Goal: Task Accomplishment & Management: Use online tool/utility

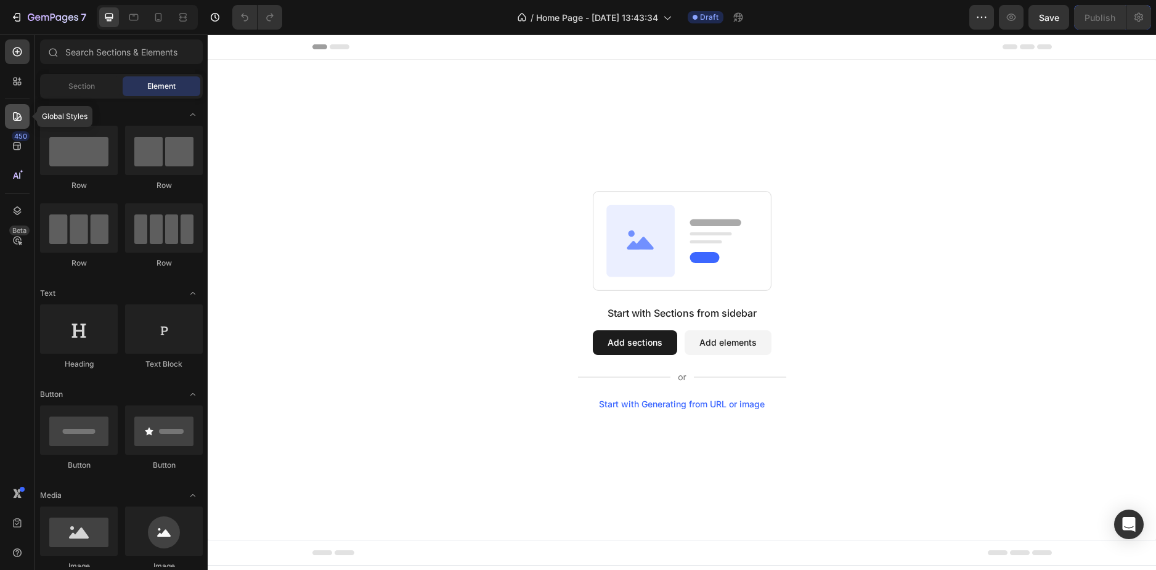
click at [11, 115] on icon at bounding box center [17, 116] width 12 height 12
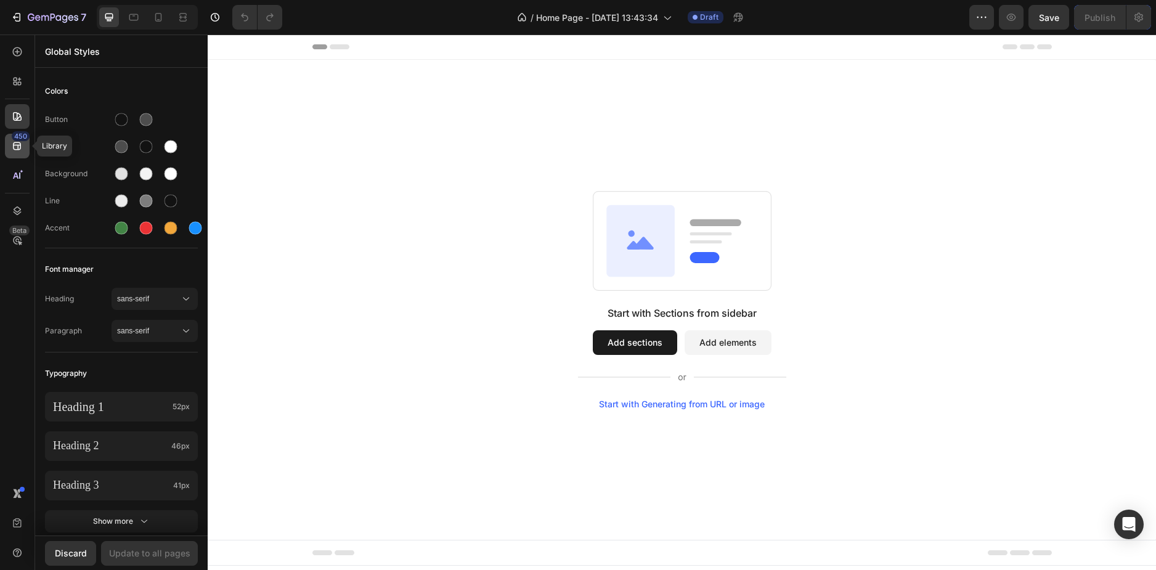
click at [12, 146] on icon at bounding box center [17, 146] width 12 height 12
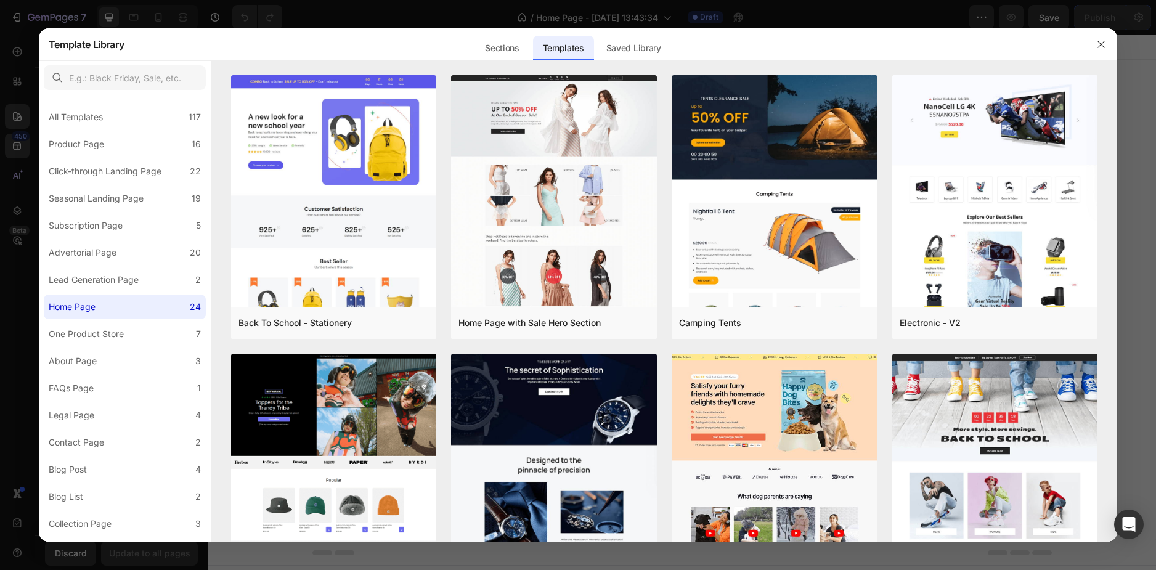
click at [22, 177] on div at bounding box center [578, 285] width 1156 height 570
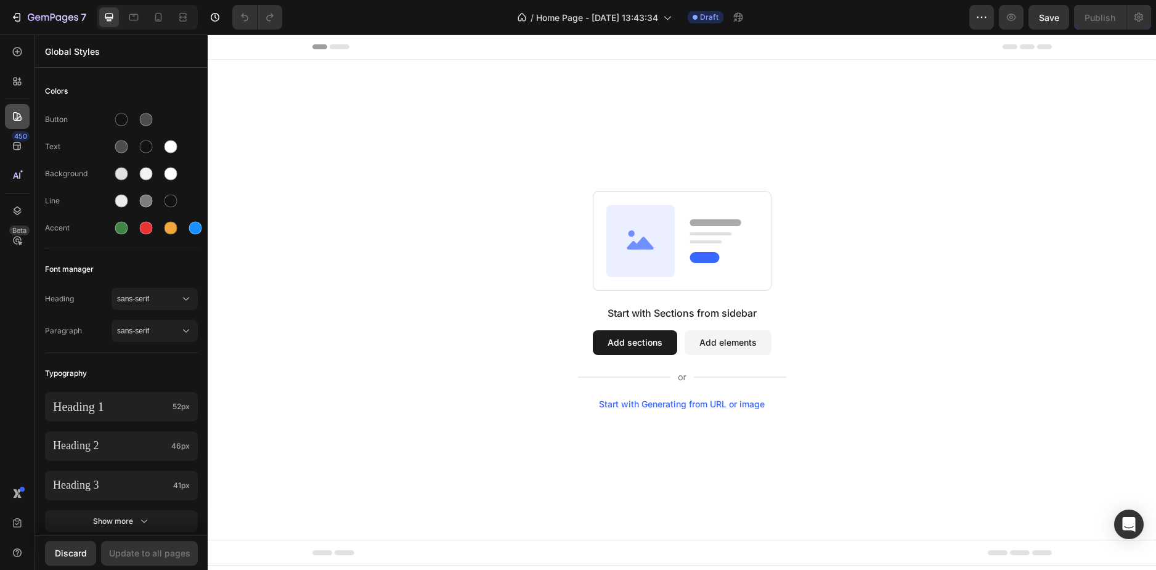
click at [18, 113] on icon at bounding box center [17, 116] width 9 height 9
click at [732, 351] on button "Add elements" at bounding box center [728, 342] width 87 height 25
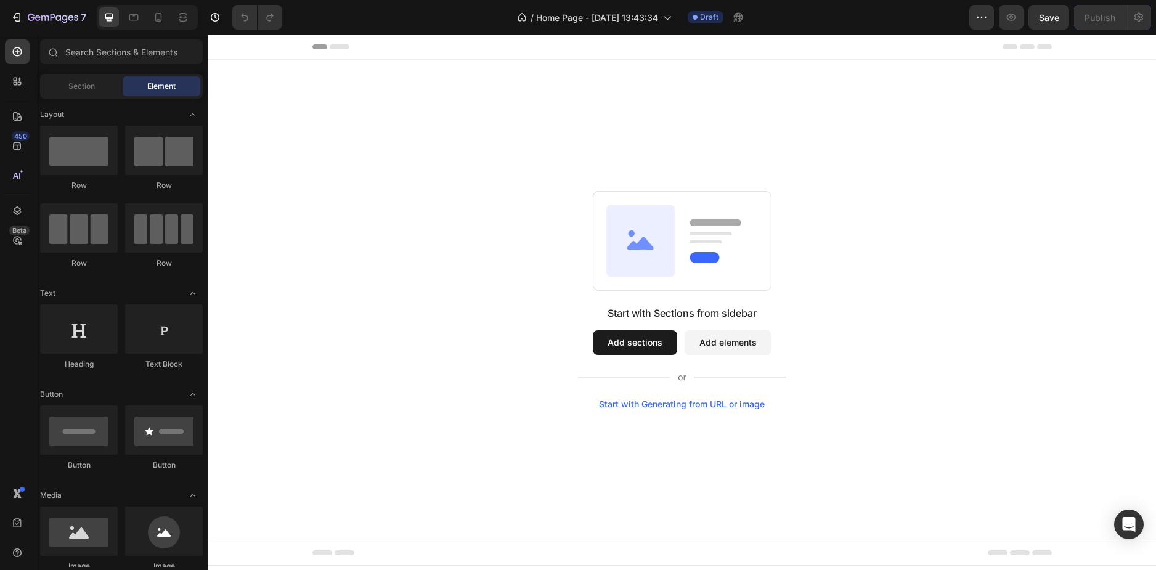
click at [640, 349] on button "Add sections" at bounding box center [635, 342] width 84 height 25
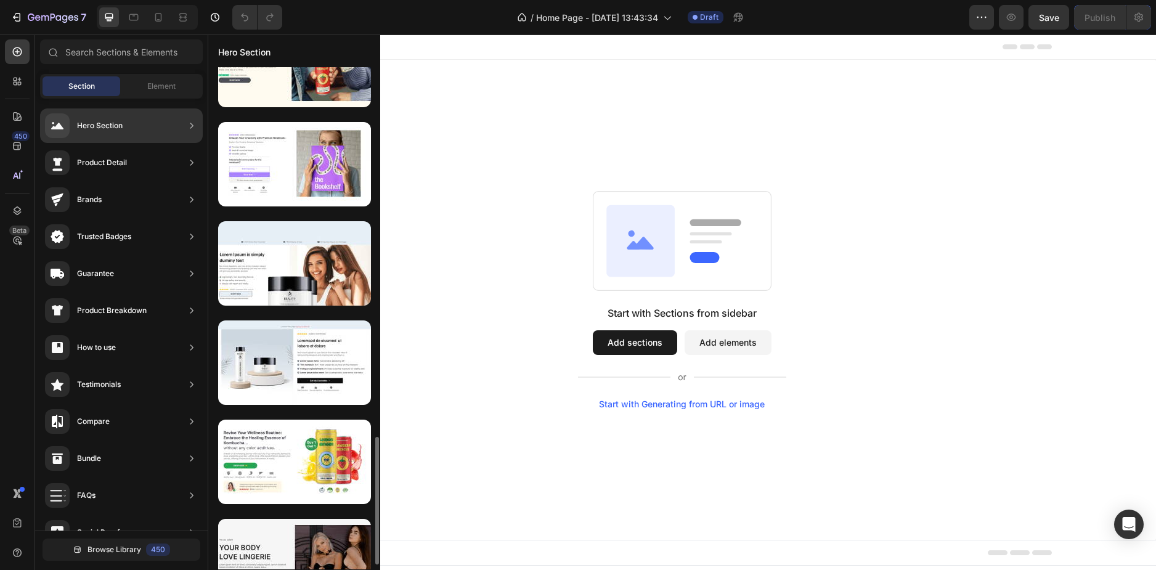
scroll to position [791, 0]
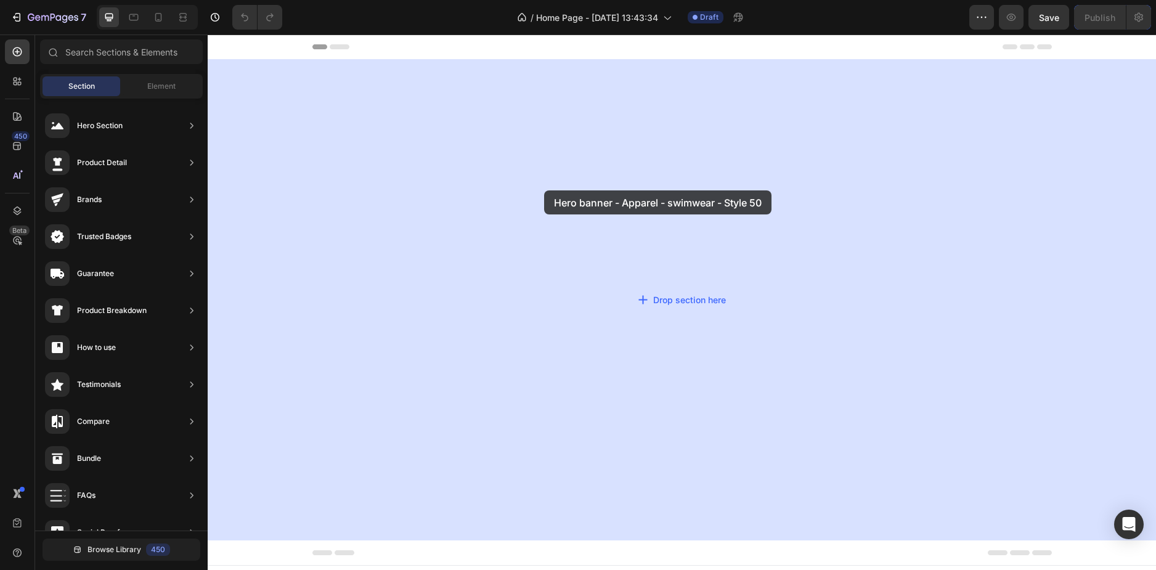
drag, startPoint x: 470, startPoint y: 347, endPoint x: 544, endPoint y: 190, distance: 173.1
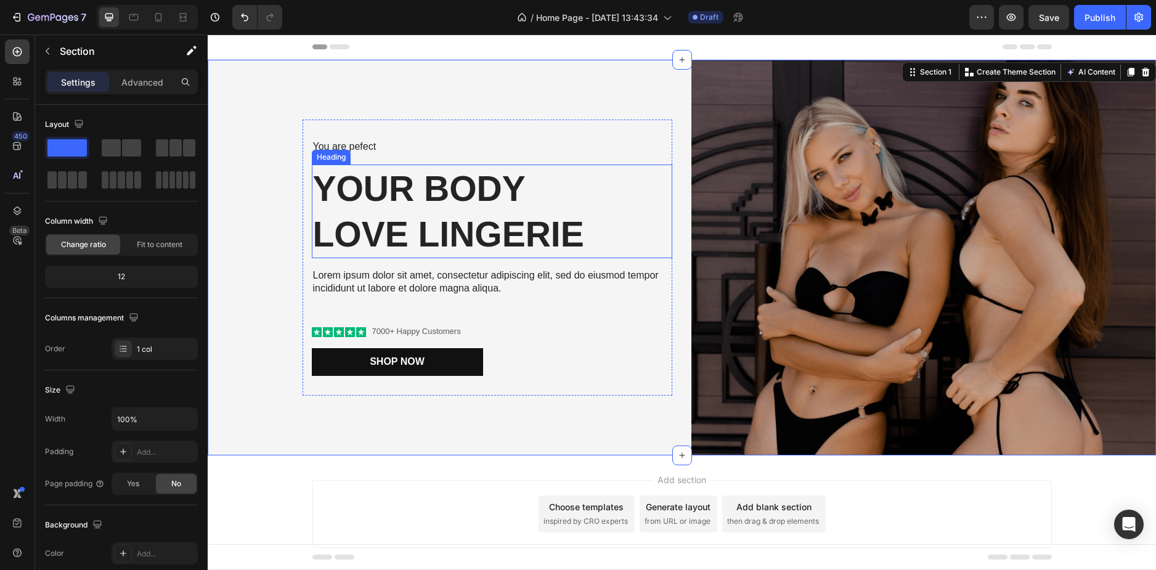
click at [453, 213] on h2 "Your Body love Lingerie" at bounding box center [492, 212] width 361 height 94
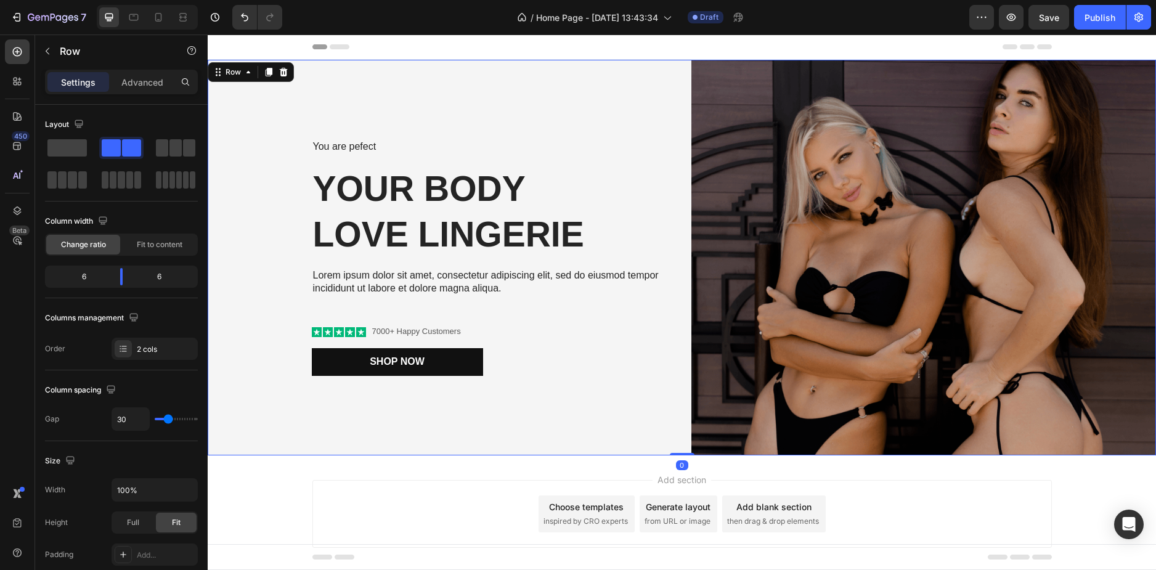
click at [259, 288] on div "You are pefect Text Block Your Body love Lingerie Heading Lorem ipsum dolor sit…" at bounding box center [440, 258] width 465 height 396
click at [21, 142] on icon at bounding box center [17, 146] width 12 height 12
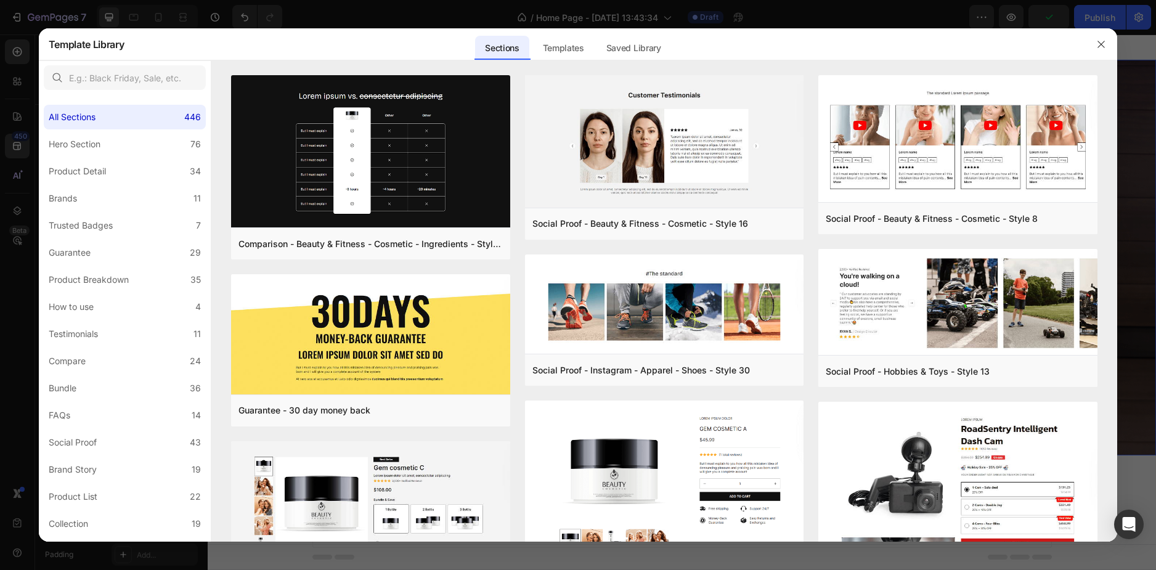
click at [9, 150] on div at bounding box center [578, 285] width 1156 height 570
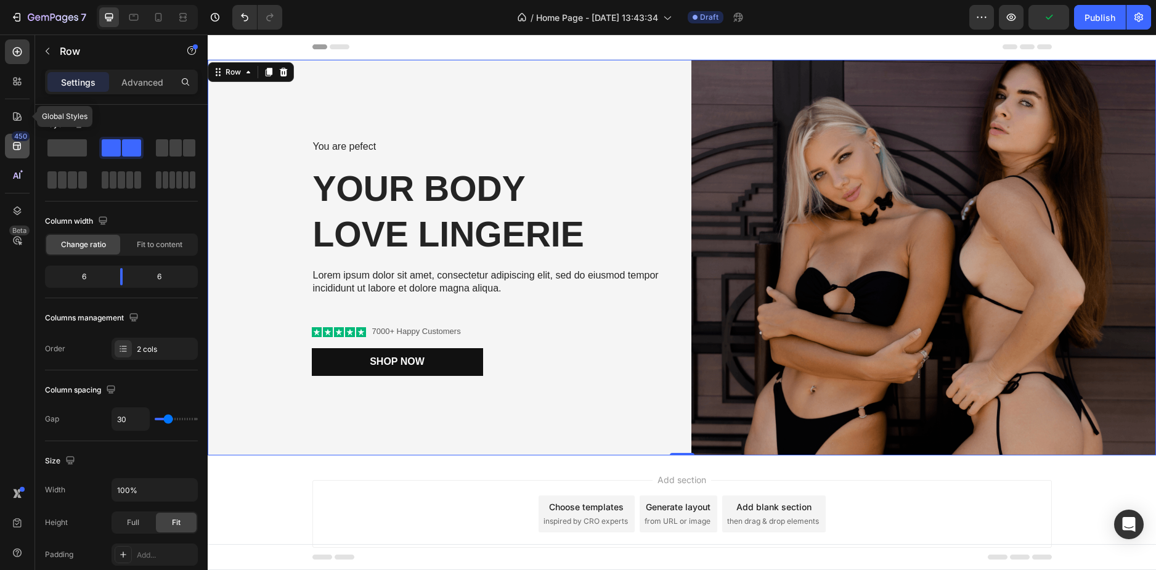
click at [20, 145] on icon at bounding box center [17, 146] width 8 height 8
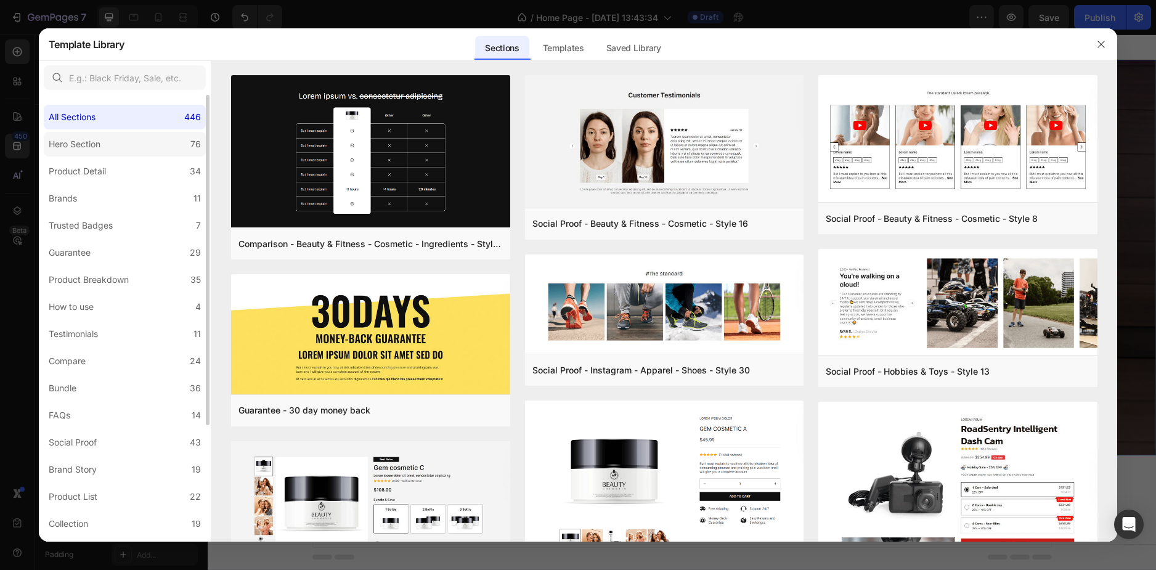
click at [112, 144] on label "Hero Section 76" at bounding box center [125, 144] width 162 height 25
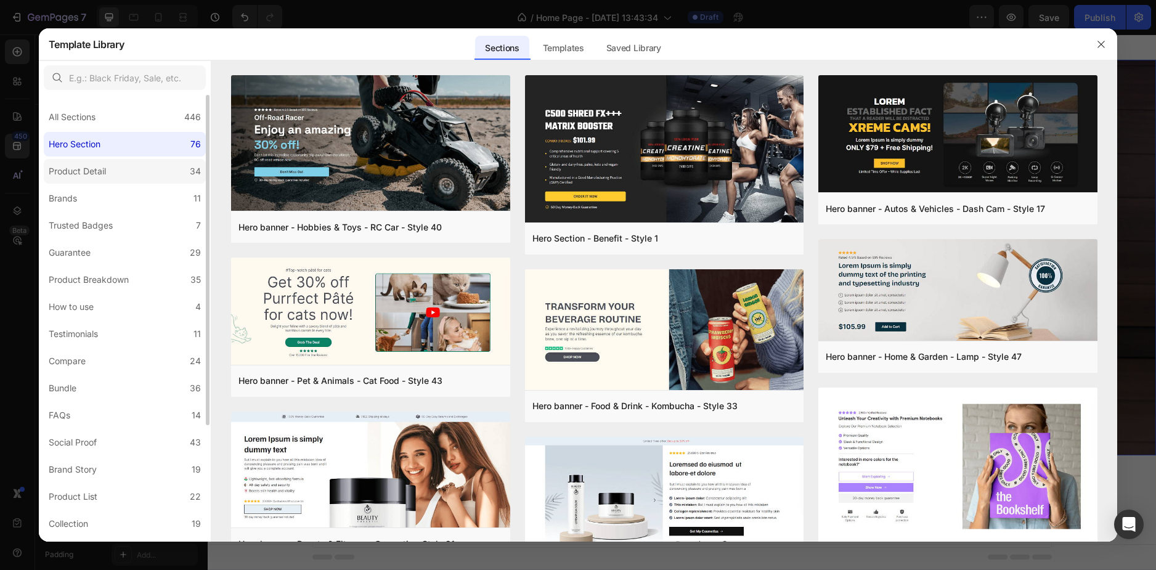
click at [118, 168] on label "Product Detail 34" at bounding box center [125, 171] width 162 height 25
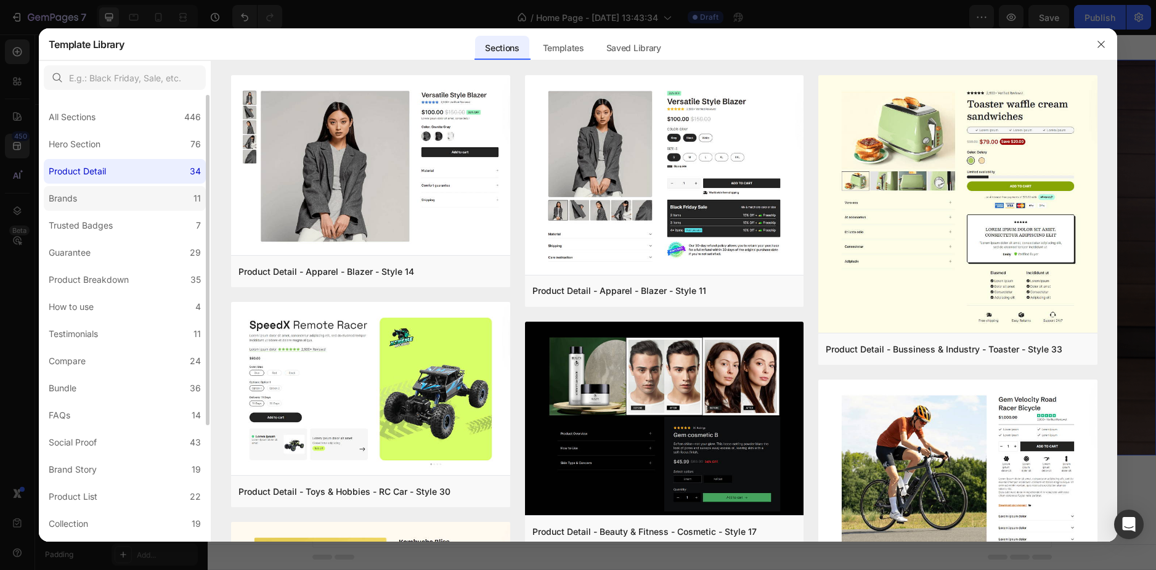
click at [118, 193] on label "Brands 11" at bounding box center [125, 198] width 162 height 25
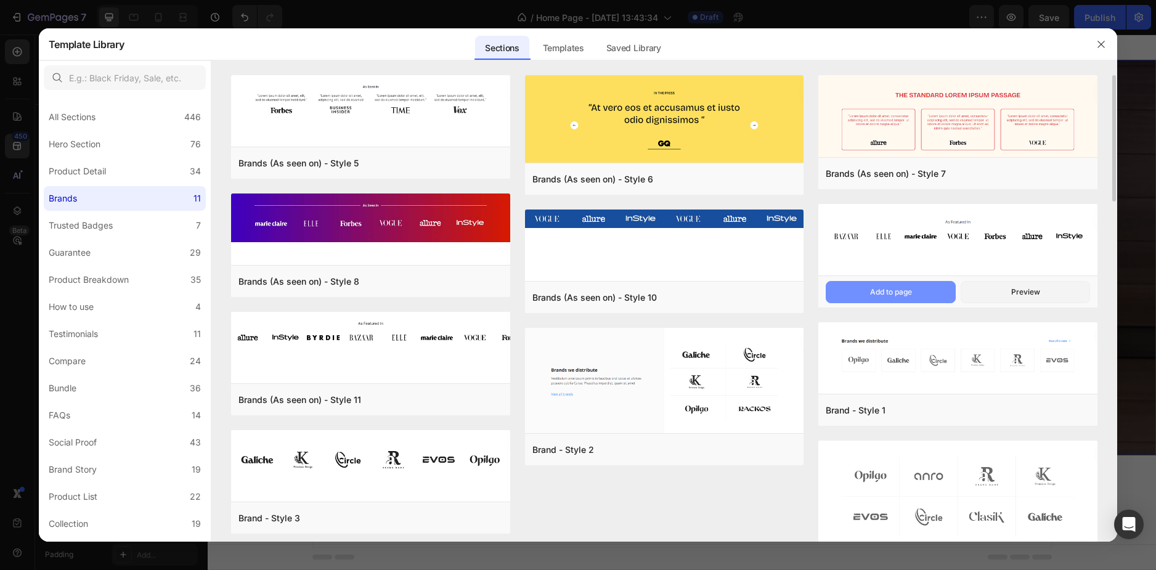
click at [921, 295] on button "Add to page" at bounding box center [890, 292] width 129 height 22
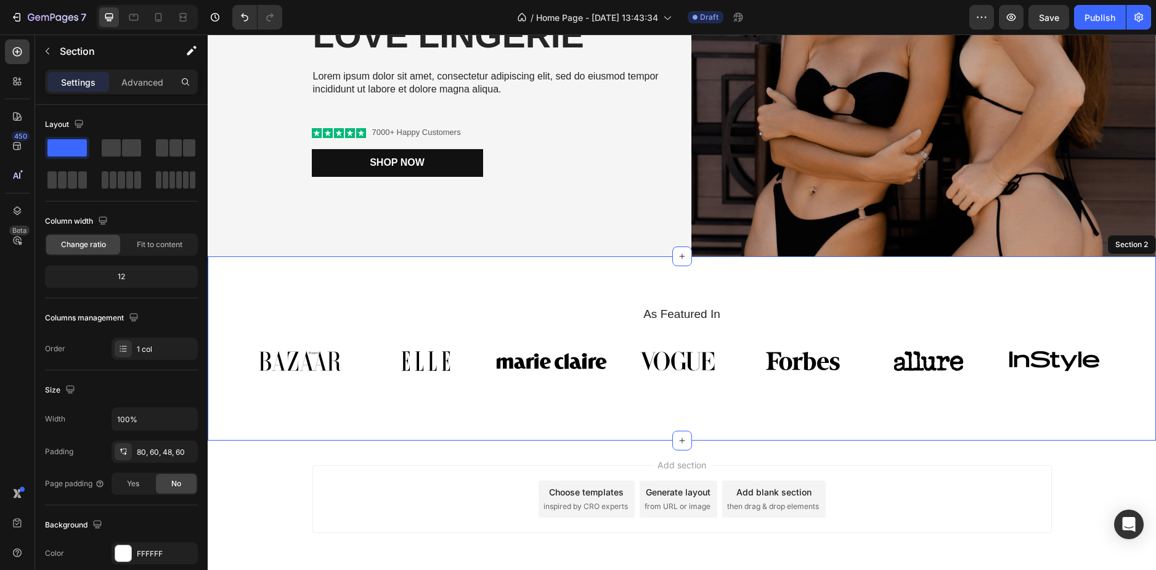
scroll to position [243, 0]
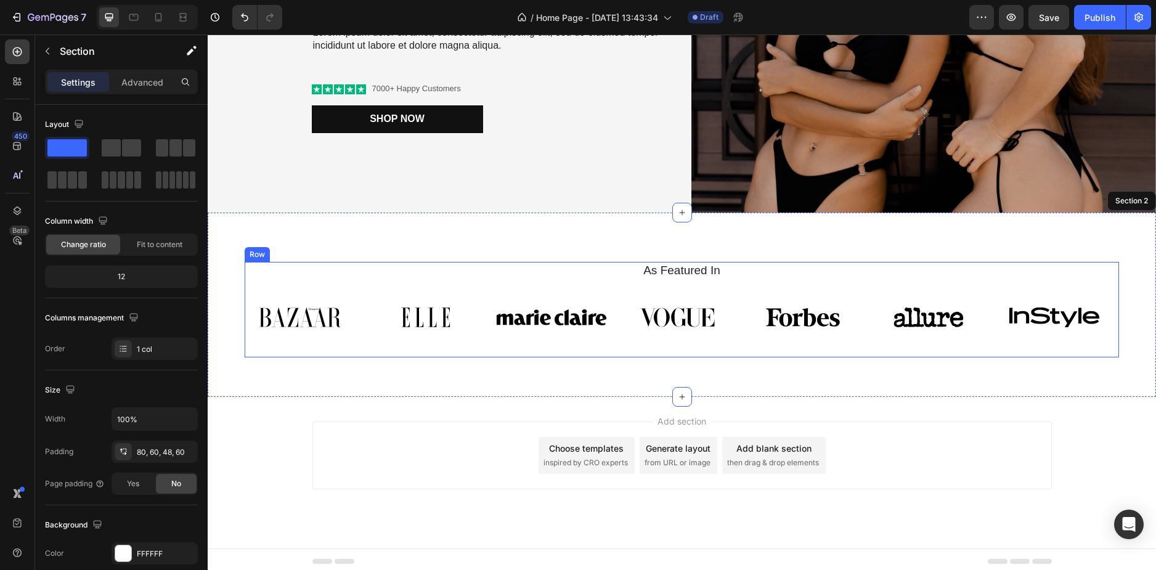
click at [490, 281] on div "As Featured In Heading Image Image Image Image Image Image Image Carousel" at bounding box center [682, 310] width 875 height 96
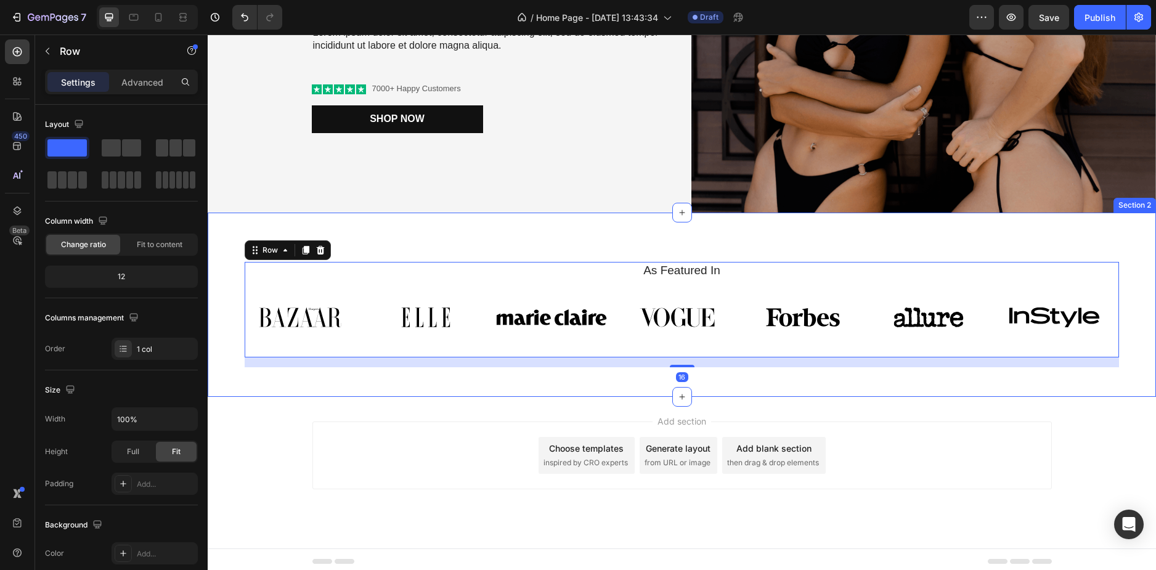
click at [531, 248] on div "As Featured In Heading Image Image Image Image Image Image Image Carousel Row 1…" at bounding box center [682, 305] width 948 height 184
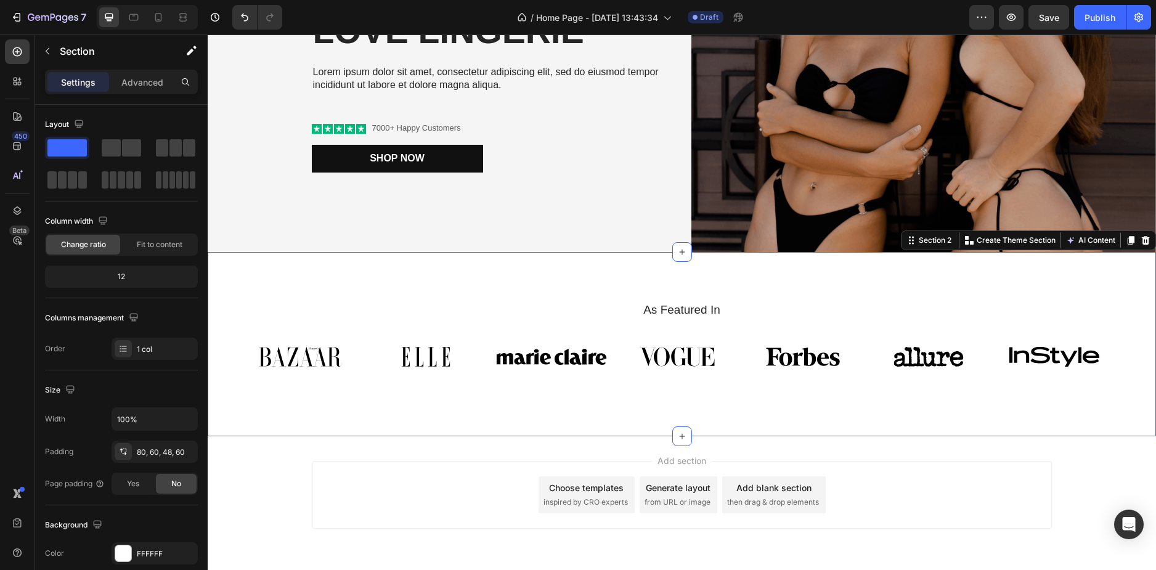
scroll to position [181, 0]
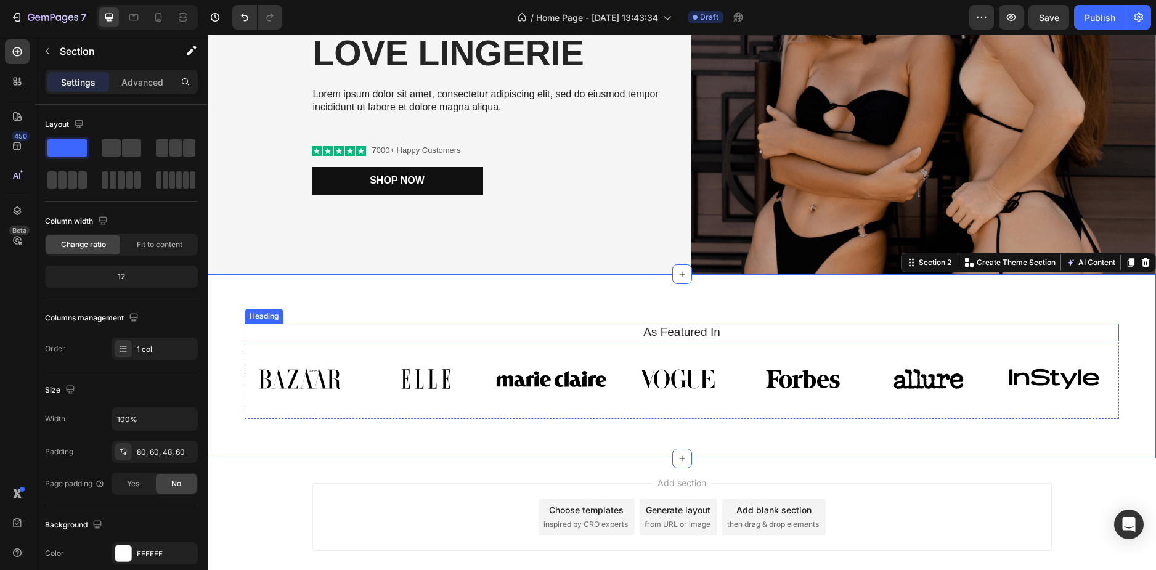
click at [674, 330] on h2 "As Featured In" at bounding box center [682, 333] width 875 height 18
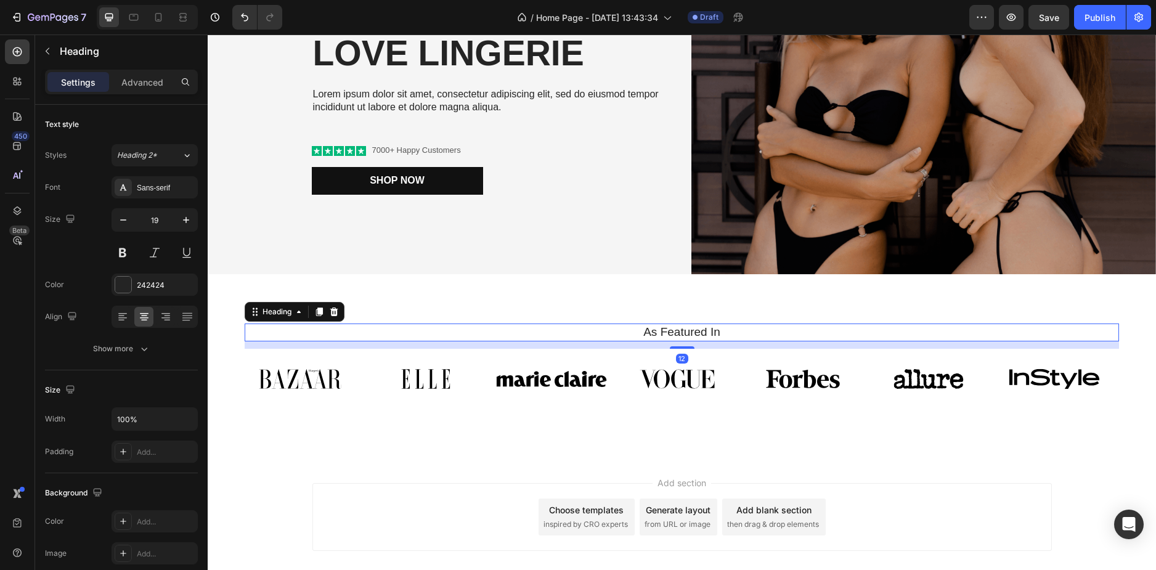
click at [674, 330] on h2 "As Featured In" at bounding box center [682, 333] width 875 height 18
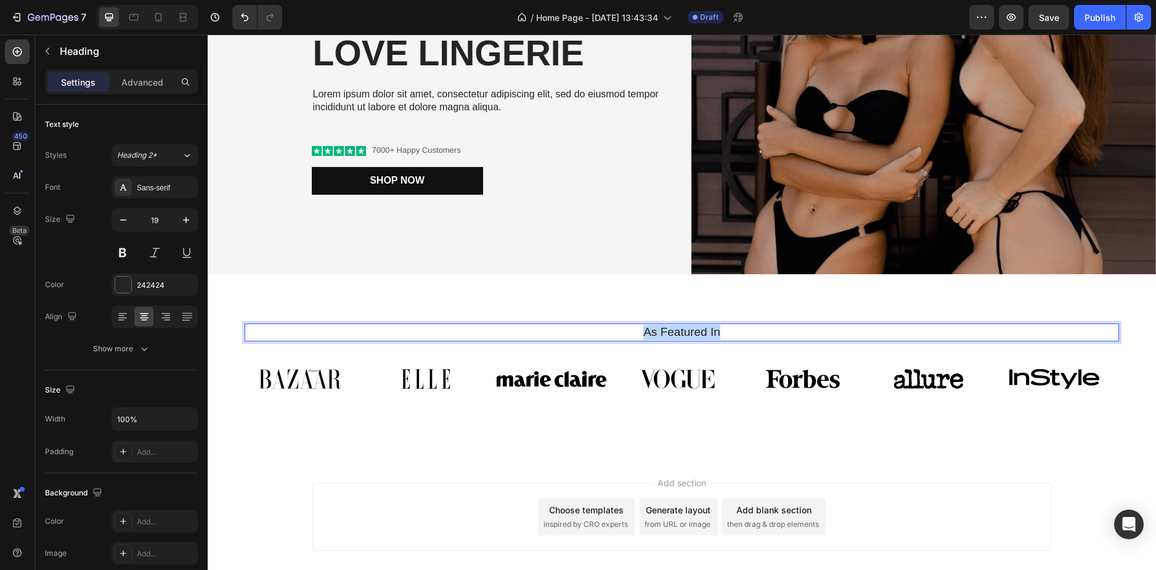
click at [674, 330] on p "As Featured In" at bounding box center [682, 332] width 872 height 15
click at [682, 328] on p "MARCAS QUE VENDEMOS" at bounding box center [682, 332] width 872 height 15
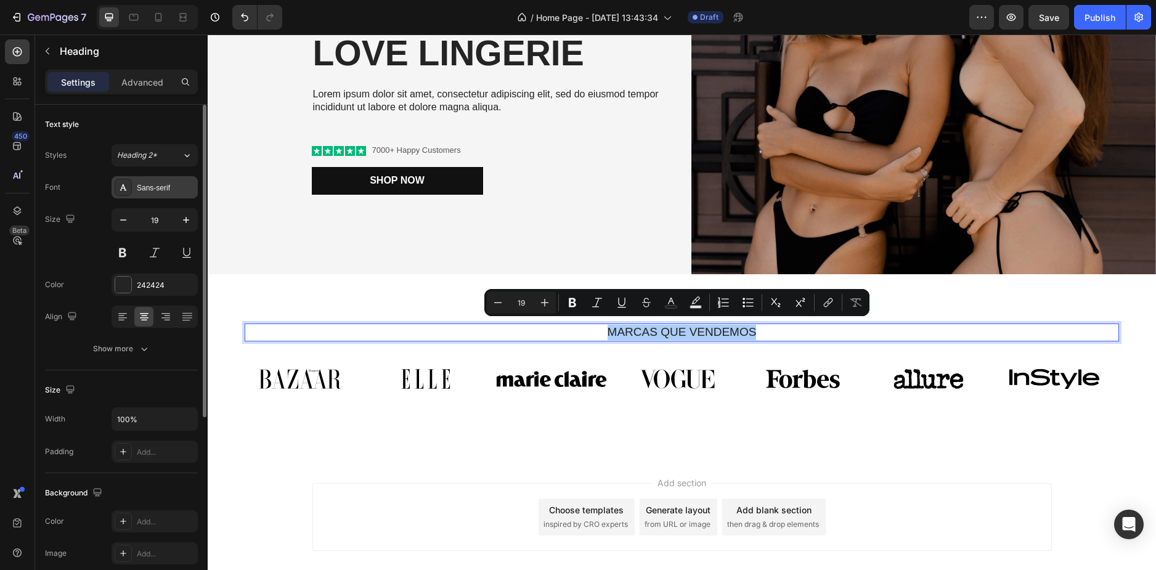
click at [145, 184] on div "Sans-serif" at bounding box center [166, 187] width 58 height 11
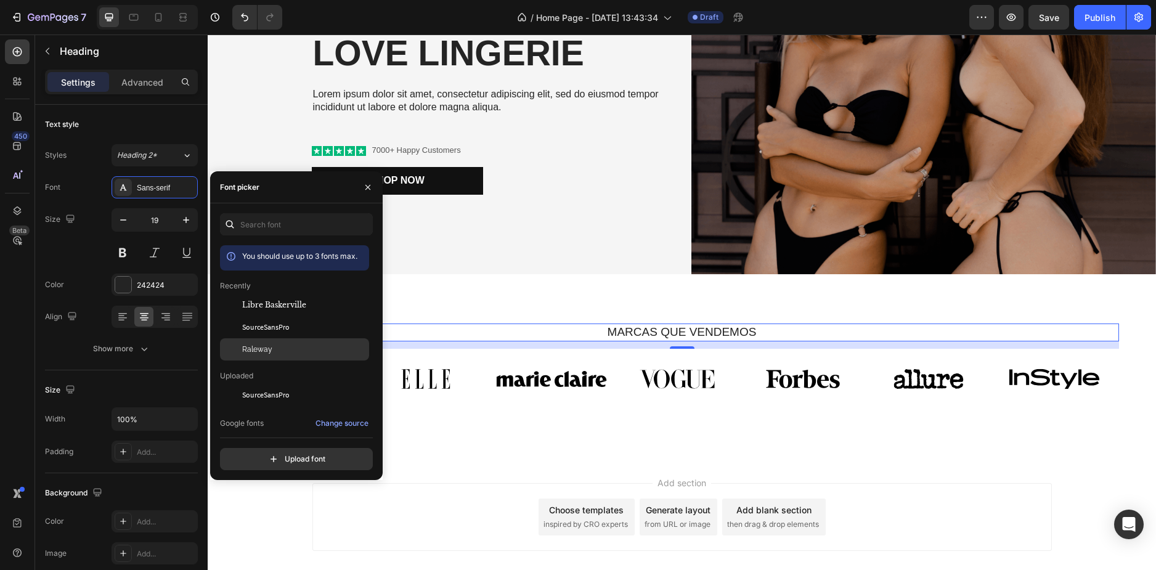
click at [280, 345] on div "Raleway" at bounding box center [304, 349] width 124 height 11
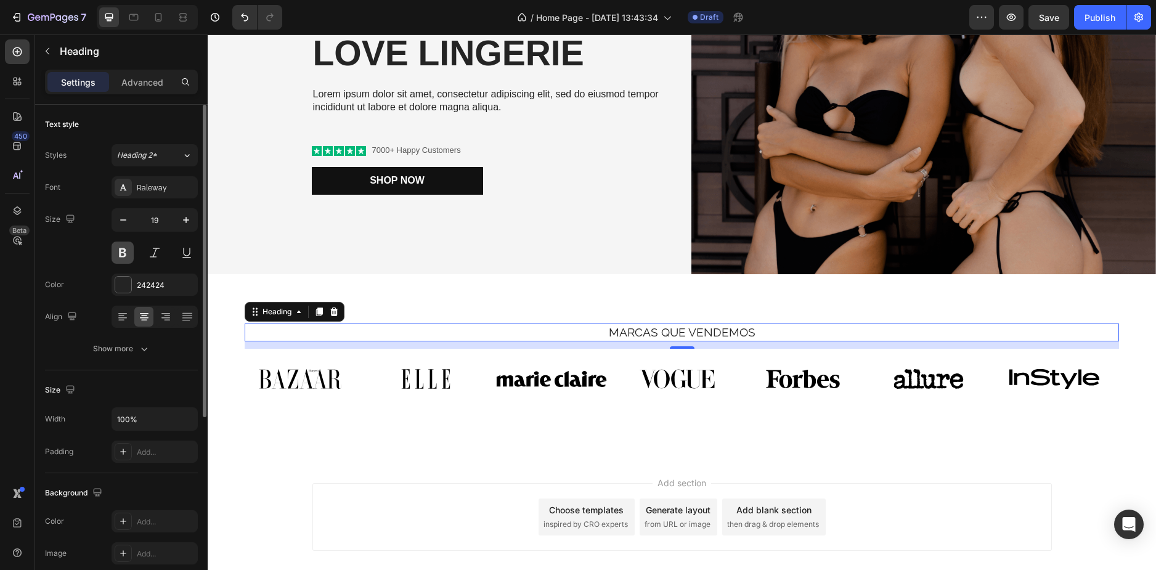
click at [129, 255] on button at bounding box center [123, 253] width 22 height 22
click at [123, 253] on button at bounding box center [123, 253] width 22 height 22
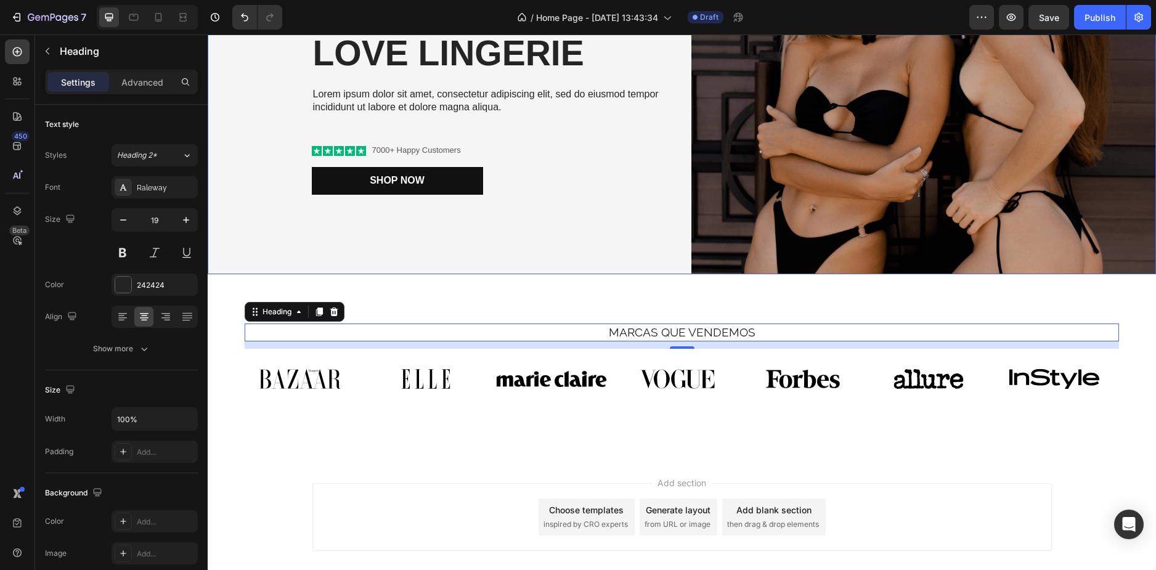
click at [385, 239] on div "You are pefect Text Block Your Body love Lingerie Heading Lorem ipsum dolor sit…" at bounding box center [440, 77] width 465 height 396
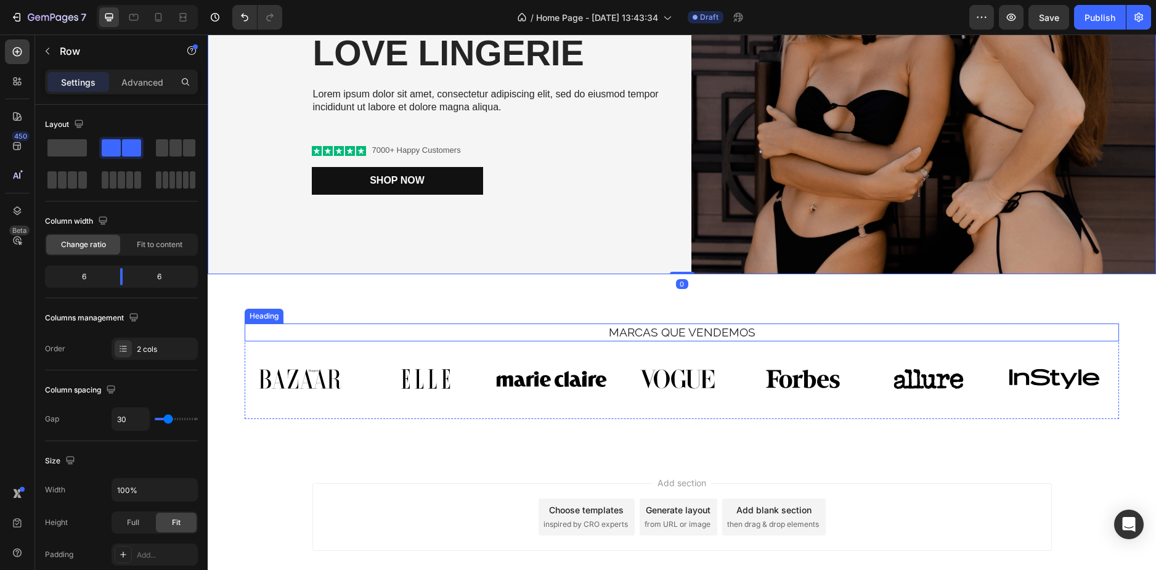
click at [670, 330] on p "MARCAS QUE VENDEMOS" at bounding box center [682, 332] width 872 height 15
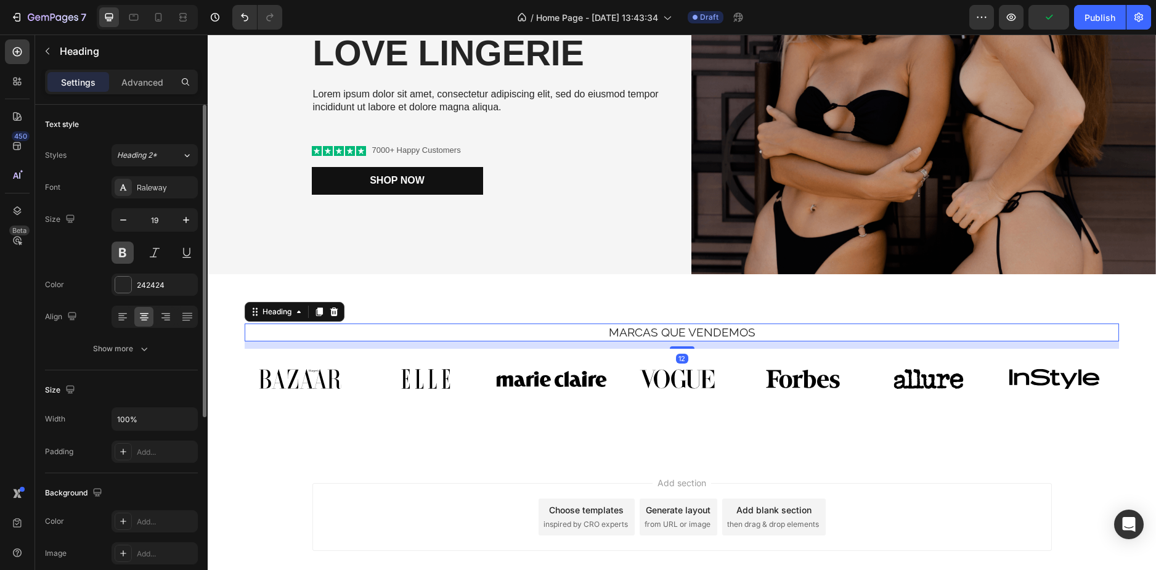
click at [126, 255] on button at bounding box center [123, 253] width 22 height 22
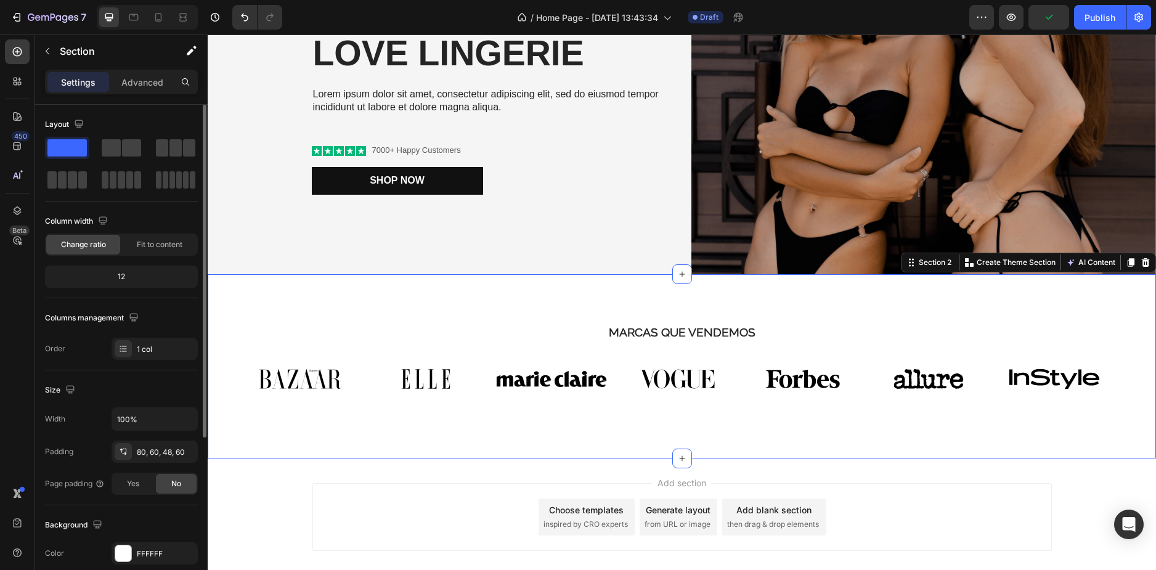
click at [579, 274] on div "MARCAS QUE VENDEMOS Heading Image Image Image Image Image Image Image Carousel …" at bounding box center [682, 366] width 948 height 184
click at [672, 325] on p "MARCAS QUE VENDEMOS" at bounding box center [682, 332] width 872 height 15
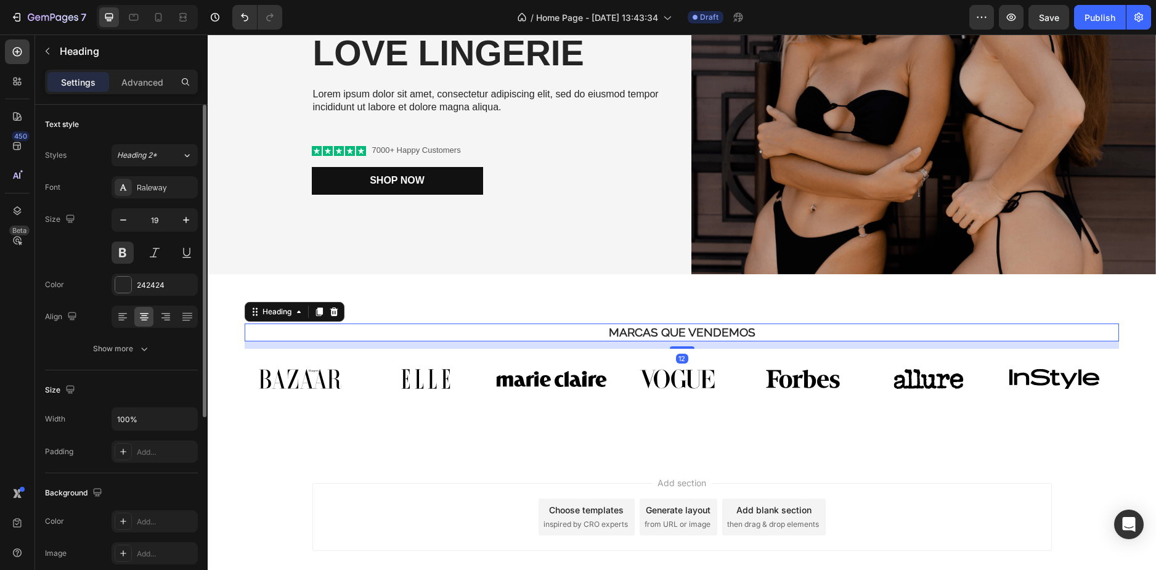
click at [126, 202] on div "Font Raleway Size 19 Color 242424 Align Show more" at bounding box center [121, 268] width 153 height 184
click at [141, 199] on div "Font Raleway Size 19 Color 242424 Align Show more" at bounding box center [121, 268] width 153 height 184
click at [144, 193] on div "Raleway" at bounding box center [166, 187] width 58 height 11
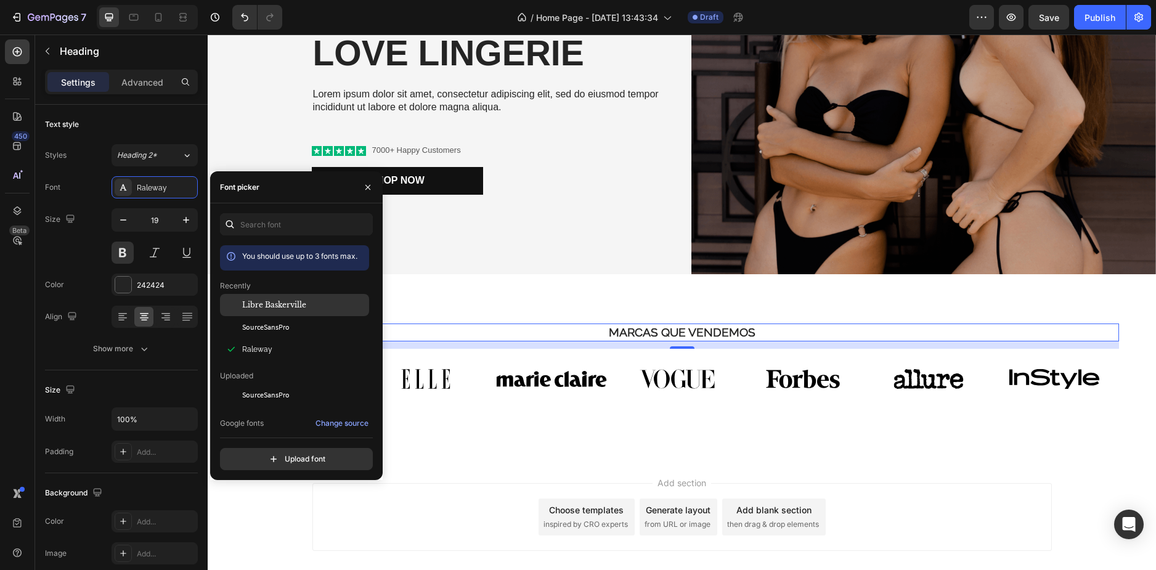
click at [280, 314] on div "Libre Baskerville" at bounding box center [294, 305] width 149 height 22
click at [279, 295] on div "Libre Baskerville" at bounding box center [294, 305] width 149 height 22
click at [288, 324] on span "SourceSansPro" at bounding box center [265, 327] width 47 height 11
click at [290, 345] on div "Raleway" at bounding box center [304, 349] width 124 height 11
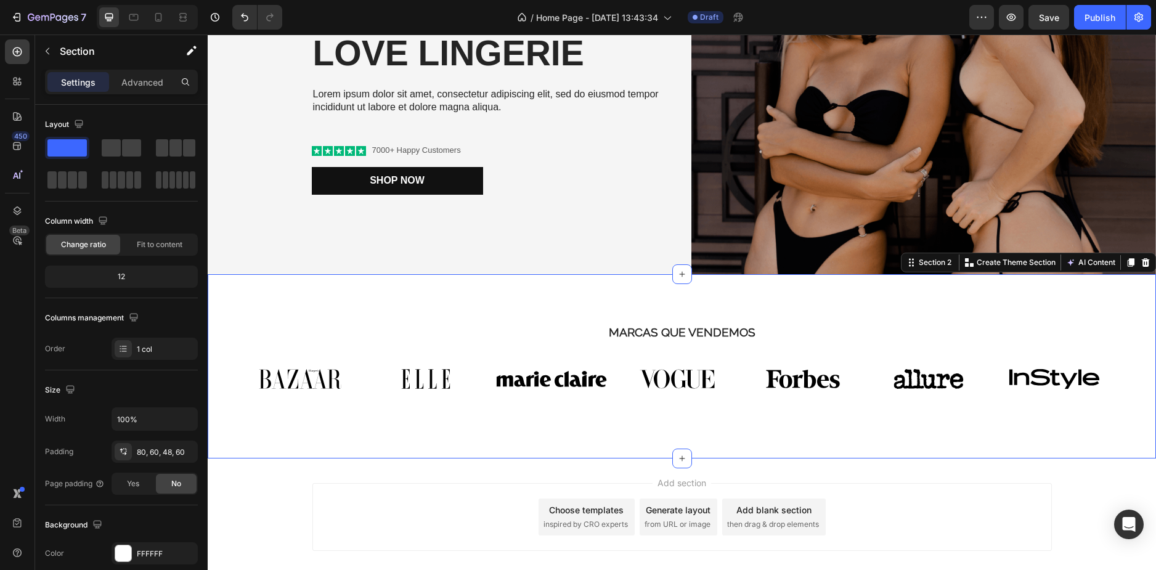
click at [563, 287] on div "MARCAS QUE VENDEMOS Heading Image Image Image Image Image Image Image Carousel …" at bounding box center [682, 366] width 948 height 184
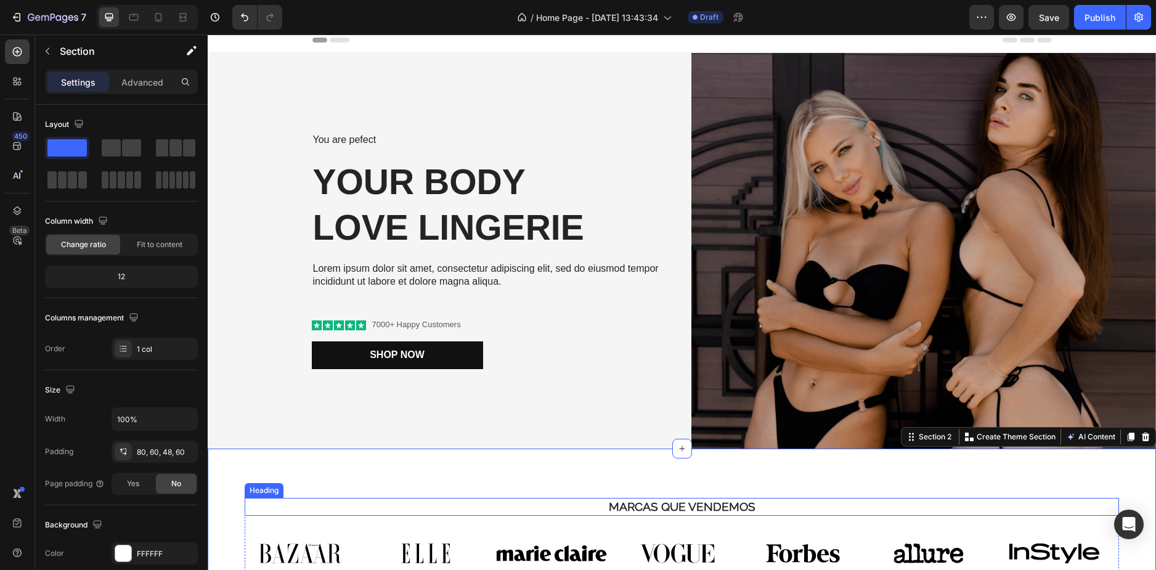
scroll to position [0, 0]
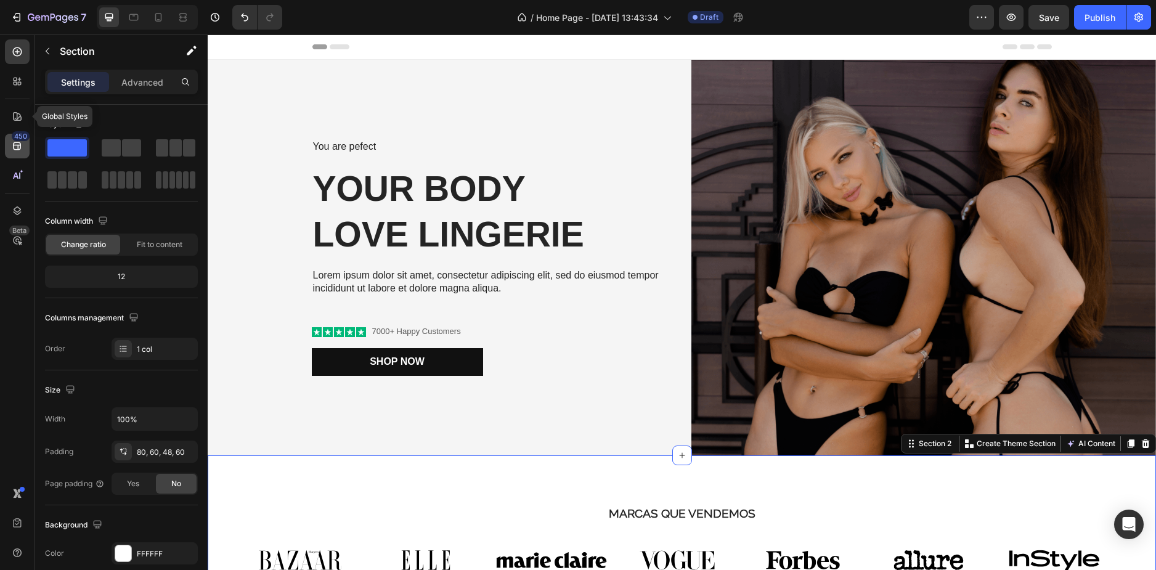
click at [22, 131] on div "450" at bounding box center [21, 136] width 18 height 10
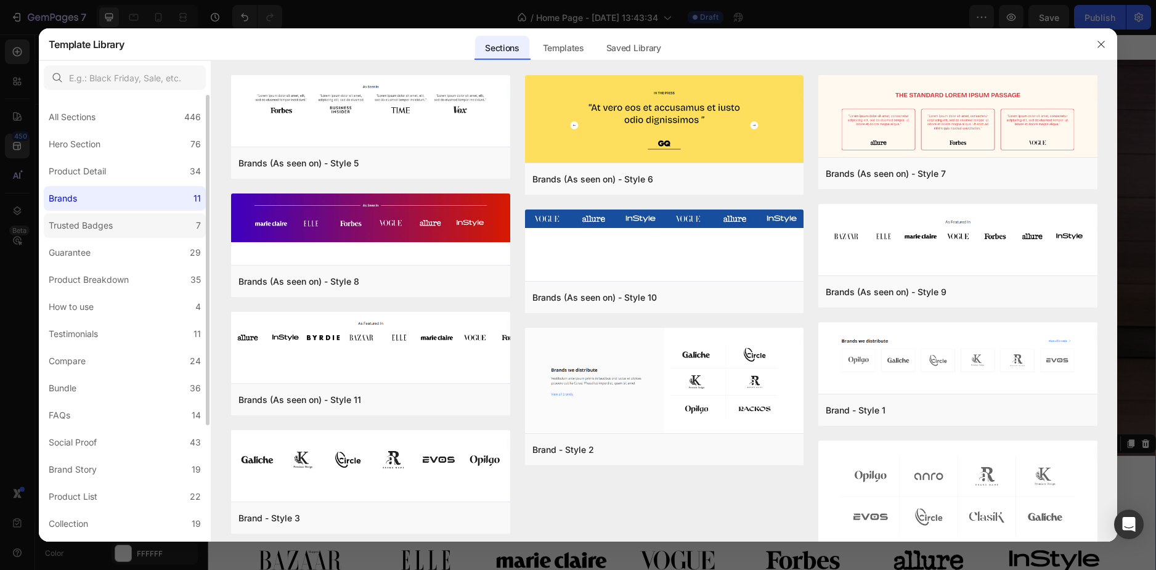
click at [128, 232] on label "Trusted Badges 7" at bounding box center [125, 225] width 162 height 25
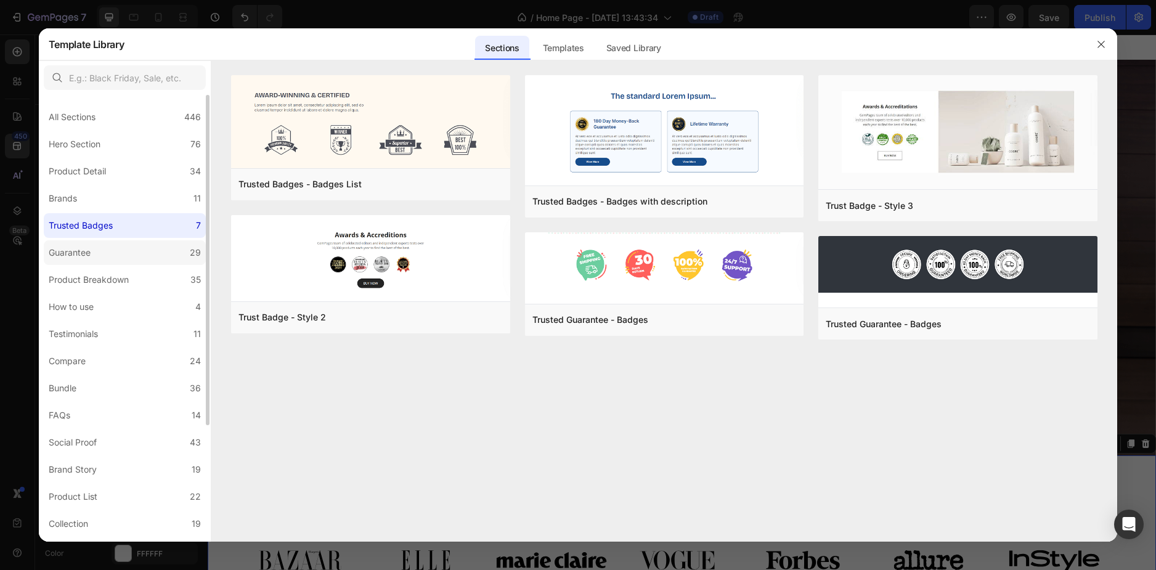
click at [126, 255] on label "Guarantee 29" at bounding box center [125, 252] width 162 height 25
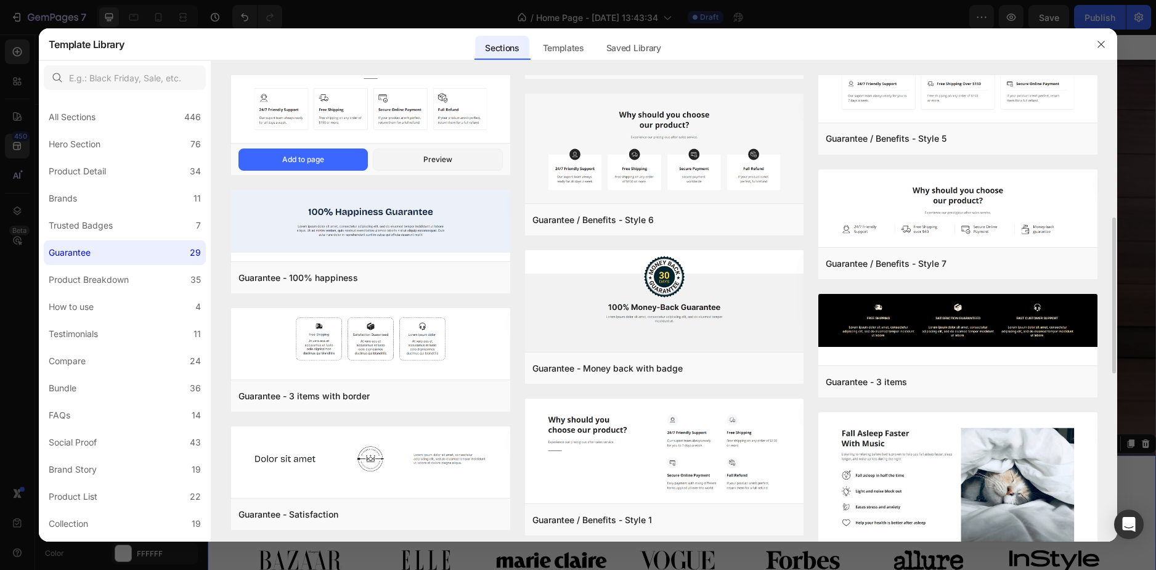
scroll to position [550, 0]
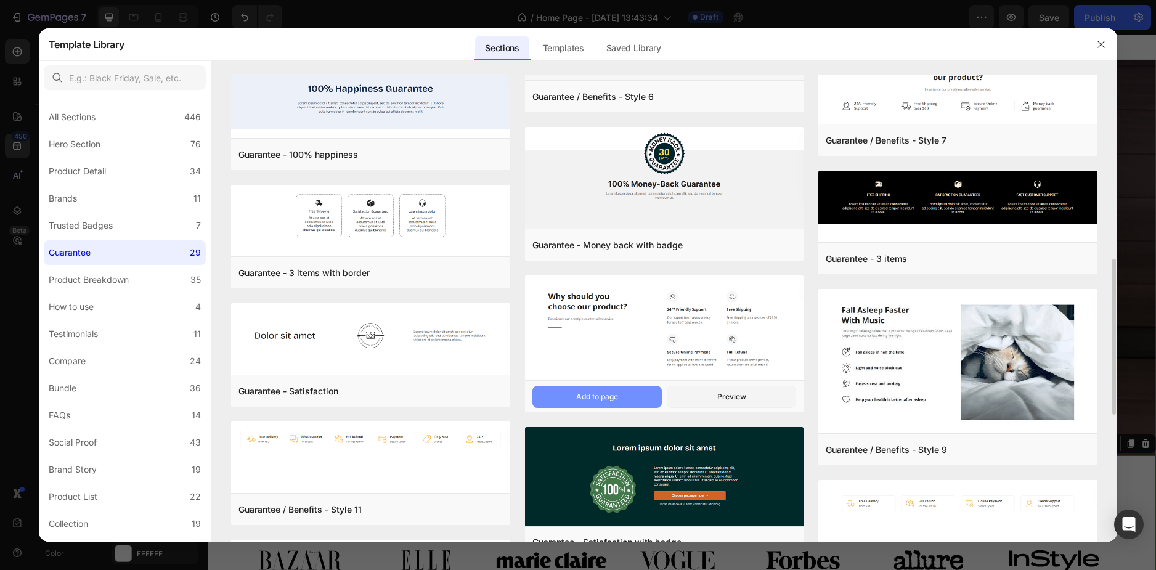
click at [572, 399] on button "Add to page" at bounding box center [596, 397] width 129 height 22
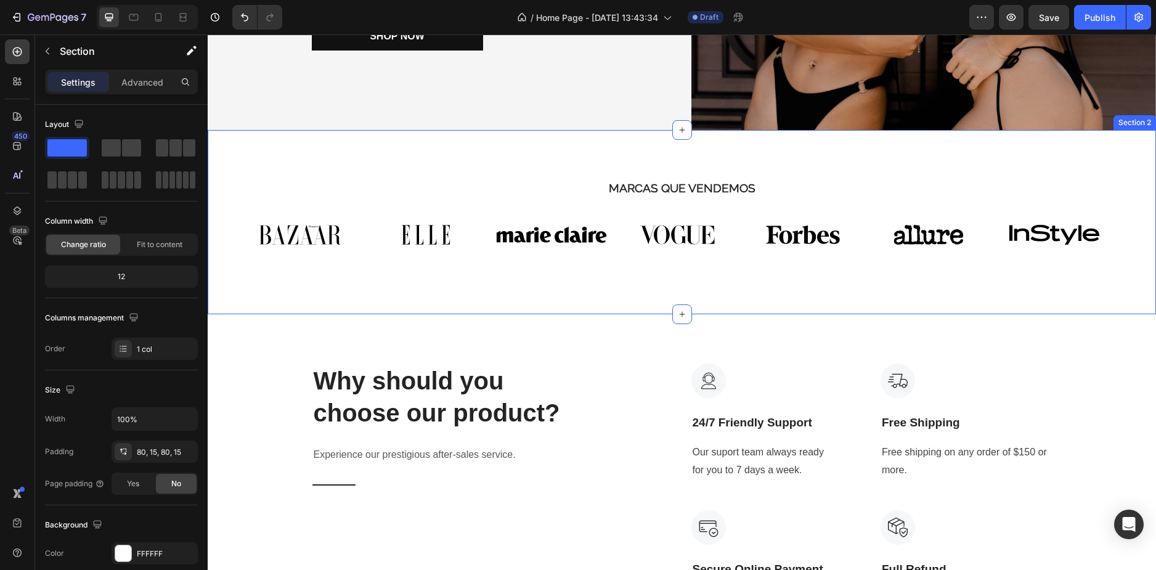
scroll to position [413, 0]
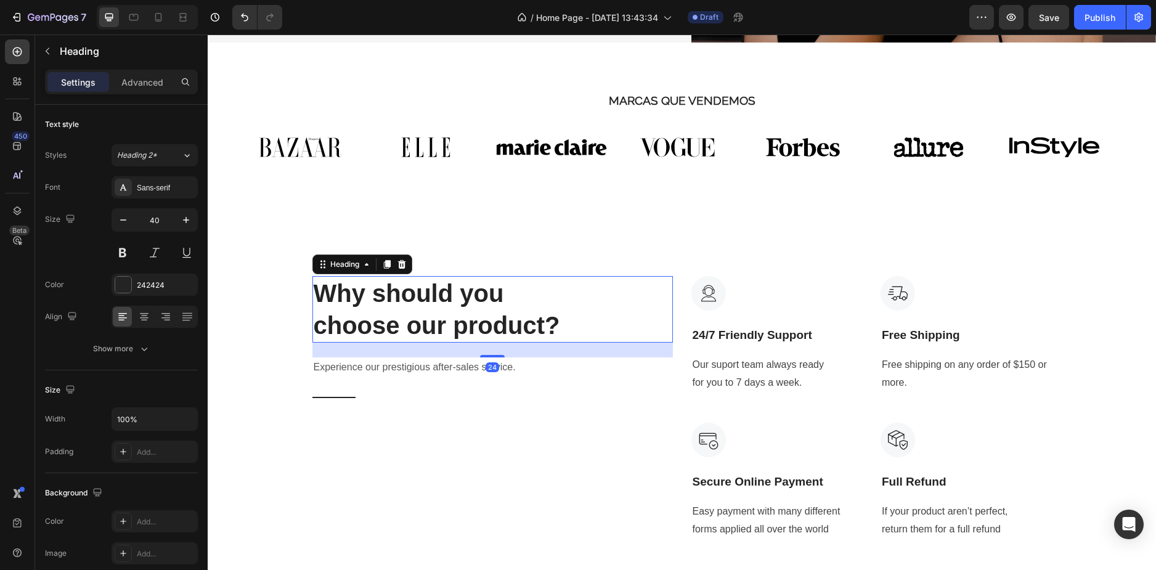
click at [471, 306] on p "Why should you choose our product?" at bounding box center [453, 309] width 278 height 64
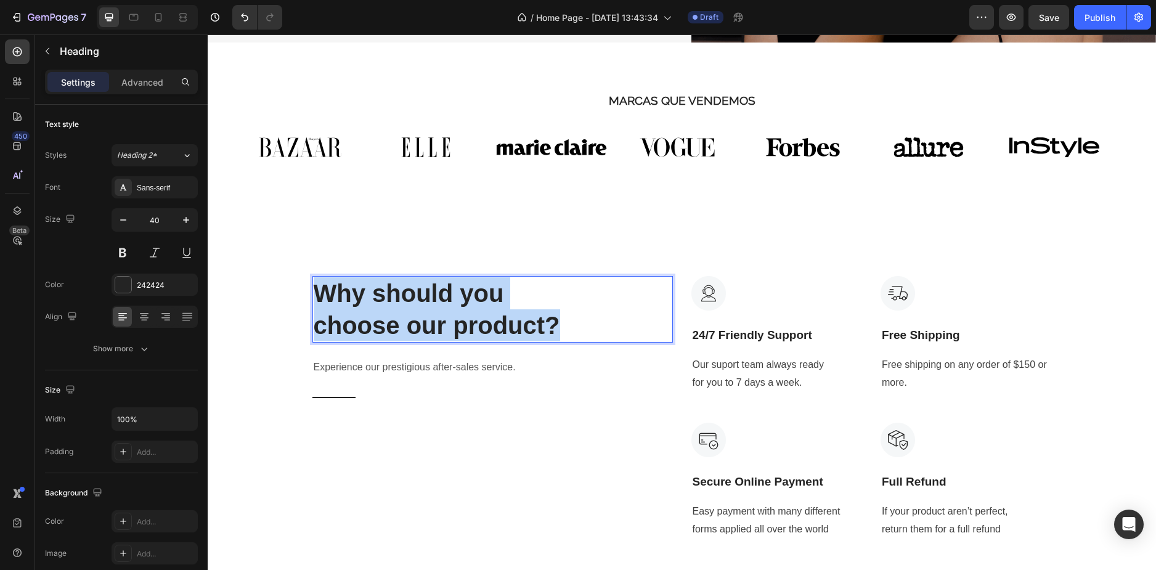
click at [471, 306] on p "Why should you choose our product?" at bounding box center [453, 309] width 278 height 64
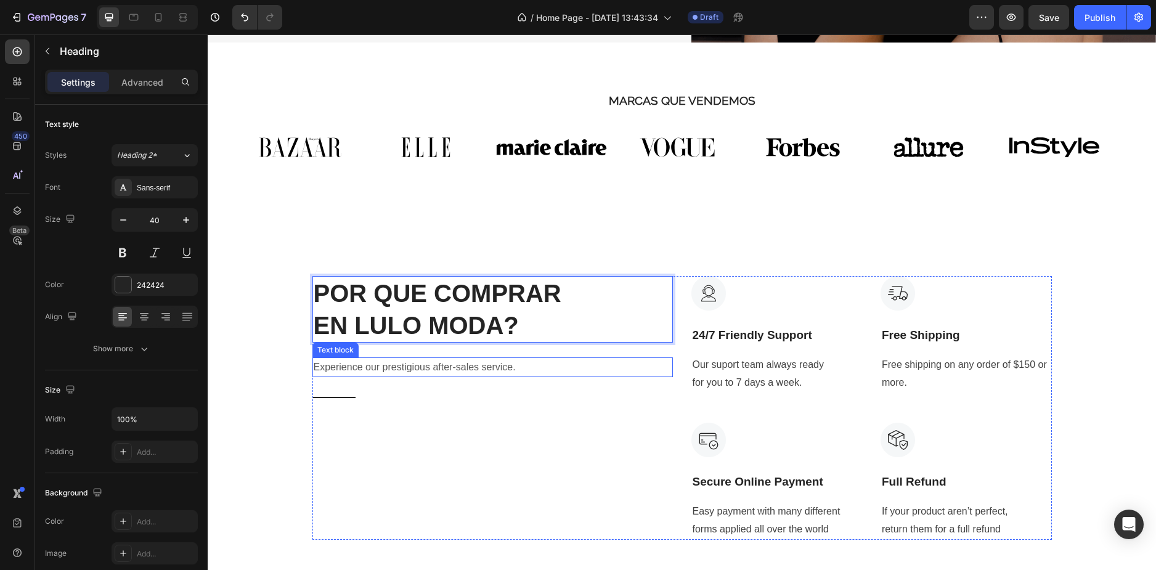
click at [480, 359] on p "Experience our prestigious after-sales service." at bounding box center [493, 368] width 358 height 18
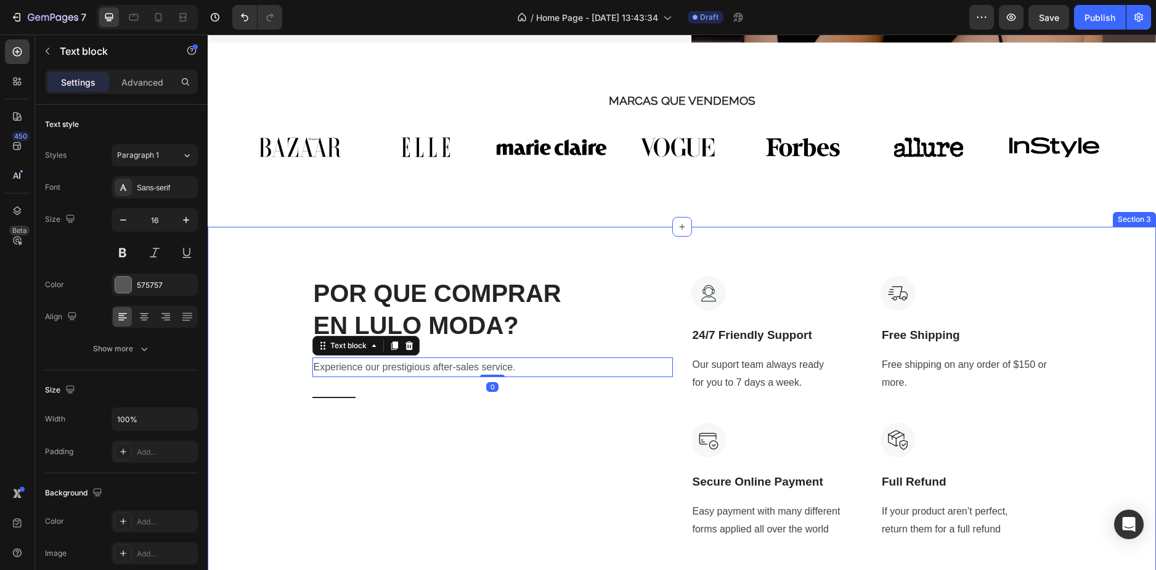
click at [385, 215] on div "MARCAS QUE VENDEMOS Heading Image Image Image Image Image Image Image Carousel …" at bounding box center [682, 135] width 948 height 184
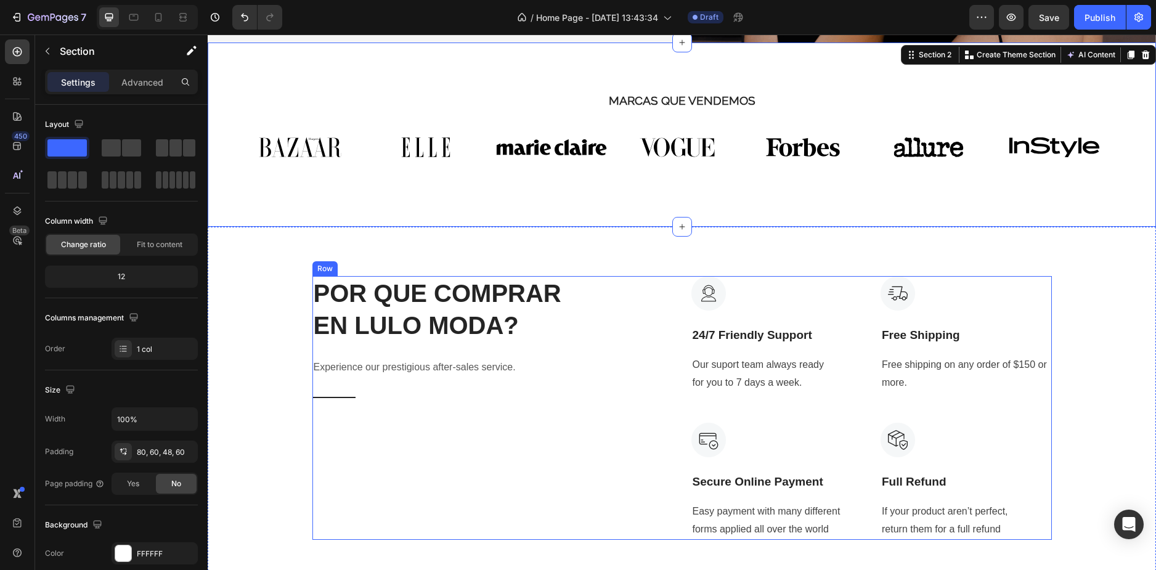
click at [514, 425] on div "POR QUE COMPRAR EN LULO MODA? Heading Experience our prestigious after-sales se…" at bounding box center [492, 408] width 361 height 264
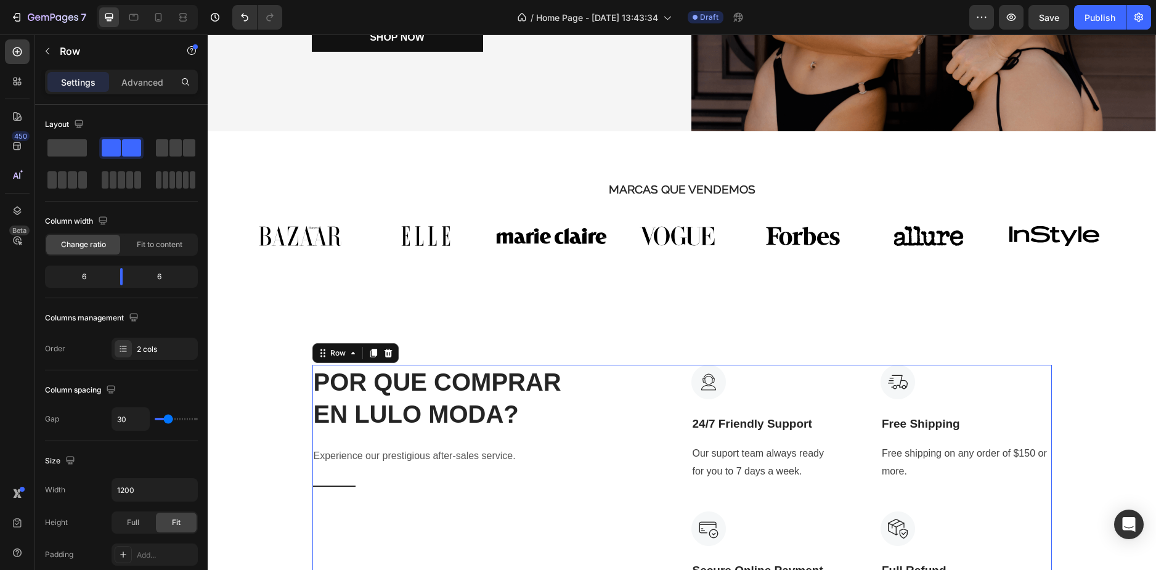
scroll to position [228, 0]
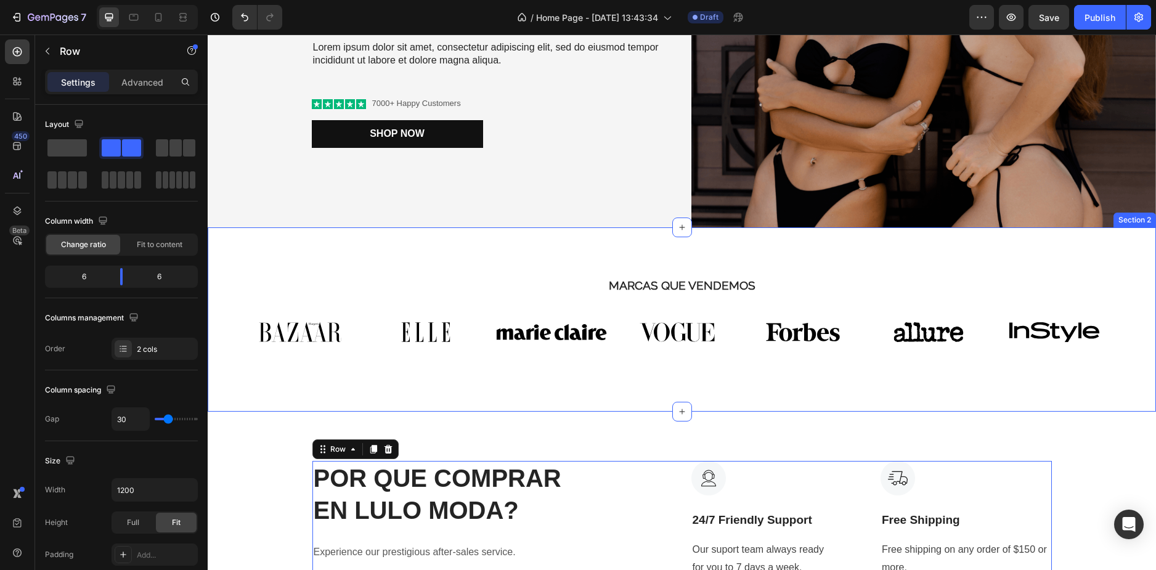
click at [372, 266] on div "MARCAS QUE VENDEMOS Heading Image Image Image Image Image Image Image Carousel …" at bounding box center [682, 319] width 948 height 184
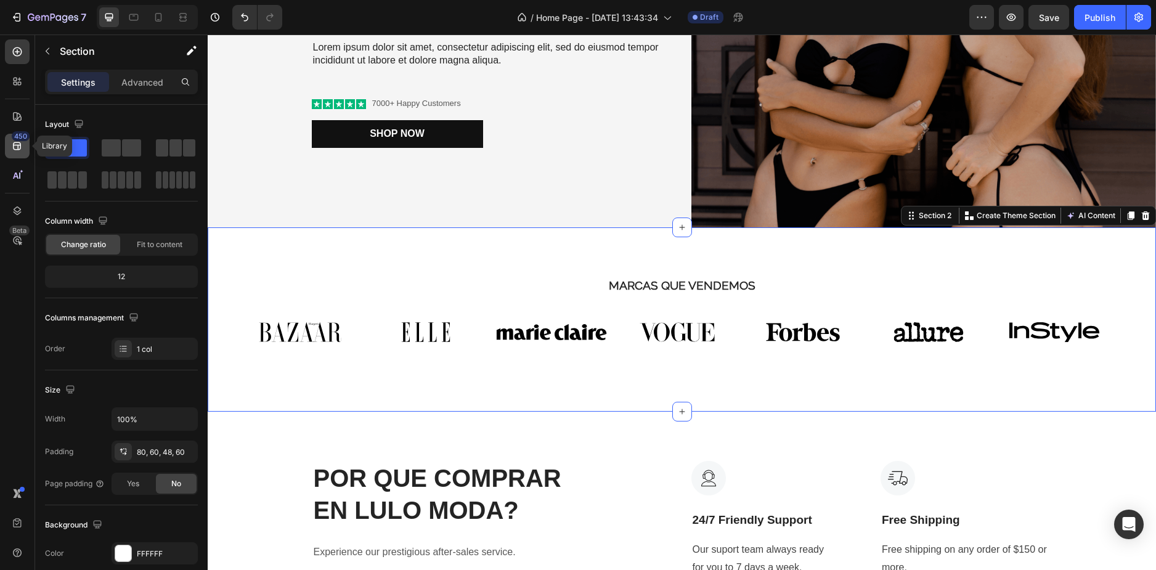
click at [16, 138] on div "450" at bounding box center [21, 136] width 18 height 10
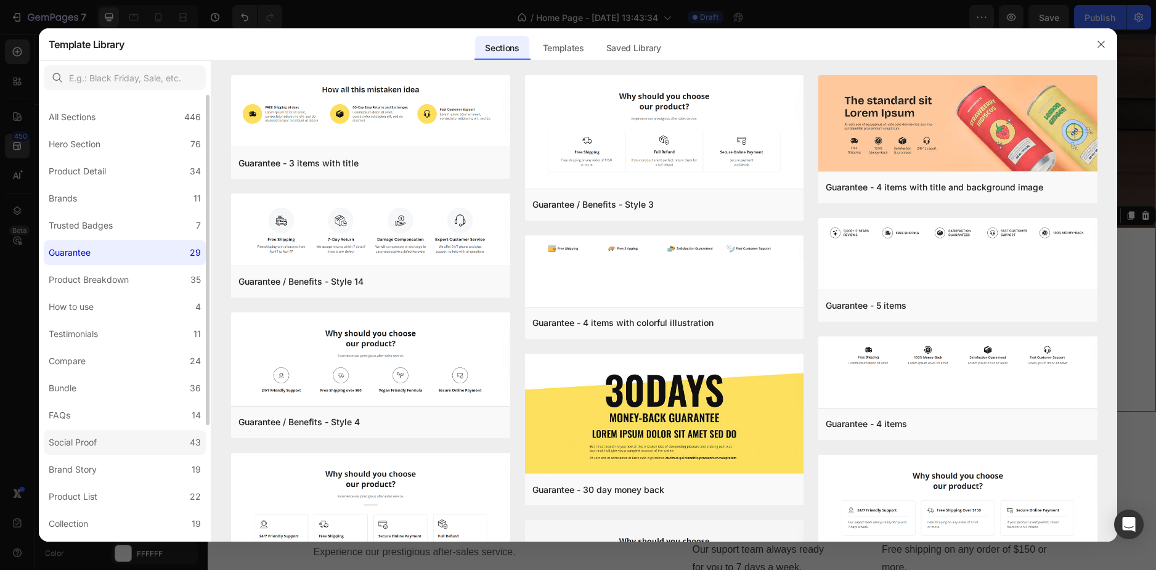
scroll to position [62, 0]
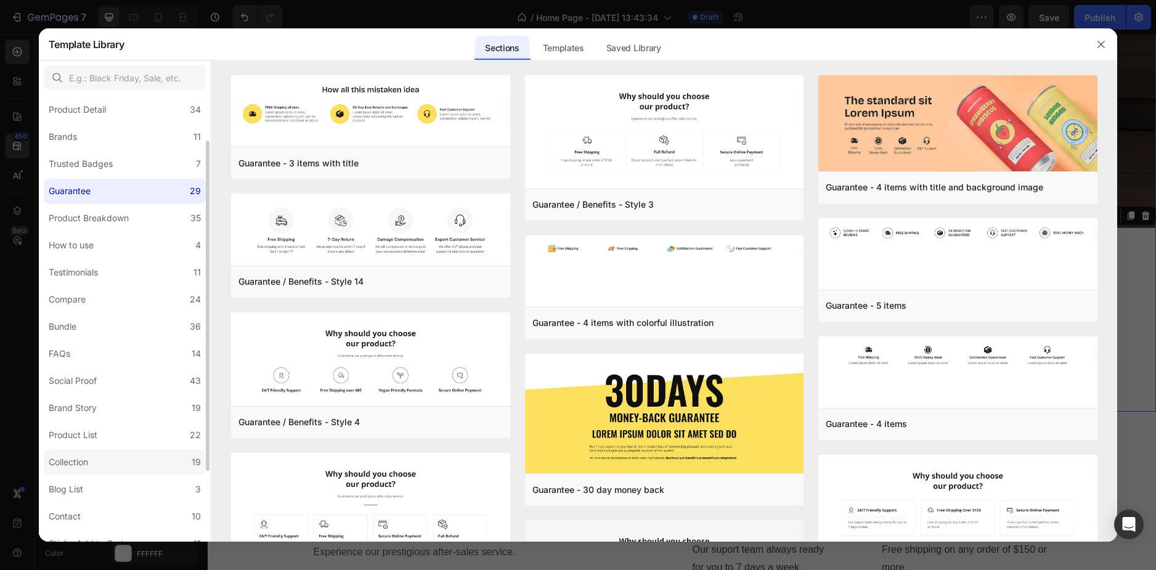
click at [119, 450] on label "Collection 19" at bounding box center [125, 462] width 162 height 25
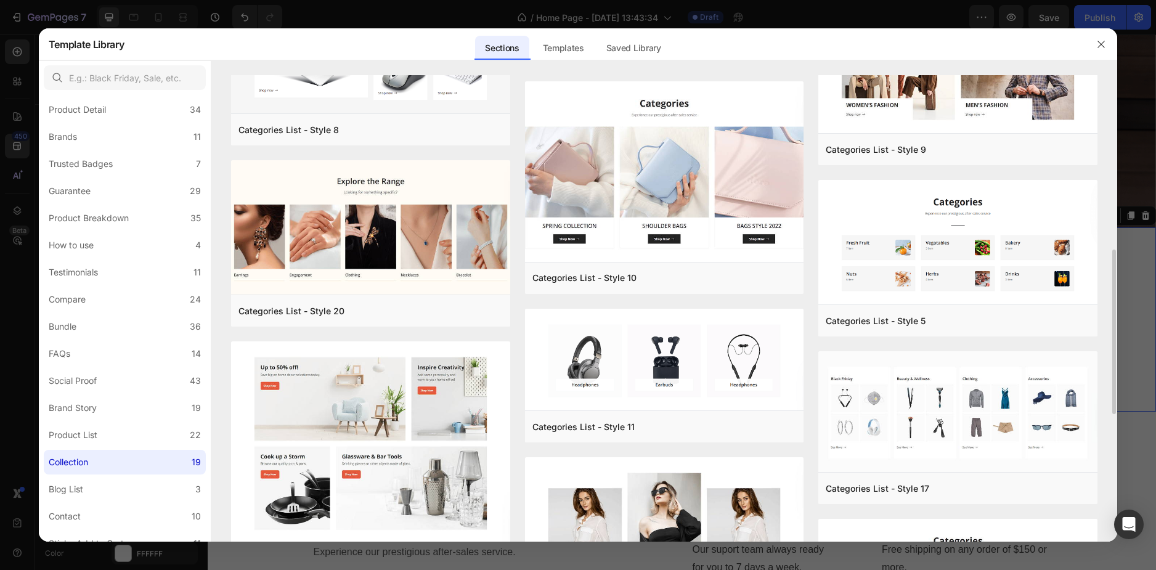
scroll to position [616, 0]
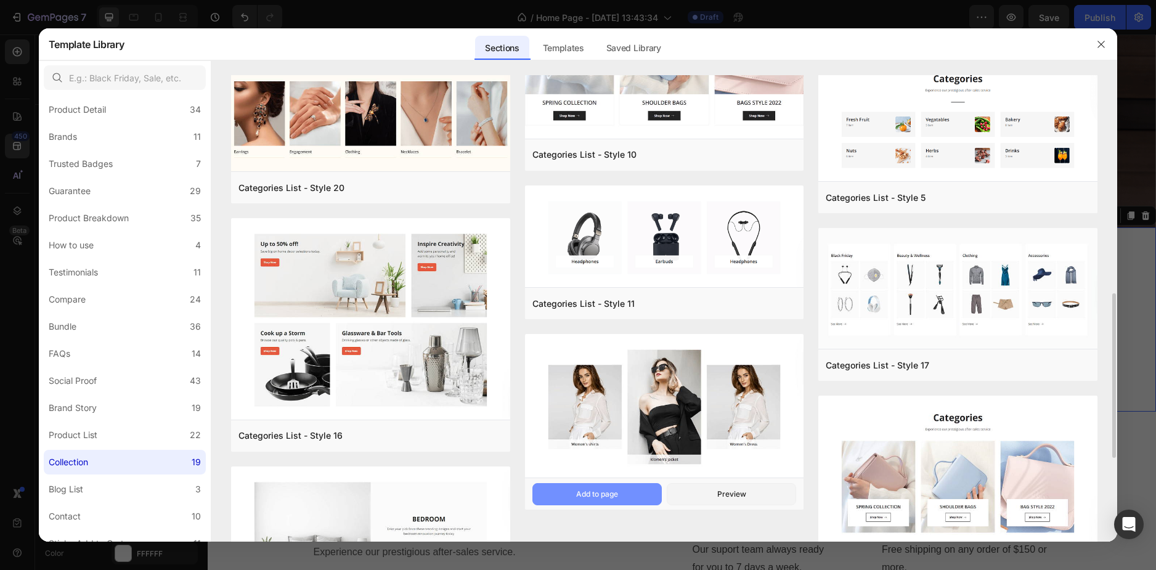
click at [617, 489] on div "Add to page" at bounding box center [597, 494] width 42 height 11
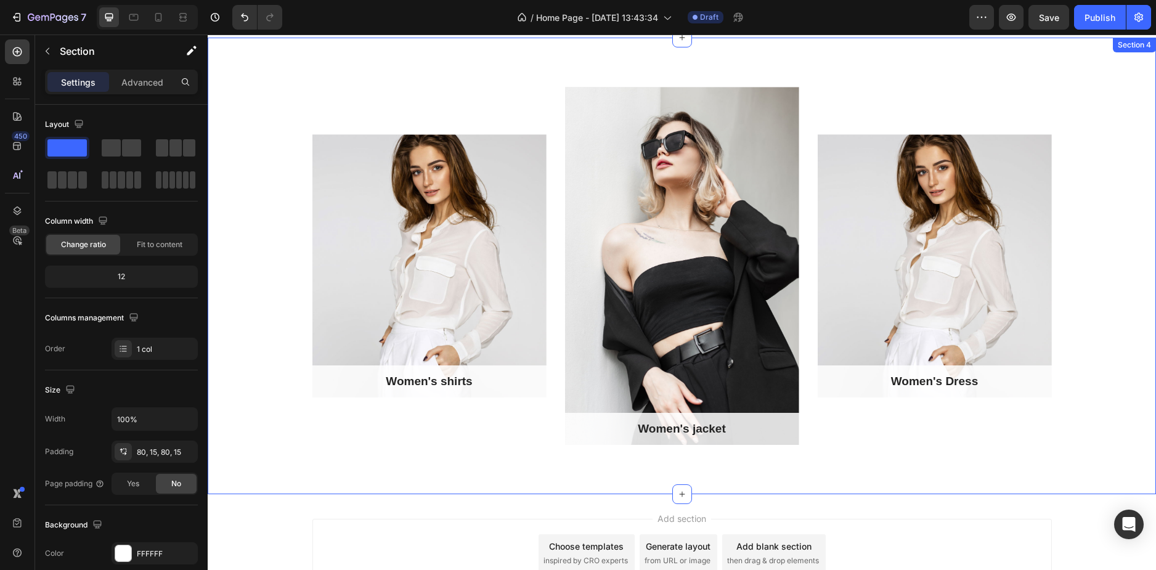
scroll to position [963, 0]
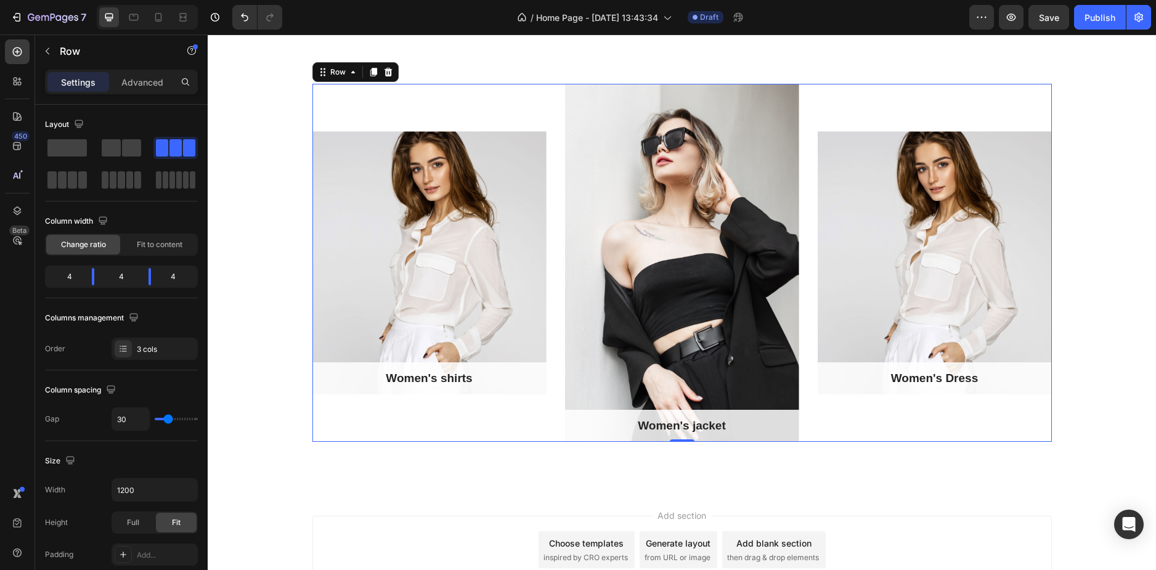
click at [439, 84] on div "Women's shirts Text block Row Hero Banner" at bounding box center [429, 263] width 234 height 358
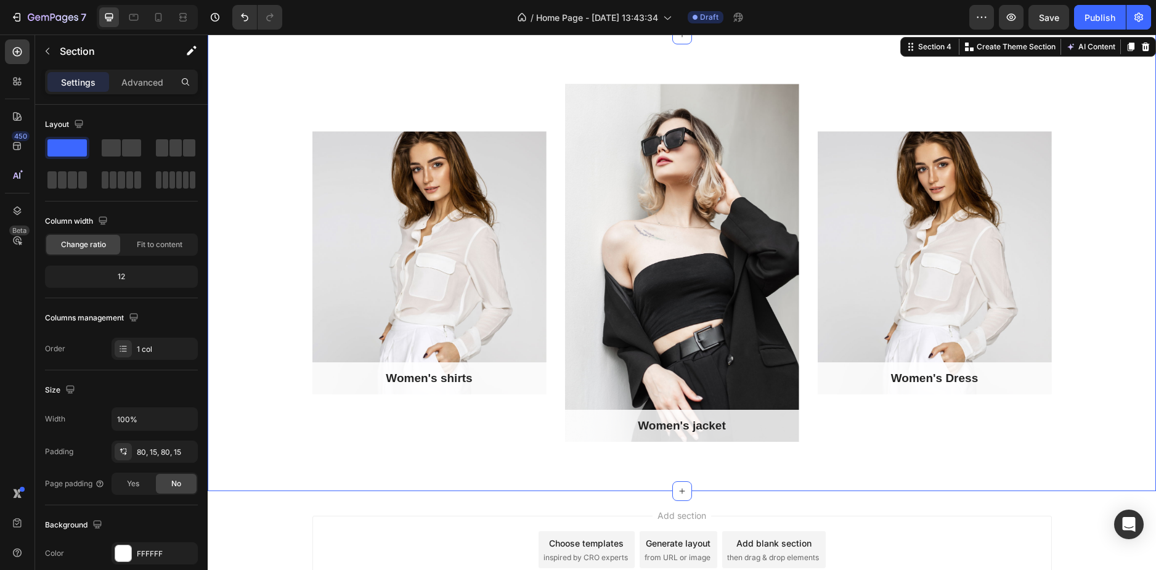
click at [267, 79] on div "Women's shirts Text block Row Hero Banner Women's jacket Text block Row Hero Ba…" at bounding box center [682, 263] width 948 height 457
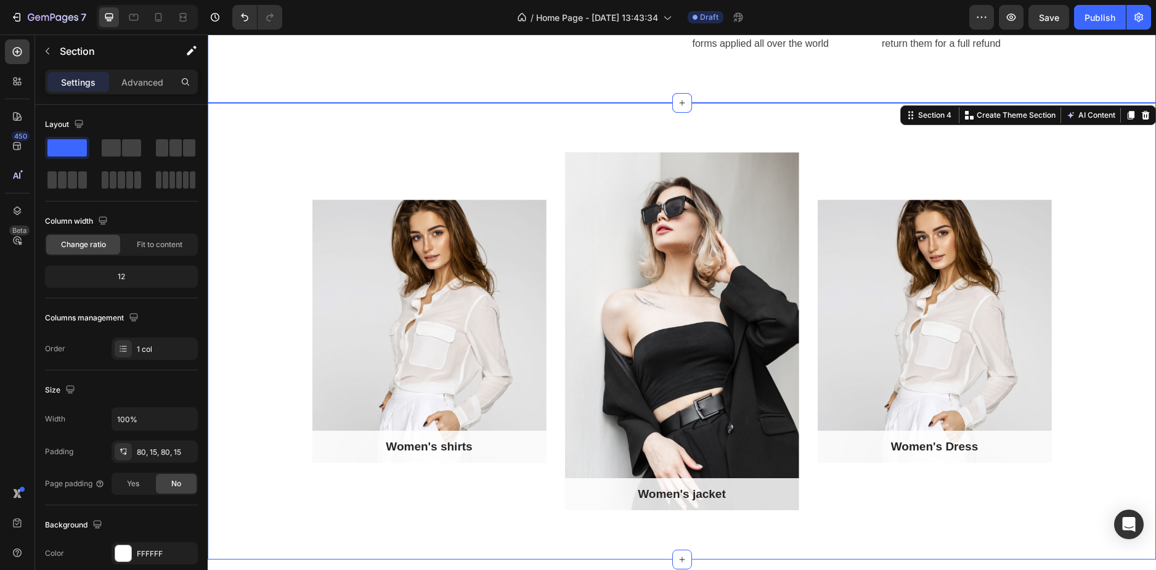
scroll to position [778, 0]
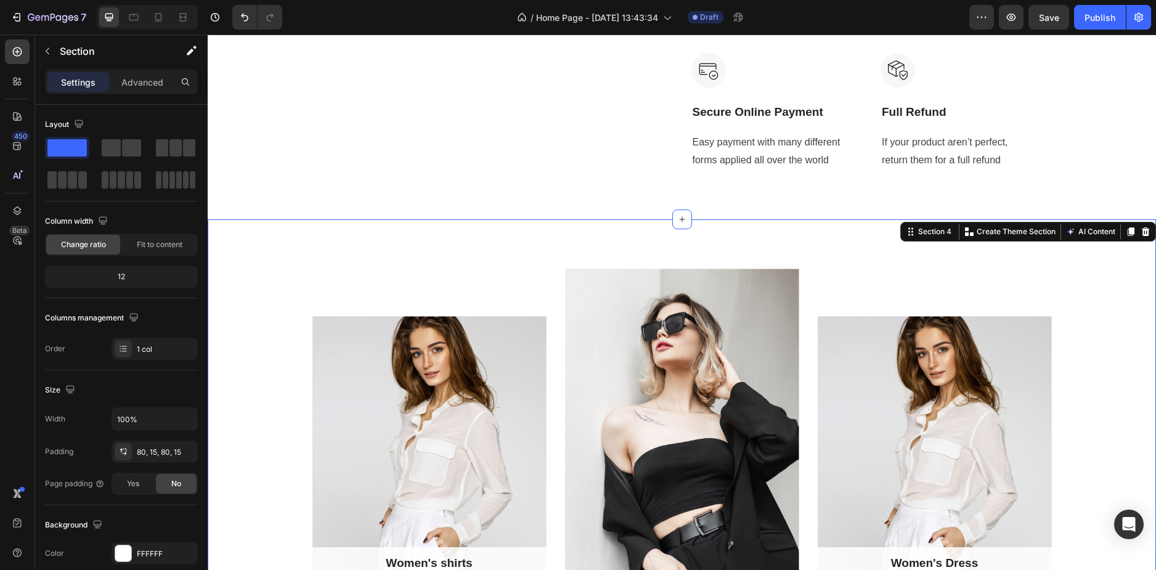
click at [1141, 232] on icon at bounding box center [1146, 232] width 10 height 10
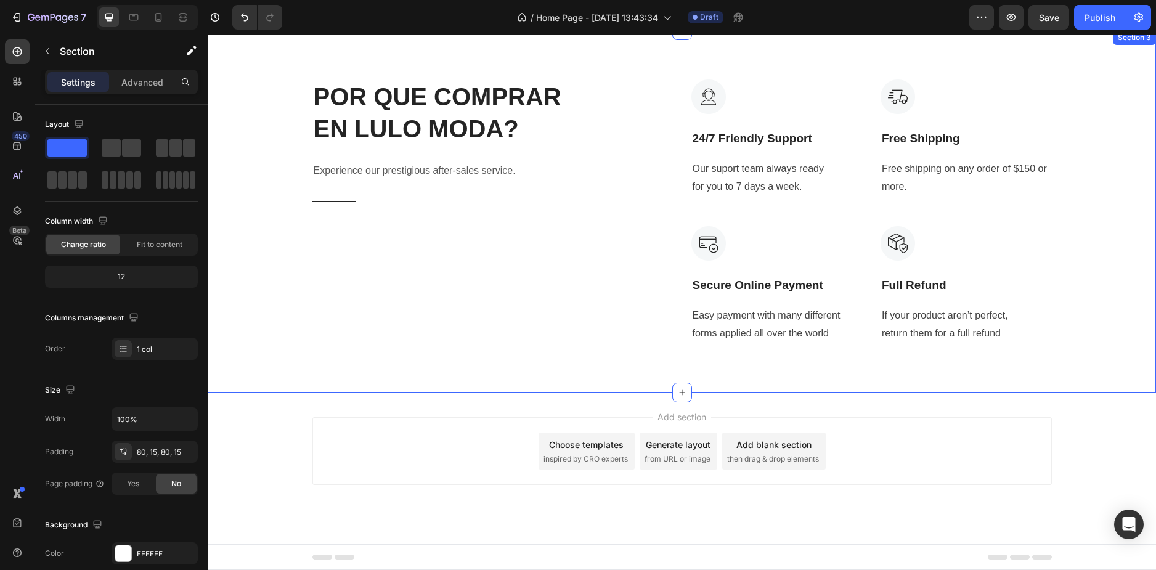
scroll to position [605, 0]
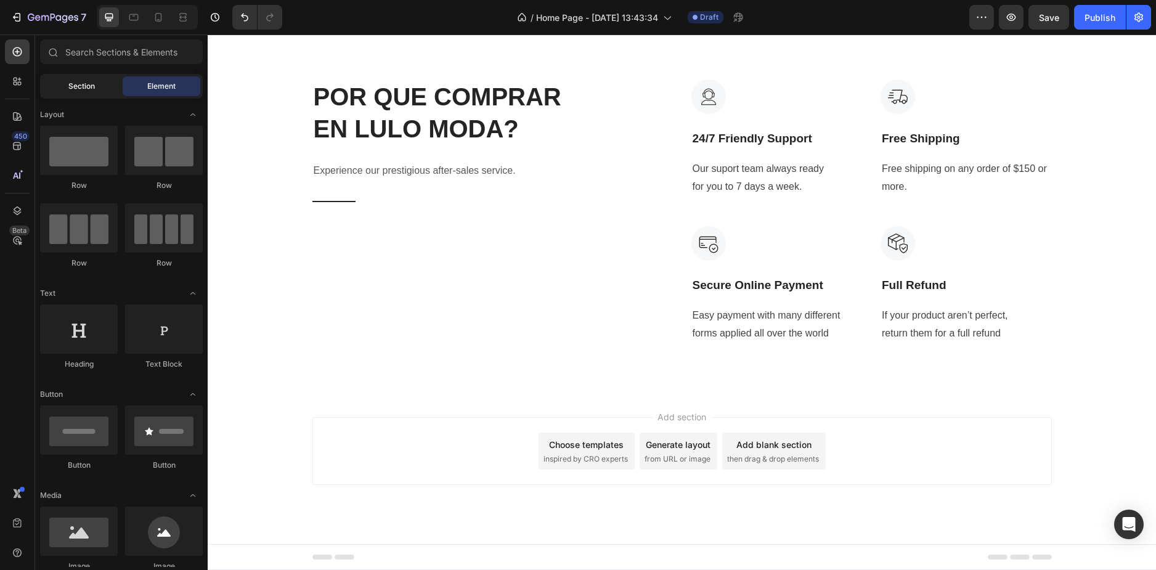
click at [78, 86] on span "Section" at bounding box center [81, 86] width 27 height 11
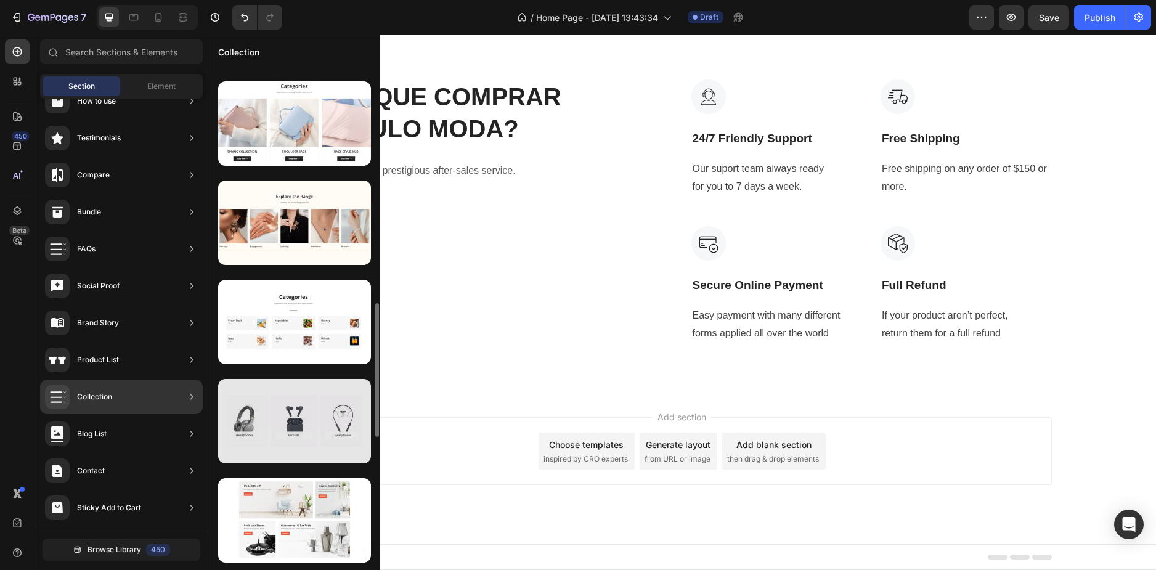
scroll to position [821, 0]
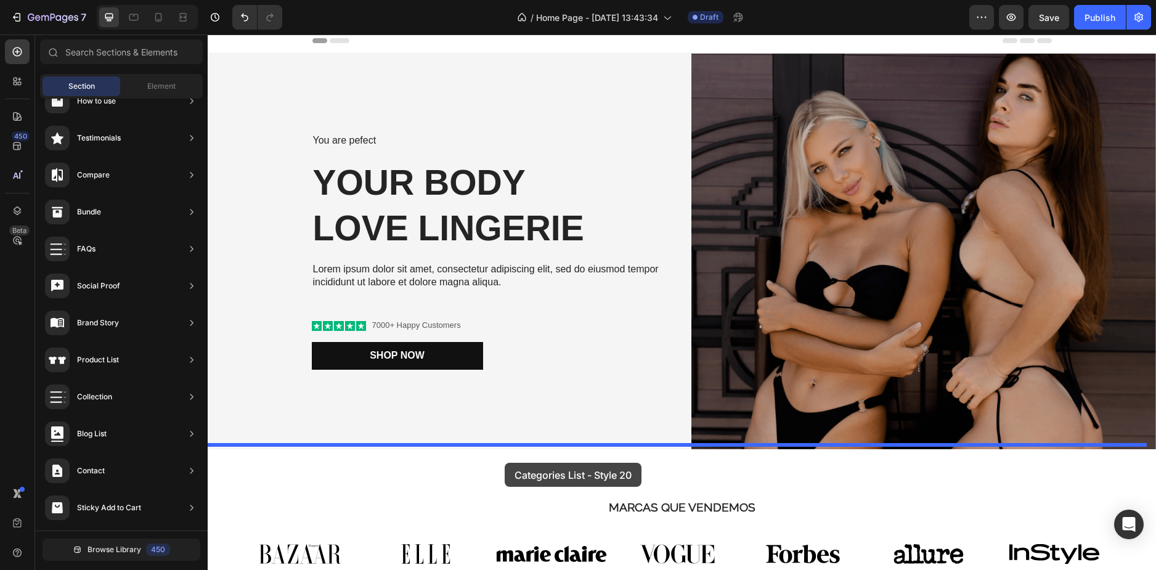
drag, startPoint x: 483, startPoint y: 326, endPoint x: 505, endPoint y: 460, distance: 135.5
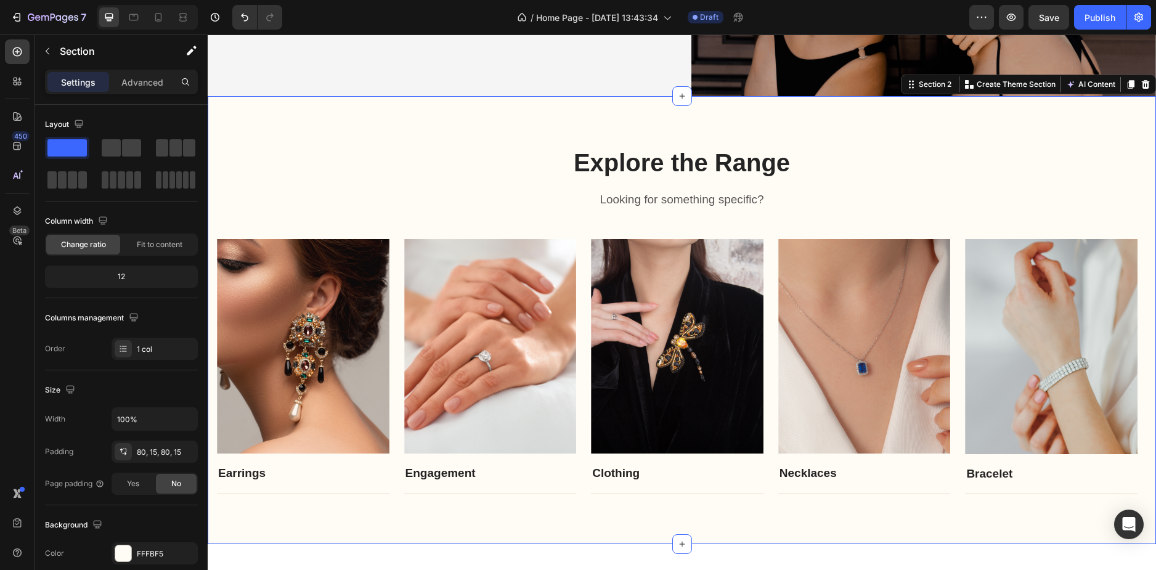
scroll to position [373, 0]
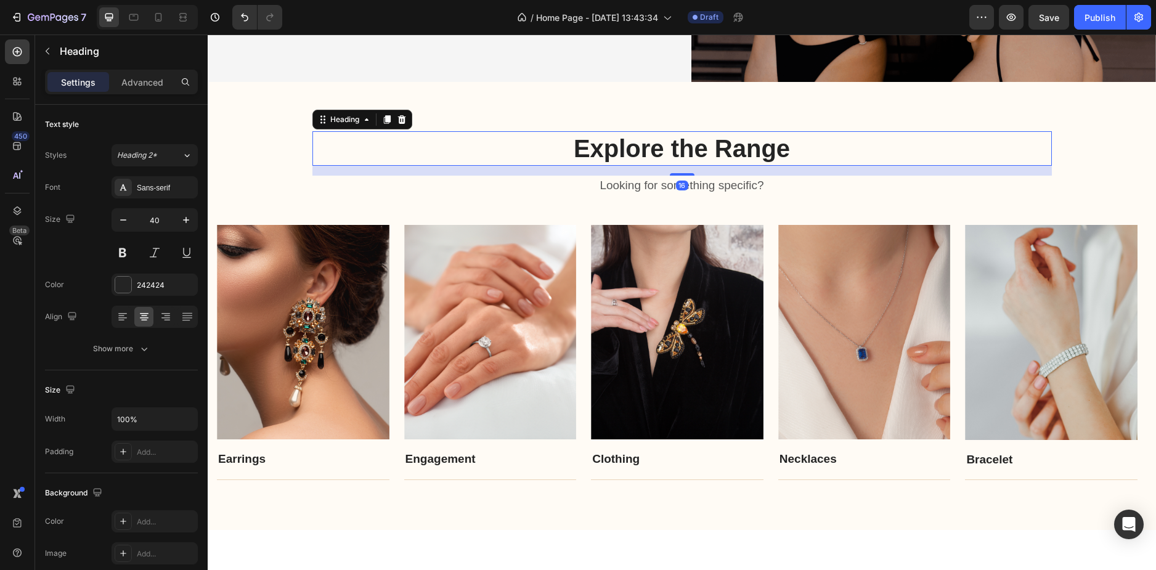
click at [409, 138] on p "Explore the Range" at bounding box center [682, 149] width 737 height 32
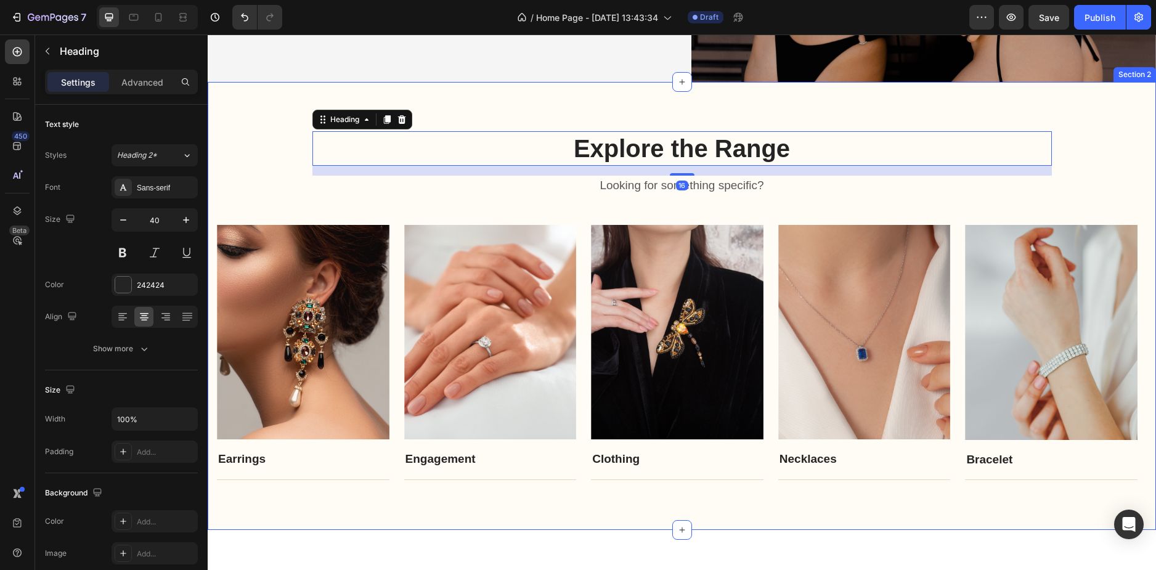
click at [256, 120] on div "Explore the Range Heading 16 Looking for something specific? Text block Row Ima…" at bounding box center [682, 306] width 948 height 448
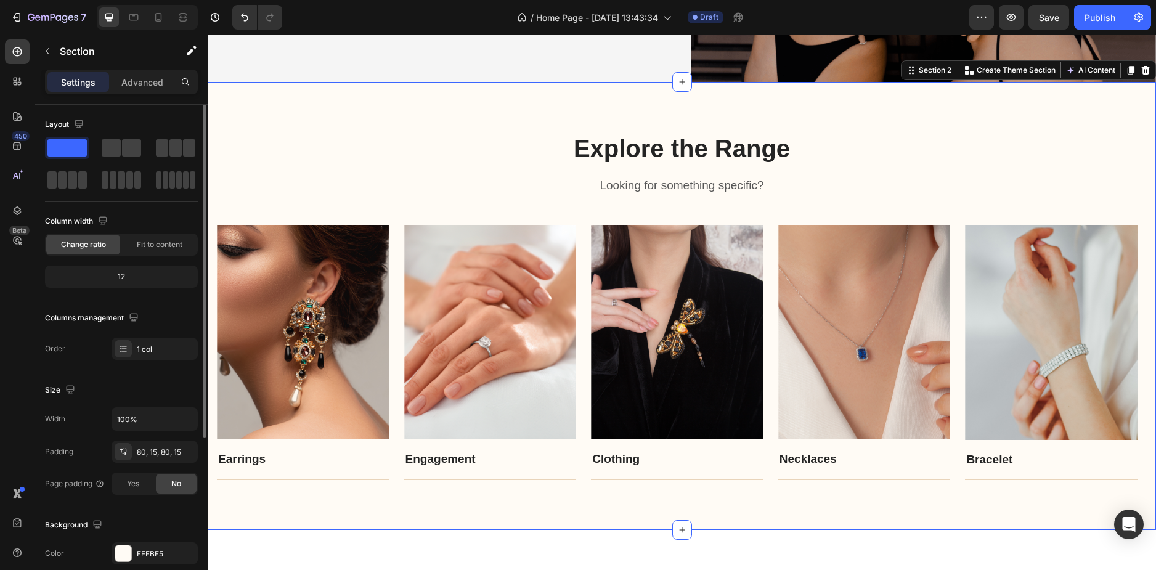
scroll to position [247, 0]
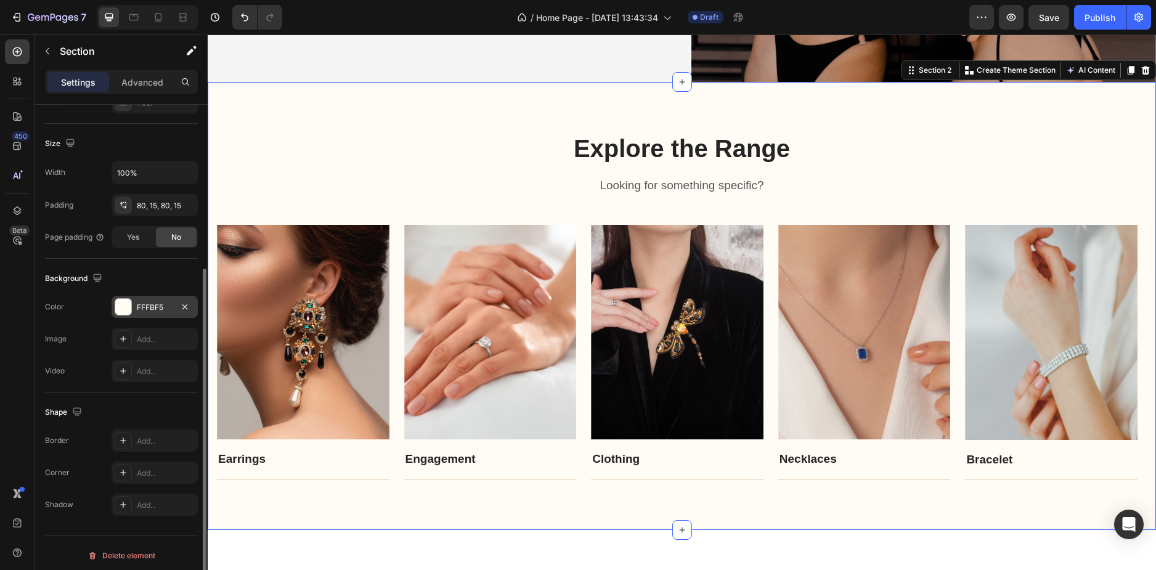
click at [137, 311] on div "FFFBF5" at bounding box center [155, 307] width 36 height 11
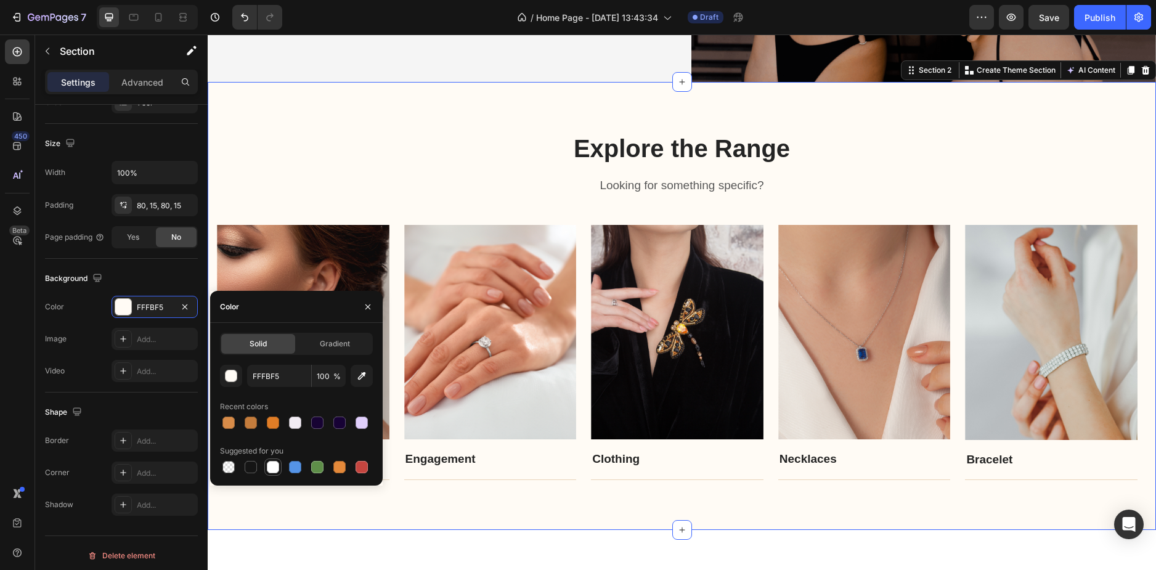
click at [273, 468] on div at bounding box center [273, 467] width 12 height 12
type input "FFFFFF"
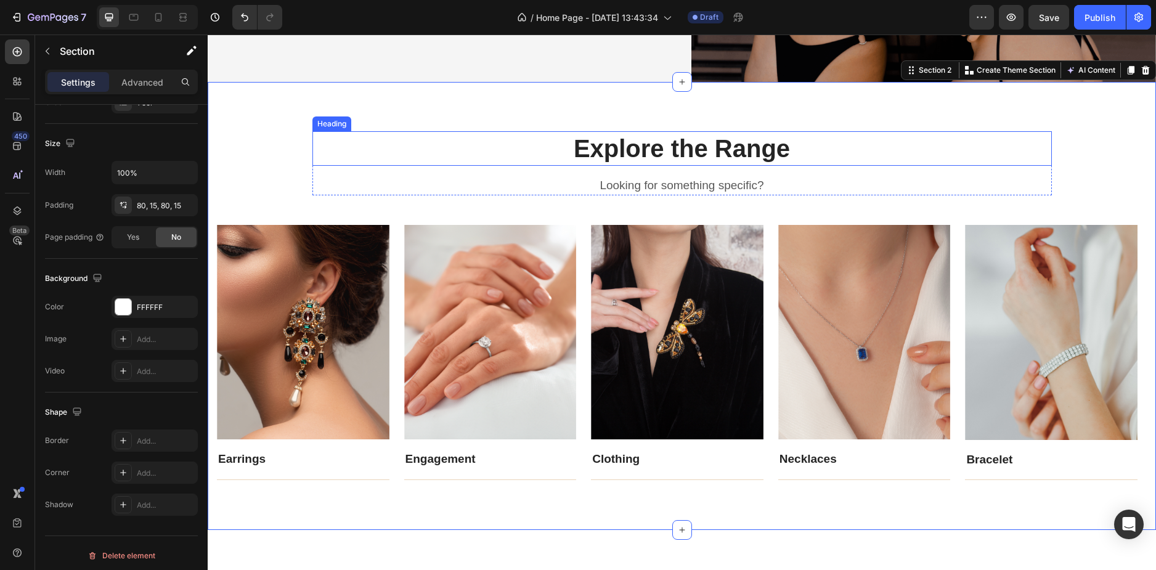
click at [476, 117] on div "Explore the Range Heading Looking for something specific? Text block Row Image …" at bounding box center [682, 306] width 948 height 448
click at [670, 145] on p "Explore the Range" at bounding box center [682, 149] width 737 height 32
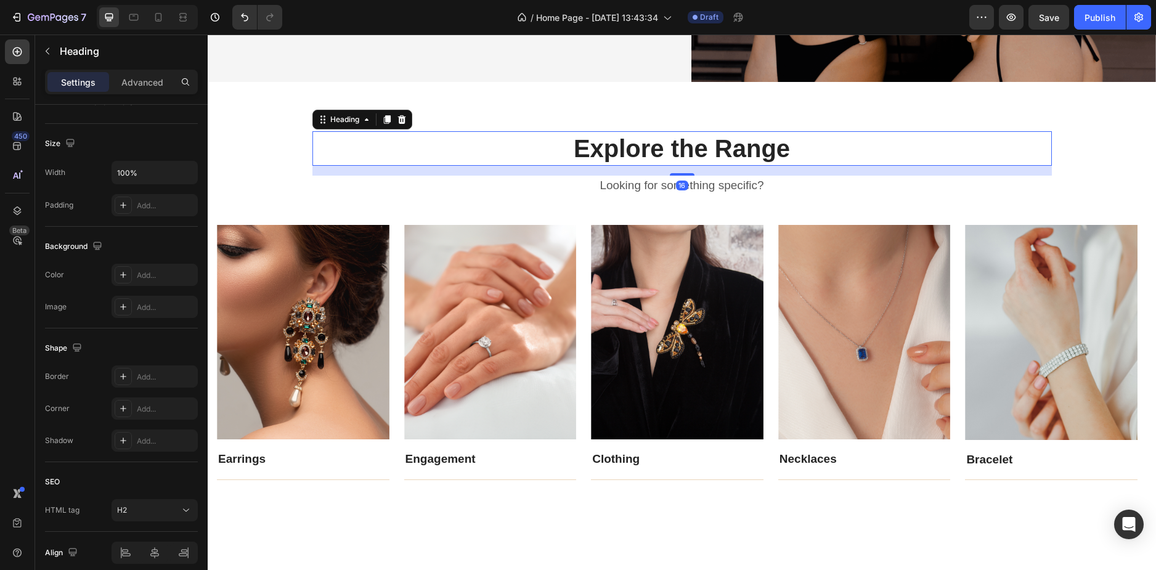
scroll to position [0, 0]
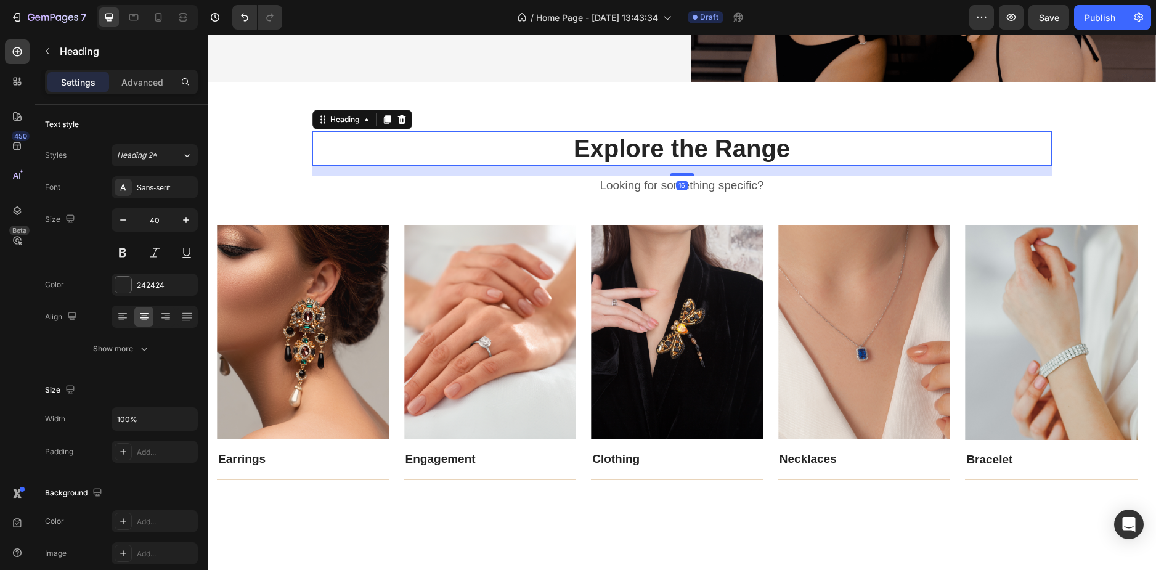
click at [670, 145] on p "Explore the Range" at bounding box center [682, 149] width 737 height 32
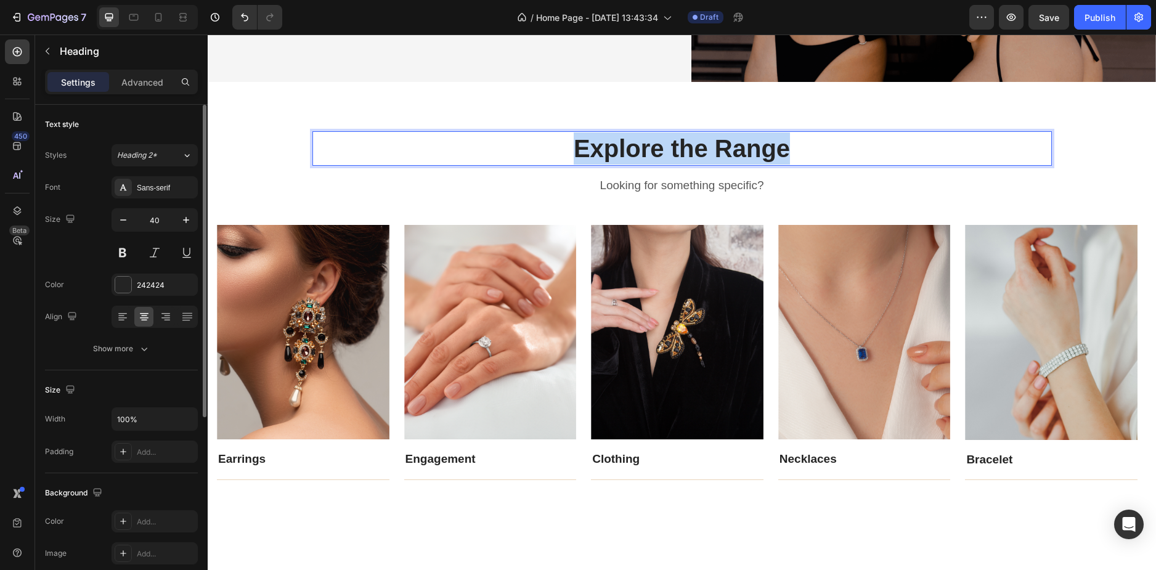
click at [670, 145] on p "Explore the Range" at bounding box center [682, 149] width 737 height 32
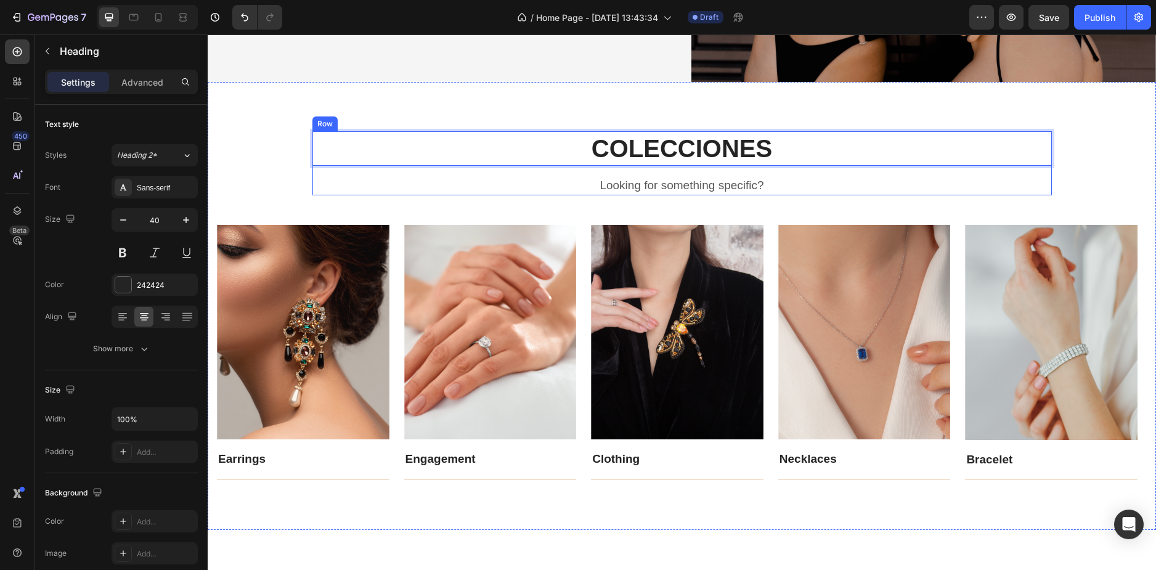
click at [495, 160] on p "COLECCIONES" at bounding box center [682, 149] width 737 height 32
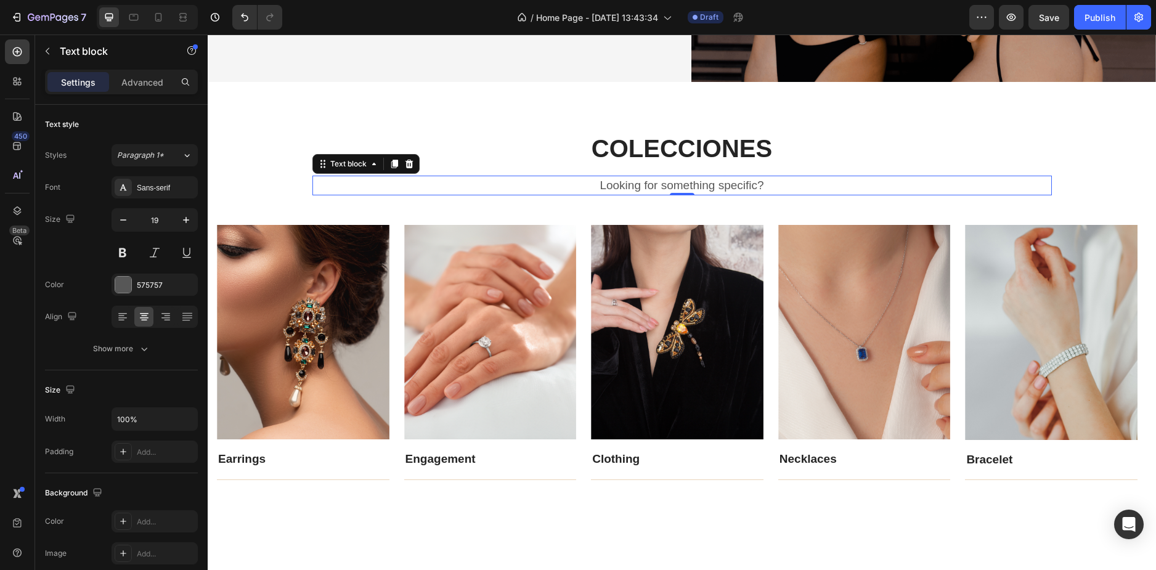
click at [653, 184] on p "Looking for something specific?" at bounding box center [682, 186] width 737 height 18
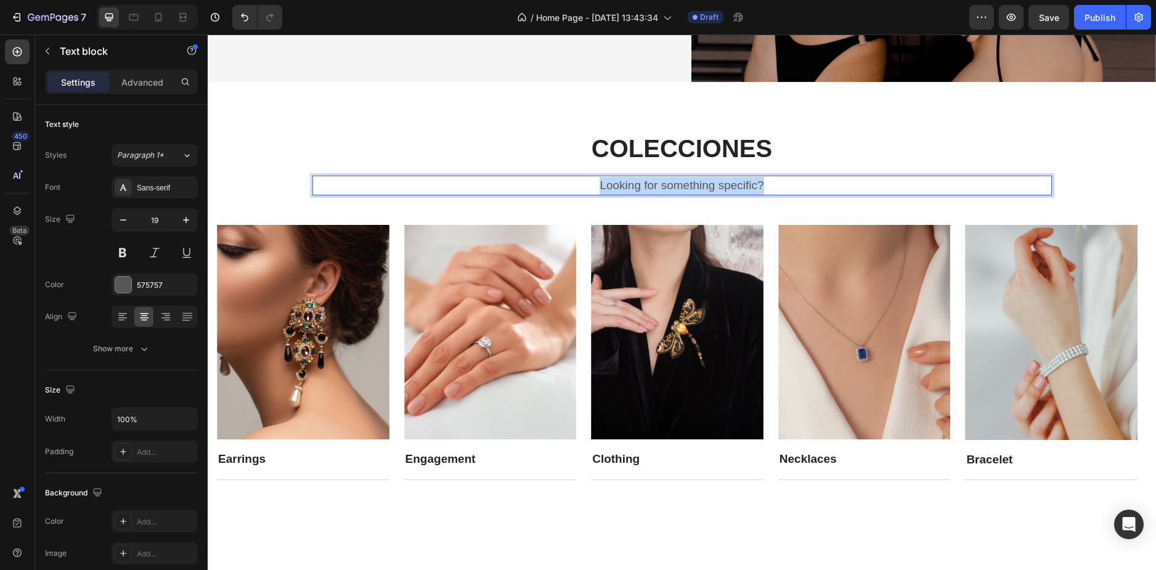
click at [653, 184] on p "Looking for something specific?" at bounding box center [682, 186] width 737 height 18
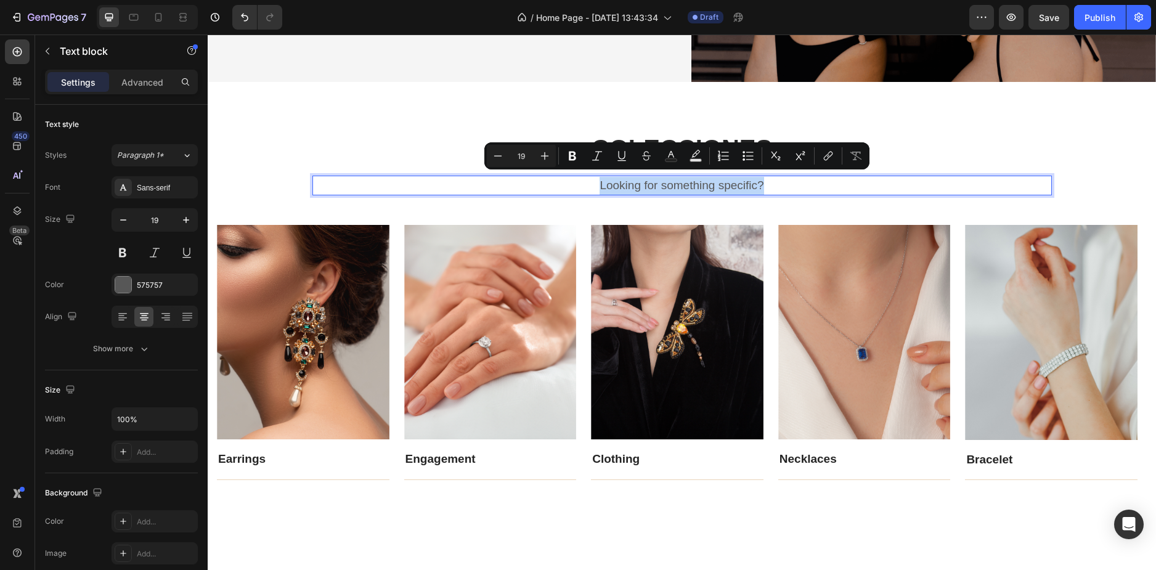
click at [483, 179] on p "Looking for something specific?" at bounding box center [682, 186] width 737 height 18
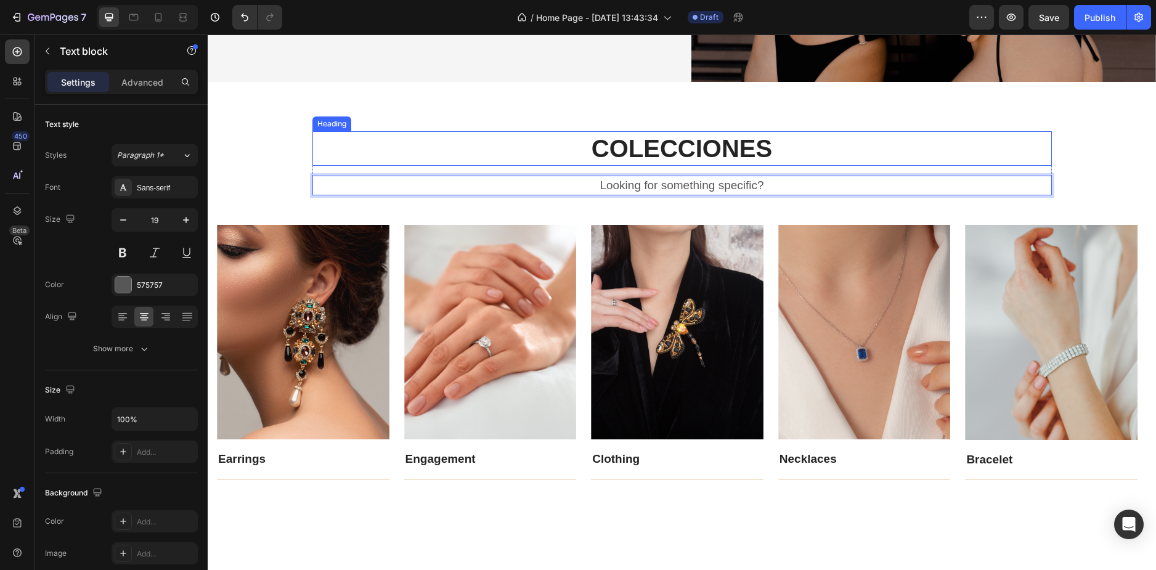
click at [425, 134] on p "COLECCIONES" at bounding box center [682, 149] width 737 height 32
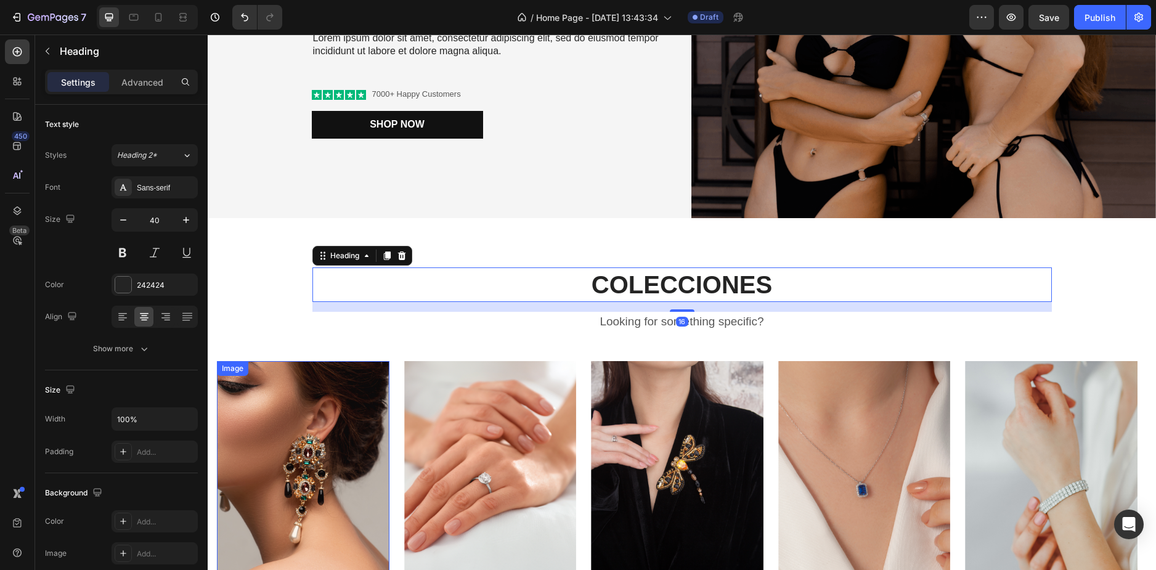
scroll to position [127, 0]
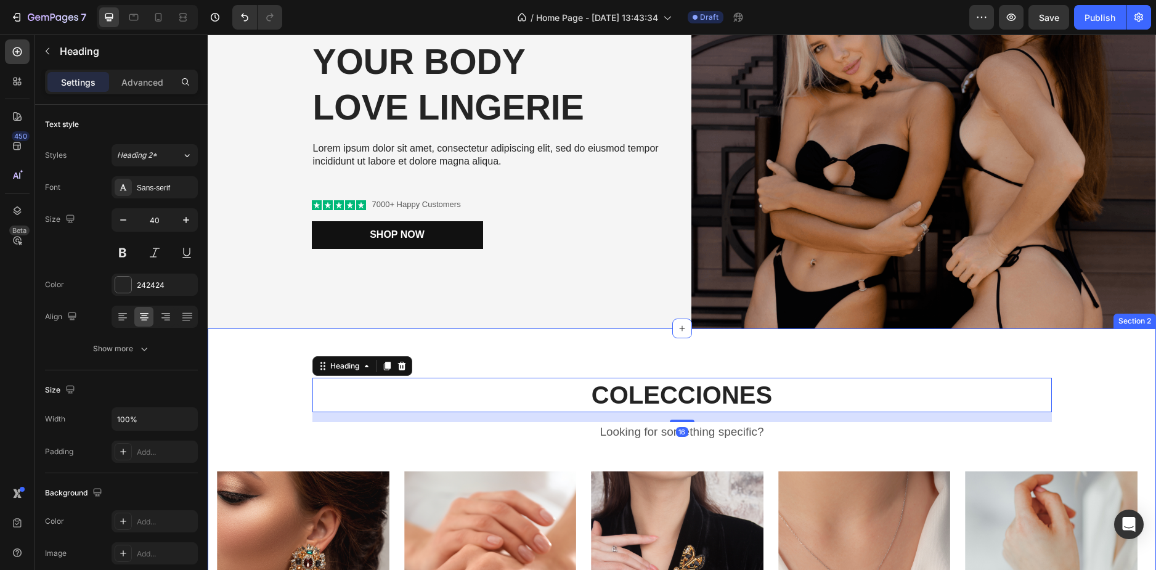
click at [253, 328] on div "COLECCIONES Heading 16 Looking for something specific? Text block Row Image Ear…" at bounding box center [682, 552] width 948 height 448
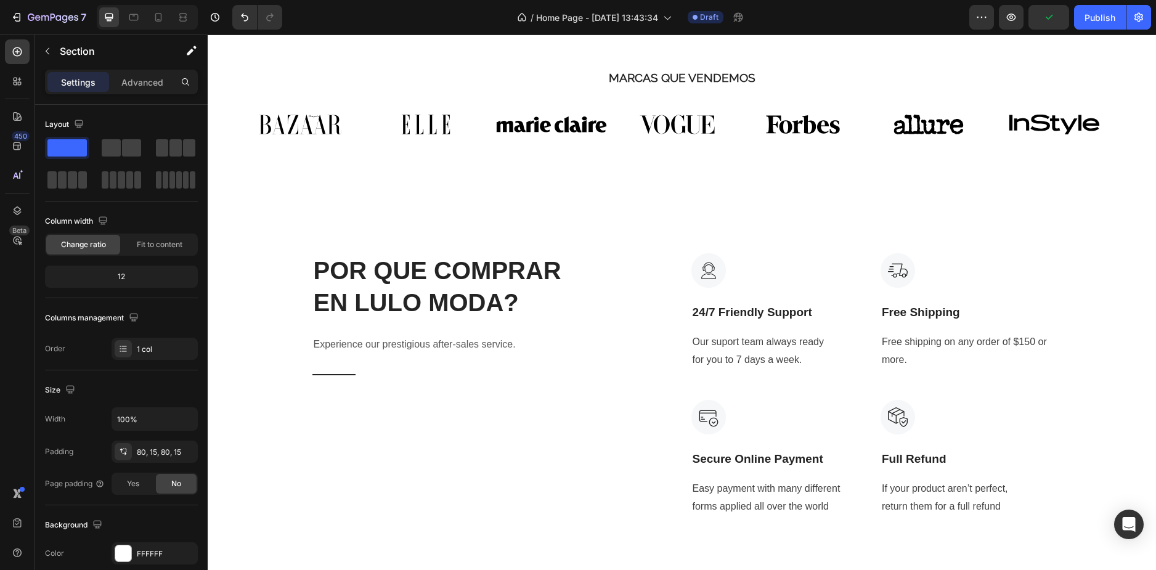
scroll to position [743, 0]
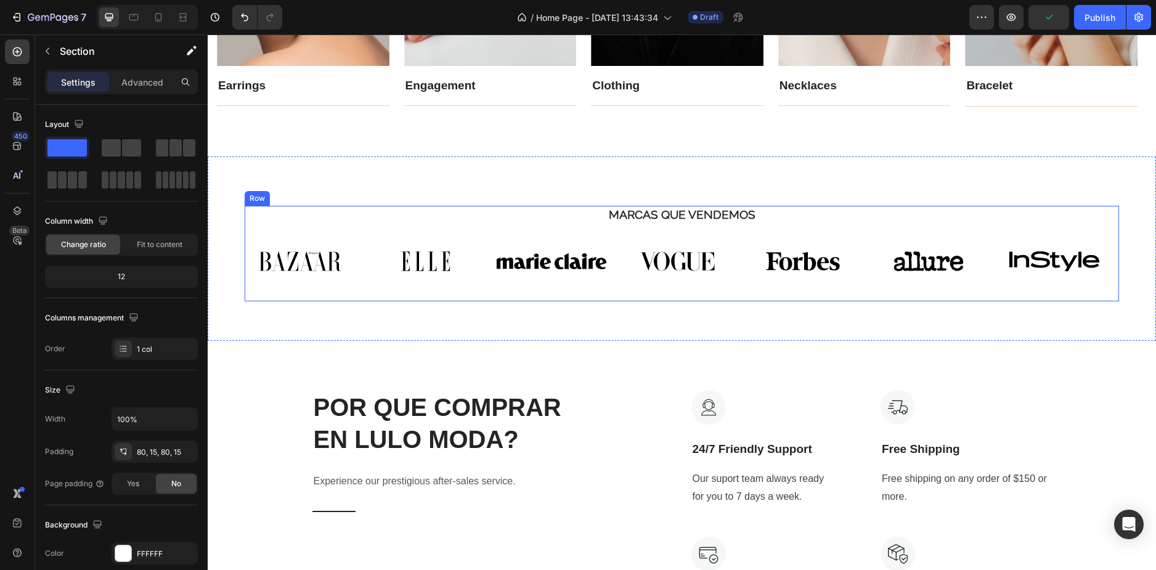
click at [319, 237] on div "Image Image Image Image Image Image Image Carousel" at bounding box center [682, 261] width 875 height 60
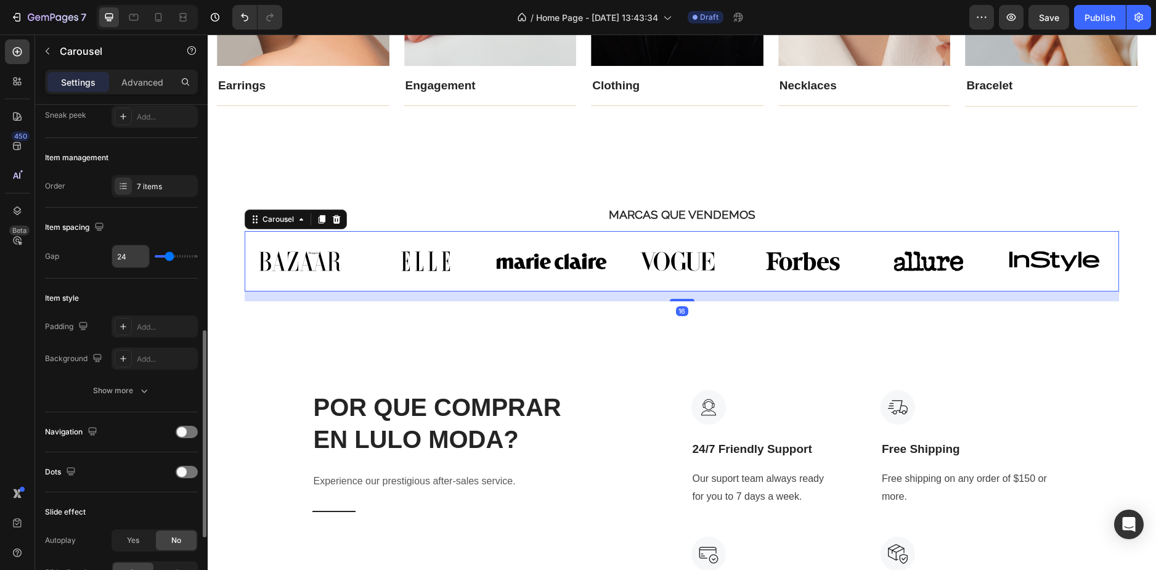
scroll to position [308, 0]
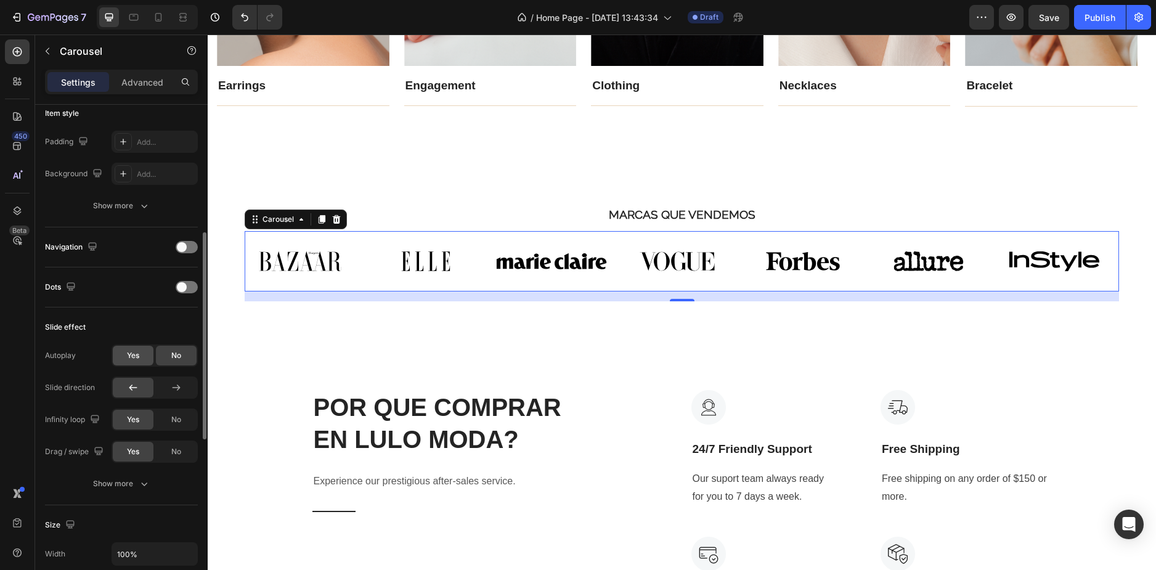
click at [131, 356] on span "Yes" at bounding box center [133, 355] width 12 height 11
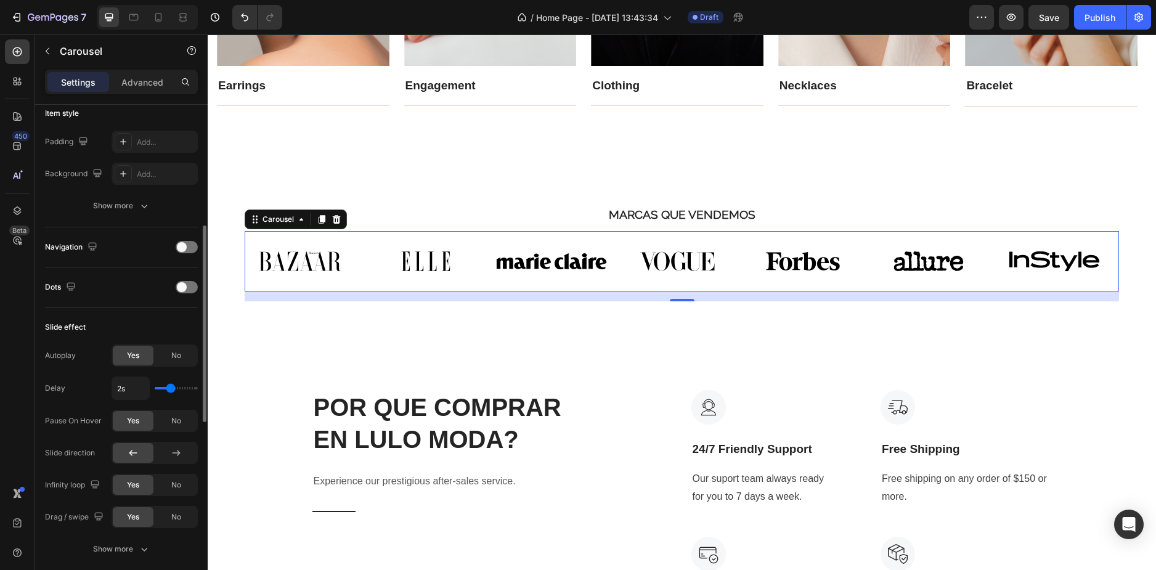
scroll to position [431, 0]
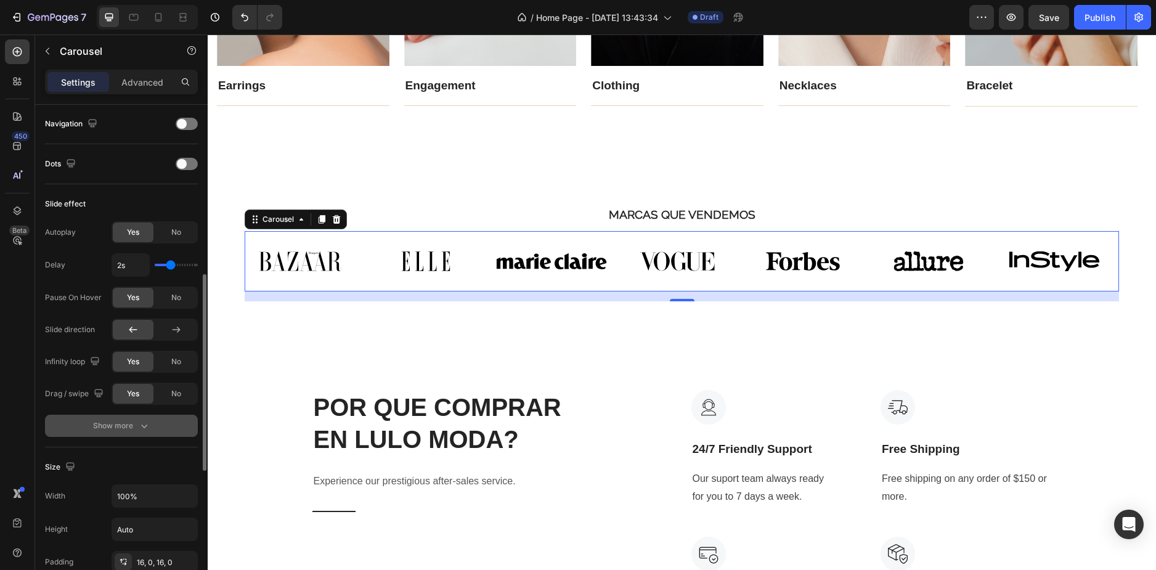
click at [133, 431] on div "Show more" at bounding box center [121, 426] width 57 height 12
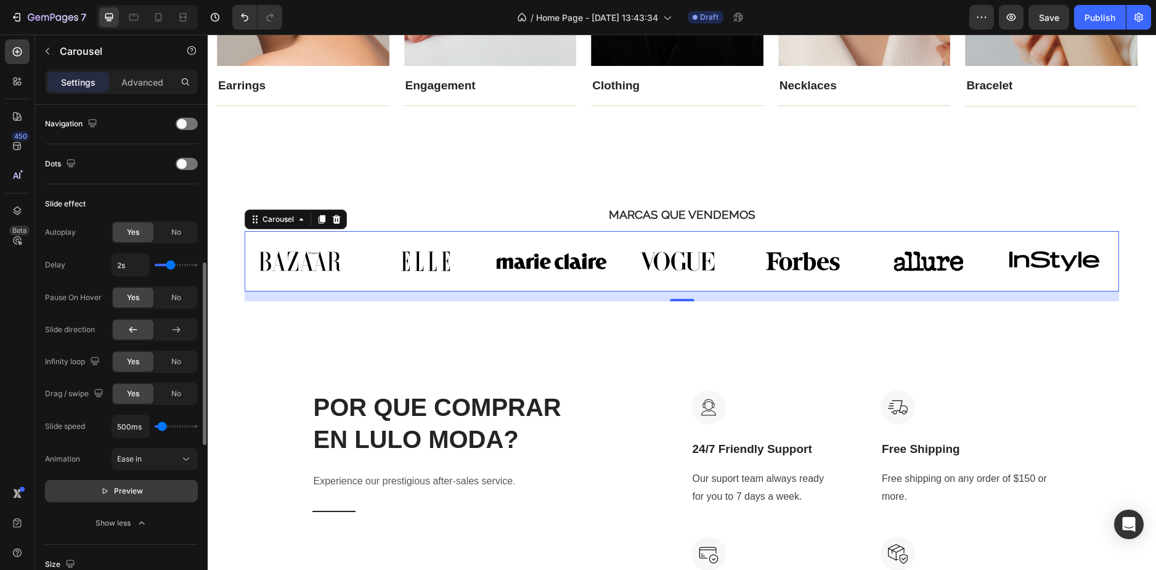
click at [143, 481] on button "Preview" at bounding box center [121, 491] width 153 height 22
click at [146, 491] on button "Pause" at bounding box center [121, 491] width 153 height 22
click at [181, 230] on span "No" at bounding box center [176, 232] width 10 height 11
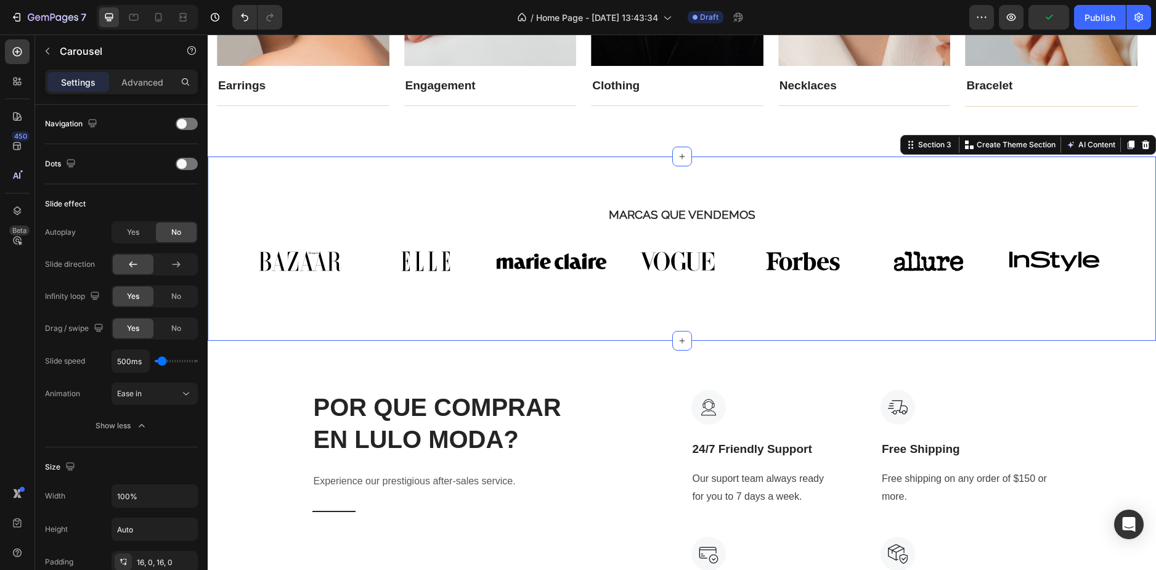
click at [477, 169] on div "MARCAS QUE VENDEMOS Heading Image Image Image Image Image Image Image Carousel …" at bounding box center [682, 249] width 948 height 184
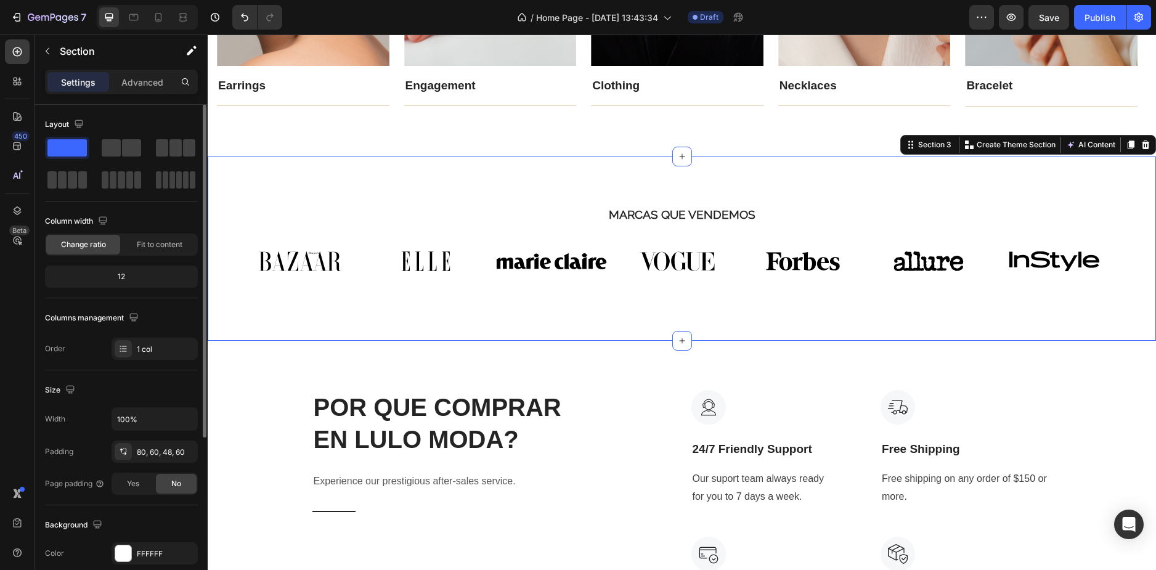
scroll to position [620, 0]
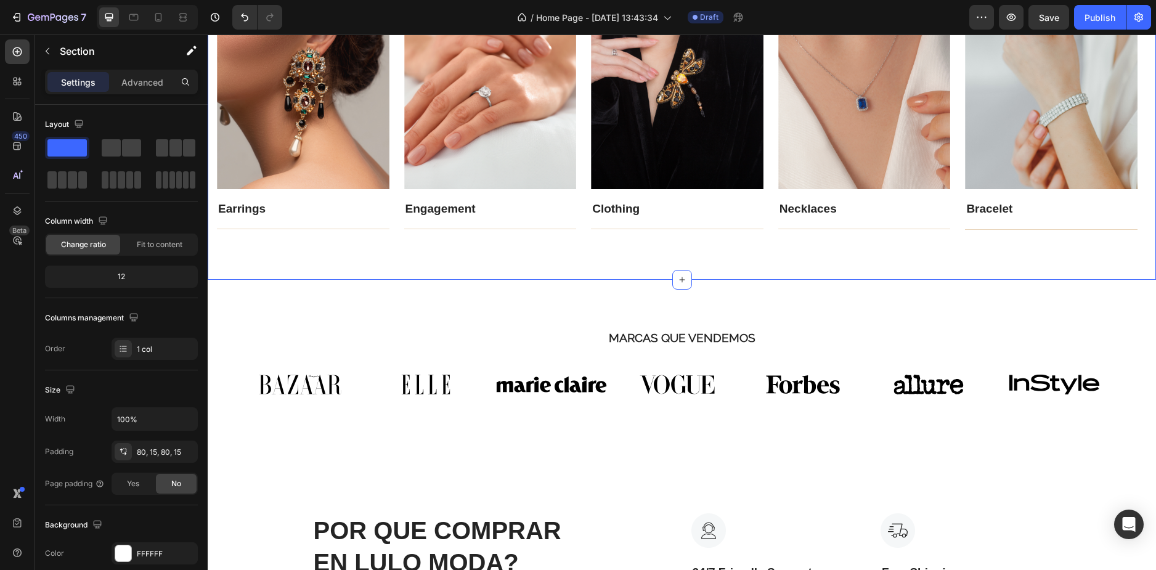
click at [436, 238] on div "COLECCIONES Heading Looking for something specific? Text block Row Image Earrin…" at bounding box center [682, 55] width 948 height 448
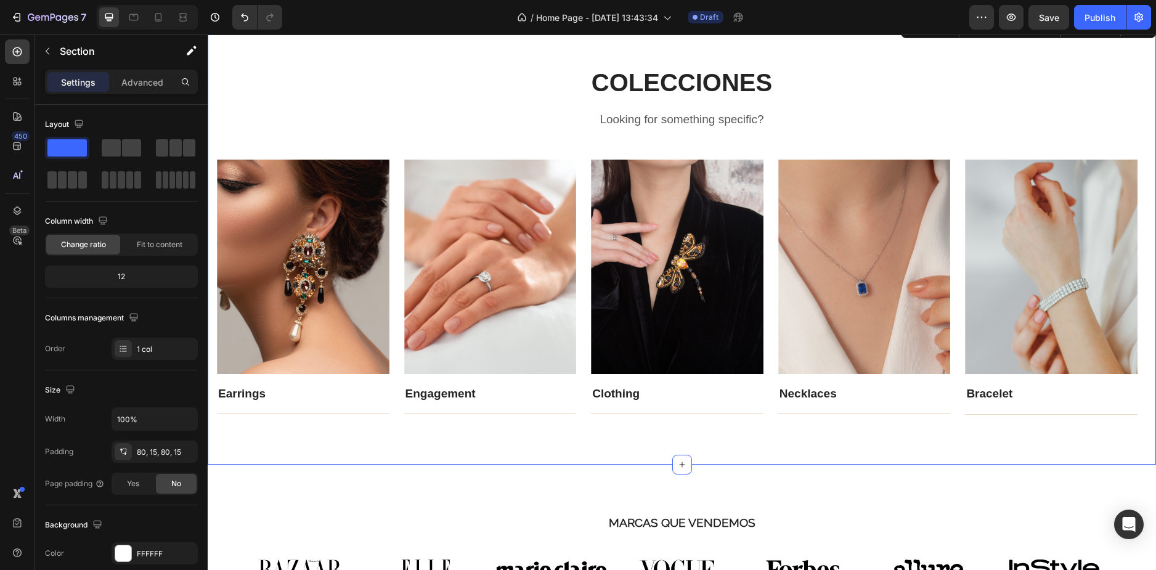
scroll to position [743, 0]
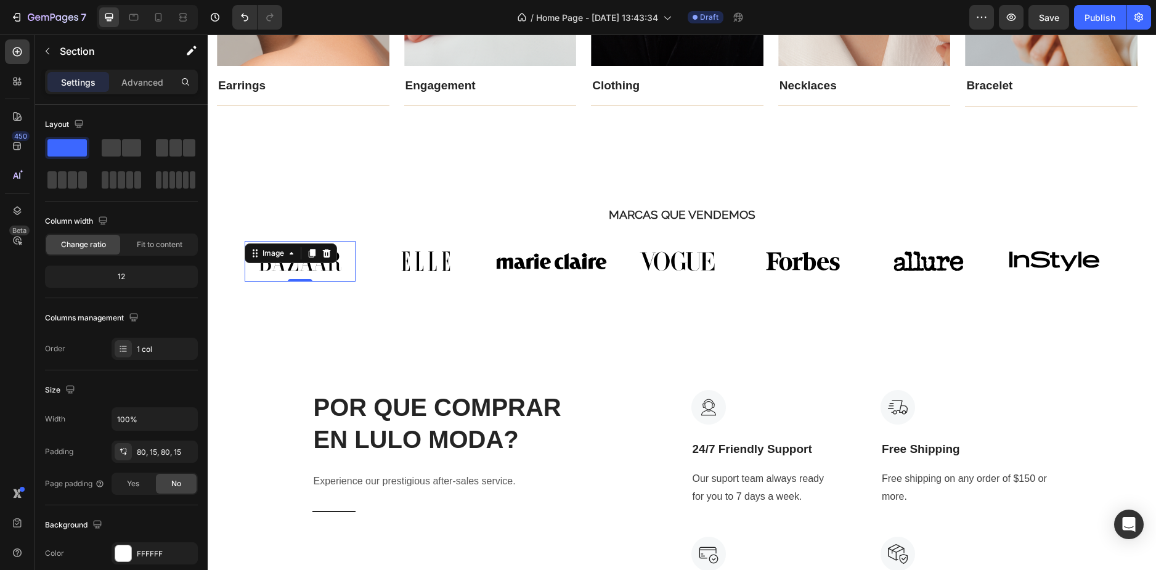
click at [300, 259] on div "Image 0" at bounding box center [300, 261] width 111 height 41
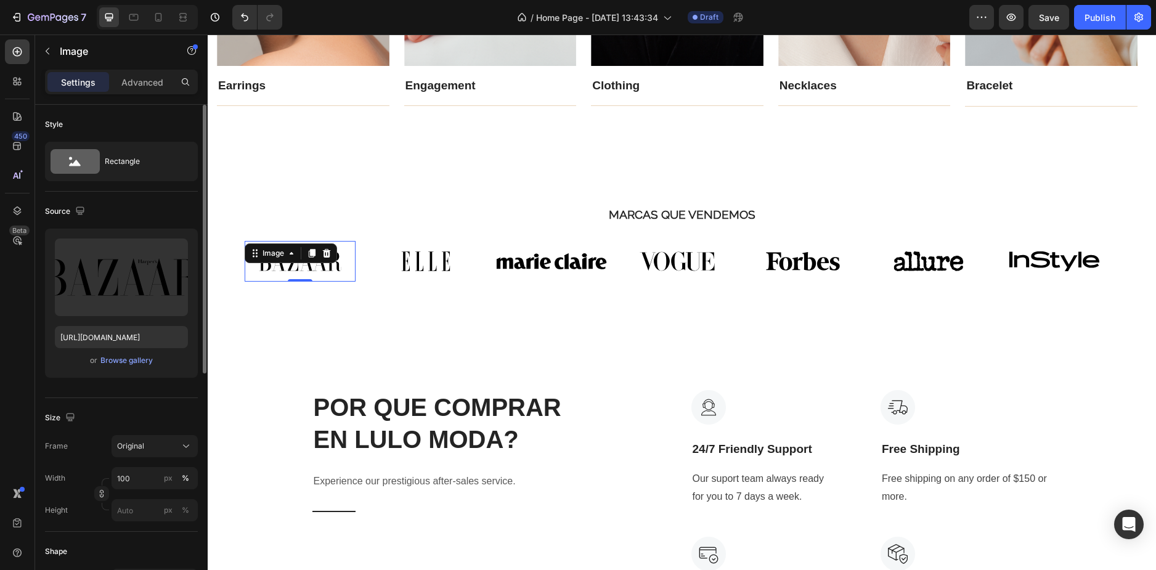
click at [141, 367] on div "or Browse gallery" at bounding box center [121, 360] width 133 height 15
click at [141, 365] on div "Browse gallery" at bounding box center [126, 360] width 52 height 11
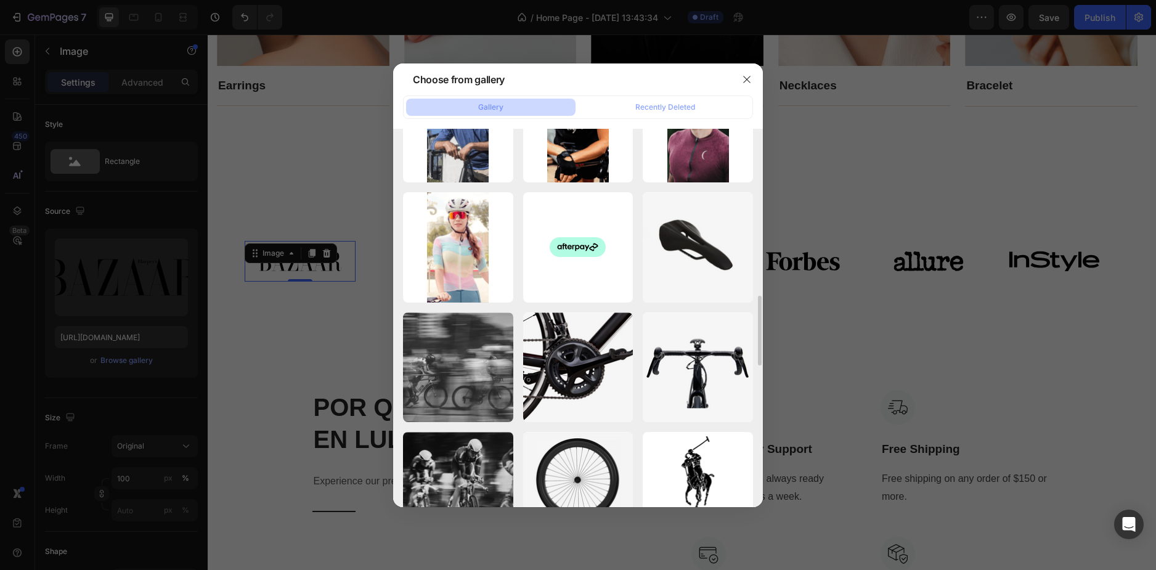
scroll to position [1276, 0]
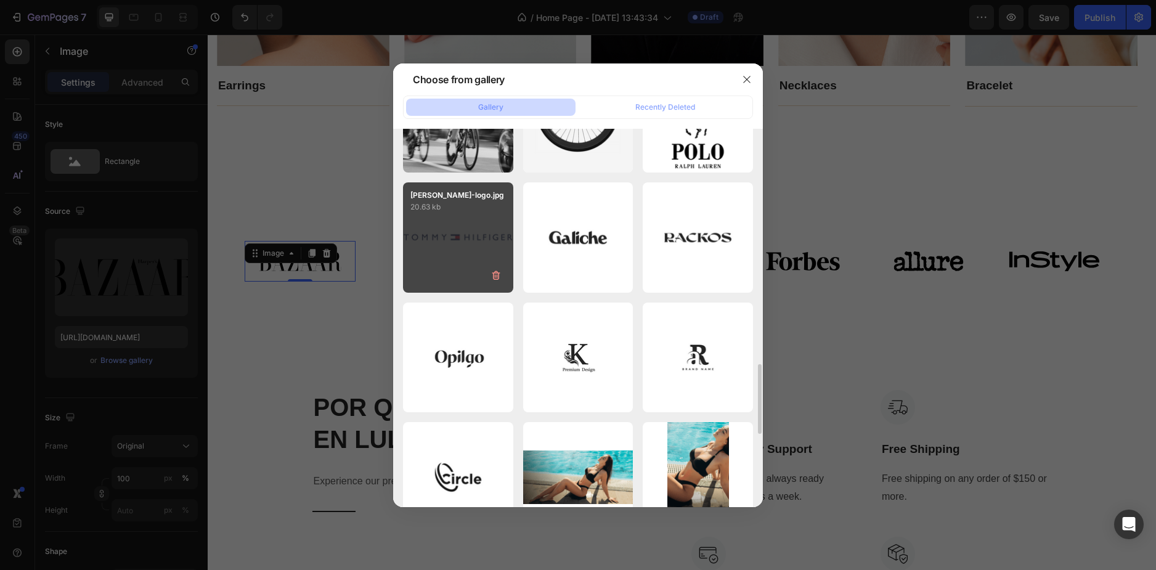
click at [493, 229] on div "[PERSON_NAME]-logo.jpg 20.63 kb" at bounding box center [458, 237] width 110 height 110
type input "[URL][DOMAIN_NAME]"
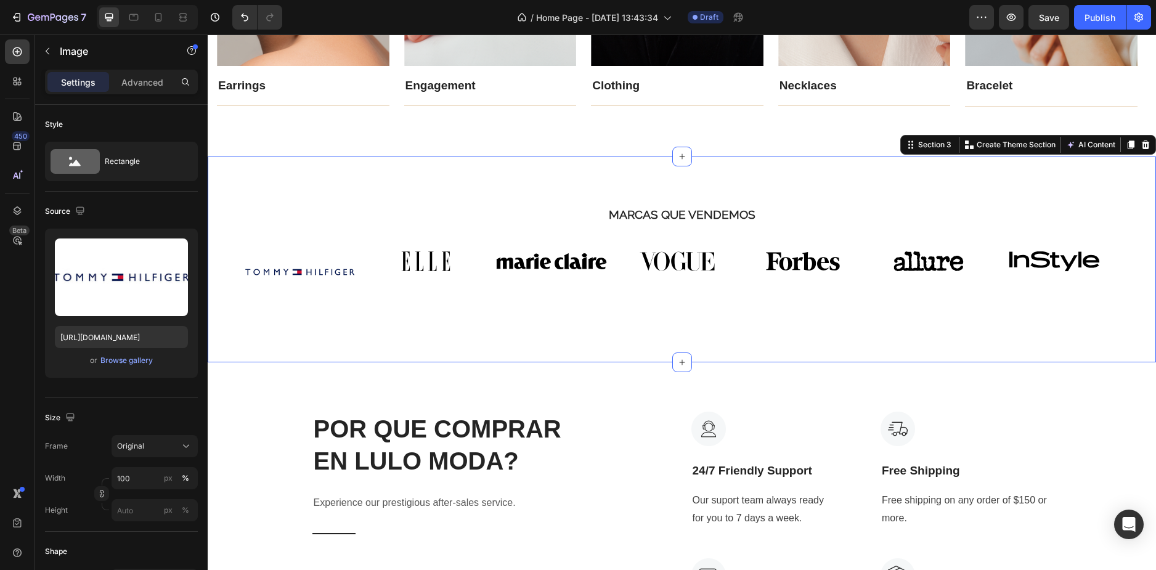
click at [456, 186] on div "MARCAS QUE VENDEMOS Heading Image Image Image Image Image Image Image Carousel …" at bounding box center [682, 260] width 948 height 206
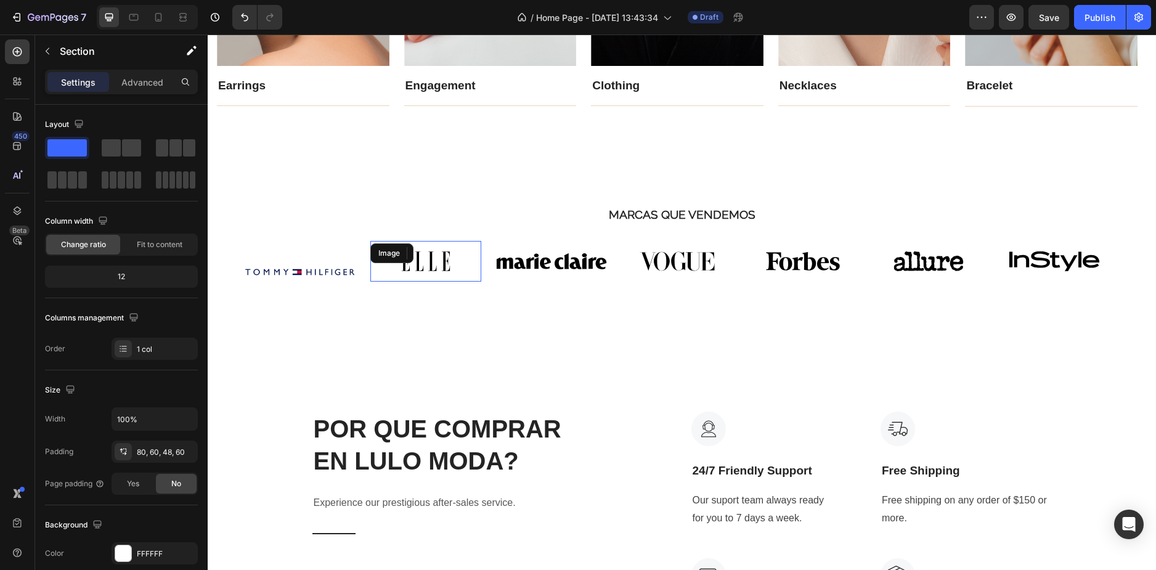
click at [415, 257] on div "Image" at bounding box center [425, 261] width 111 height 41
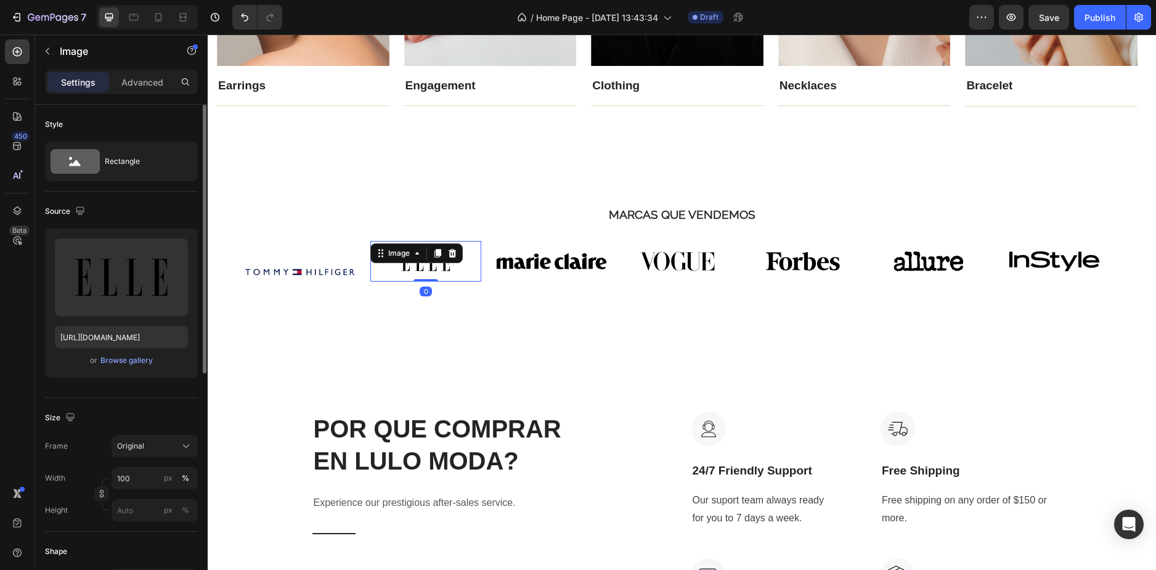
click at [121, 369] on div "Upload Image [URL][DOMAIN_NAME] or Browse gallery" at bounding box center [121, 303] width 153 height 149
click at [136, 363] on div "Browse gallery" at bounding box center [126, 360] width 52 height 11
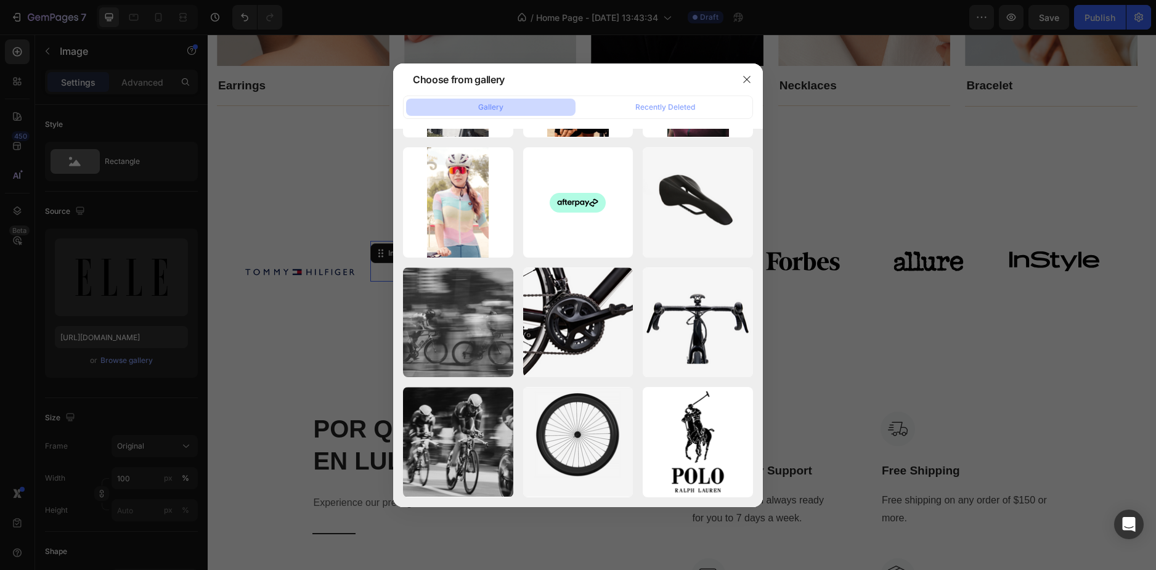
scroll to position [1136, 0]
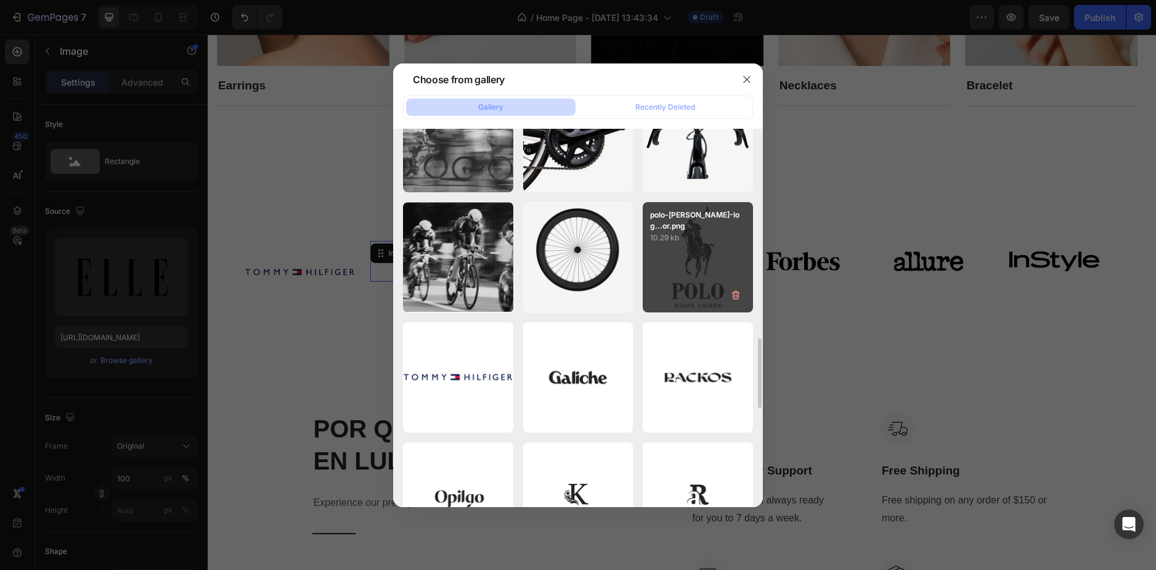
click at [709, 295] on div "polo-[PERSON_NAME]-log...or.png 10.29 kb" at bounding box center [698, 257] width 110 height 110
type input "[URL][DOMAIN_NAME]"
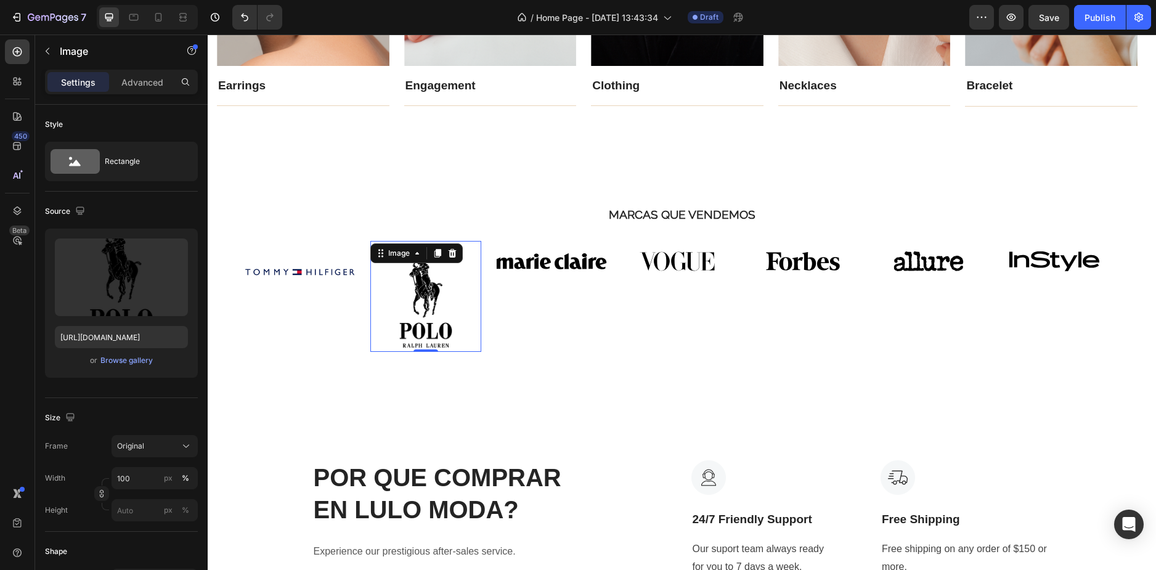
click at [701, 341] on div "Image" at bounding box center [677, 296] width 111 height 111
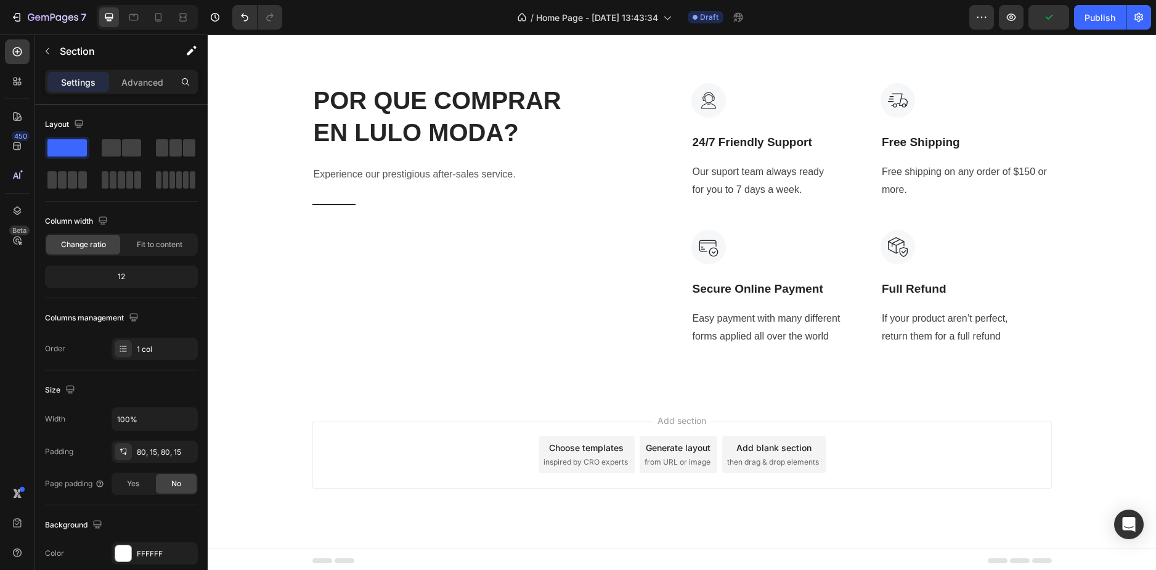
scroll to position [1124, 0]
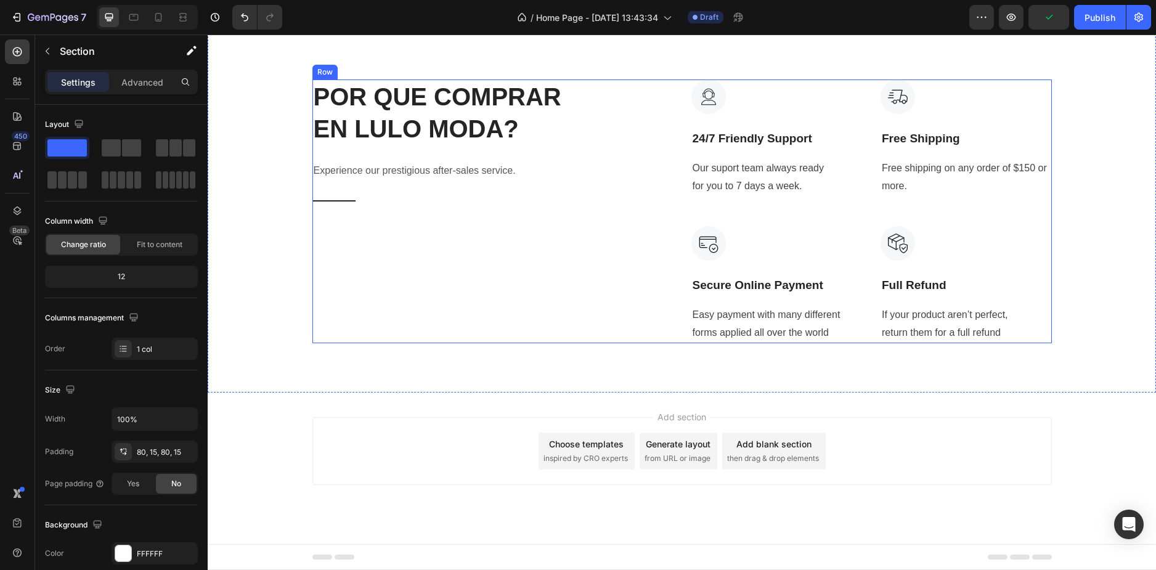
click at [417, 292] on div "POR QUE COMPRAR EN LULO MODA? Heading Experience our prestigious after-sales se…" at bounding box center [492, 212] width 361 height 264
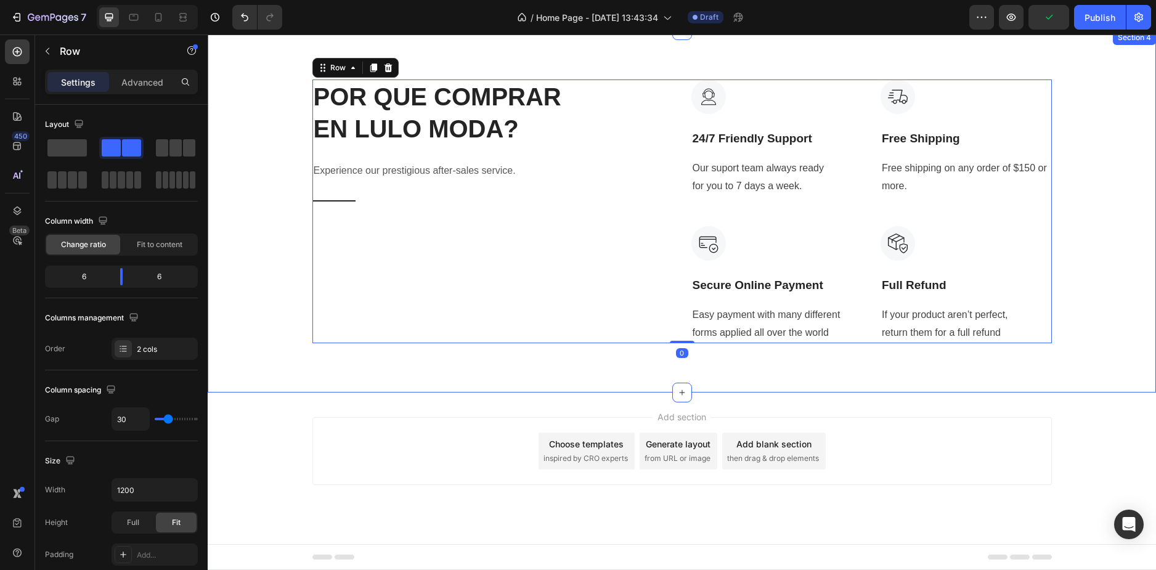
click at [268, 358] on div "POR QUE COMPRAR EN LULO MODA? Heading Experience our prestigious after-sales se…" at bounding box center [682, 211] width 948 height 362
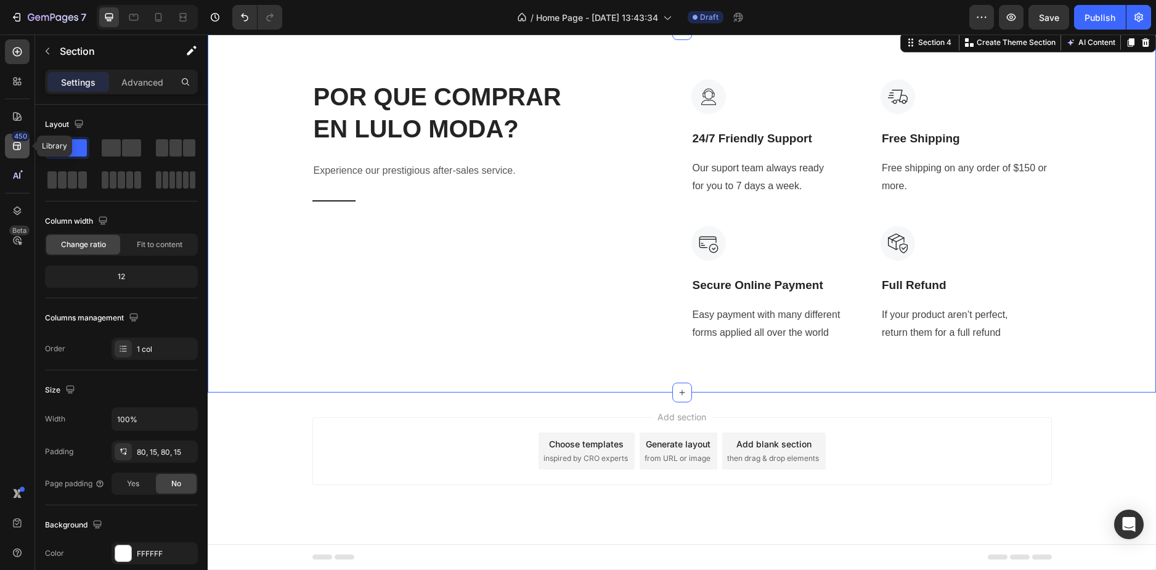
click at [27, 136] on div "450" at bounding box center [21, 136] width 18 height 10
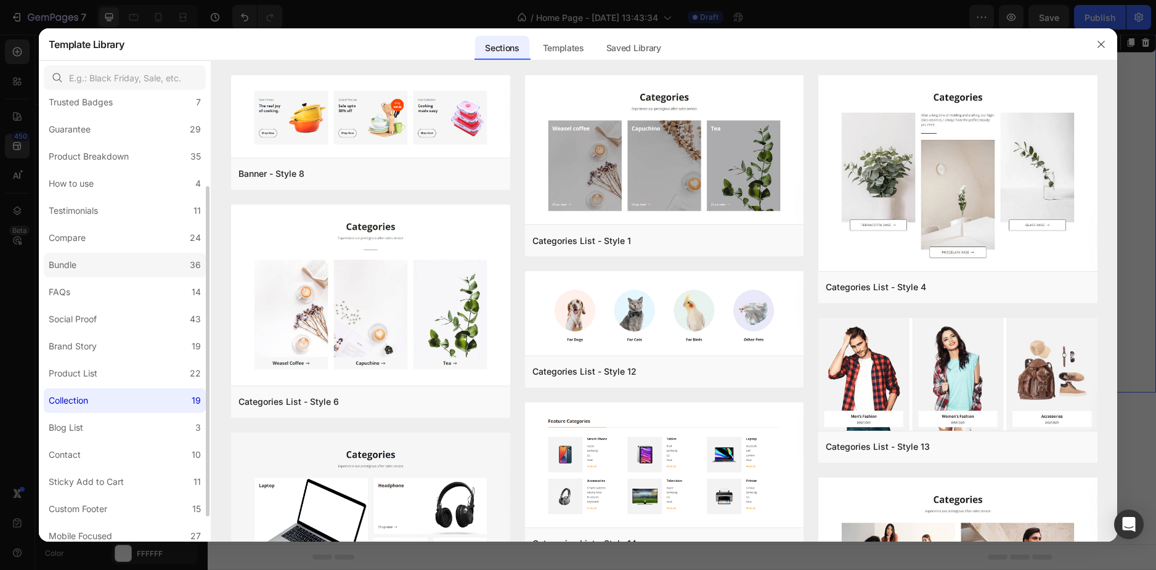
scroll to position [0, 0]
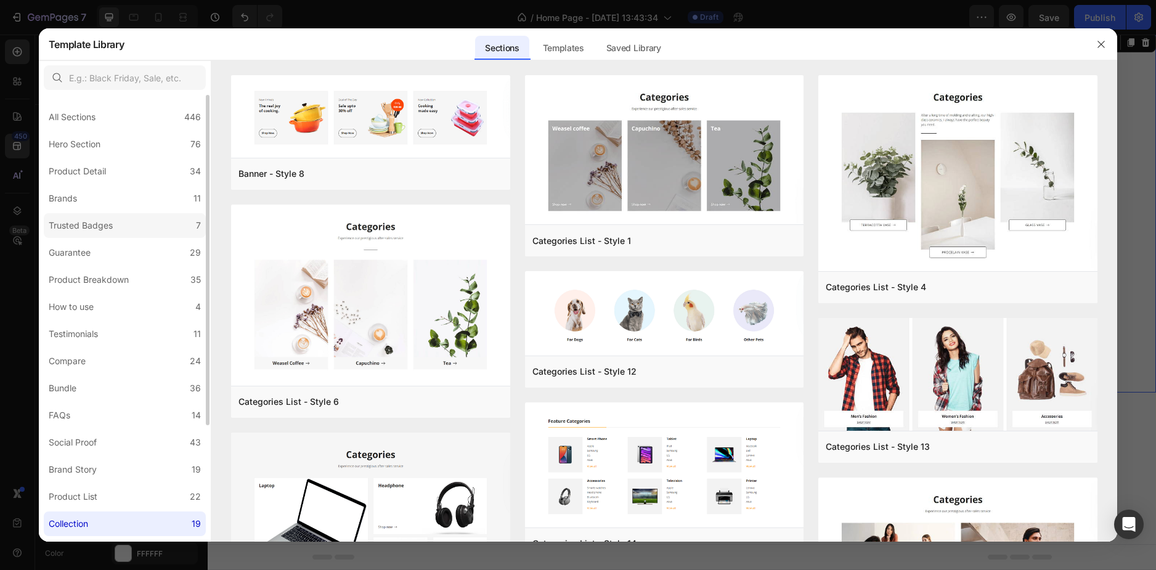
click at [132, 219] on label "Trusted Badges 7" at bounding box center [125, 225] width 162 height 25
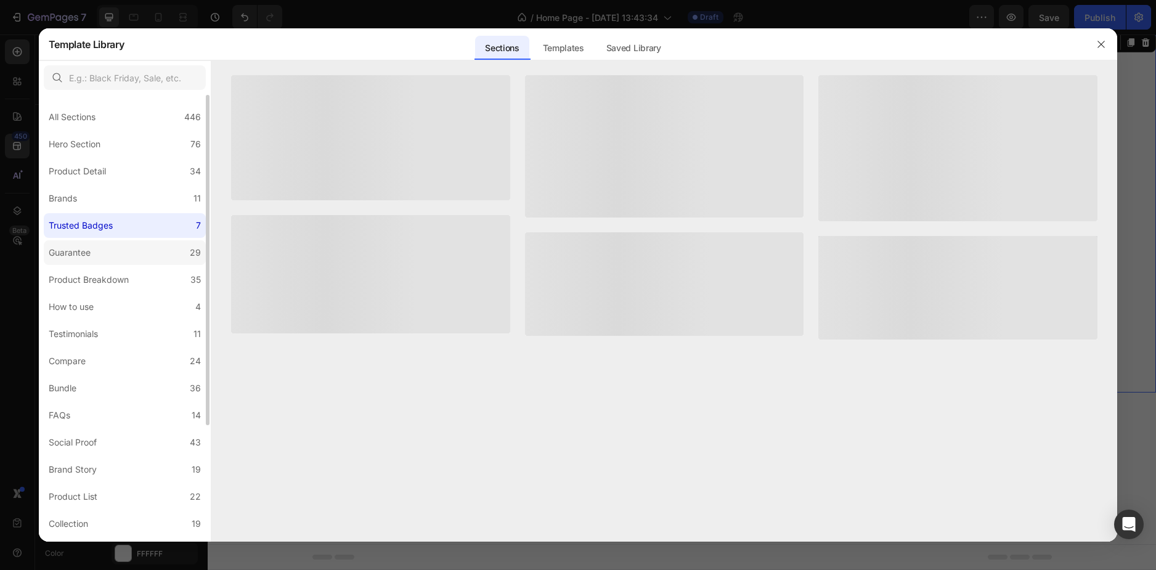
click at [129, 250] on label "Guarantee 29" at bounding box center [125, 252] width 162 height 25
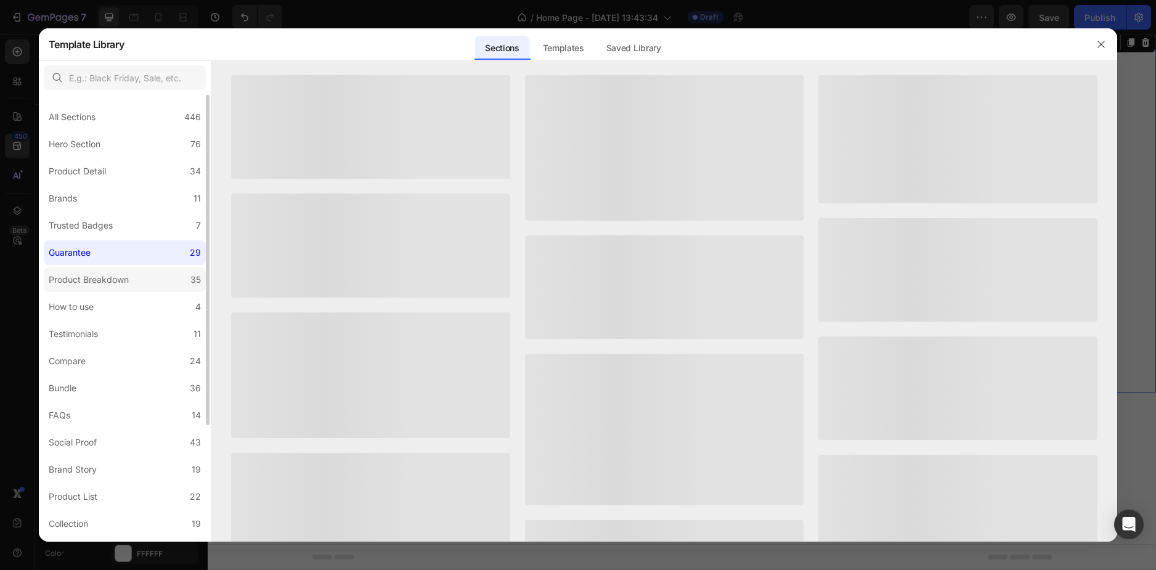
click at [129, 272] on div "Product Breakdown" at bounding box center [91, 279] width 85 height 15
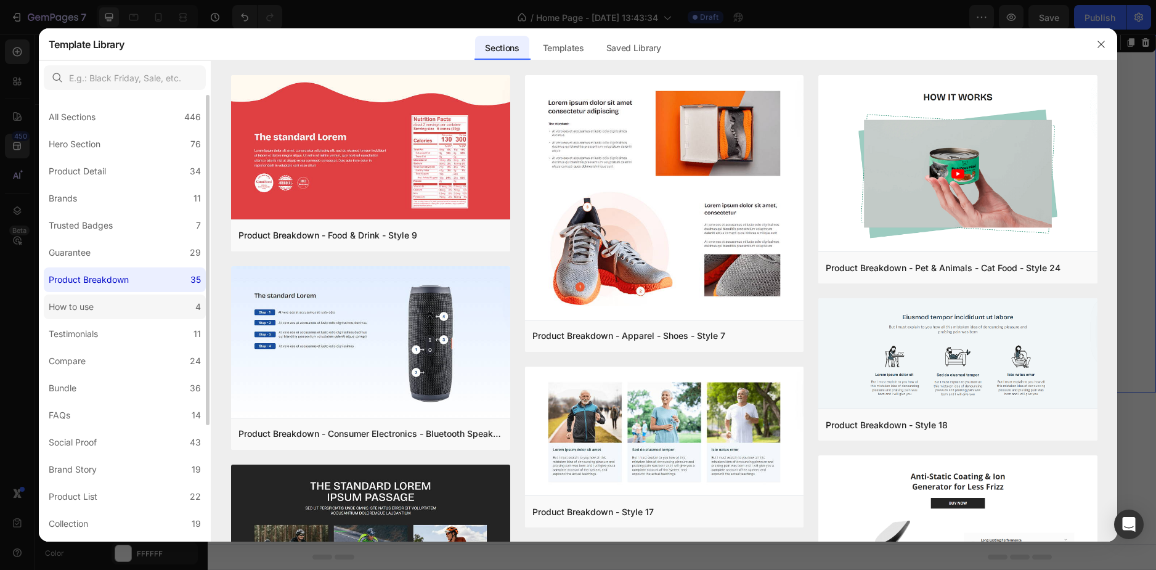
click at [142, 306] on label "How to use 4" at bounding box center [125, 307] width 162 height 25
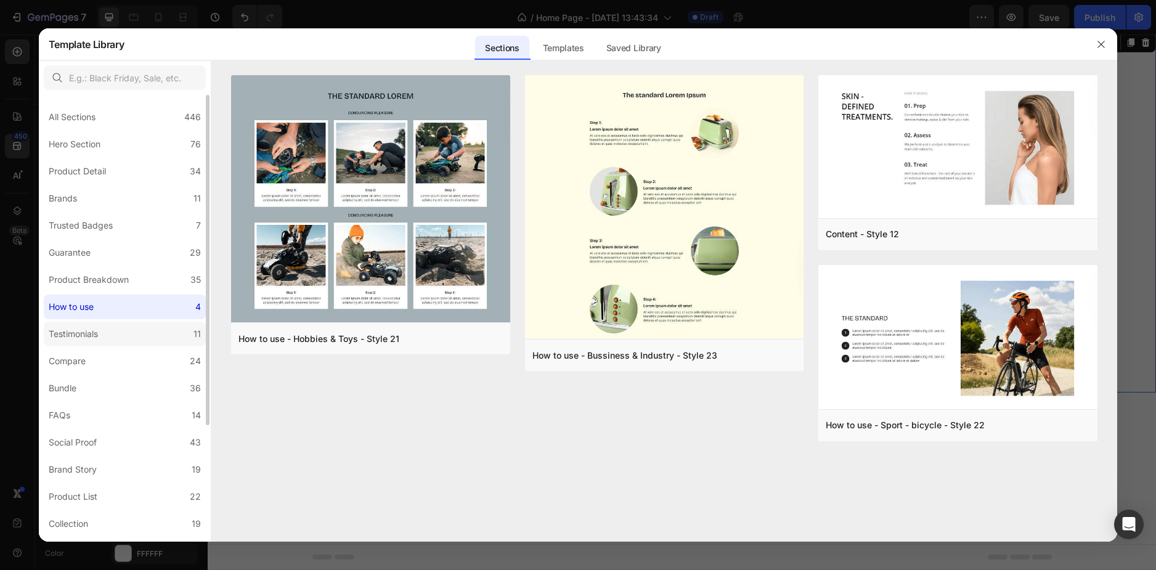
click at [114, 322] on label "Testimonials 11" at bounding box center [125, 334] width 162 height 25
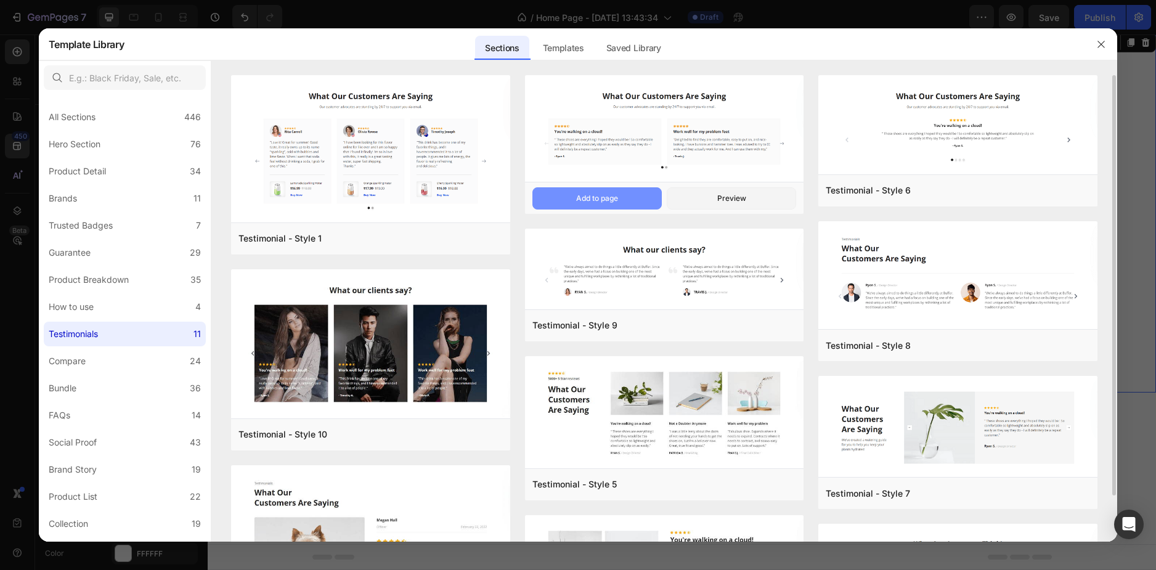
click at [618, 189] on button "Add to page" at bounding box center [596, 198] width 129 height 22
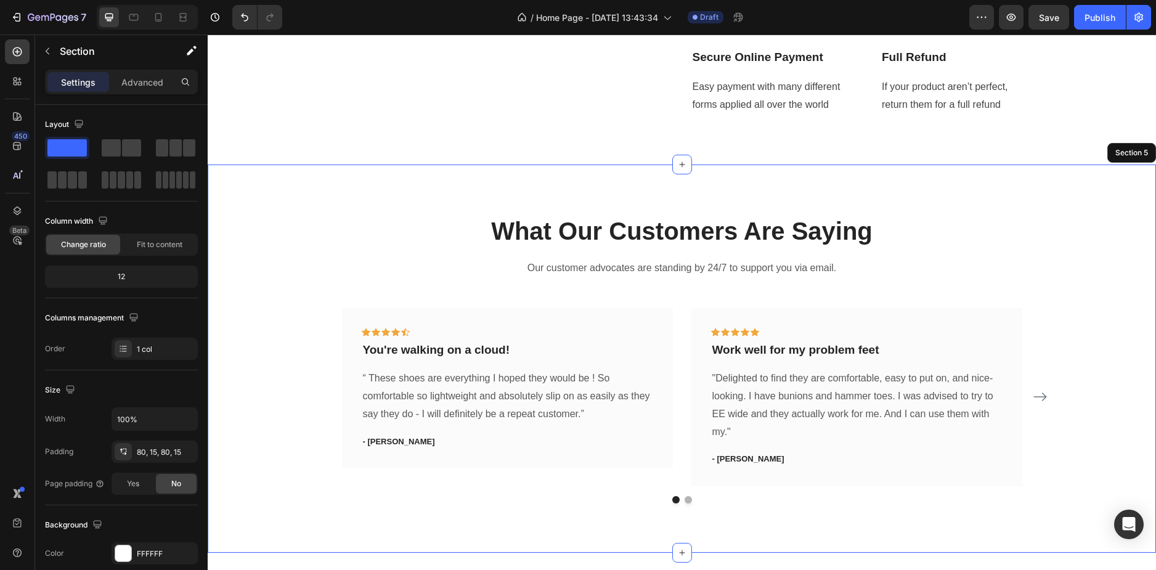
scroll to position [1482, 0]
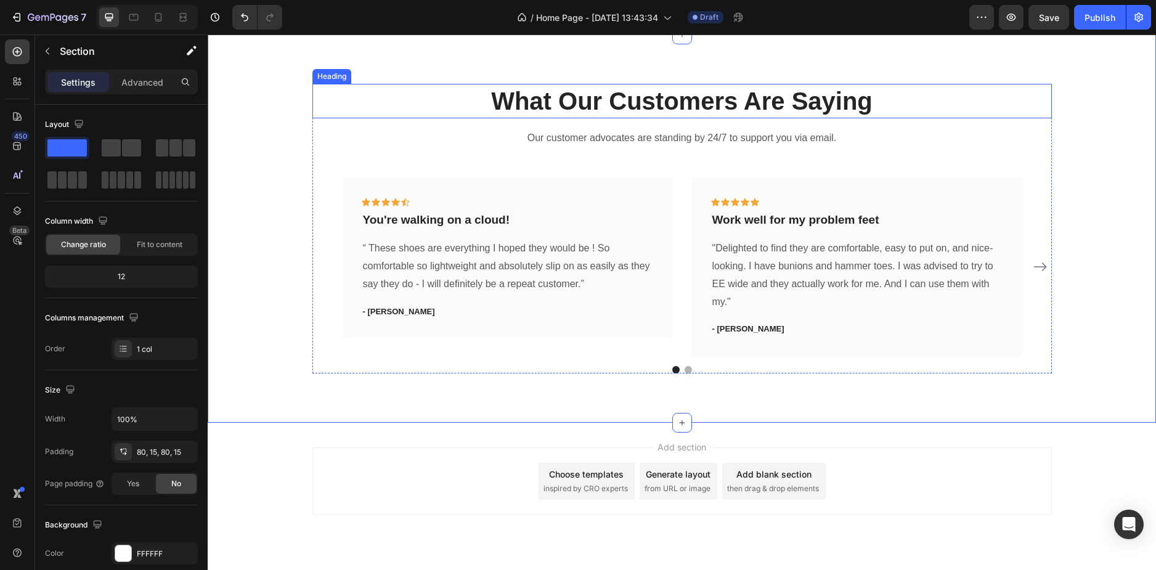
click at [631, 104] on p "What Our Customers Are Saying" at bounding box center [682, 101] width 737 height 32
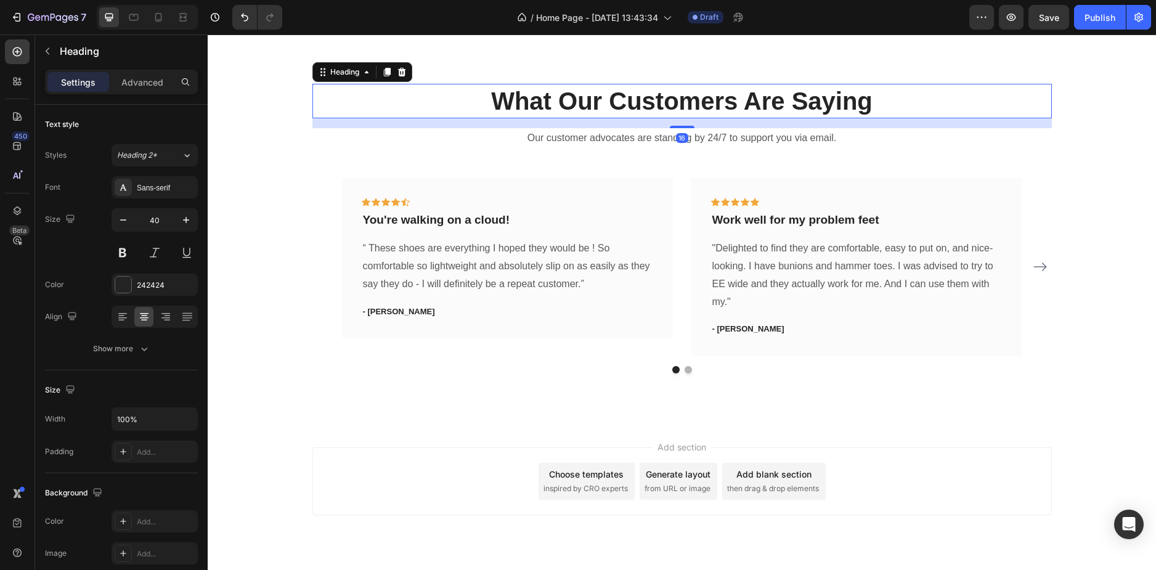
click at [631, 104] on p "What Our Customers Are Saying" at bounding box center [682, 101] width 737 height 32
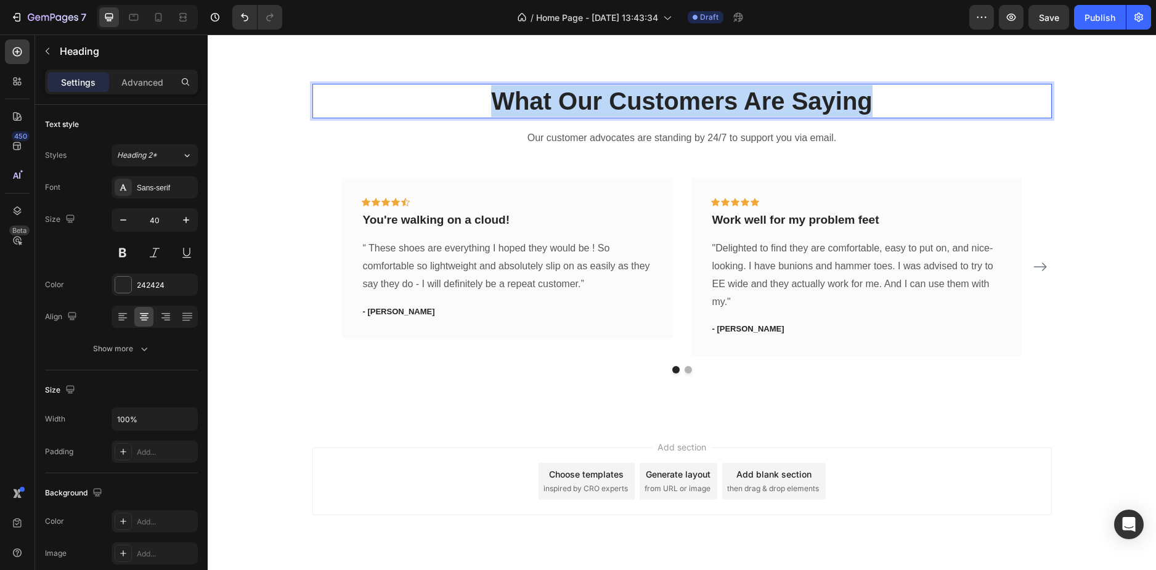
click at [631, 104] on p "What Our Customers Are Saying" at bounding box center [682, 101] width 737 height 32
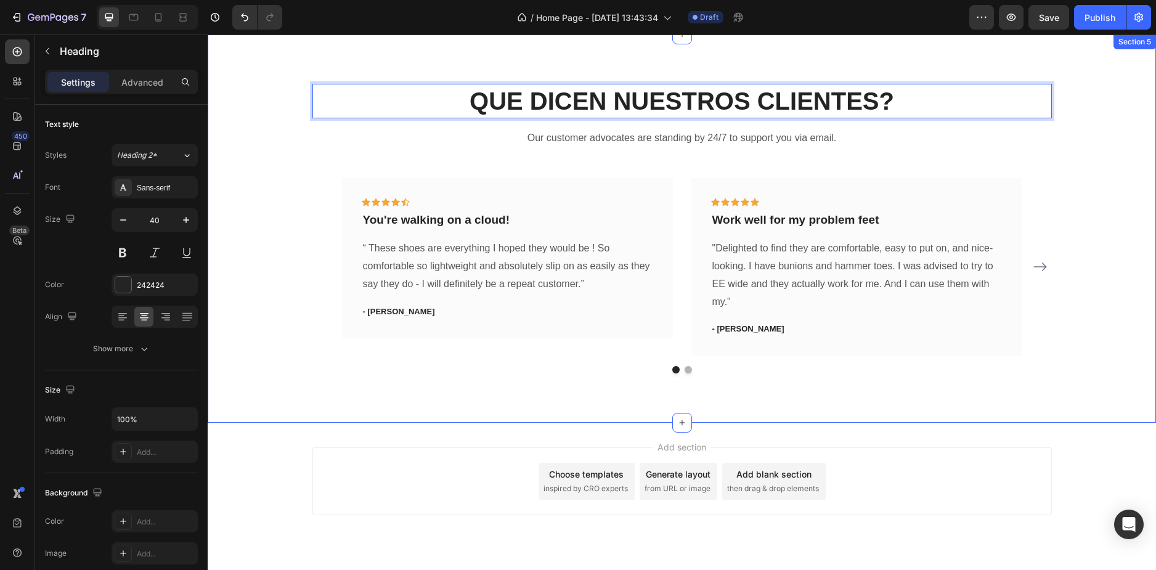
scroll to position [1297, 0]
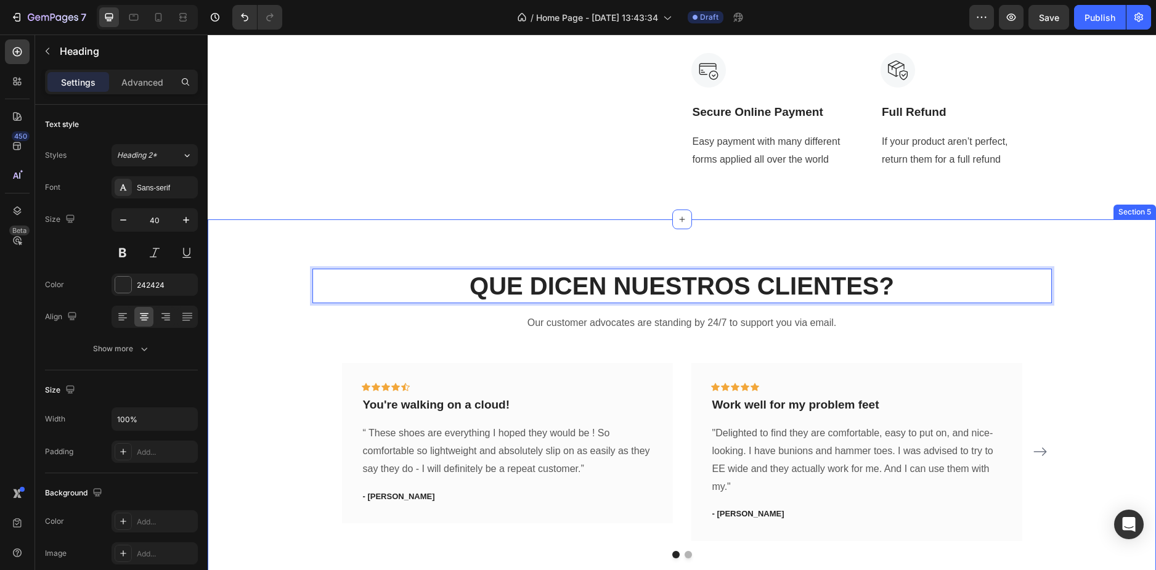
click at [344, 248] on div "QUE DICEN NUESTROS CLIENTES? Heading 16 Our customer advocates are standing by …" at bounding box center [682, 413] width 948 height 388
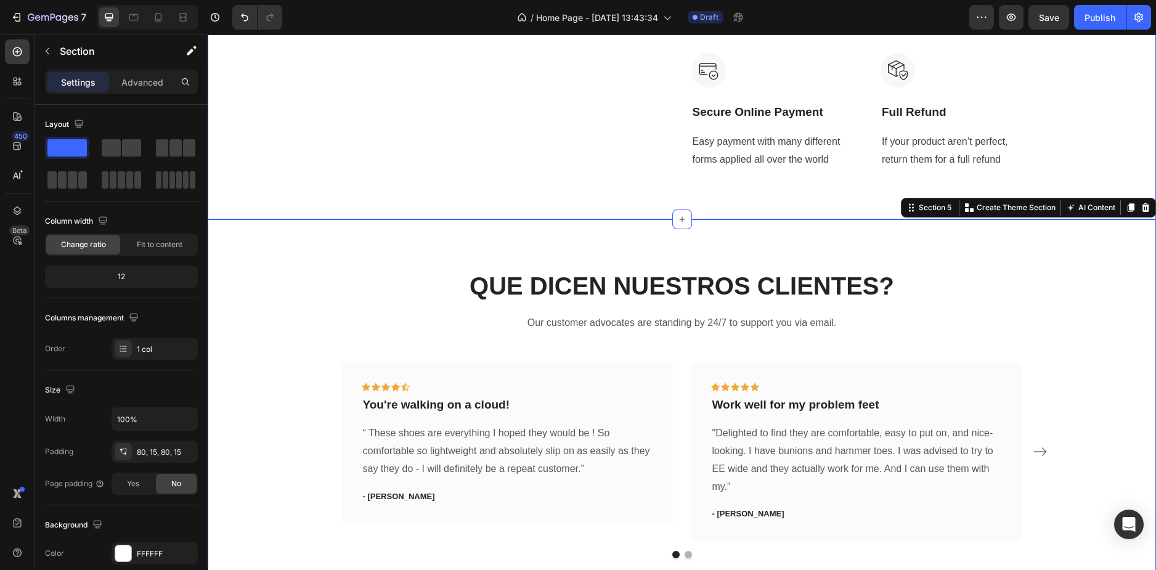
click at [375, 172] on div "POR QUE COMPRAR EN LULO MODA? Heading Experience our prestigious after-sales se…" at bounding box center [682, 38] width 948 height 362
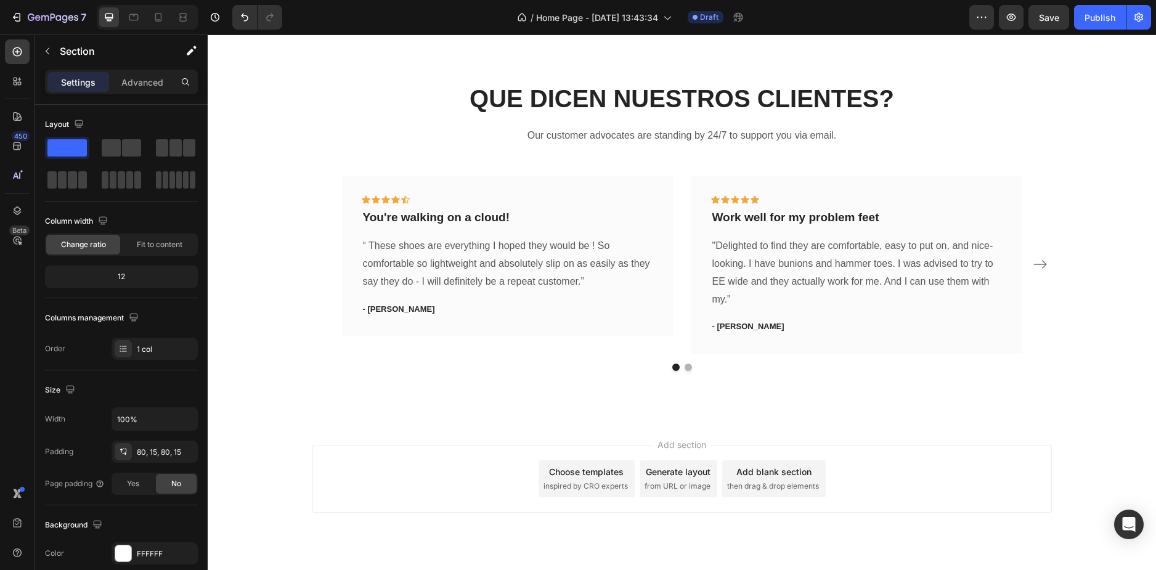
scroll to position [1494, 0]
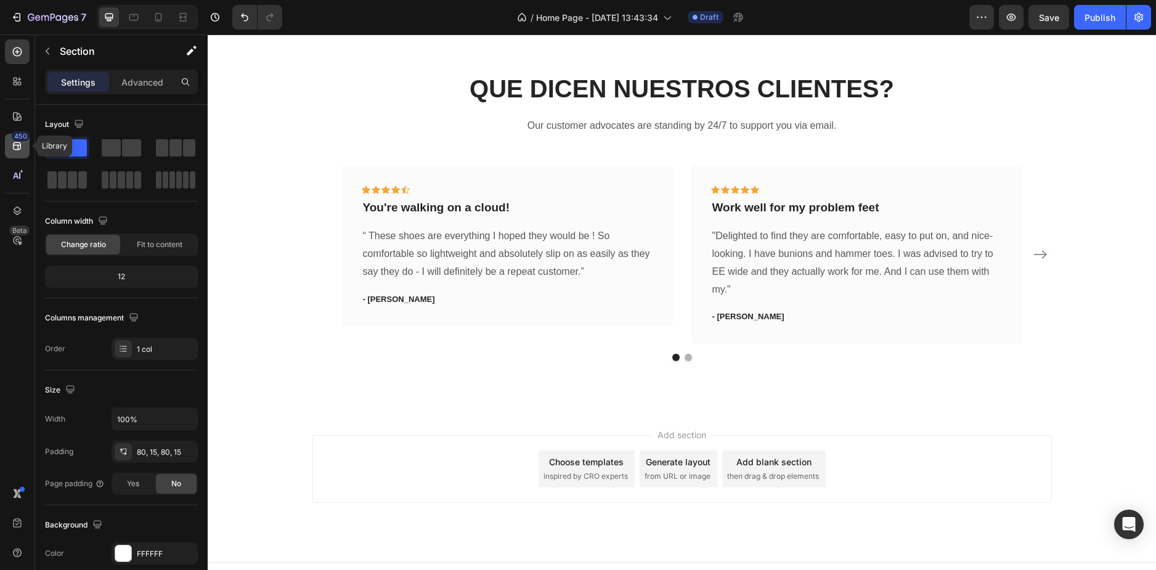
click at [15, 142] on icon at bounding box center [17, 146] width 8 height 8
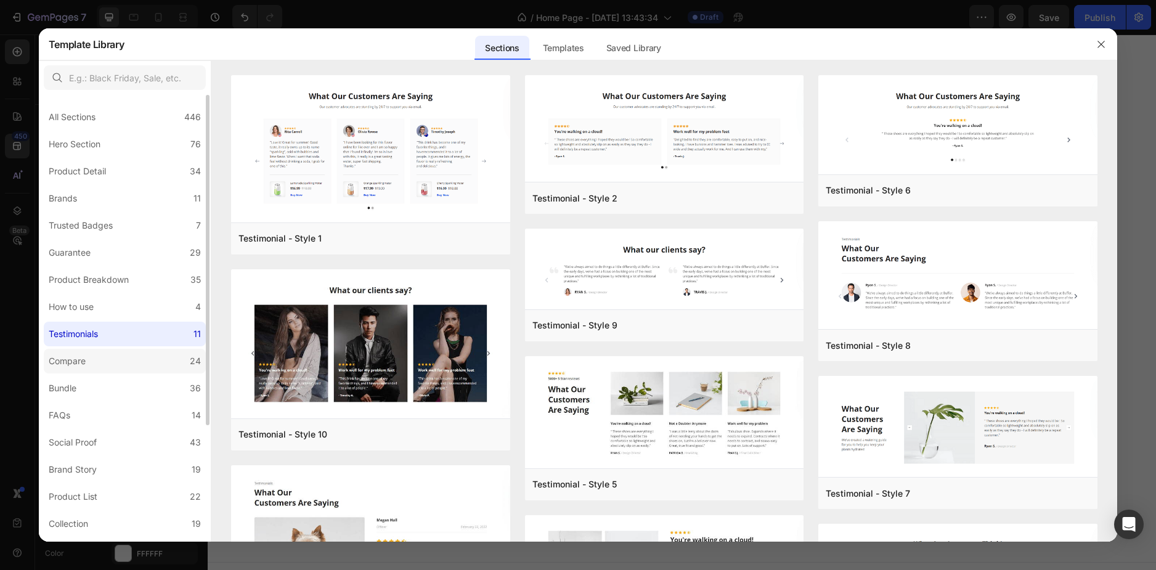
click at [109, 364] on label "Compare 24" at bounding box center [125, 361] width 162 height 25
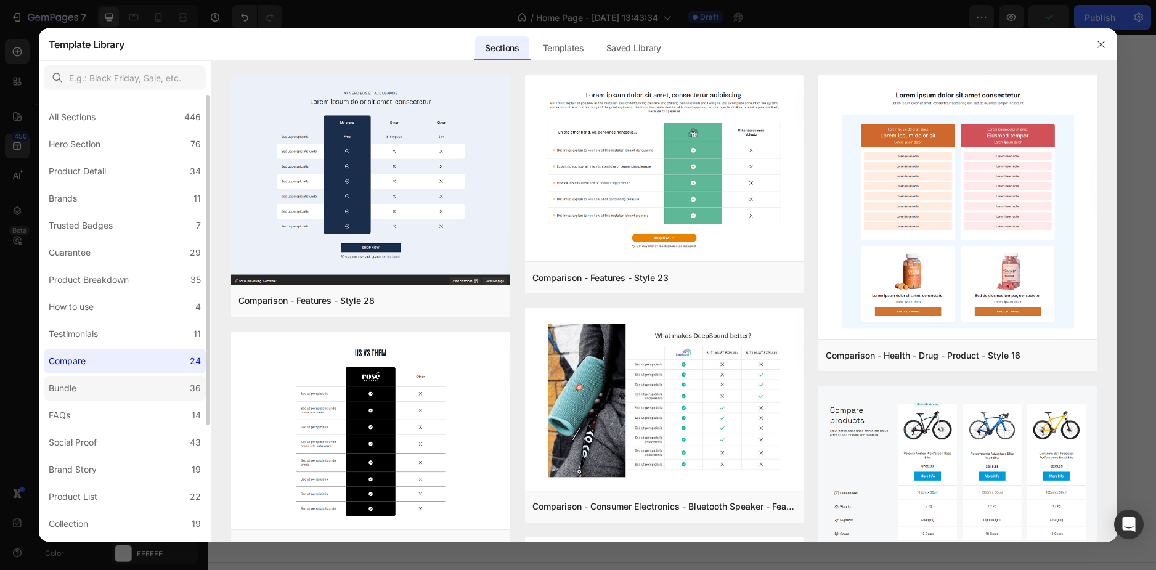
click at [118, 380] on label "Bundle 36" at bounding box center [125, 388] width 162 height 25
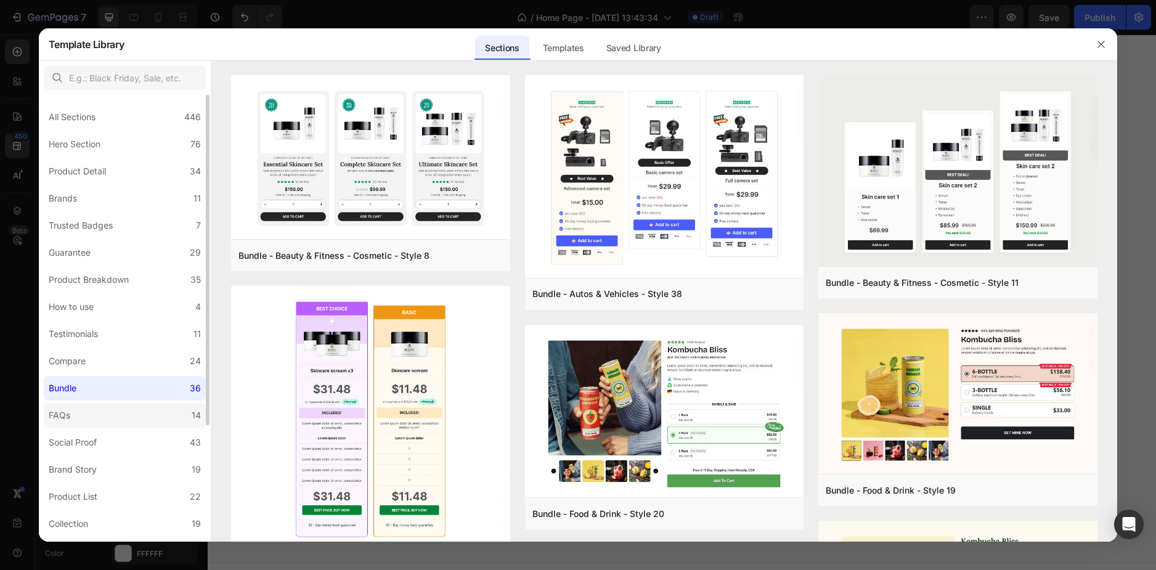
click at [120, 403] on label "FAQs 14" at bounding box center [125, 415] width 162 height 25
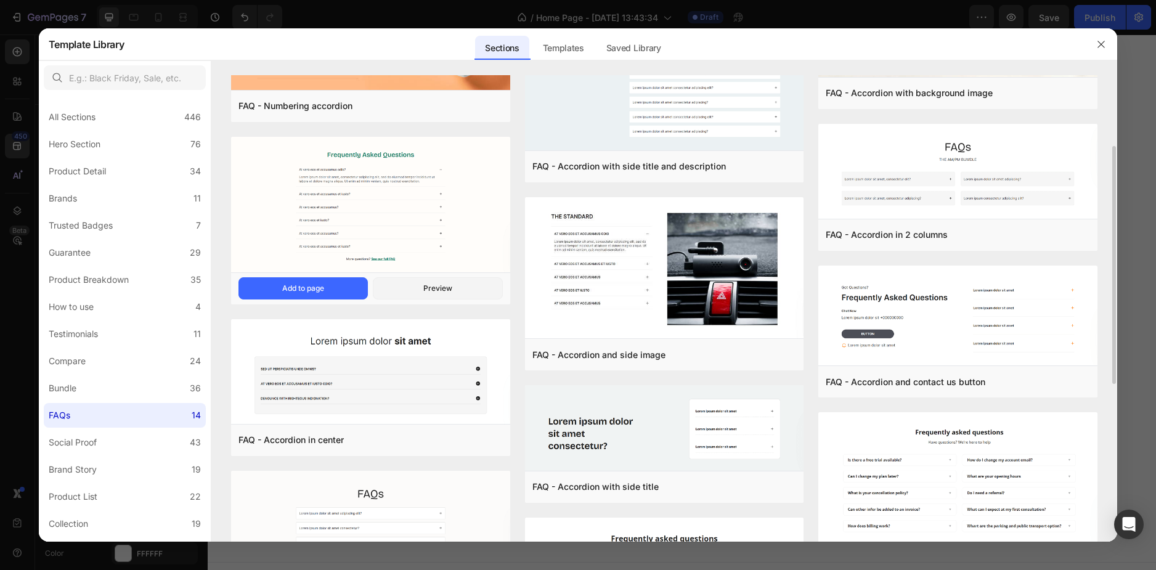
scroll to position [448, 0]
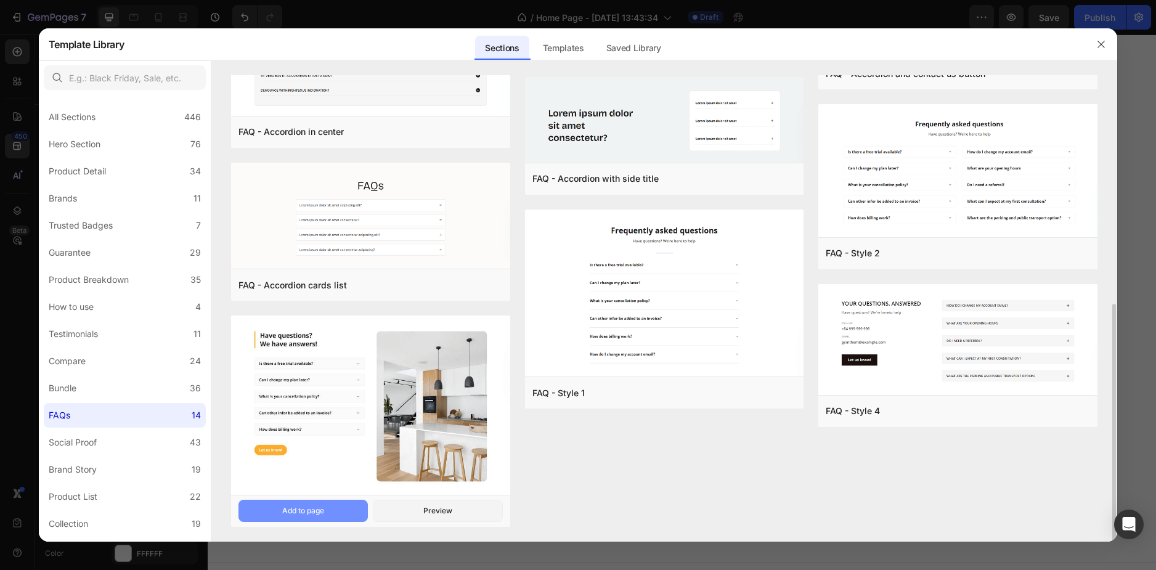
click at [305, 501] on button "Add to page" at bounding box center [303, 511] width 129 height 22
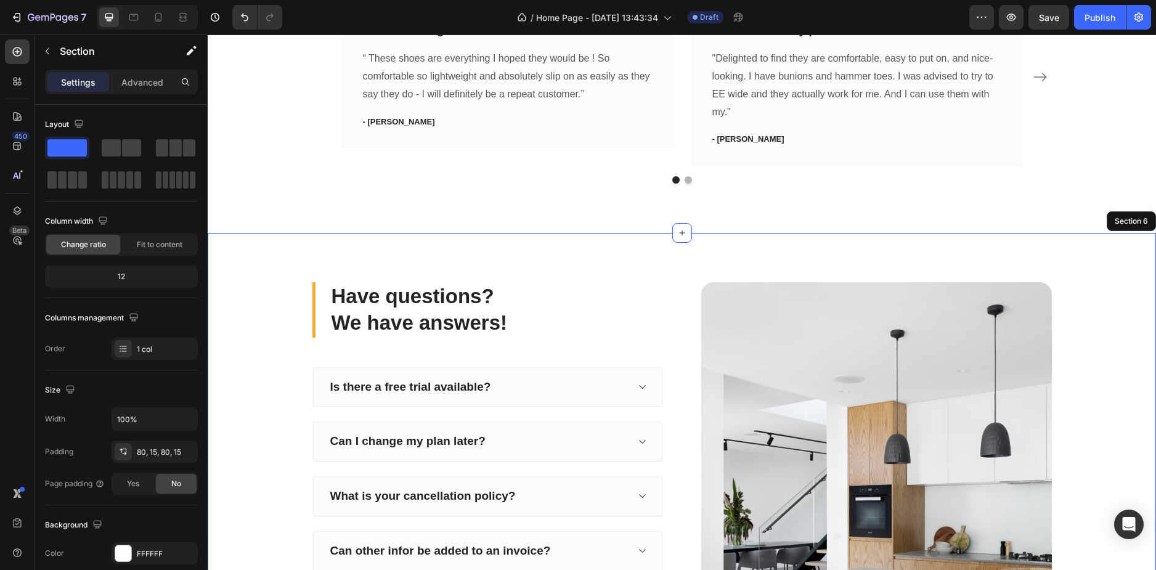
scroll to position [1853, 0]
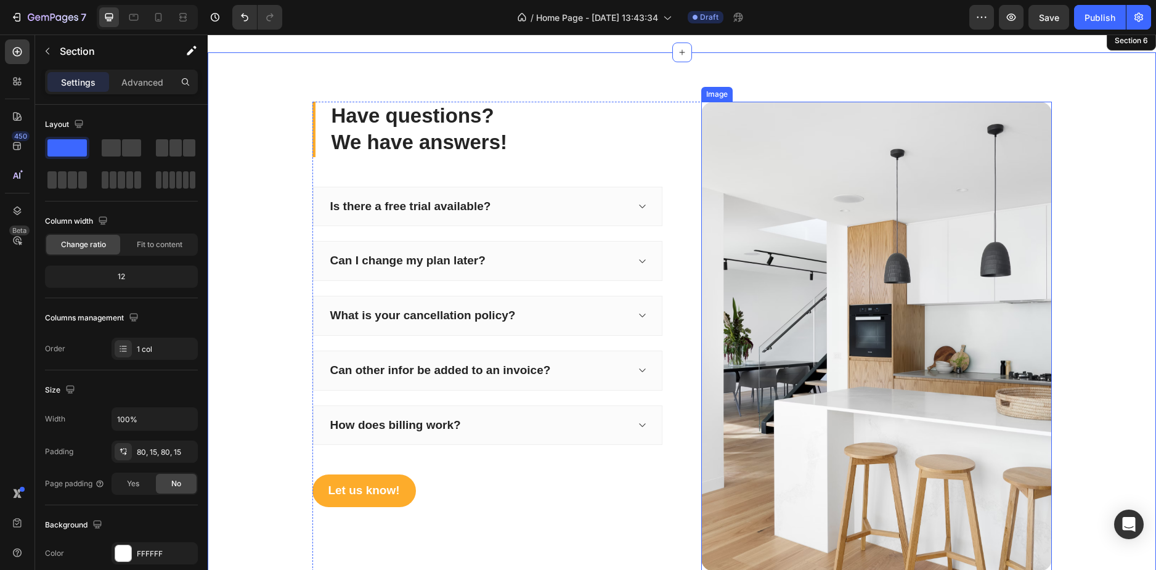
click at [805, 328] on img at bounding box center [876, 337] width 351 height 470
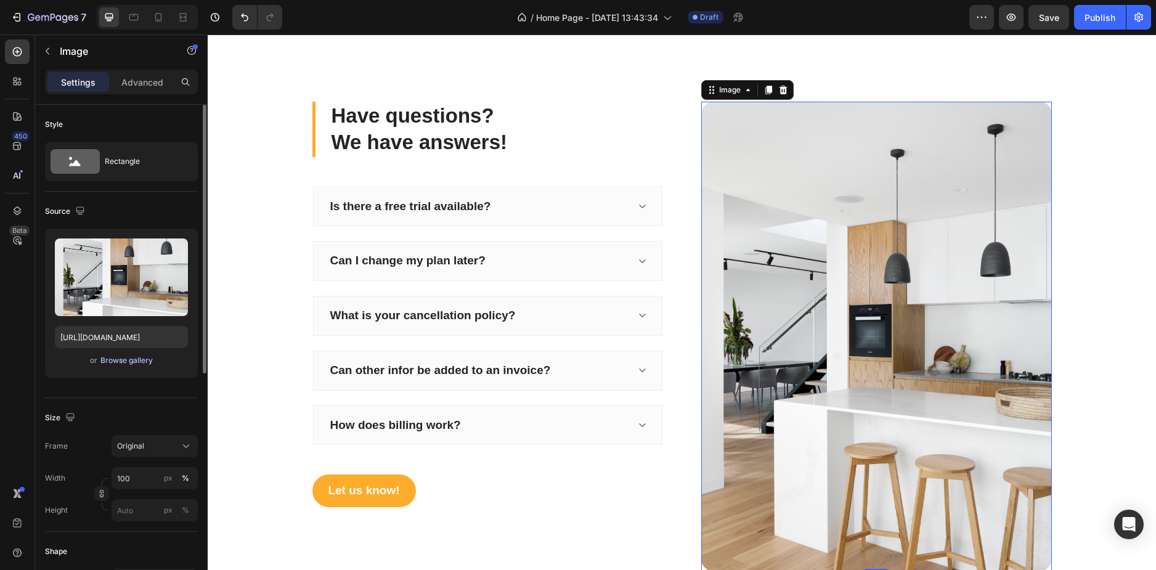
click at [131, 358] on div "Browse gallery" at bounding box center [126, 360] width 52 height 11
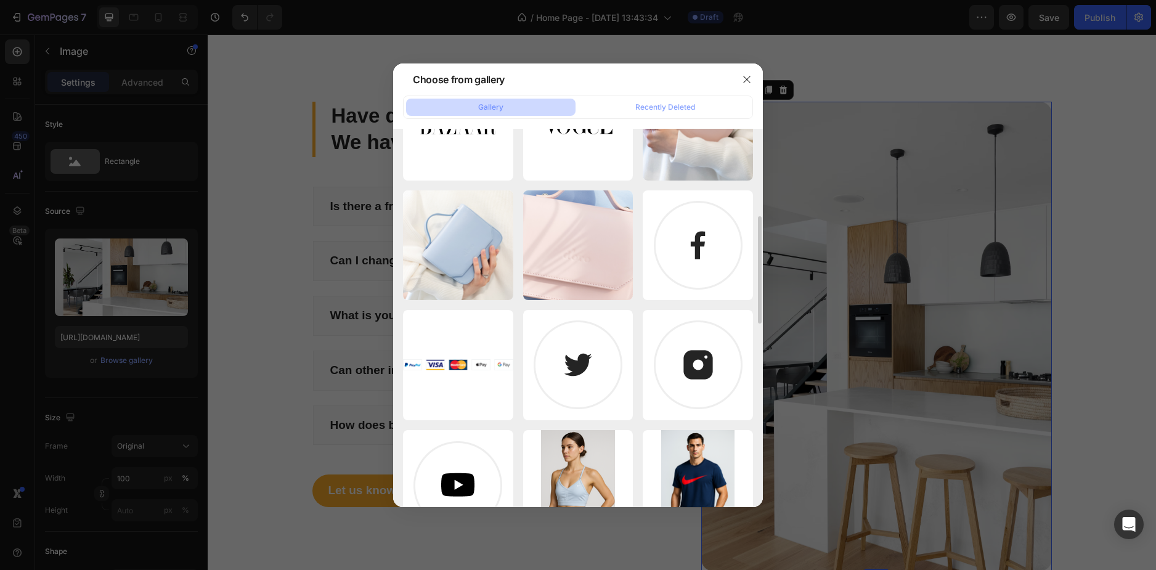
scroll to position [370, 0]
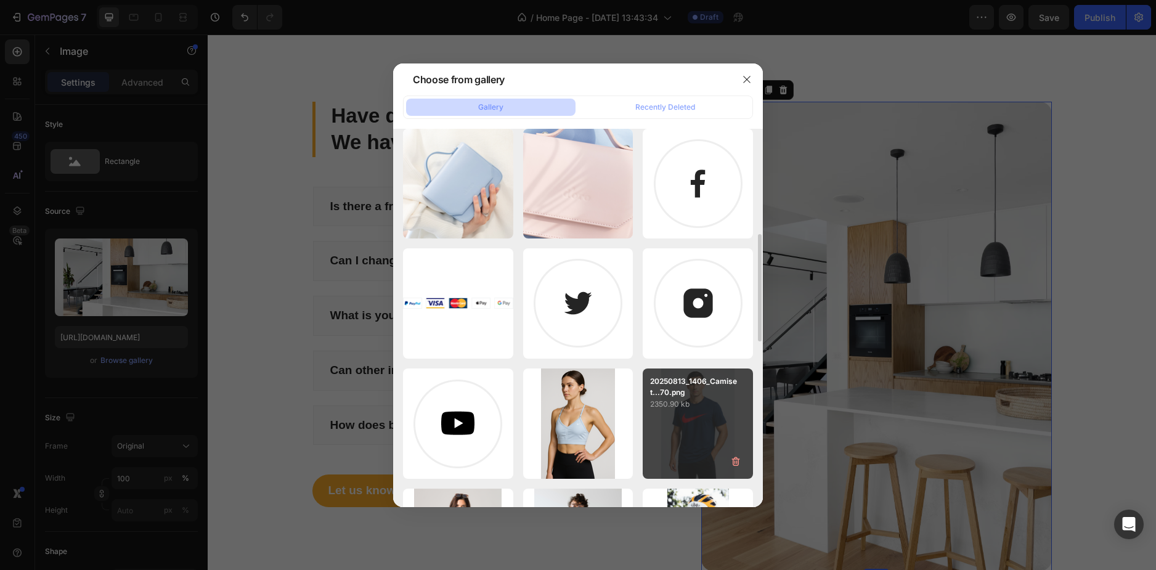
click at [687, 402] on p "2350.90 kb" at bounding box center [698, 404] width 96 height 12
type input "[URL][DOMAIN_NAME]"
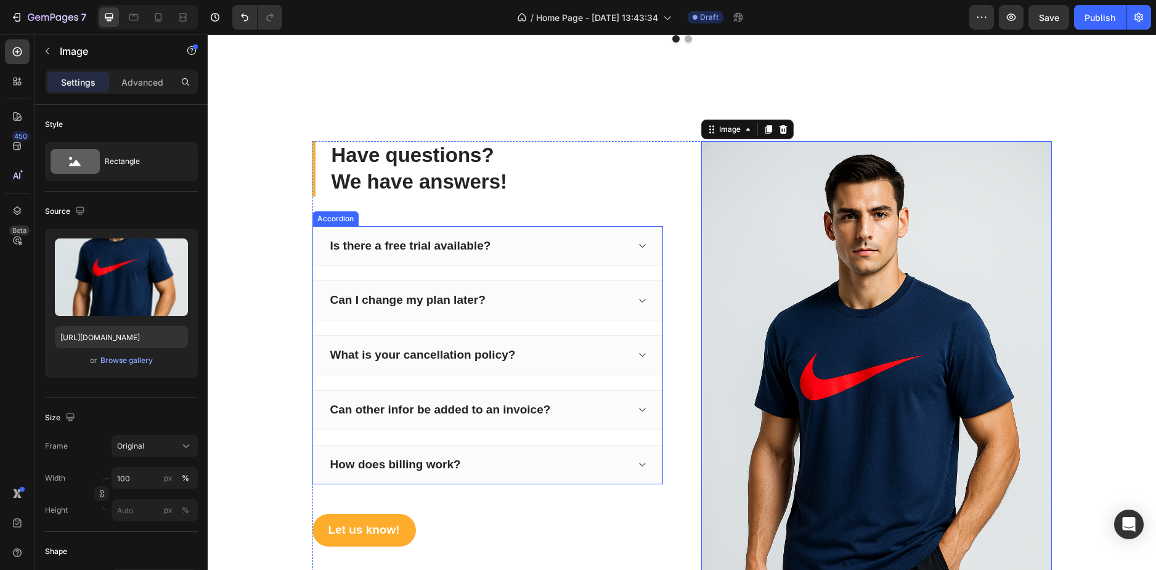
scroll to position [1791, 0]
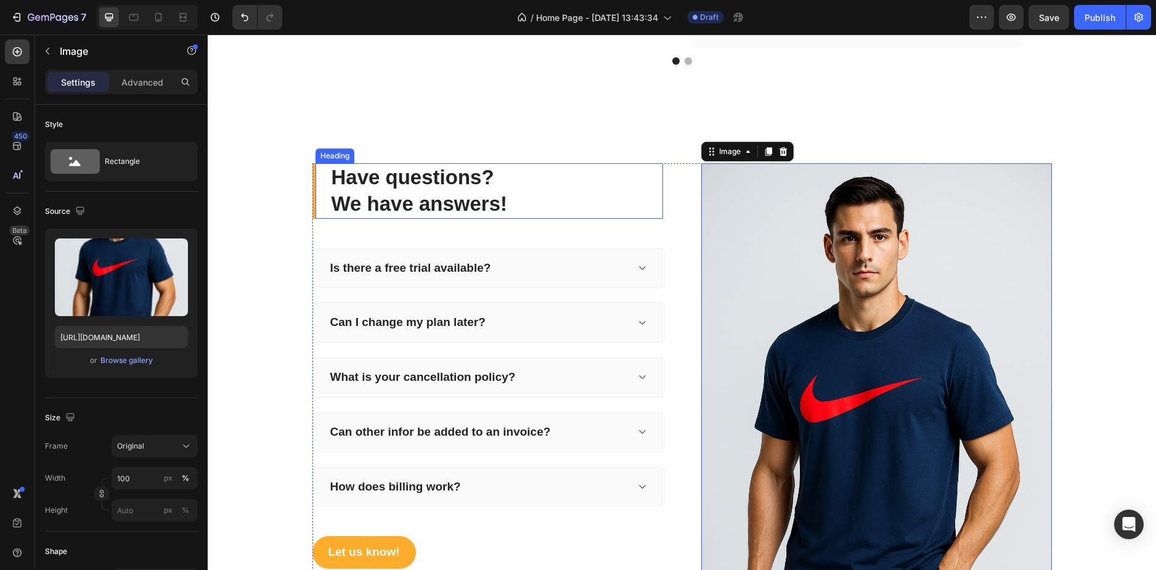
click at [578, 181] on p "Have questions? We have answers!" at bounding box center [497, 191] width 330 height 53
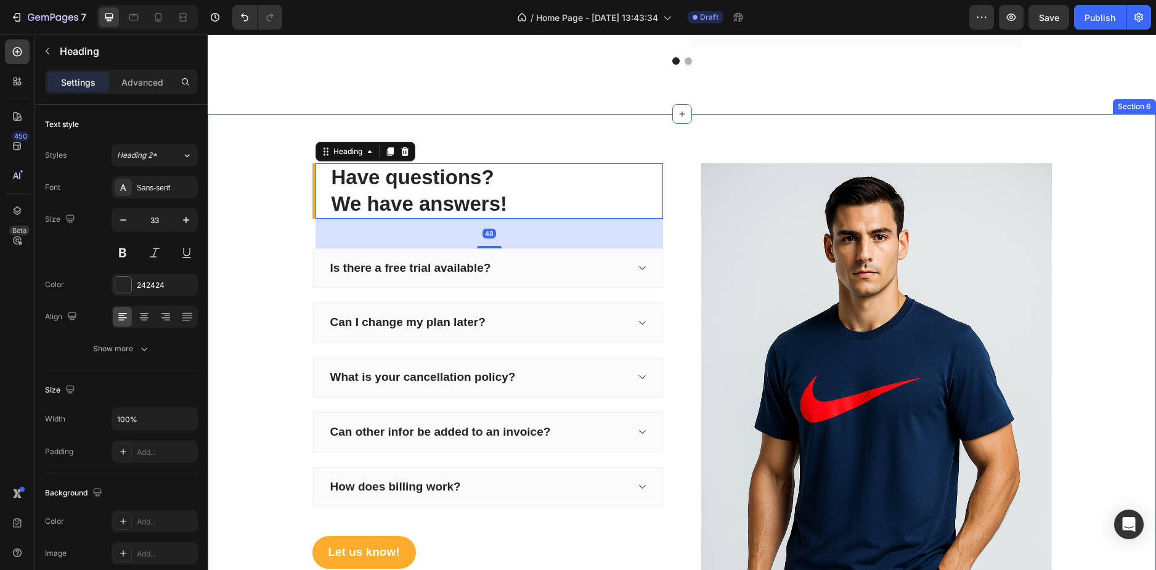
scroll to position [1668, 0]
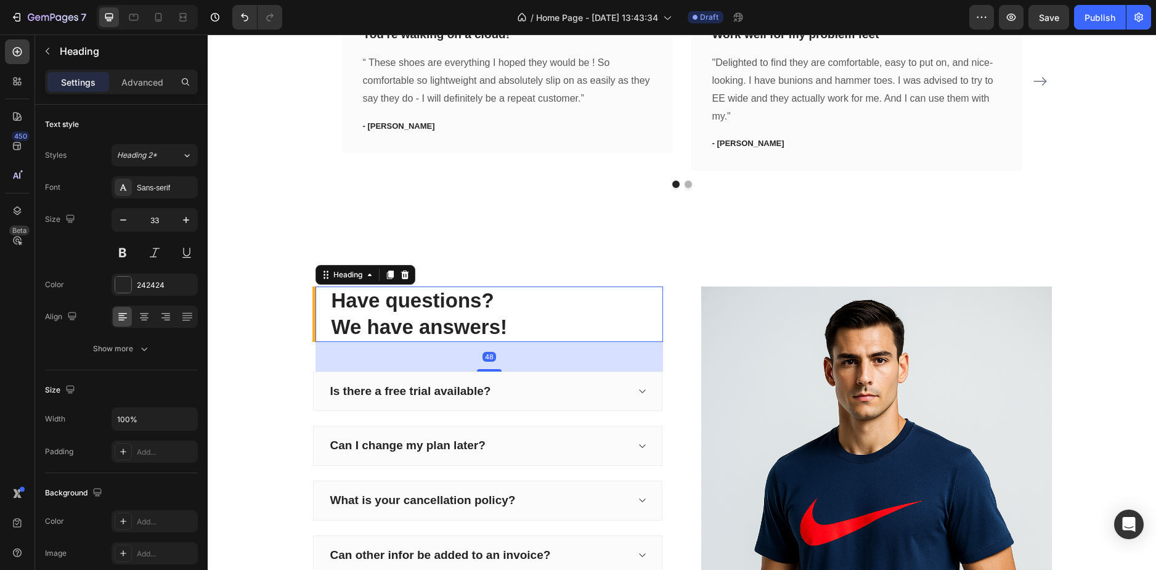
click at [467, 298] on p "Have questions? We have answers!" at bounding box center [497, 314] width 330 height 53
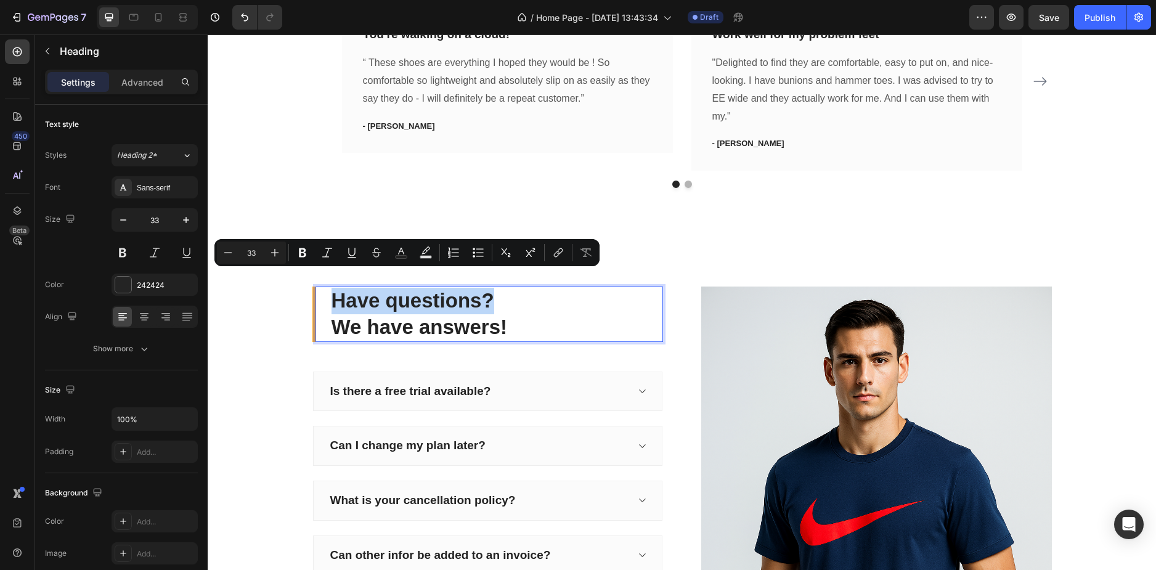
drag, startPoint x: 487, startPoint y: 282, endPoint x: 317, endPoint y: 283, distance: 170.7
click at [317, 287] on div "Have questions? We have answers! Heading 48" at bounding box center [487, 314] width 351 height 55
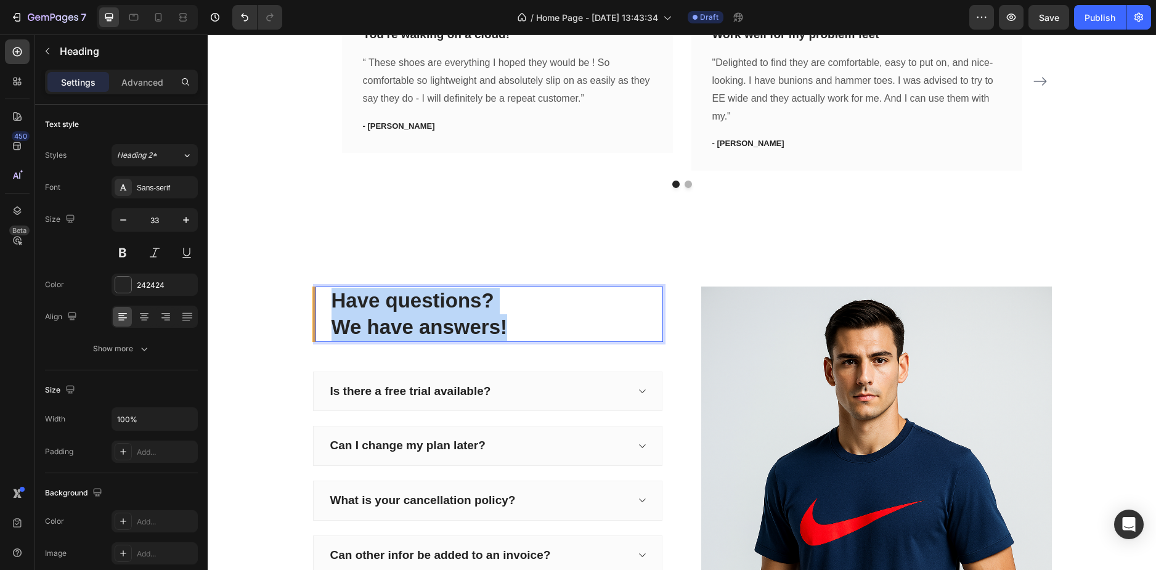
drag, startPoint x: 544, startPoint y: 303, endPoint x: 315, endPoint y: 281, distance: 229.7
click at [315, 287] on div "Have questions? We have answers! Heading 48" at bounding box center [487, 314] width 351 height 55
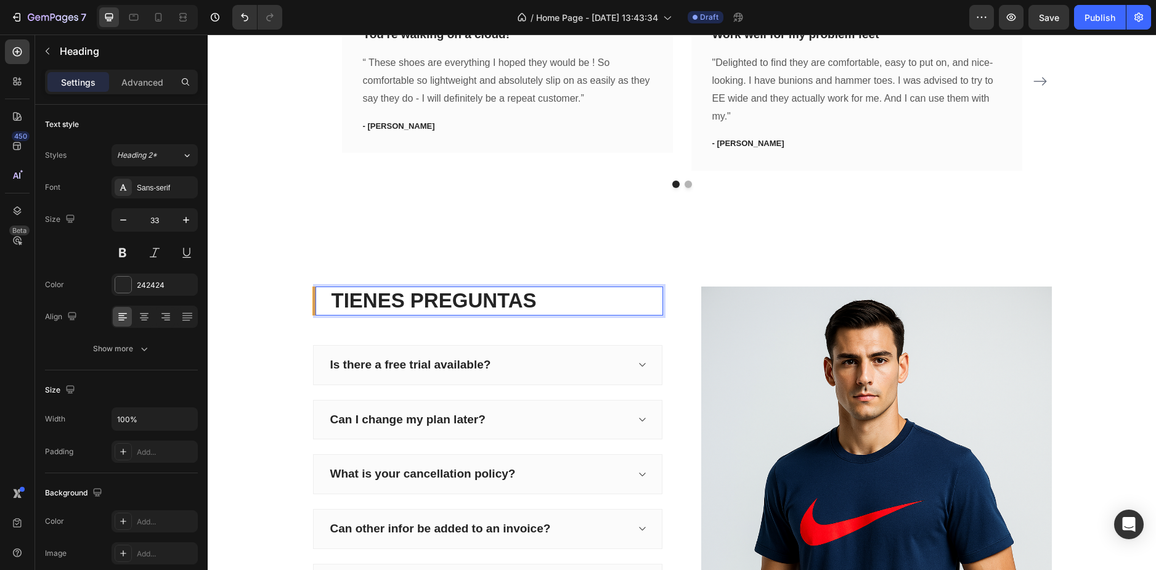
click at [353, 210] on div "QUE DICEN NUESTROS CLIENTES? Heading Our customer advocates are standing by 24/…" at bounding box center [682, 43] width 948 height 388
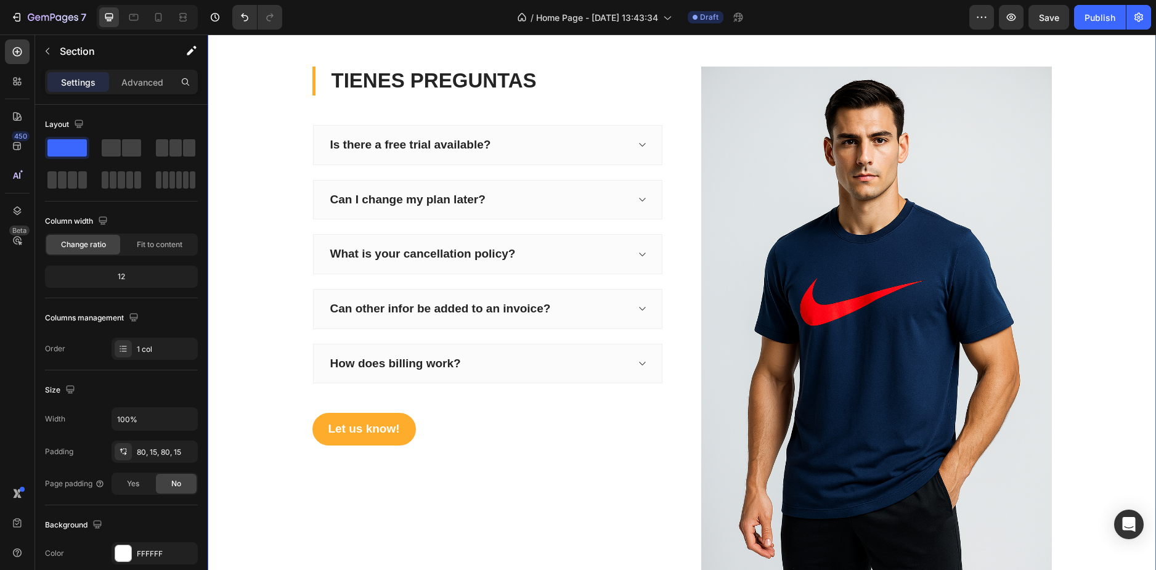
scroll to position [1791, 0]
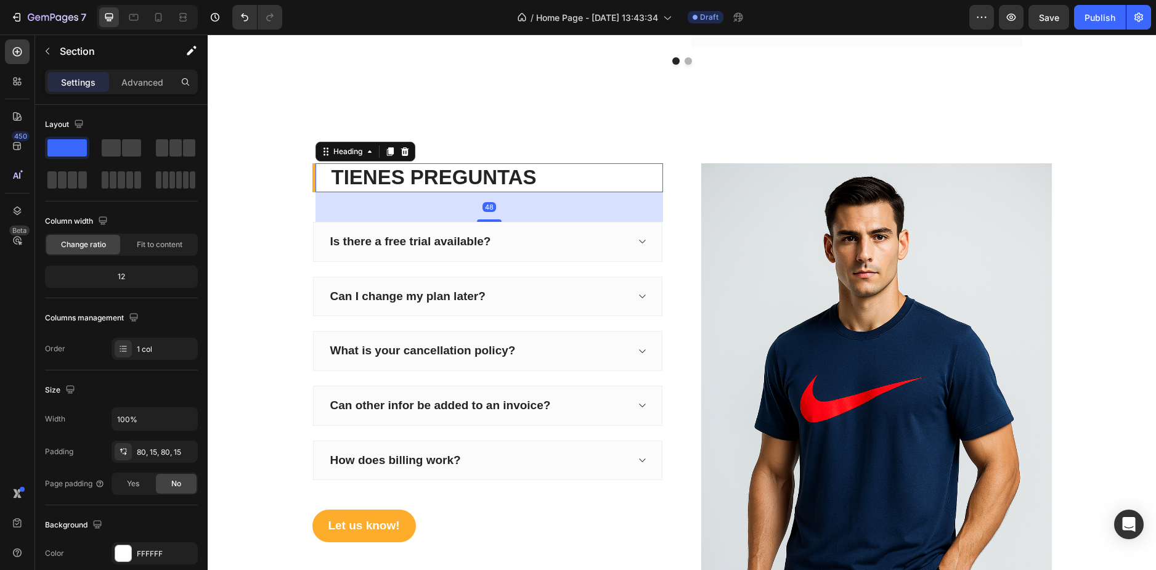
click at [563, 165] on p "TIENES PREGUNTAS" at bounding box center [497, 178] width 330 height 27
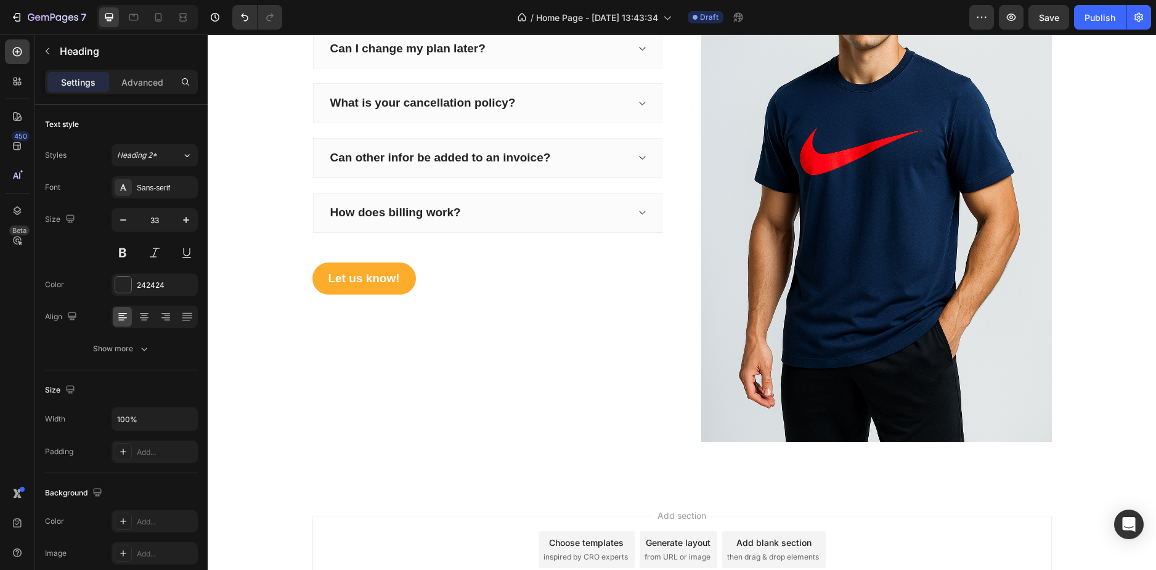
scroll to position [2119, 0]
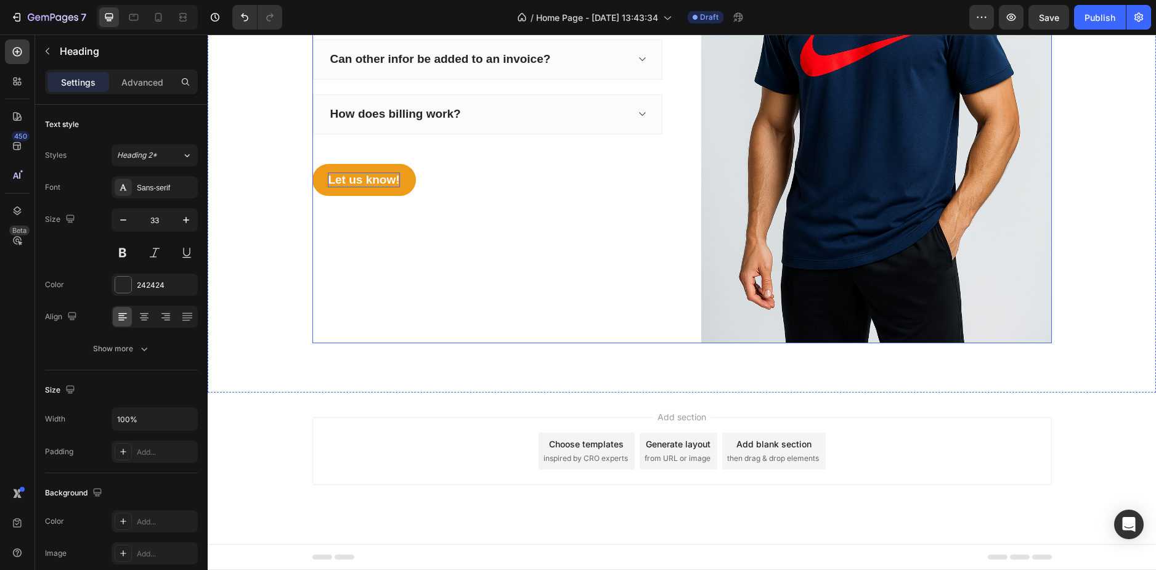
click at [348, 184] on div "Let us know!" at bounding box center [363, 180] width 71 height 15
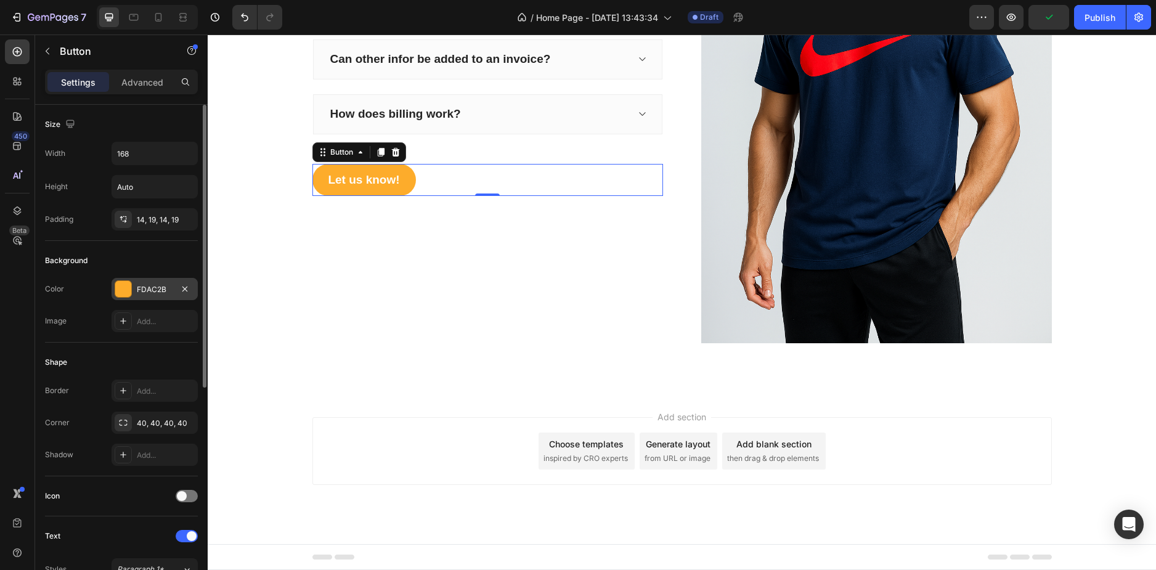
click at [150, 291] on div "FDAC2B" at bounding box center [155, 289] width 36 height 11
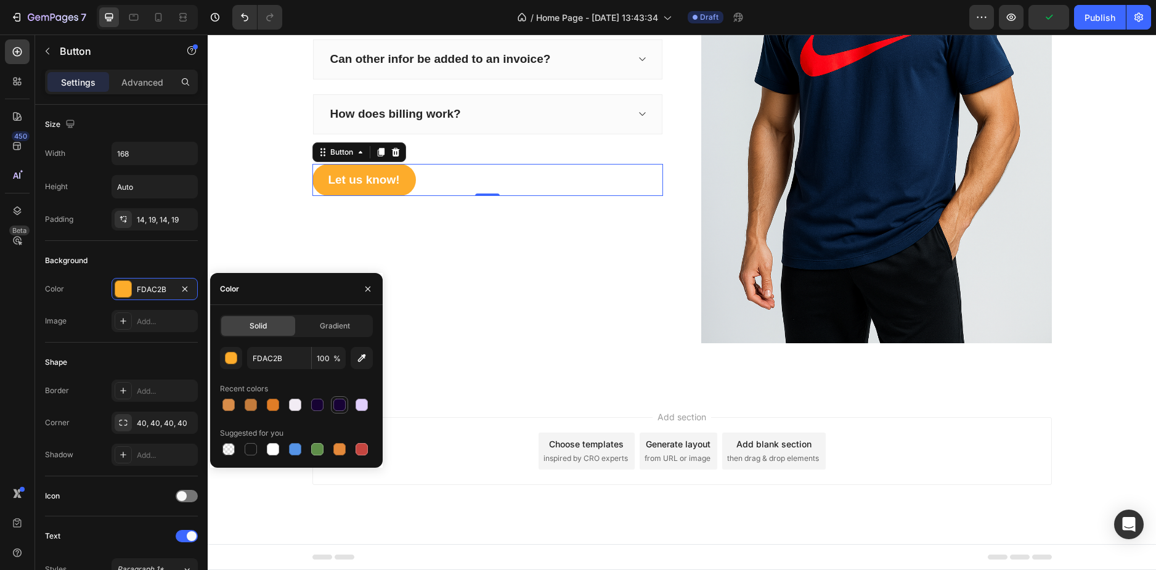
click at [345, 407] on div at bounding box center [339, 405] width 12 height 12
click at [353, 406] on div at bounding box center [296, 404] width 153 height 17
click at [355, 406] on div at bounding box center [361, 405] width 15 height 15
click at [322, 409] on div at bounding box center [317, 405] width 12 height 12
type input "170333"
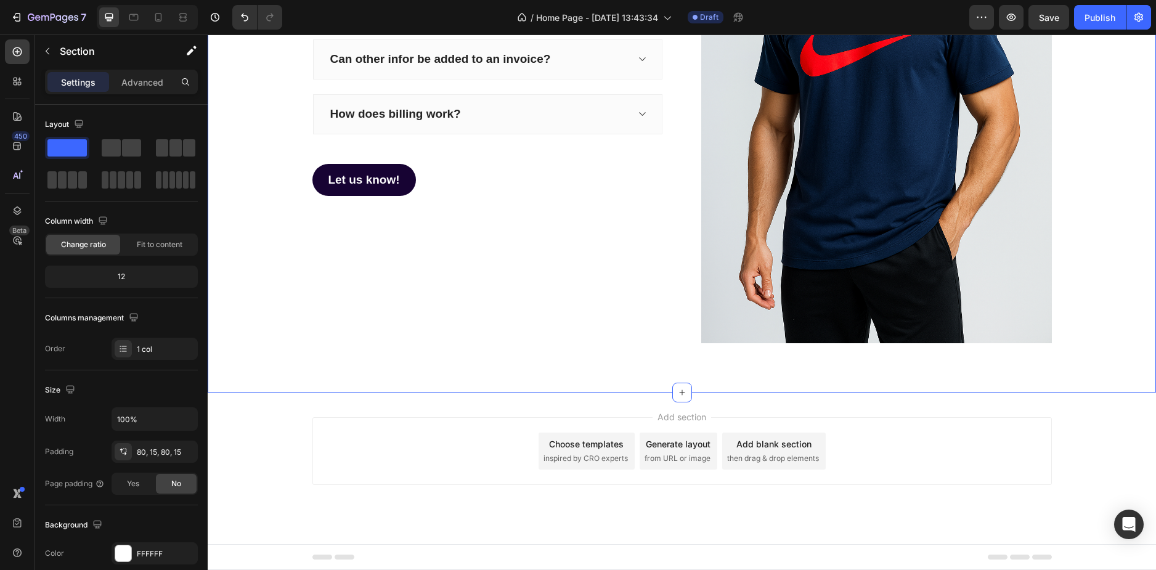
click at [434, 388] on div "TIENES PREGUNTAS? Heading Is there a free trial available? Can I change my plan…" at bounding box center [682, 80] width 948 height 625
click at [14, 143] on icon at bounding box center [17, 146] width 8 height 8
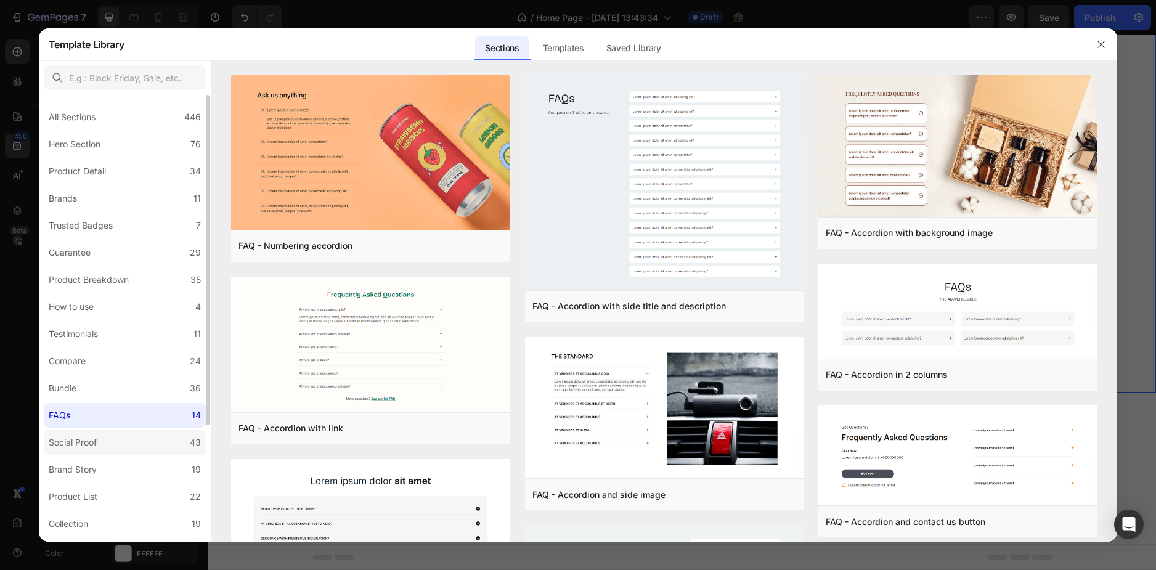
click at [137, 439] on label "Social Proof 43" at bounding box center [125, 442] width 162 height 25
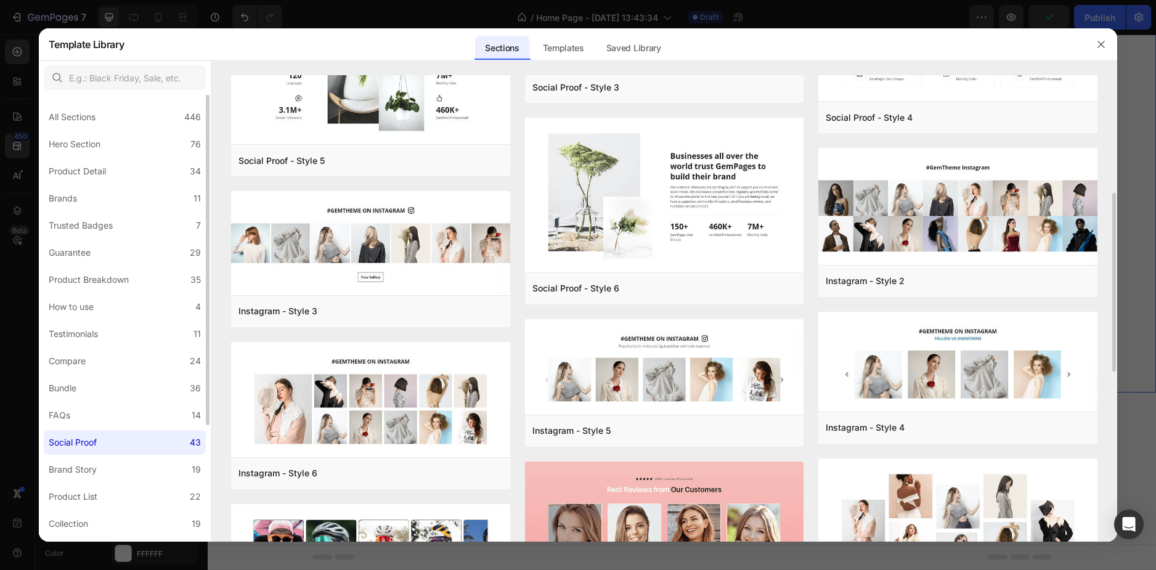
scroll to position [123, 0]
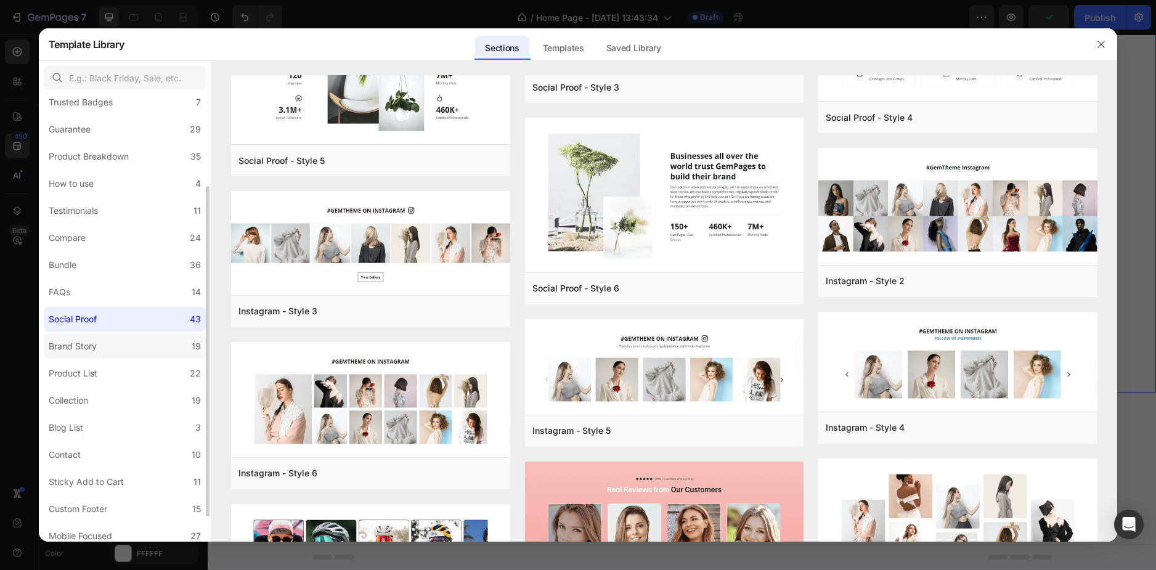
click at [132, 340] on label "Brand Story 19" at bounding box center [125, 346] width 162 height 25
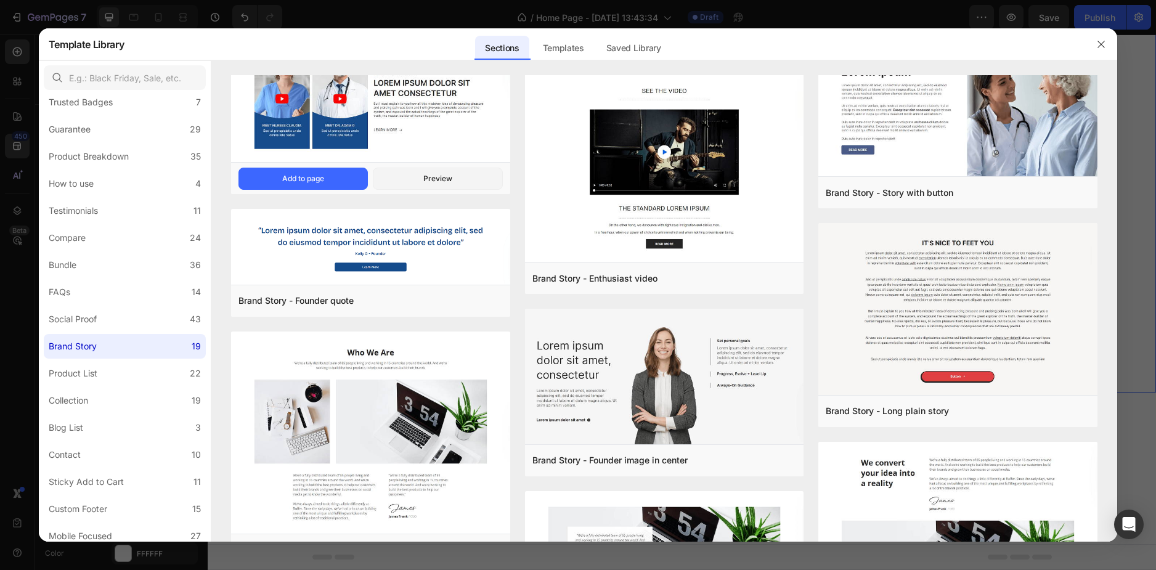
scroll to position [0, 0]
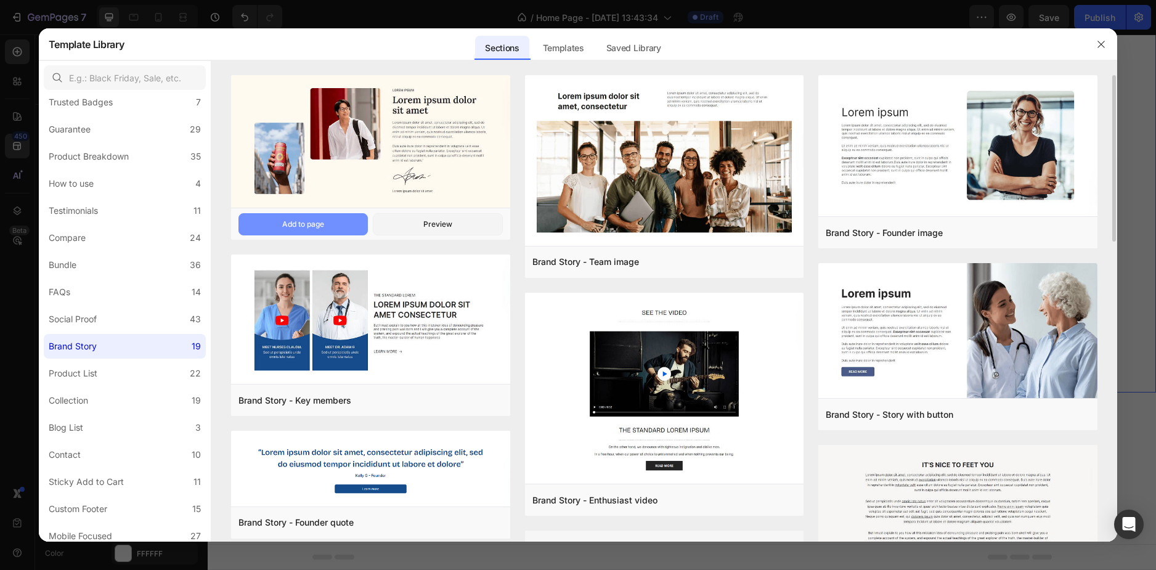
click at [330, 218] on button "Add to page" at bounding box center [303, 224] width 129 height 22
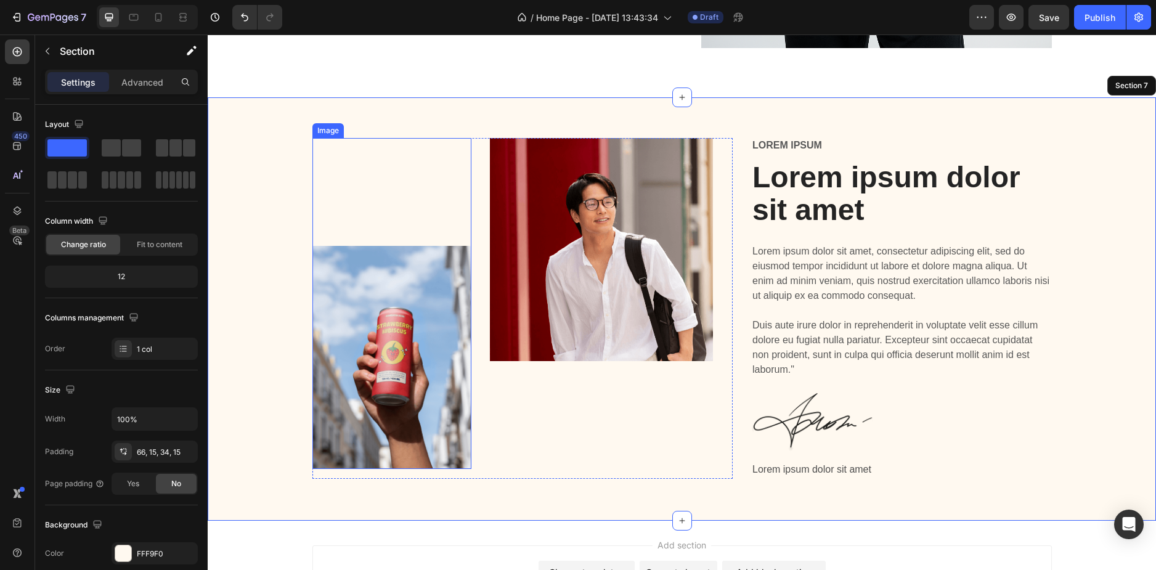
scroll to position [2354, 0]
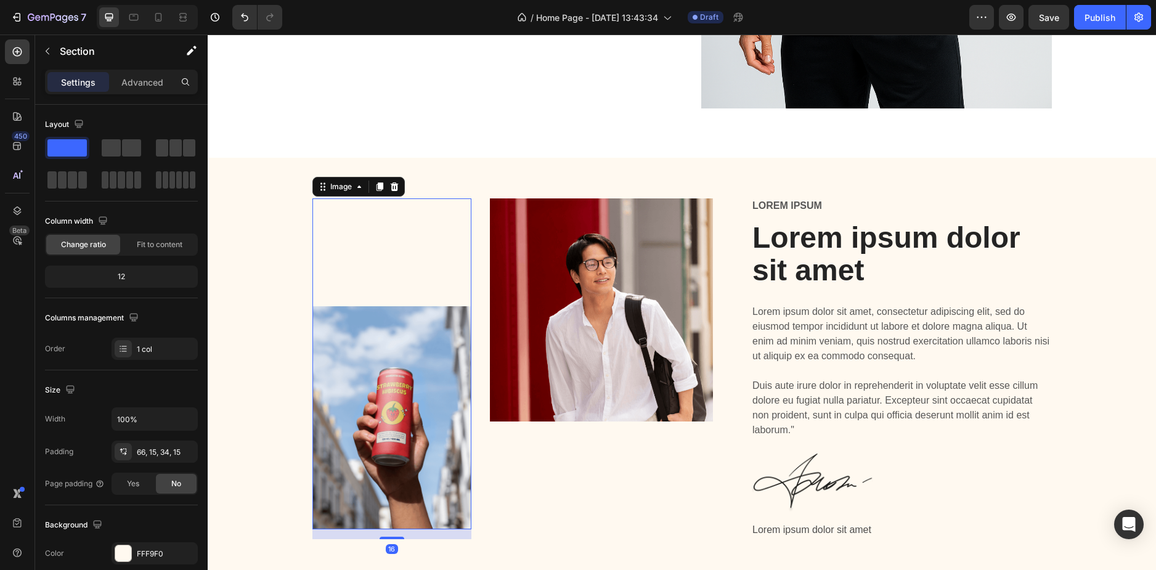
click at [367, 212] on div "Image 16" at bounding box center [392, 364] width 160 height 332
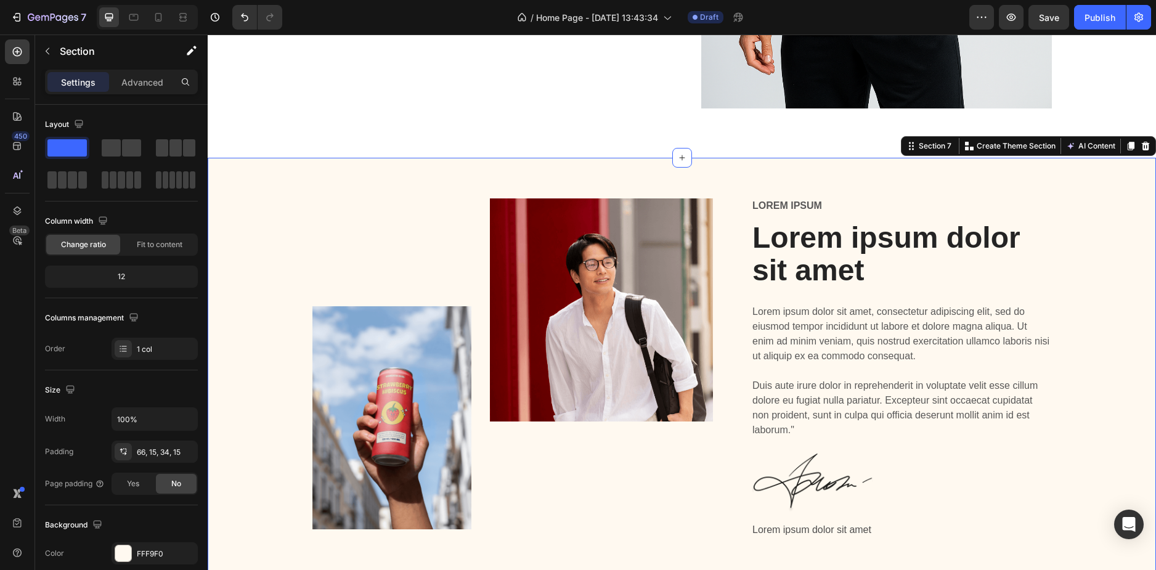
click at [254, 223] on div "Image Image Row Lorem ipsum Text Block Lorem ipsum dolor sit amet Heading Lorem…" at bounding box center [682, 379] width 930 height 362
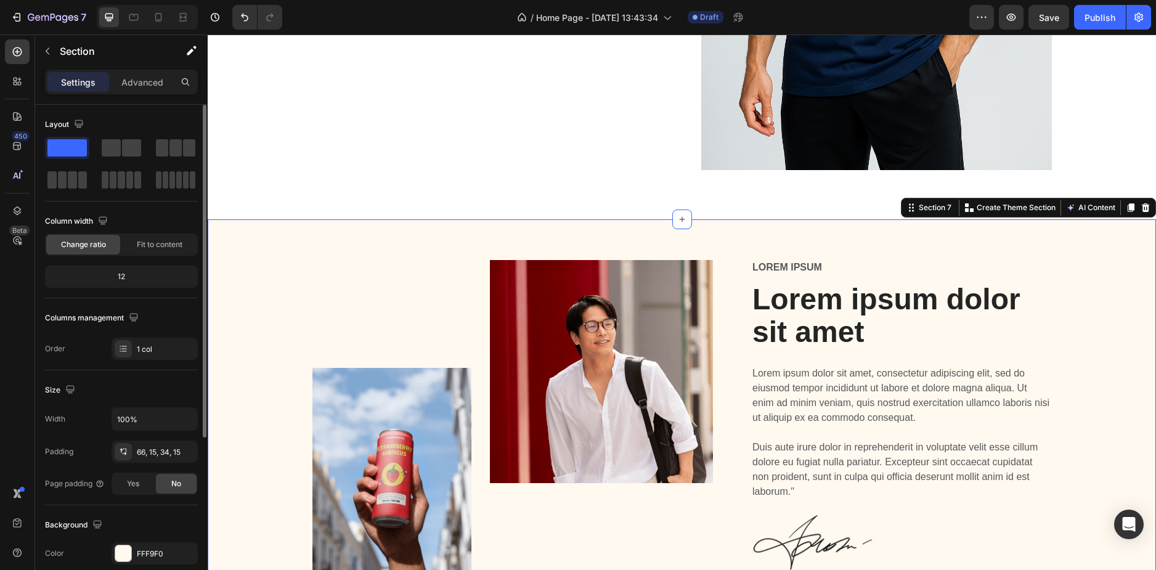
scroll to position [123, 0]
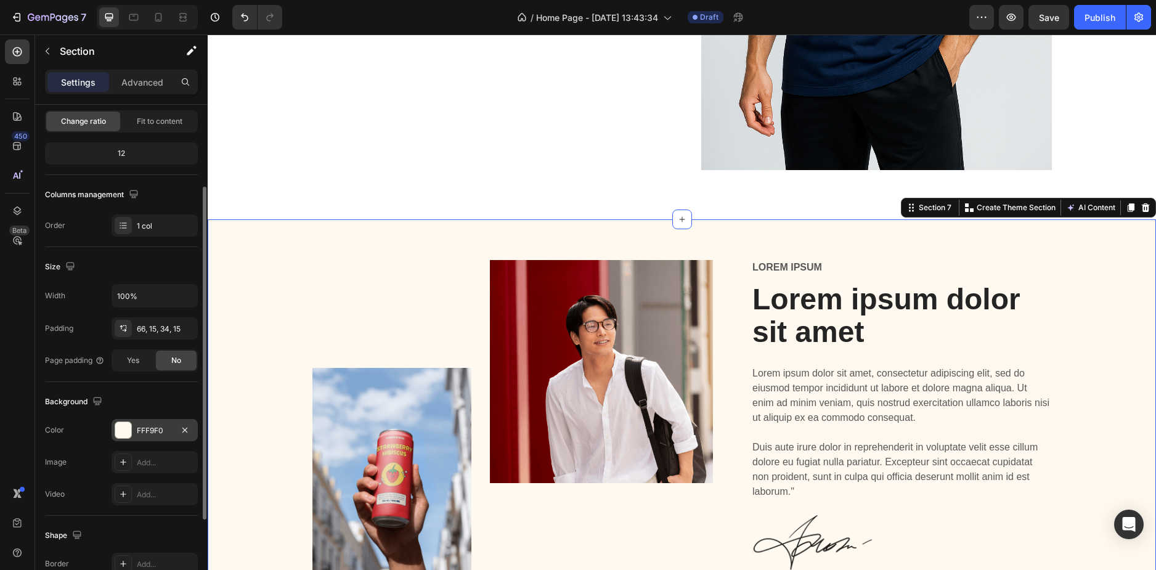
click at [138, 438] on div "FFF9F0" at bounding box center [155, 430] width 86 height 22
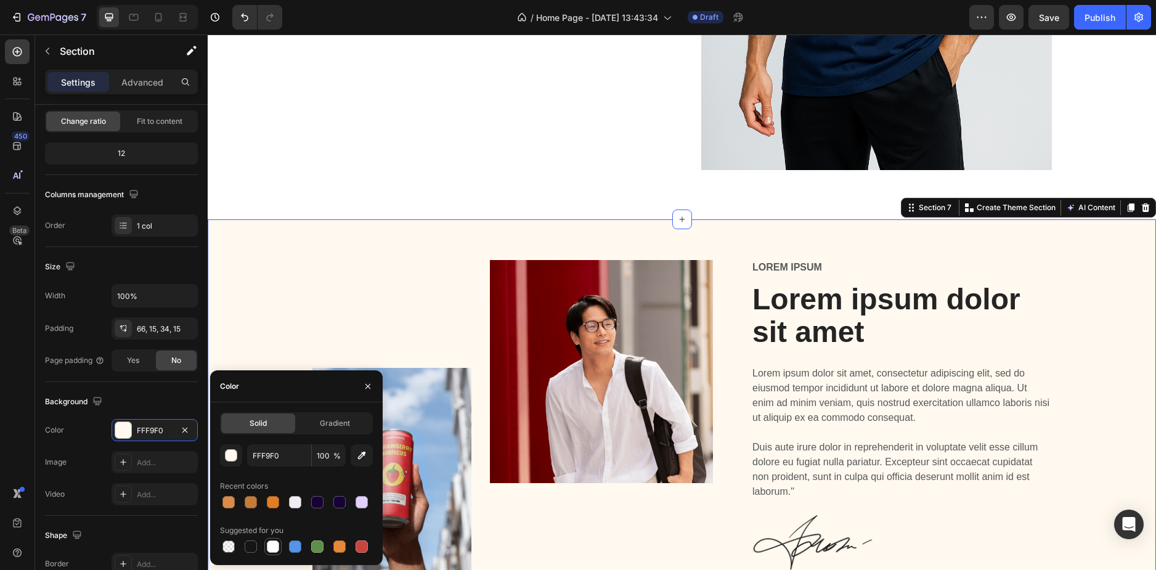
click at [271, 545] on div at bounding box center [273, 546] width 12 height 12
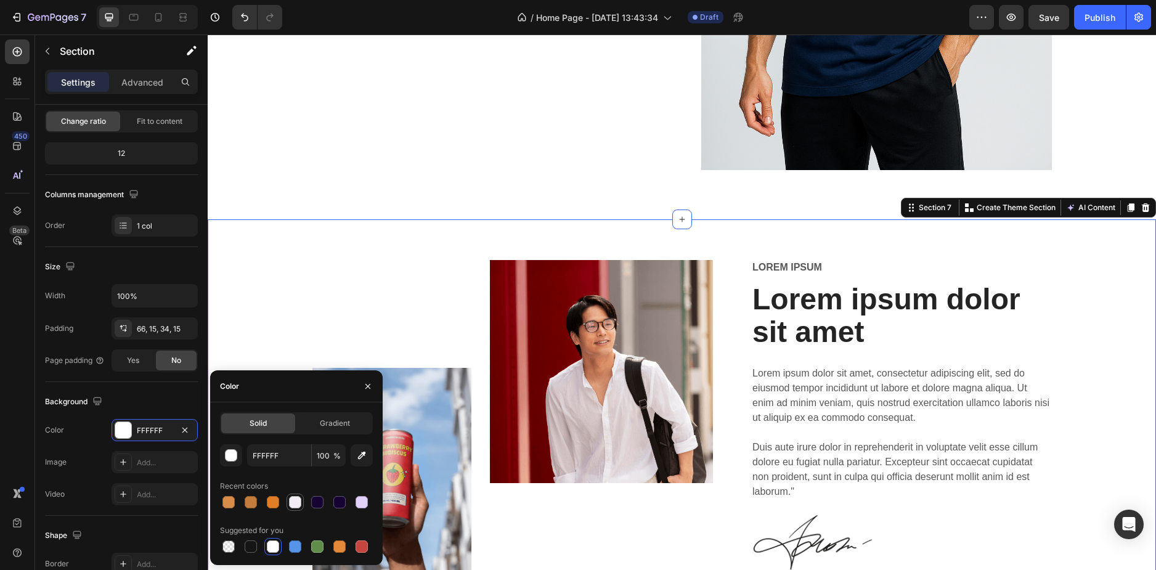
click at [298, 507] on div at bounding box center [295, 502] width 12 height 12
type input "F2ECF4"
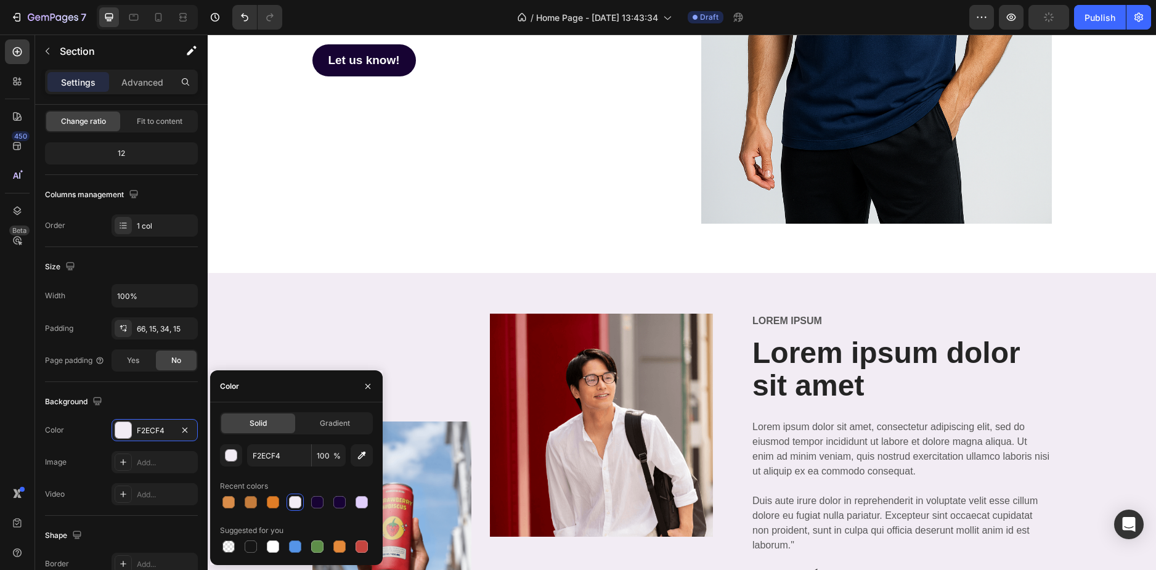
scroll to position [2416, 0]
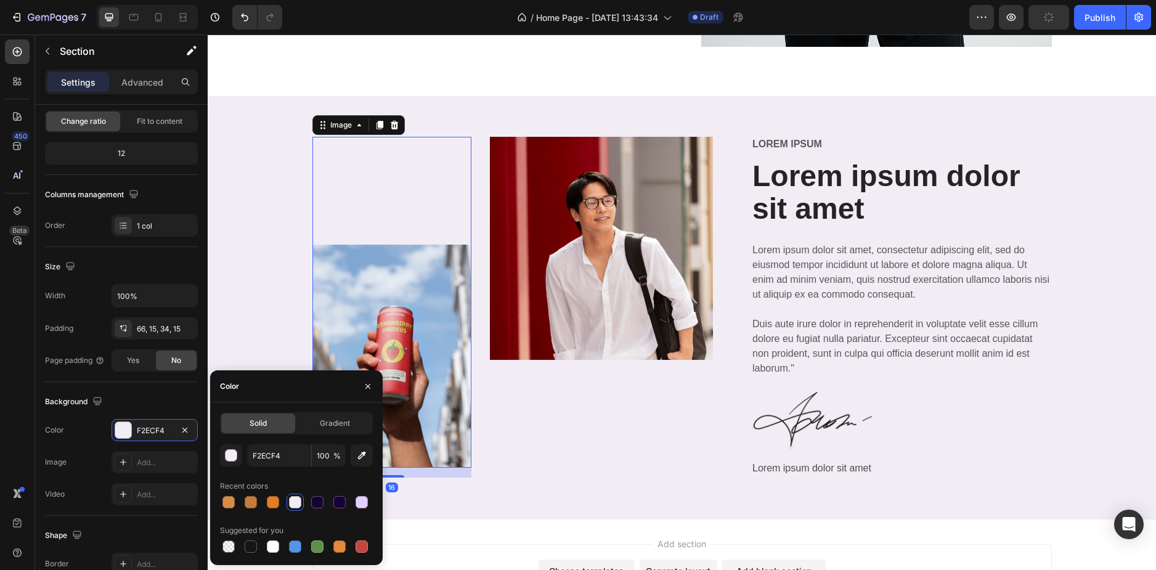
click at [429, 163] on div "Image 16" at bounding box center [392, 303] width 160 height 332
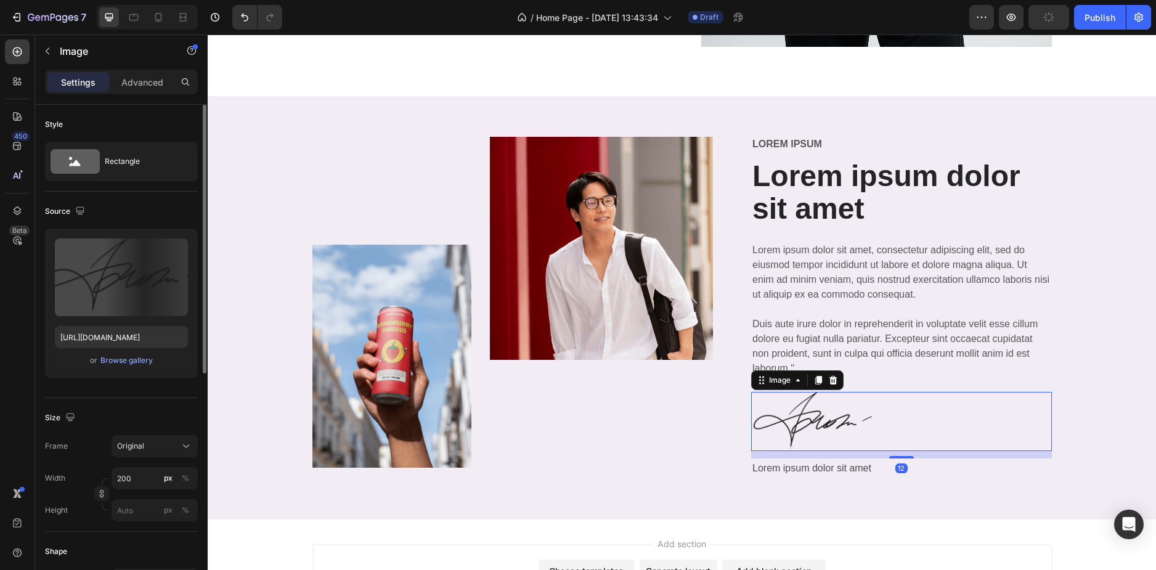
click at [960, 399] on div at bounding box center [901, 421] width 301 height 59
type input "[URL][DOMAIN_NAME]"
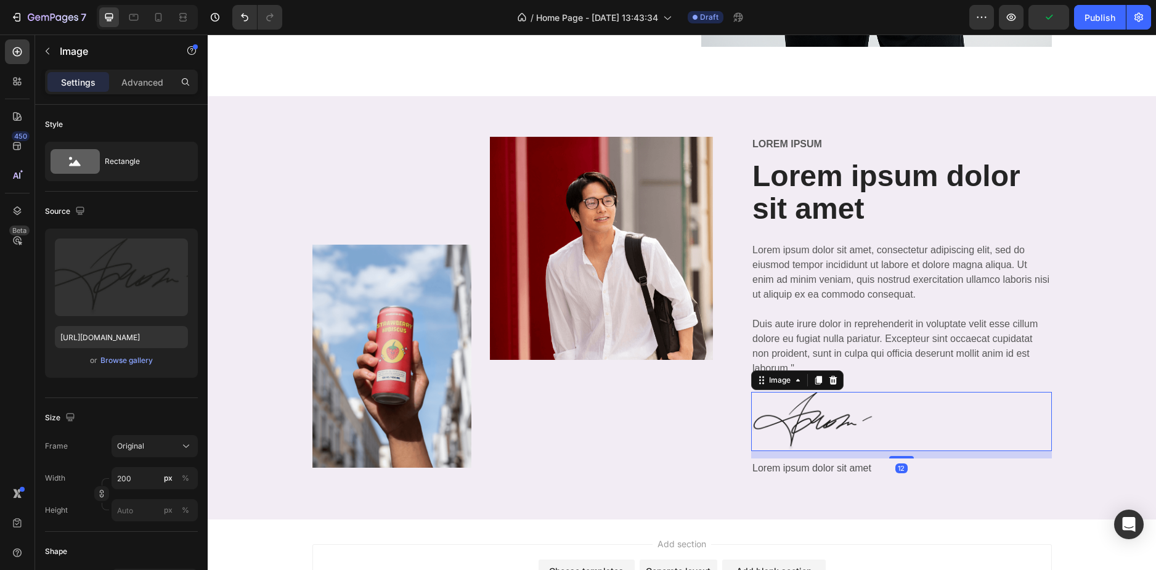
click at [928, 412] on div at bounding box center [901, 421] width 301 height 59
click at [834, 373] on div at bounding box center [833, 380] width 15 height 15
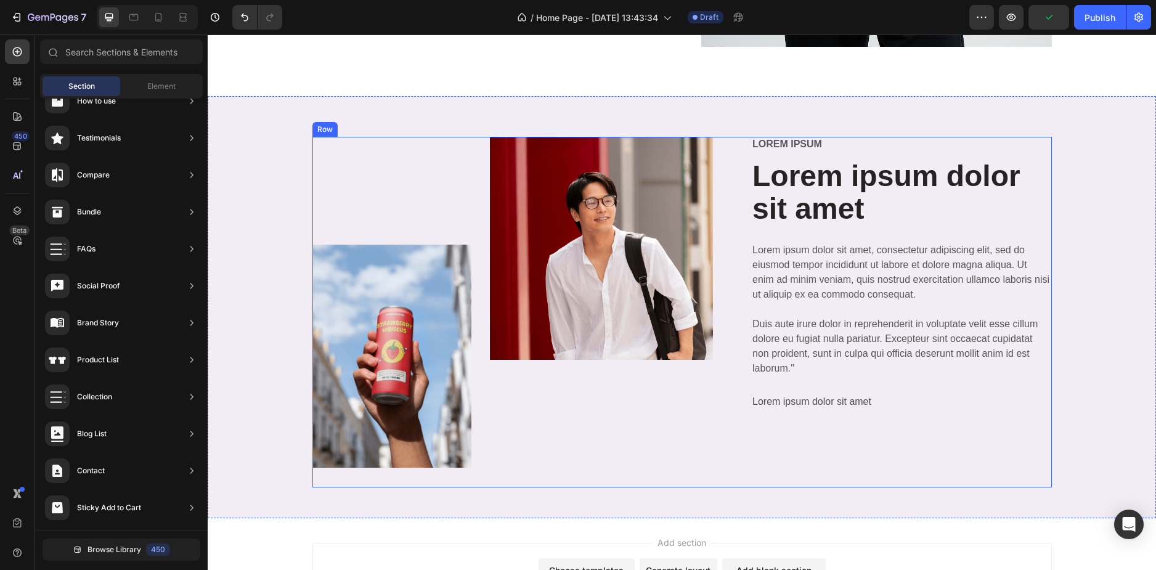
click at [815, 393] on p "Lorem ipsum dolor sit amet" at bounding box center [901, 402] width 298 height 18
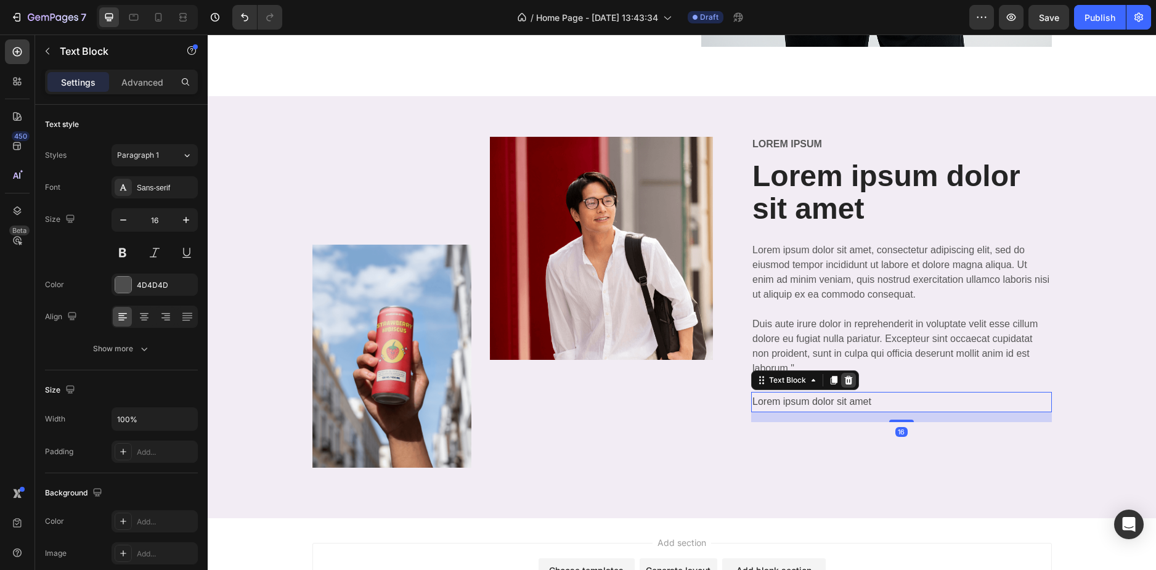
click at [850, 373] on div at bounding box center [848, 380] width 15 height 15
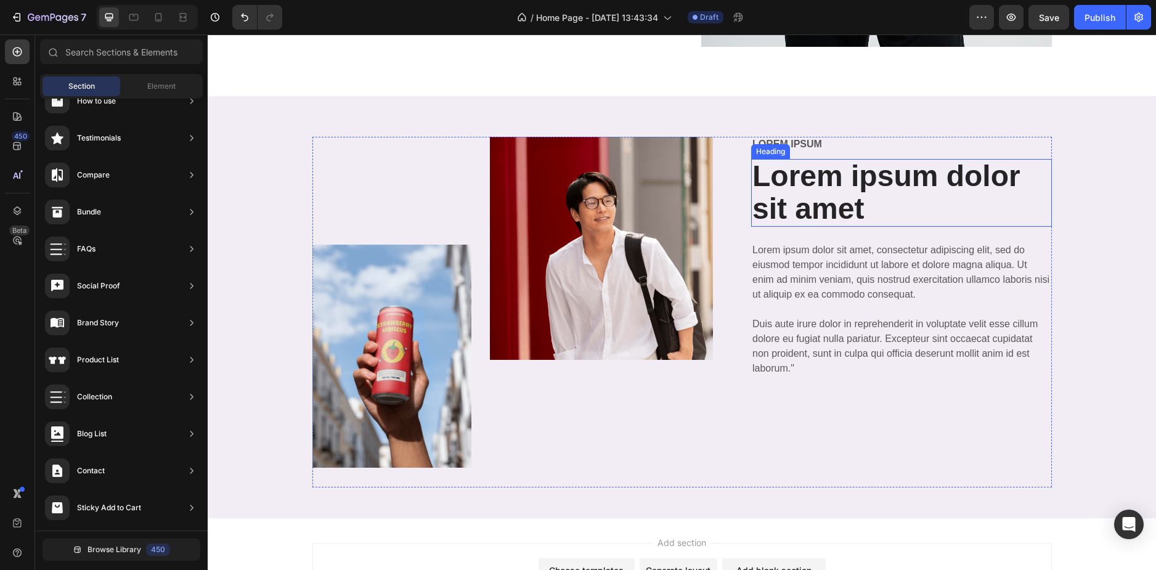
click at [813, 181] on h2 "Lorem ipsum dolor sit amet" at bounding box center [901, 193] width 301 height 68
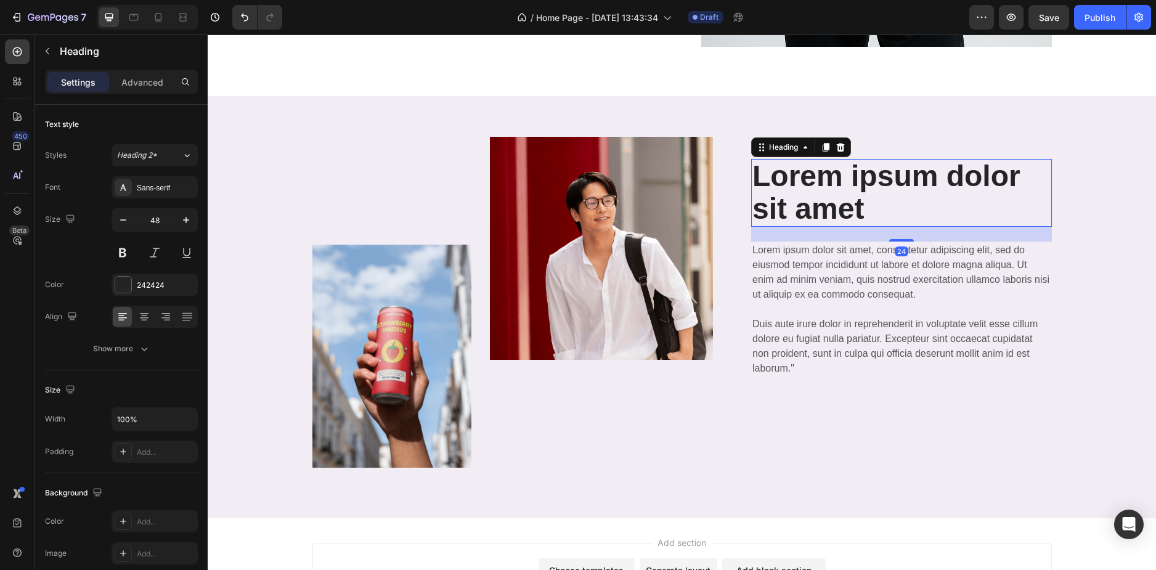
click at [813, 181] on h2 "Lorem ipsum dolor sit amet" at bounding box center [901, 193] width 301 height 68
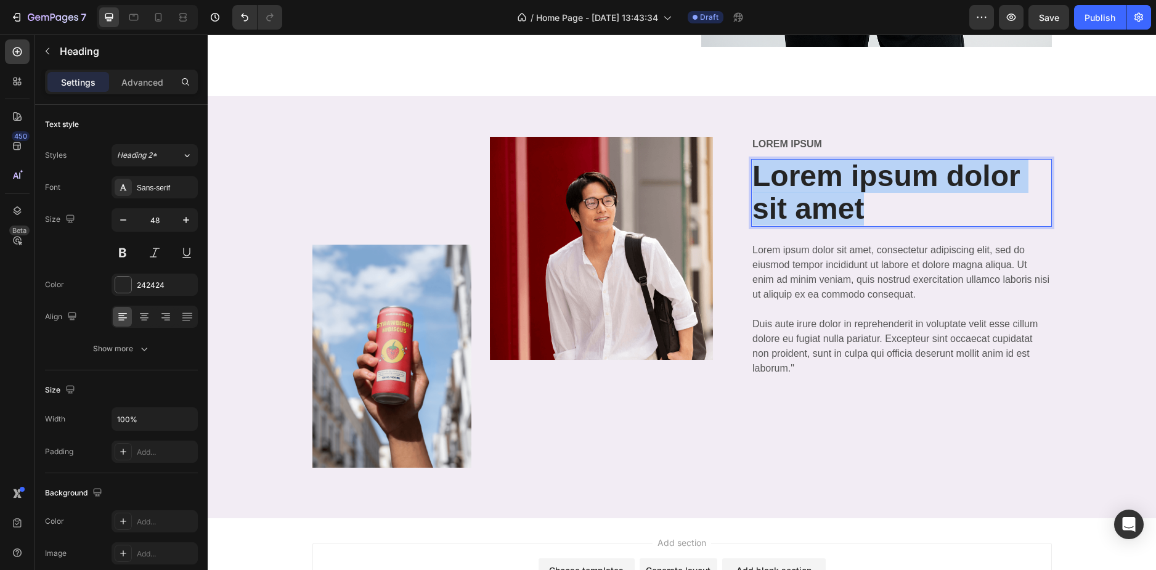
click at [813, 181] on p "Lorem ipsum dolor sit amet" at bounding box center [901, 192] width 298 height 65
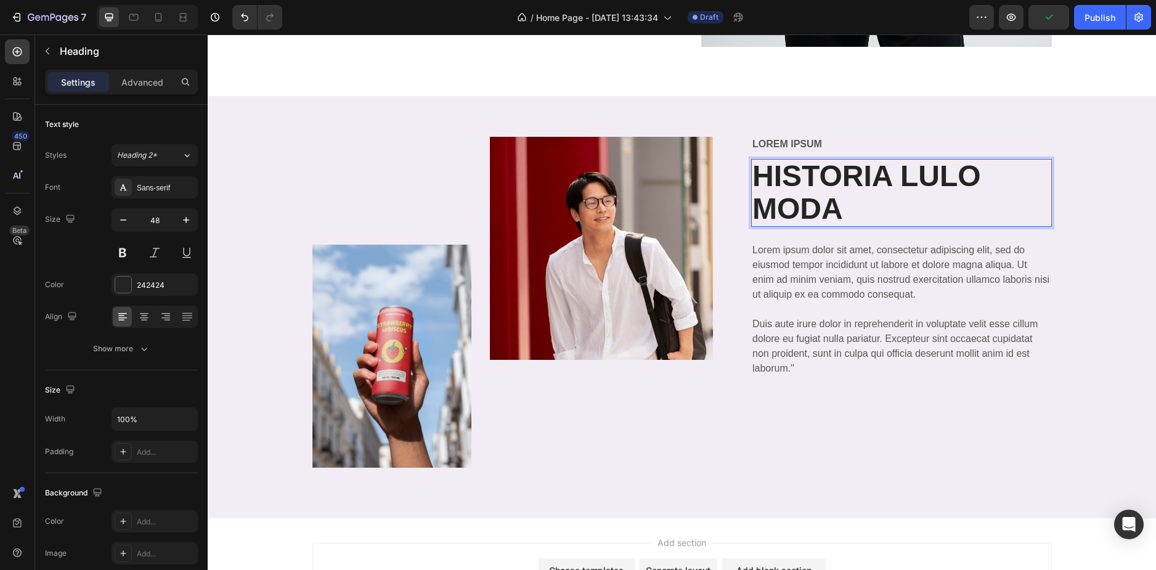
click at [855, 148] on p "Lorem ipsum" at bounding box center [901, 144] width 298 height 13
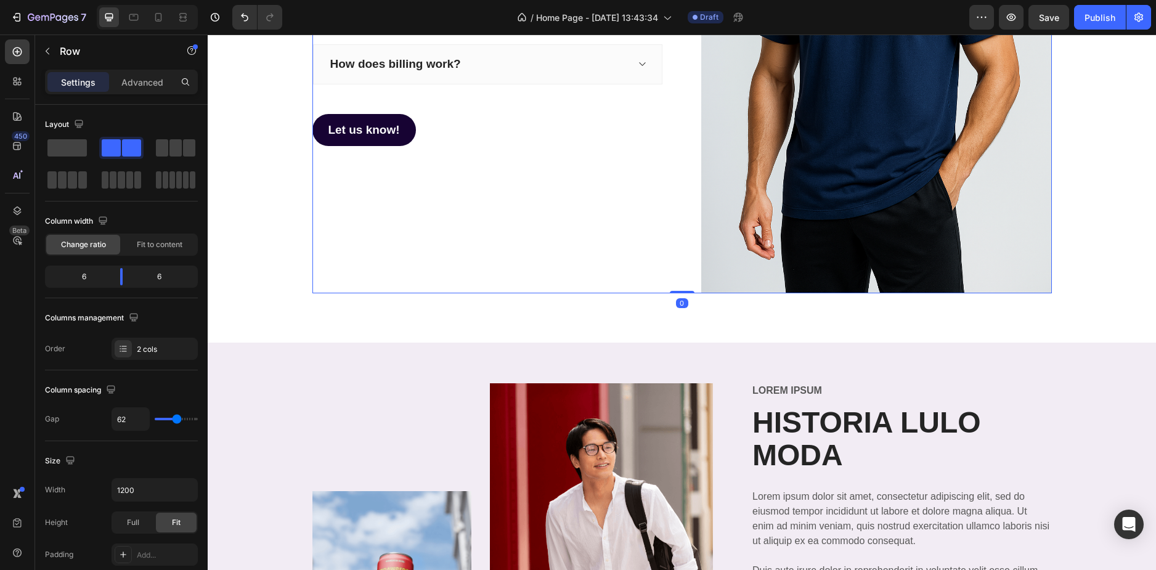
click at [402, 221] on div "TIENES PREGUNTAS? Heading Is there a free trial available? Can I change my plan…" at bounding box center [487, 30] width 351 height 526
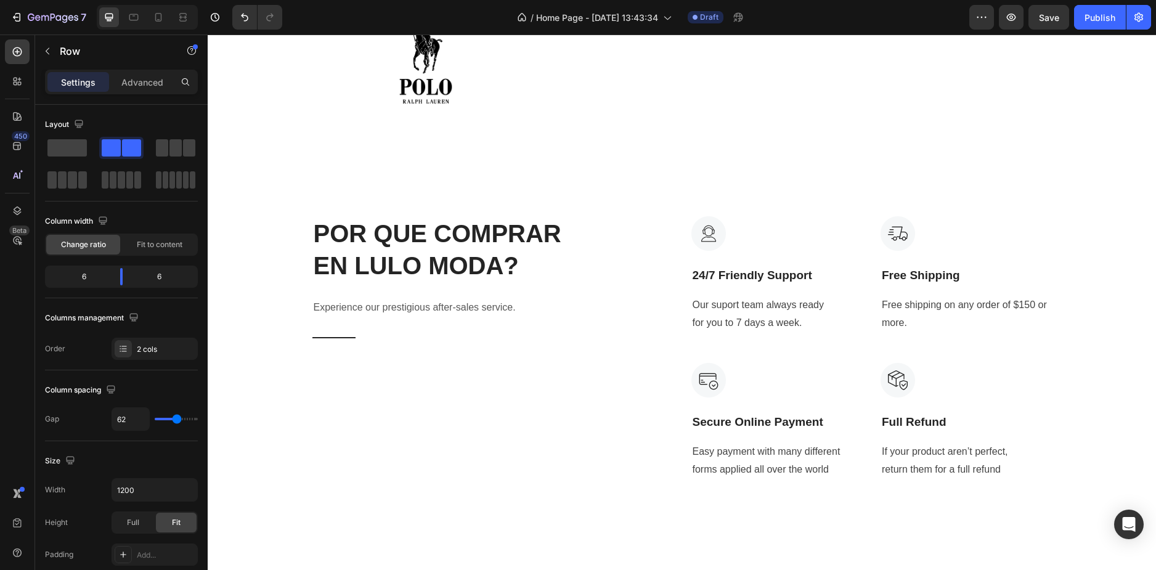
scroll to position [1122, 0]
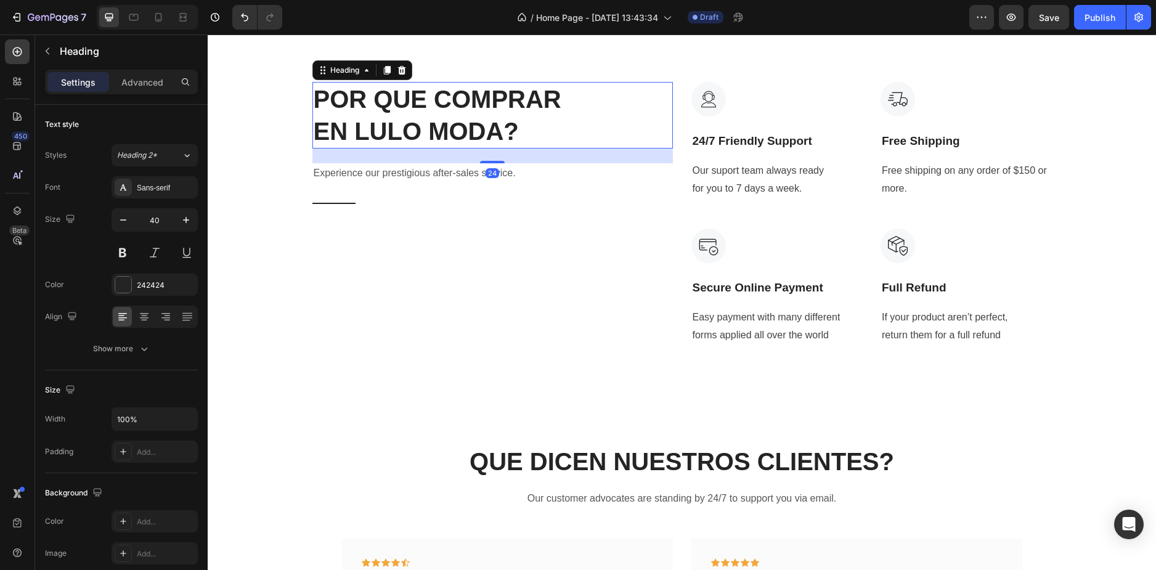
click at [362, 115] on h2 "POR QUE COMPRAR EN LULO MODA?" at bounding box center [452, 115] width 280 height 67
click at [245, 150] on div "POR QUE COMPRAR EN LULO MODA? Heading 24 Experience our prestigious after-sales…" at bounding box center [682, 214] width 930 height 264
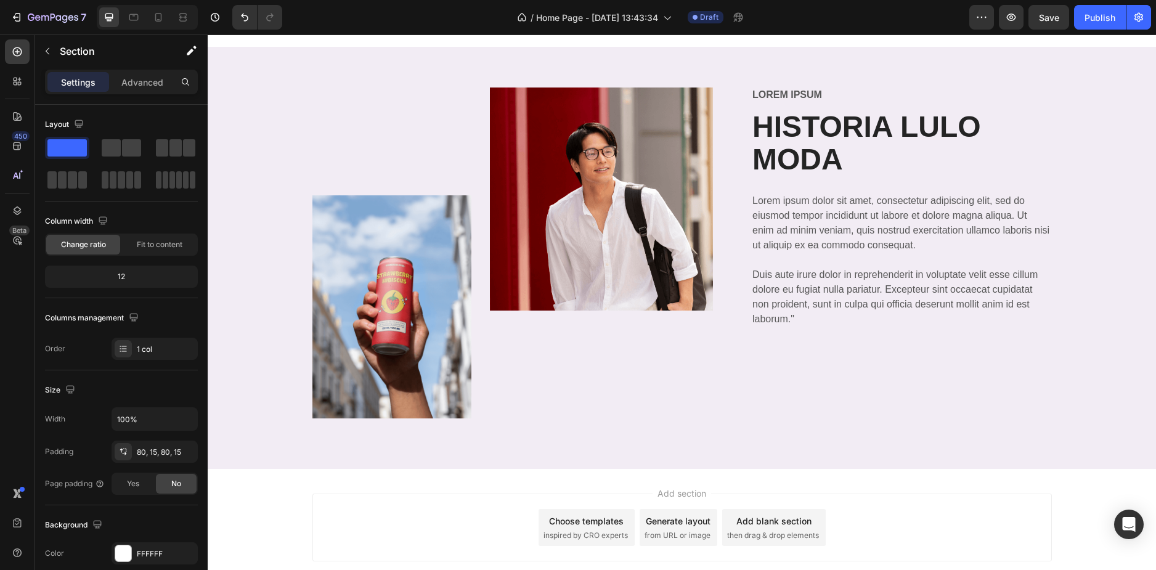
scroll to position [2542, 0]
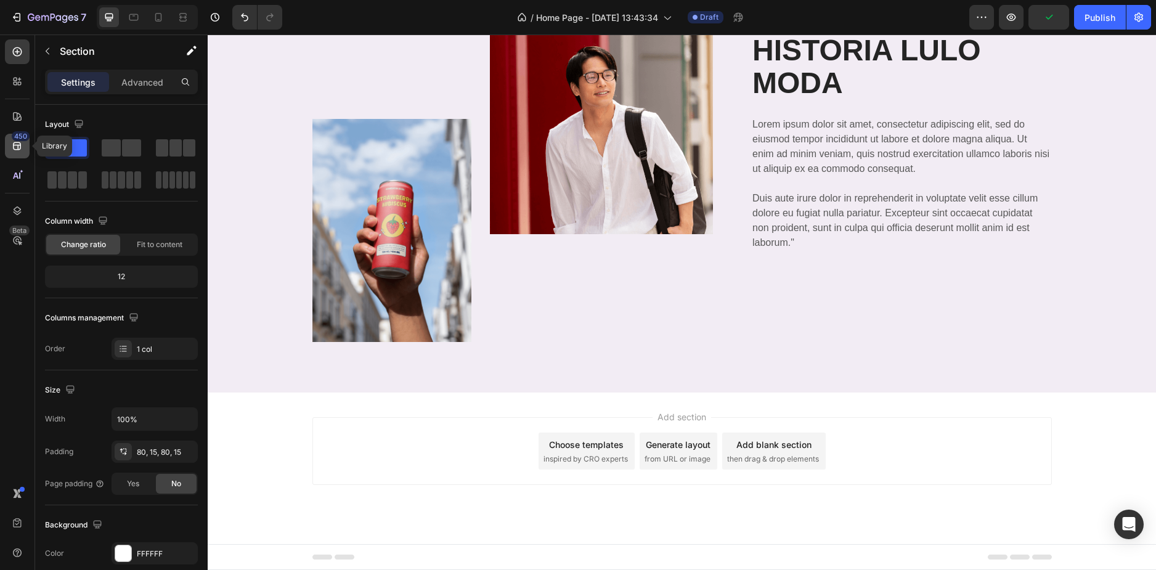
click at [15, 148] on icon at bounding box center [17, 146] width 12 height 12
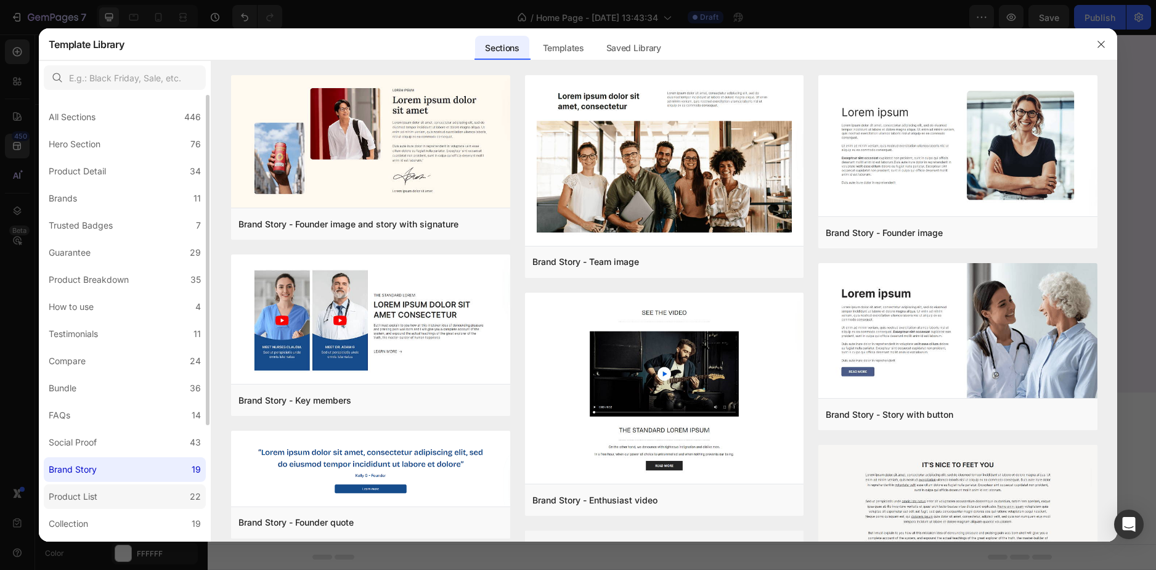
click at [114, 489] on label "Product List 22" at bounding box center [125, 496] width 162 height 25
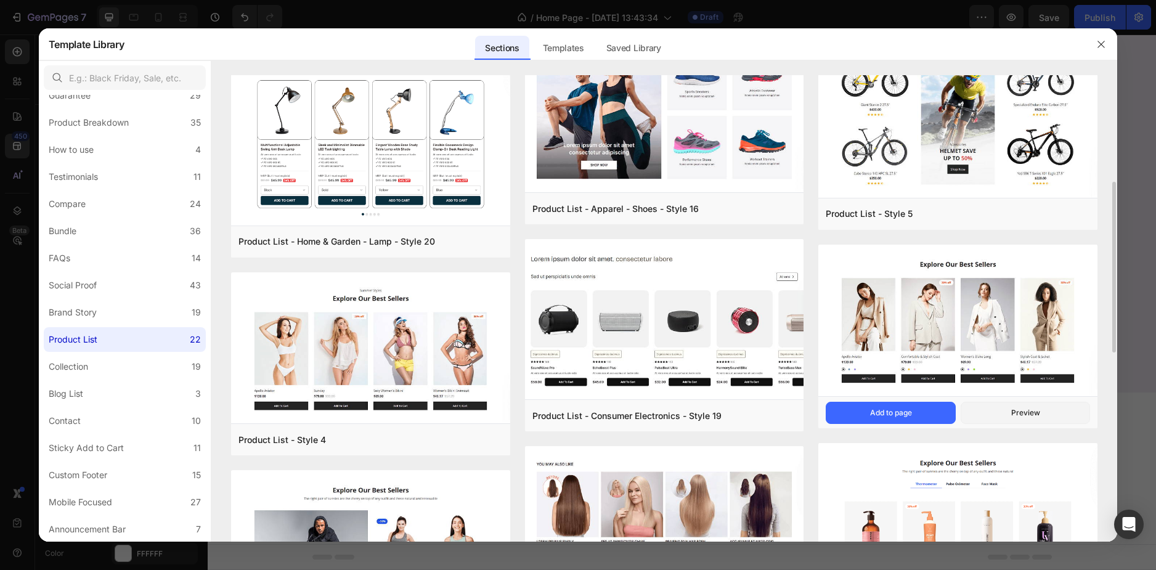
scroll to position [185, 0]
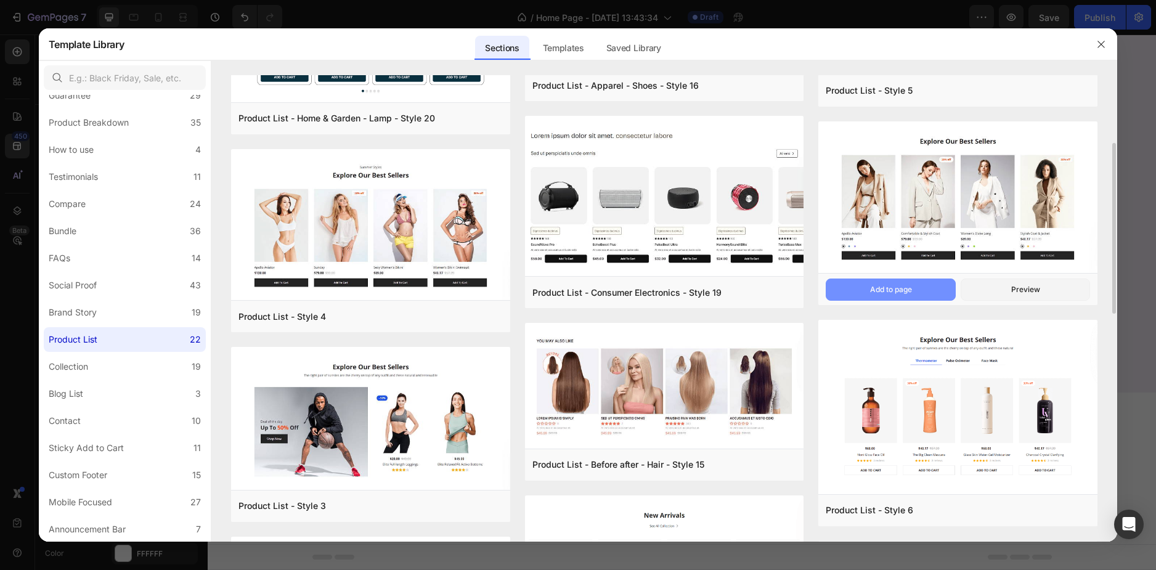
click at [908, 288] on div "Add to page" at bounding box center [891, 289] width 42 height 11
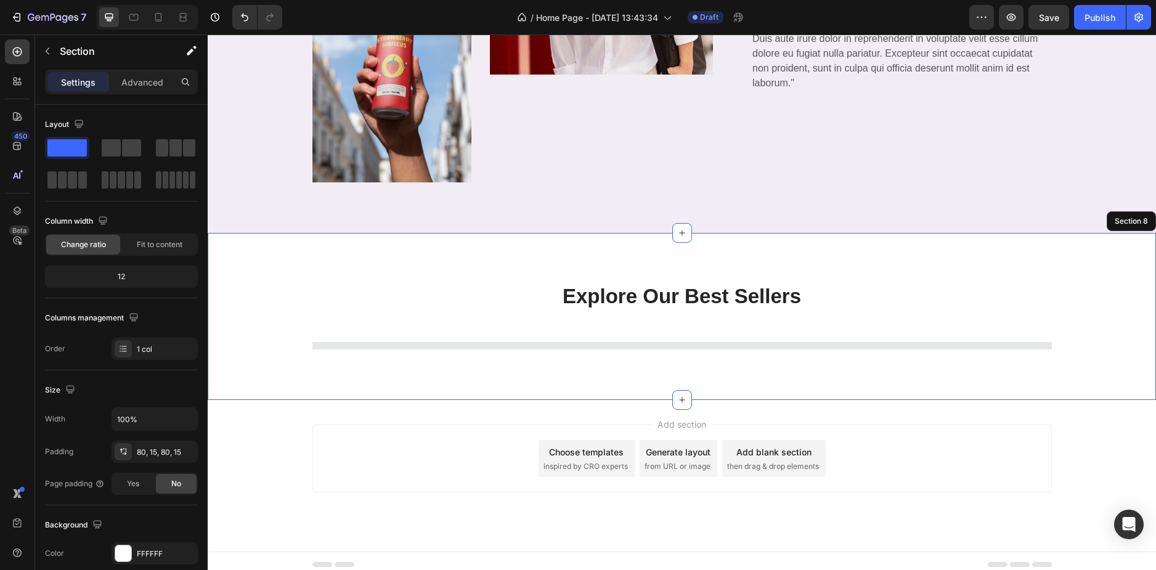
scroll to position [2709, 0]
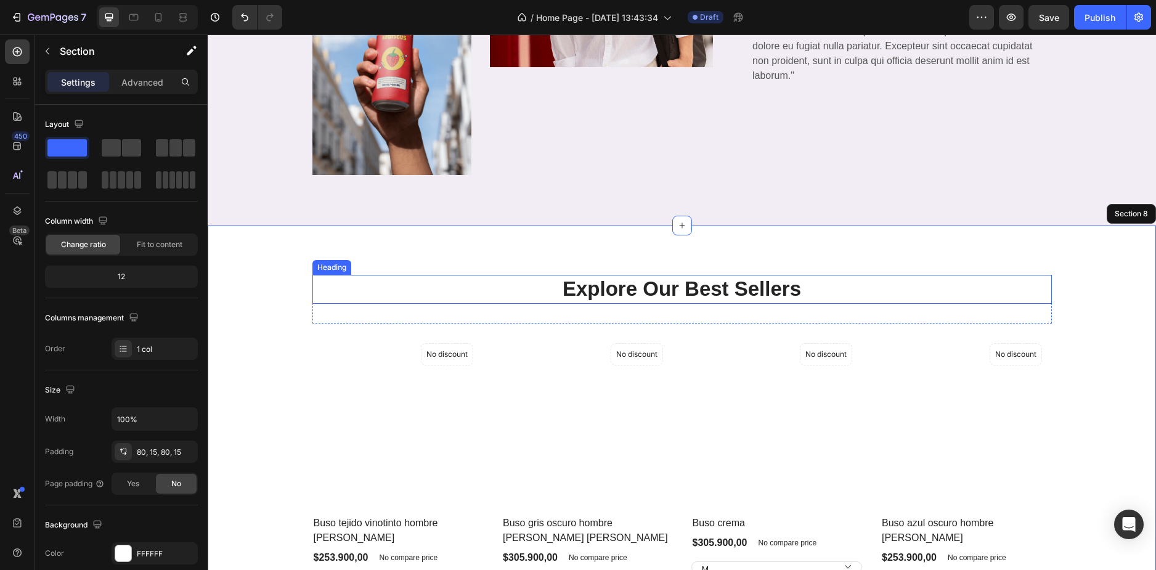
click at [660, 294] on p "Explore Our Best Sellers" at bounding box center [682, 289] width 737 height 27
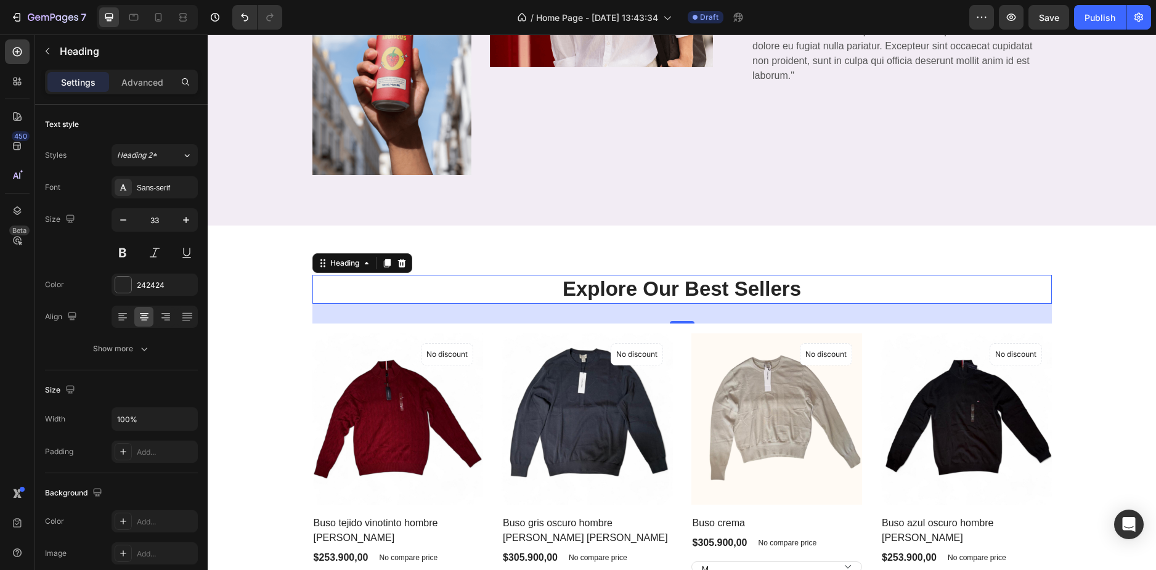
click at [660, 294] on p "Explore Our Best Sellers" at bounding box center [682, 289] width 737 height 27
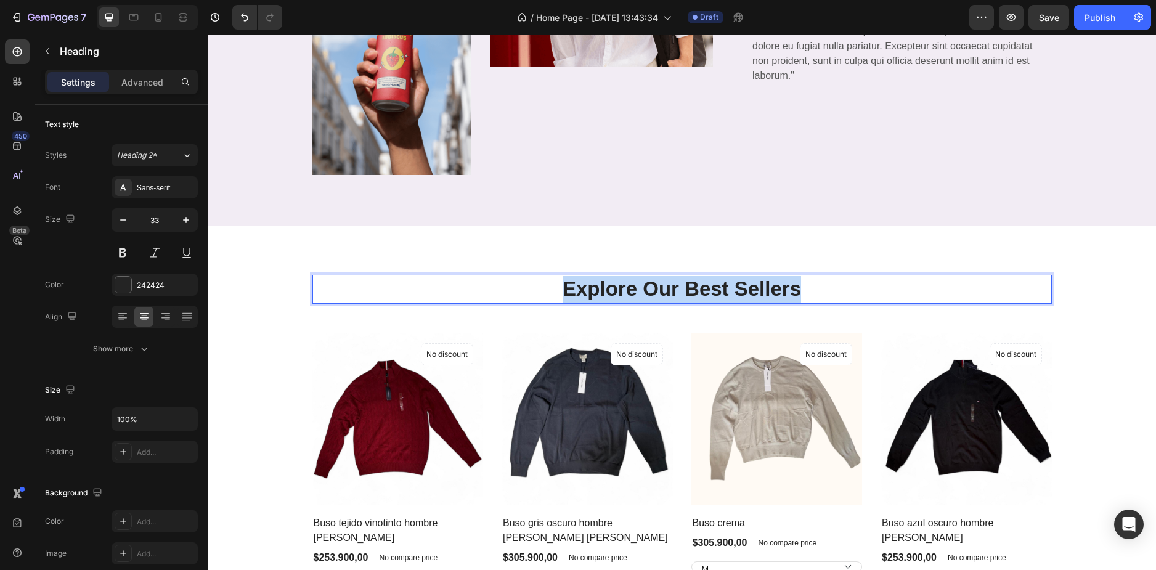
click at [660, 294] on p "Explore Our Best Sellers" at bounding box center [682, 289] width 737 height 27
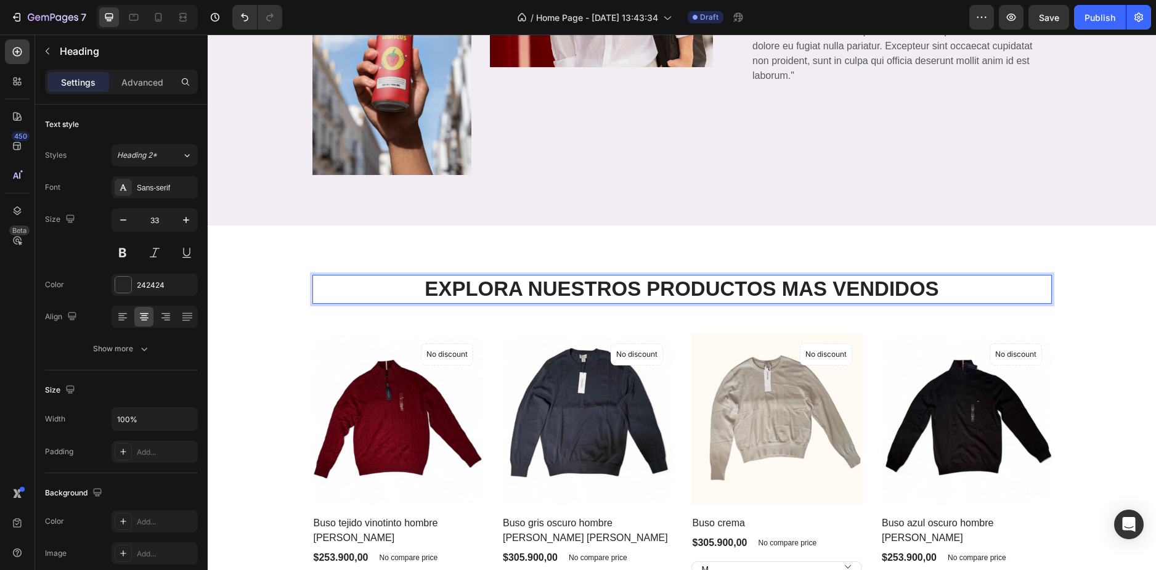
click at [582, 259] on div "EXPLORA NUESTROS PRODUCTOS MAS VENDIDOS Heading 32 Row (P) Images No discount N…" at bounding box center [682, 449] width 948 height 447
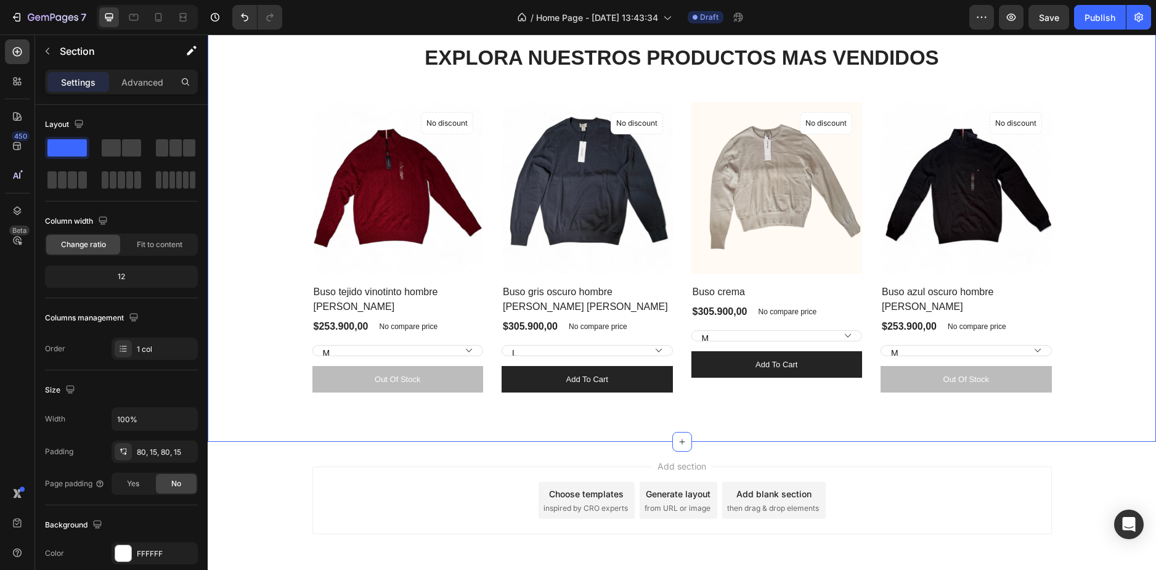
scroll to position [2989, 0]
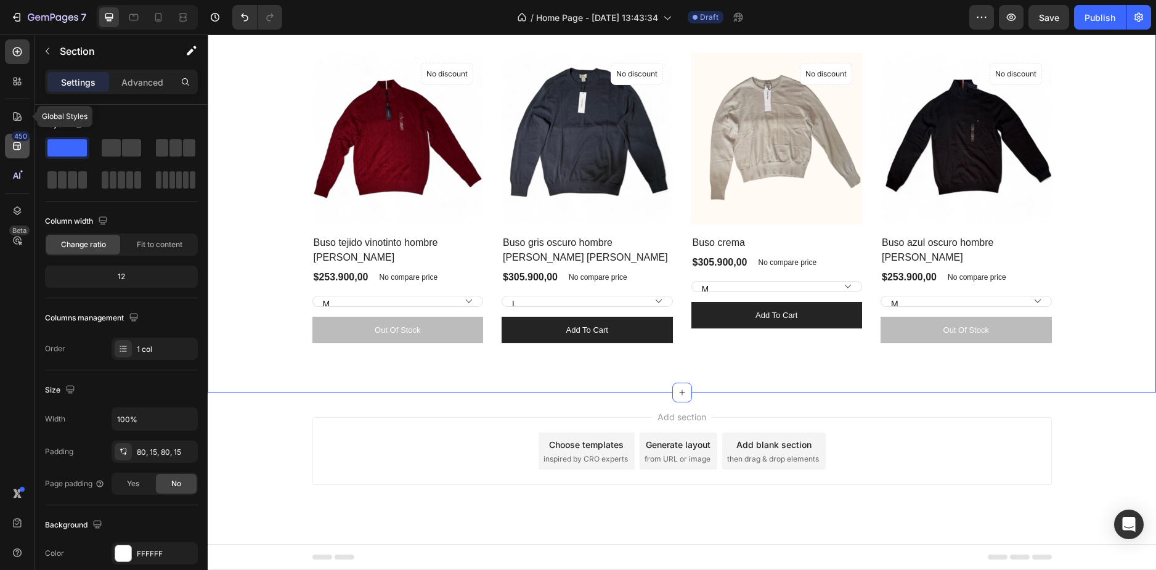
click at [14, 138] on div "450" at bounding box center [21, 136] width 18 height 10
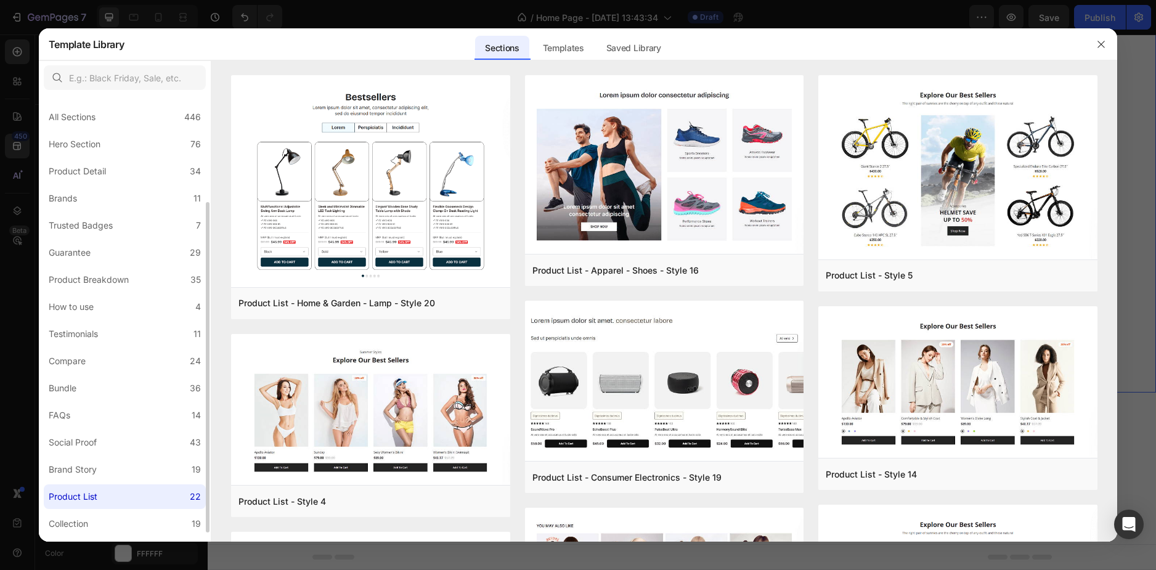
scroll to position [123, 0]
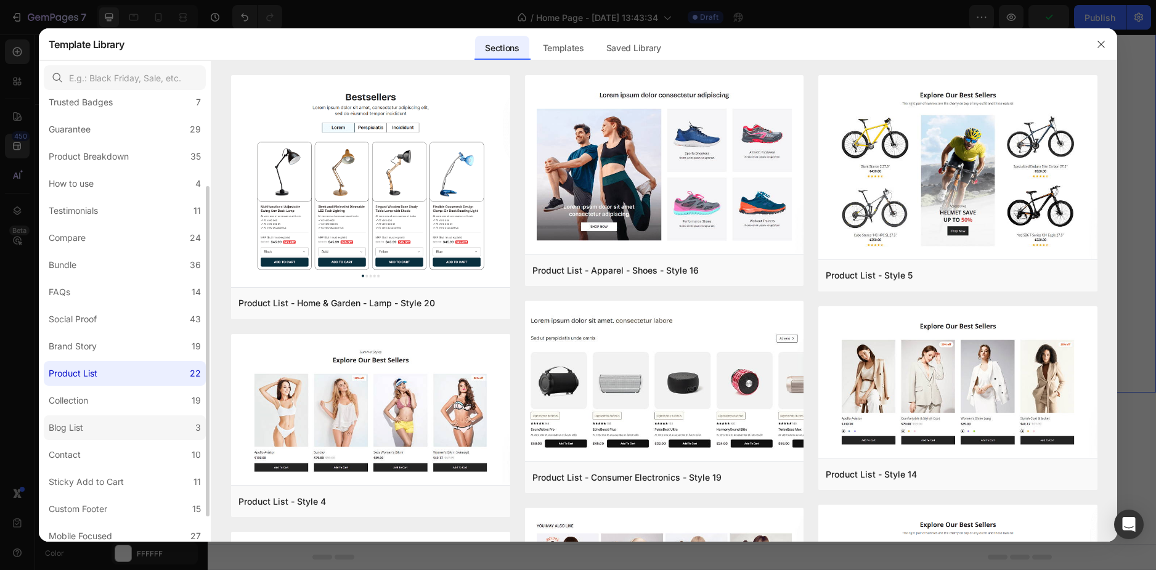
click at [107, 434] on label "Blog List 3" at bounding box center [125, 427] width 162 height 25
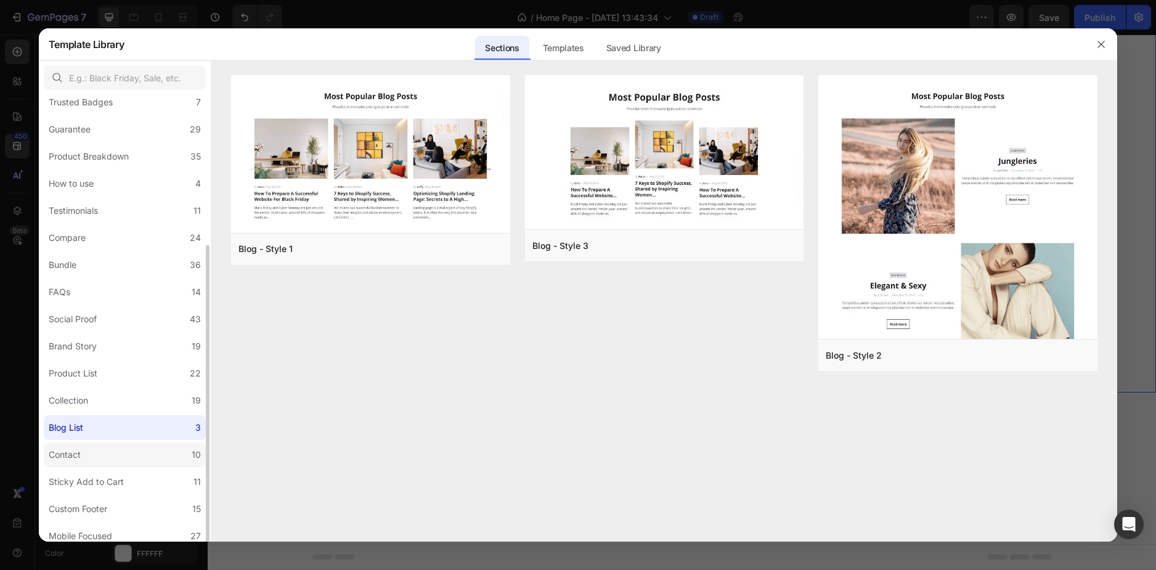
scroll to position [157, 0]
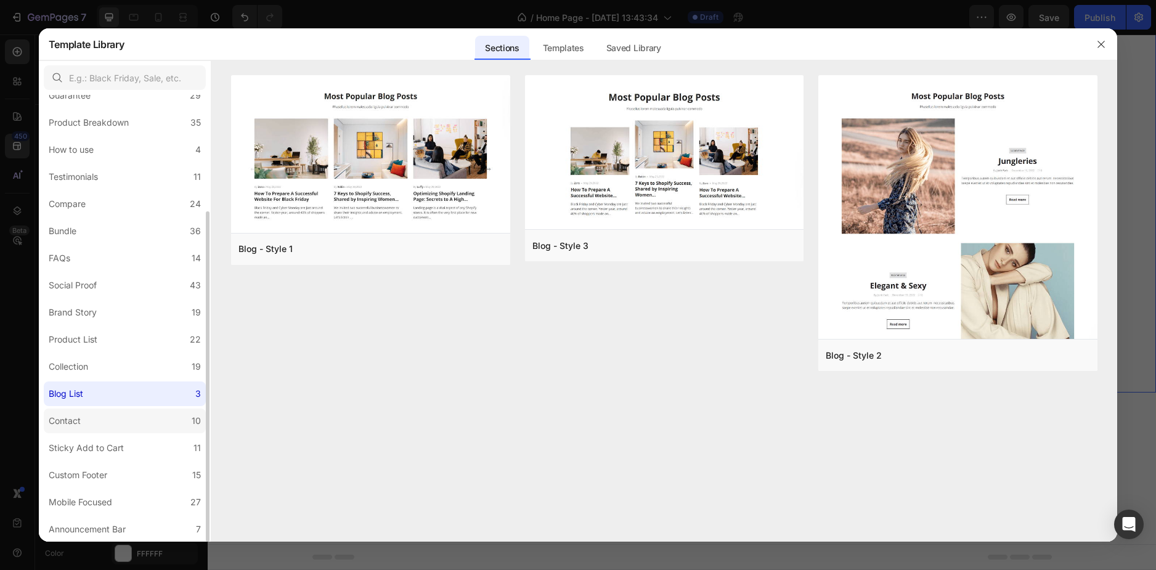
click at [97, 412] on label "Contact 10" at bounding box center [125, 421] width 162 height 25
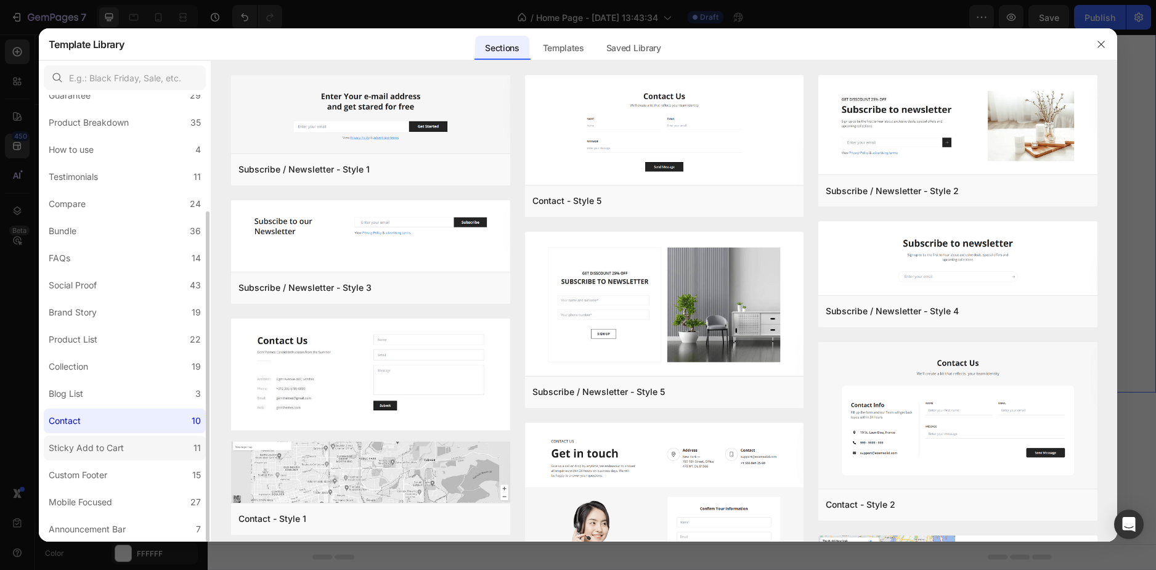
click at [108, 446] on div "Sticky Add to Cart" at bounding box center [86, 448] width 75 height 15
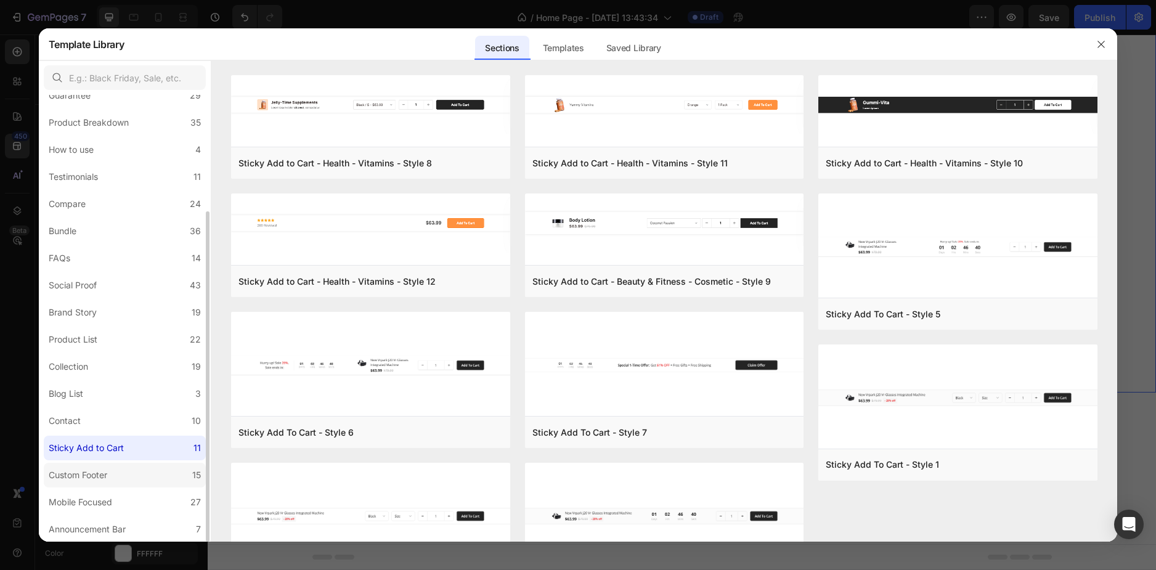
click at [115, 472] on label "Custom Footer 15" at bounding box center [125, 475] width 162 height 25
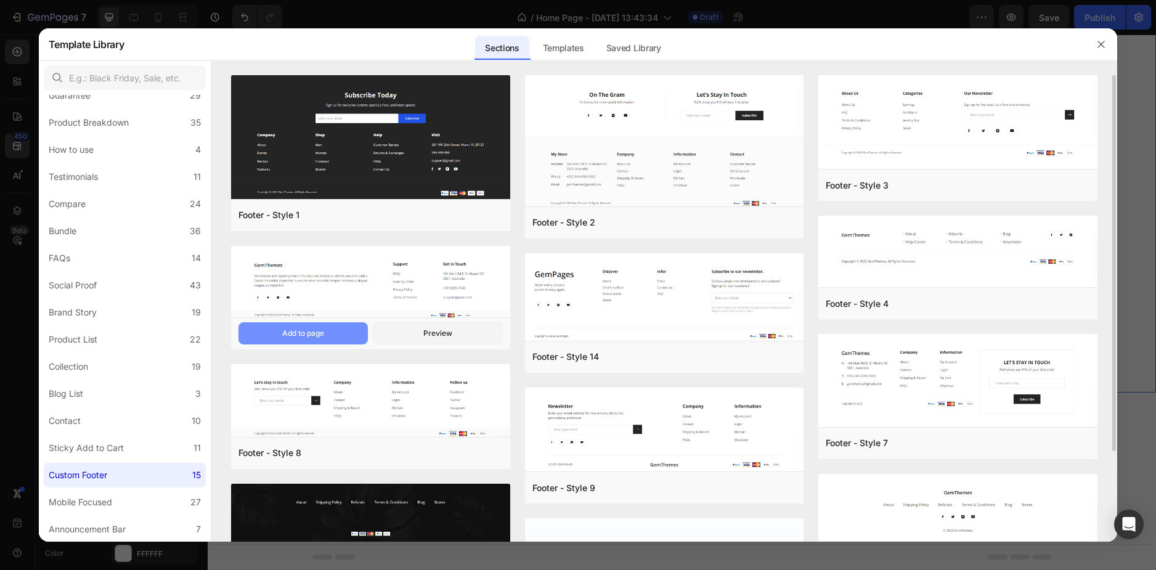
scroll to position [62, 0]
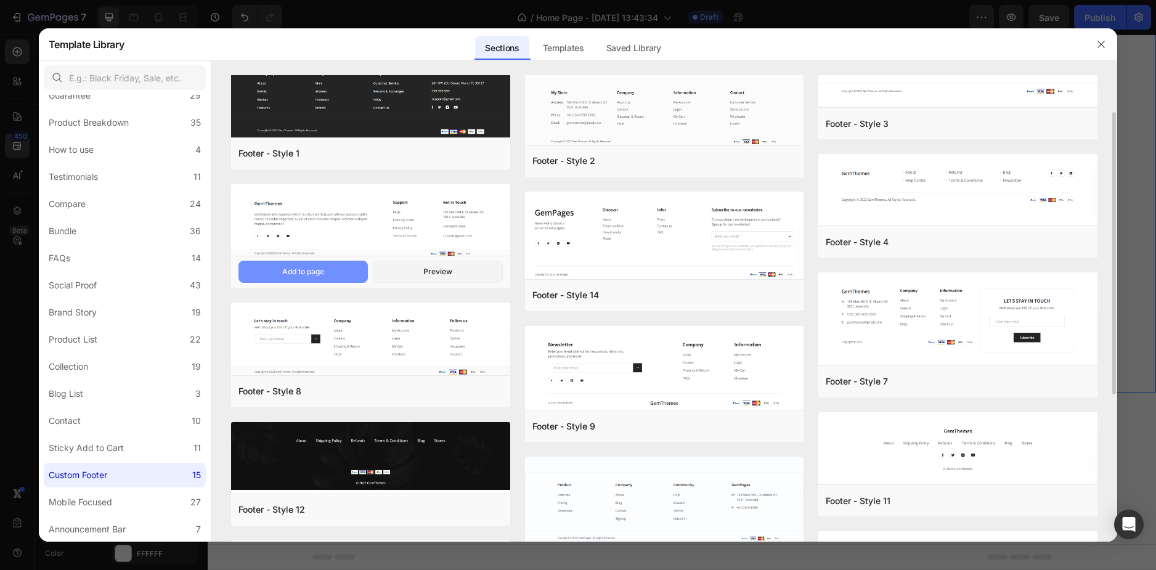
click at [300, 265] on button "Add to page" at bounding box center [303, 272] width 129 height 22
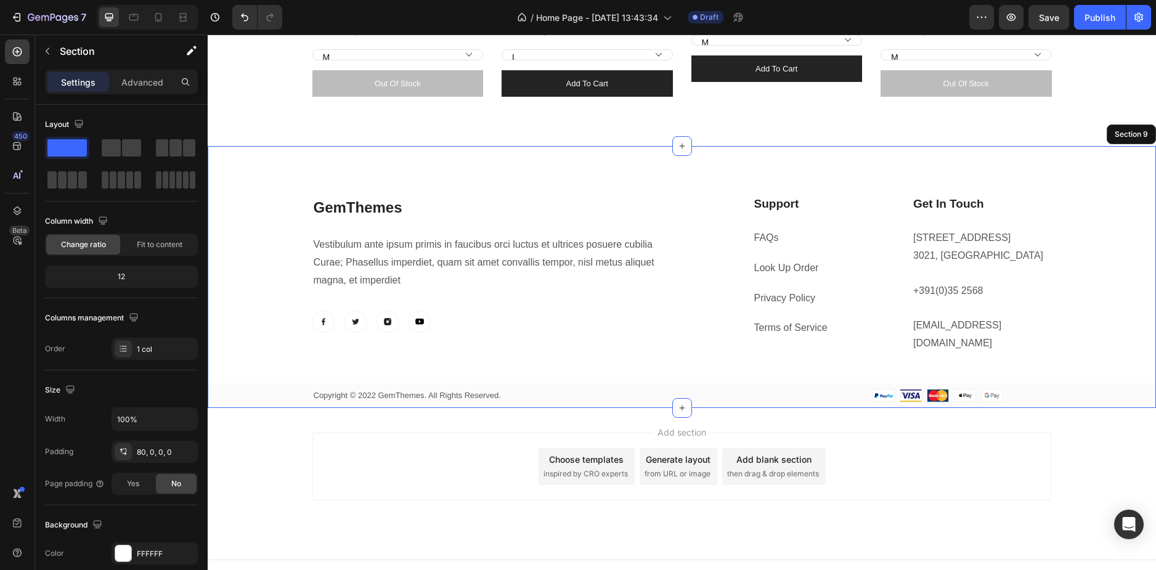
click at [278, 283] on div "GemThemes Heading Vestibulum ante ipsum primis in faucibus orci luctus et ultri…" at bounding box center [682, 301] width 948 height 212
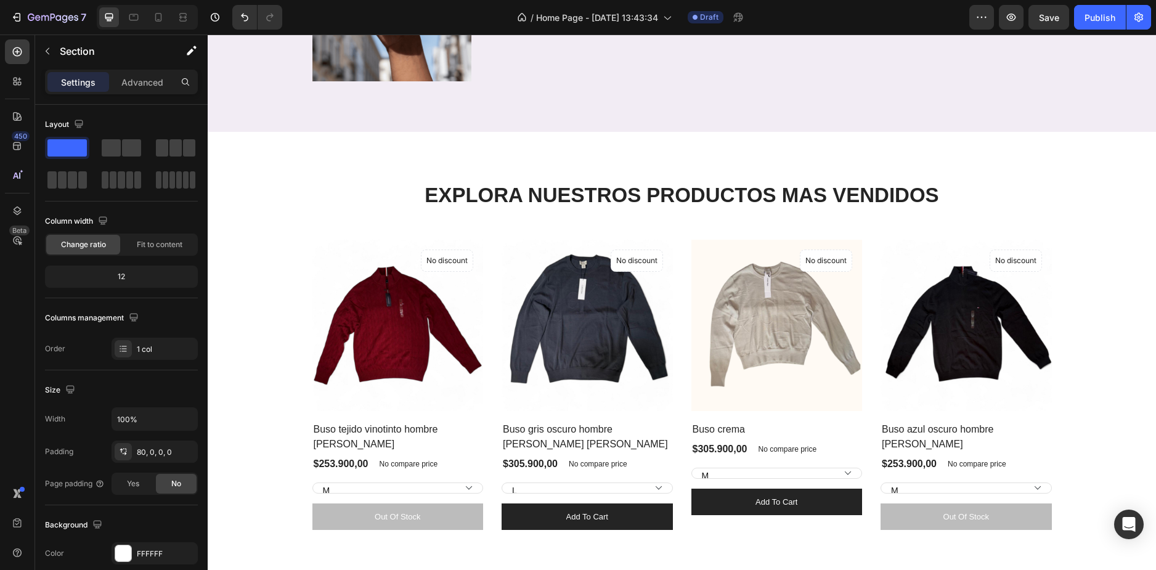
scroll to position [2804, 0]
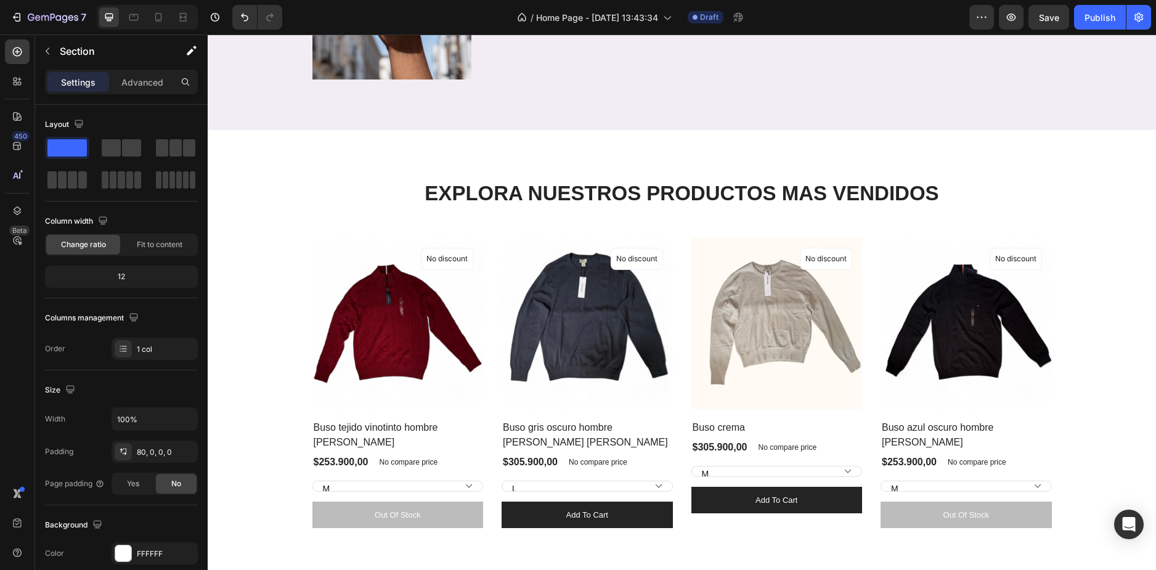
click at [278, 283] on div "EXPLORA NUESTROS PRODUCTOS MAS VENDIDOS Heading Row (P) Images No discount Not …" at bounding box center [682, 353] width 930 height 349
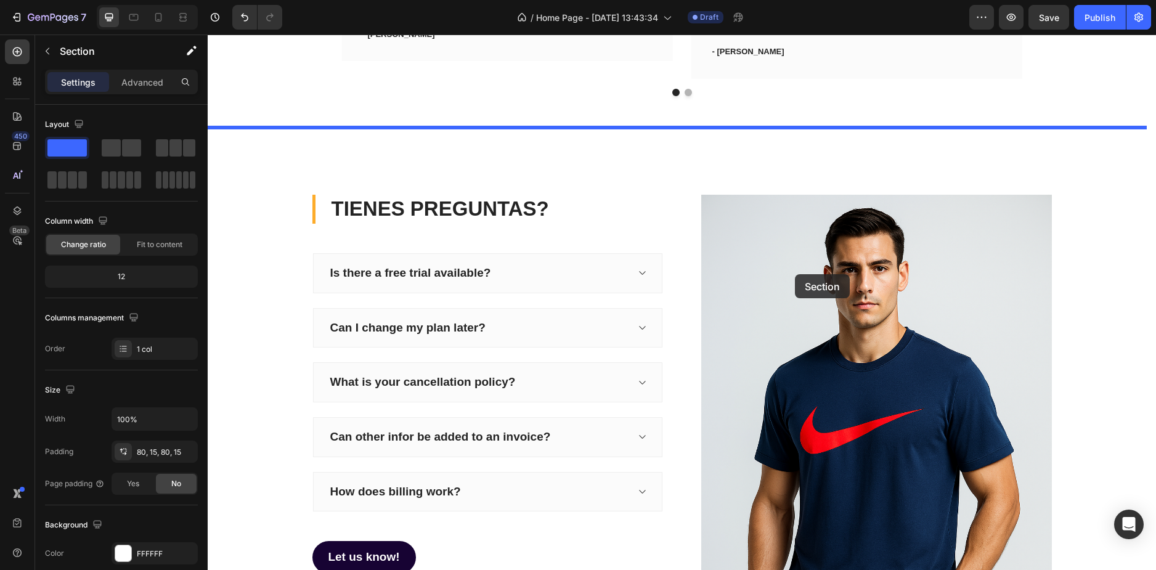
scroll to position [1738, 0]
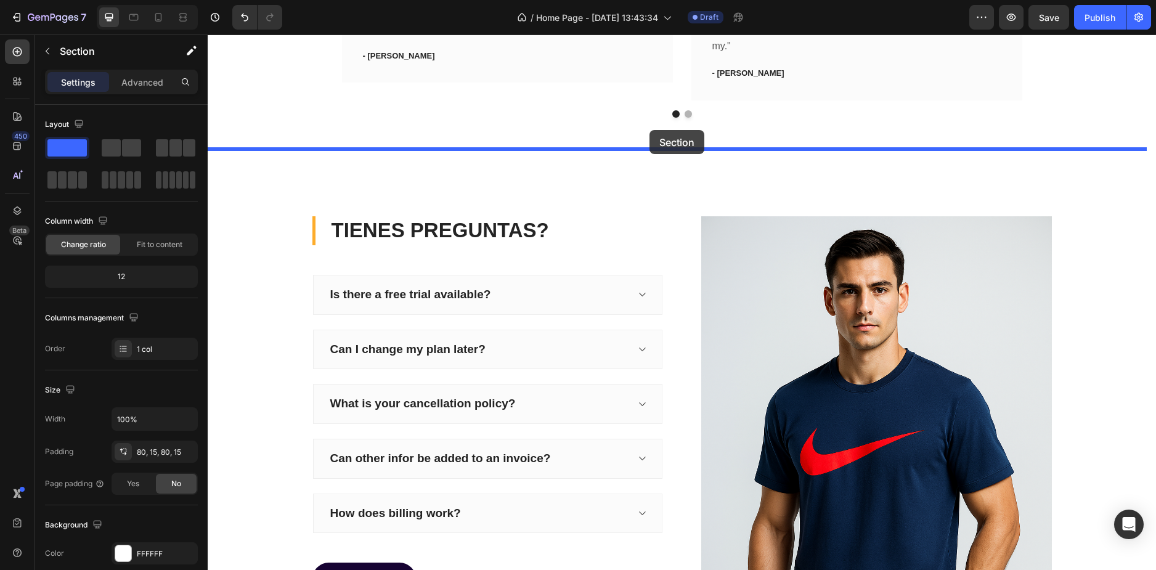
drag, startPoint x: 909, startPoint y: 116, endPoint x: 650, endPoint y: 128, distance: 259.1
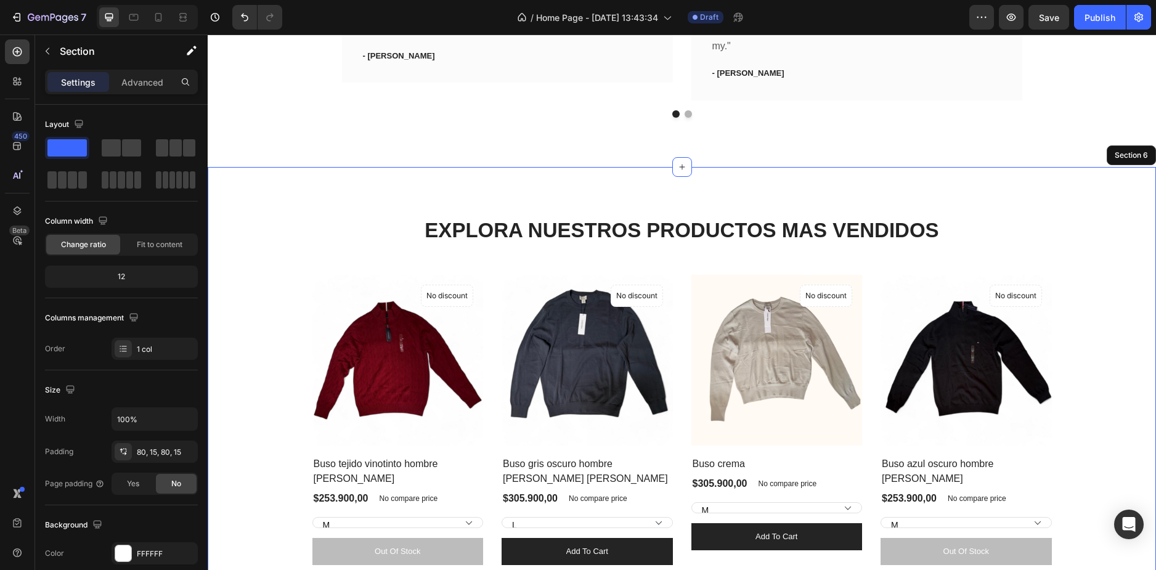
scroll to position [1491, 0]
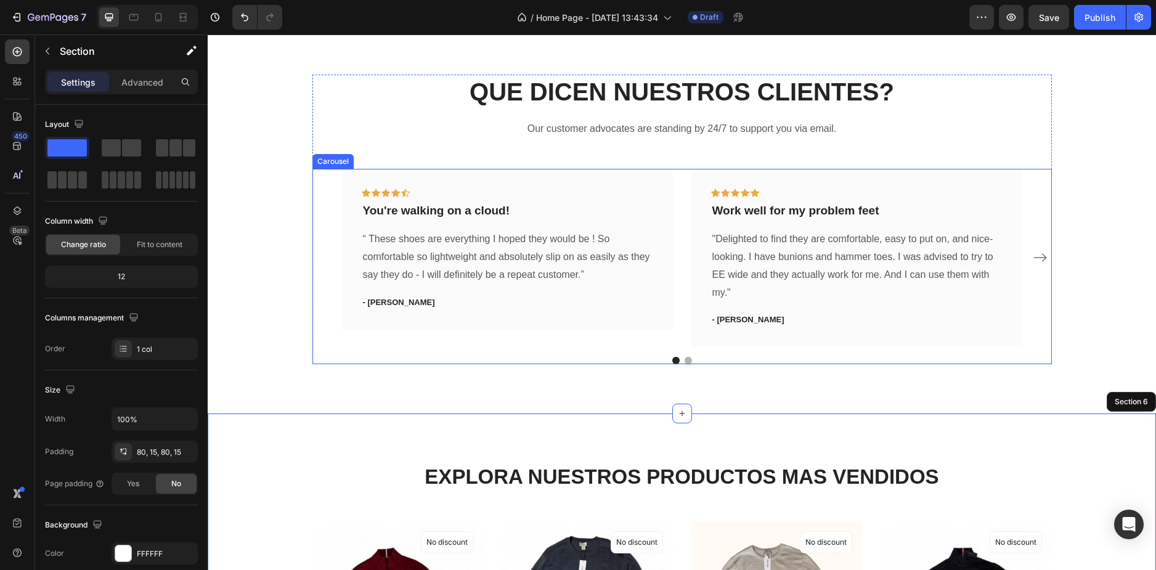
click at [315, 288] on div "Icon Icon Icon Icon Icon Row You're walking on a cloud! Text block “ These shoe…" at bounding box center [682, 258] width 740 height 178
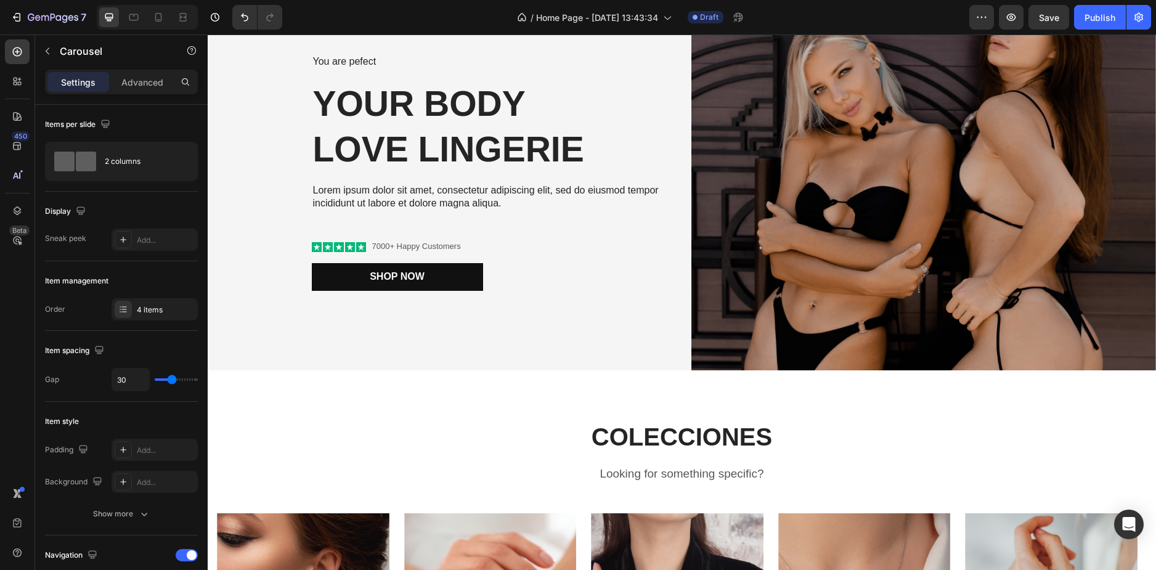
scroll to position [0, 0]
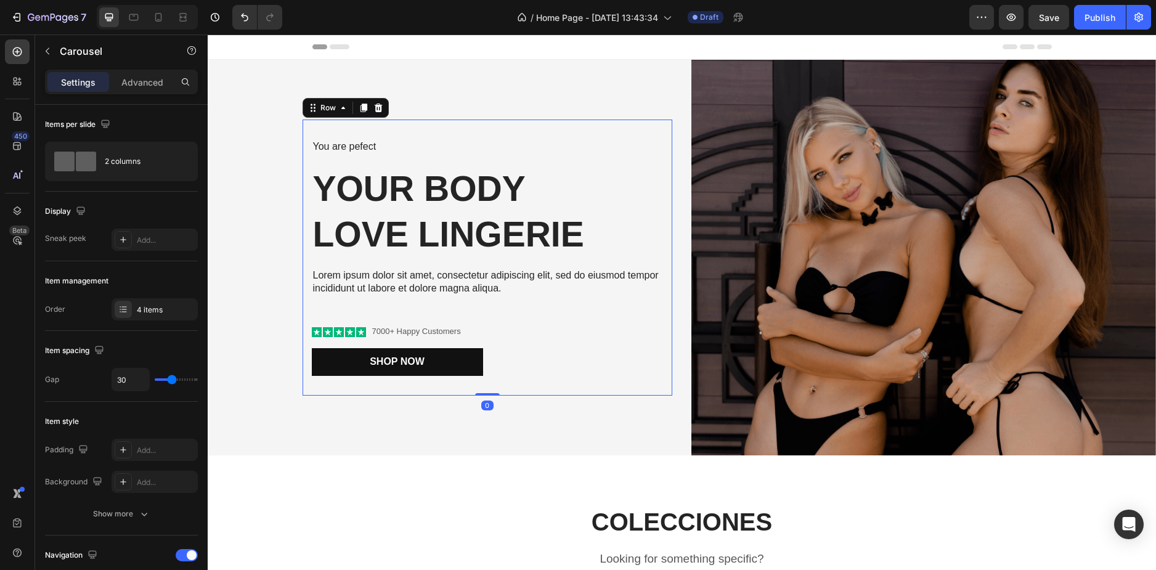
click at [423, 123] on div "You are pefect Text Block Your Body love Lingerie Heading Lorem ipsum dolor sit…" at bounding box center [488, 258] width 370 height 276
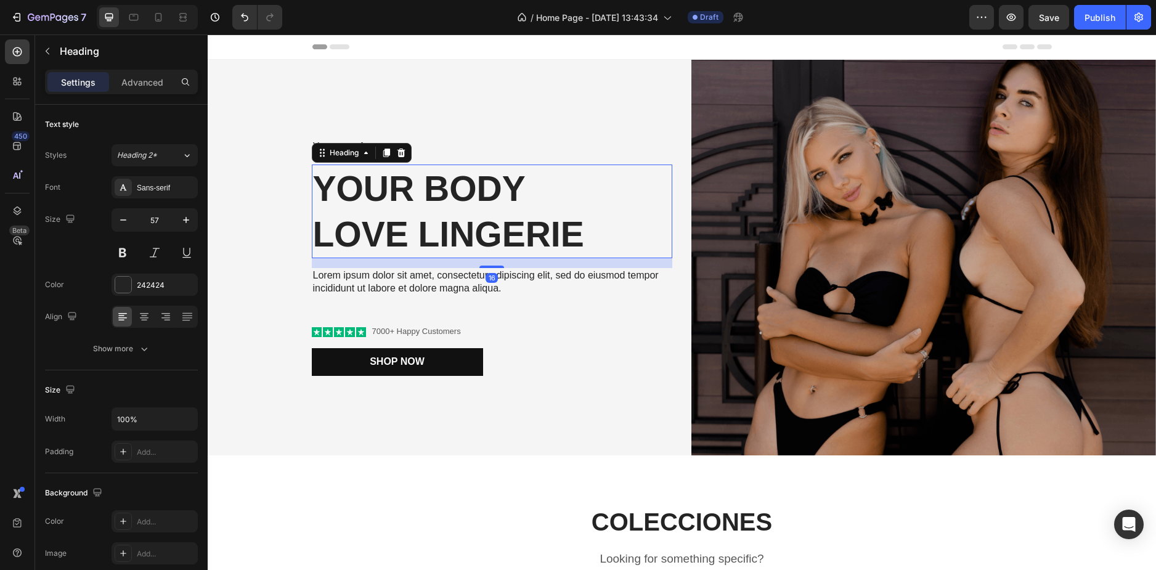
click at [361, 216] on h2 "Your Body love Lingerie" at bounding box center [492, 212] width 361 height 94
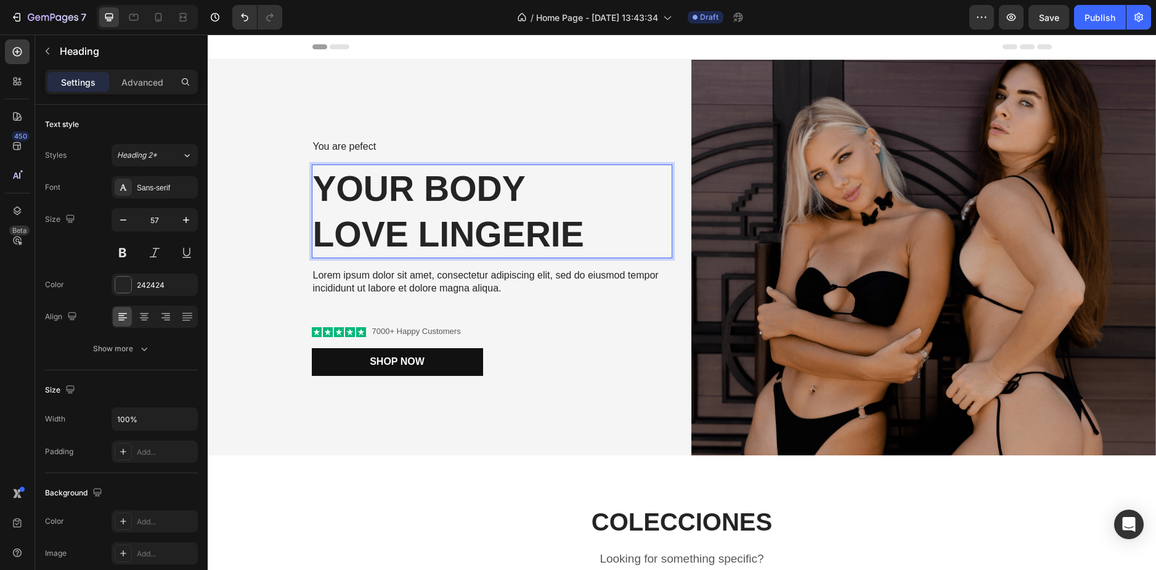
click at [361, 216] on h2 "Your Body love Lingerie" at bounding box center [492, 212] width 361 height 94
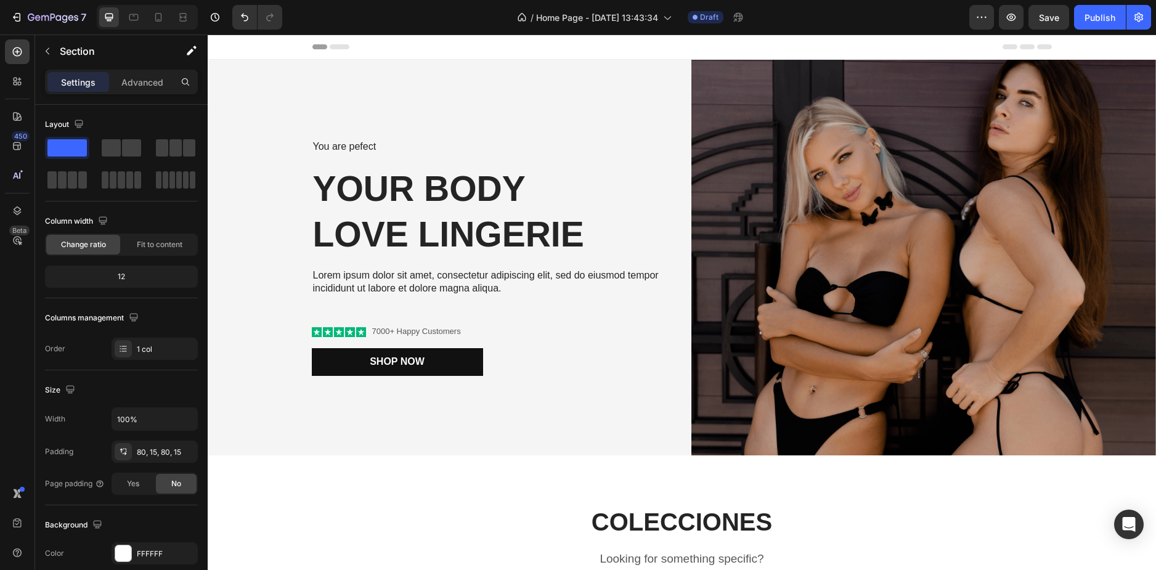
drag, startPoint x: 229, startPoint y: 196, endPoint x: 271, endPoint y: 89, distance: 114.3
click at [357, 46] on div "Header" at bounding box center [682, 47] width 740 height 25
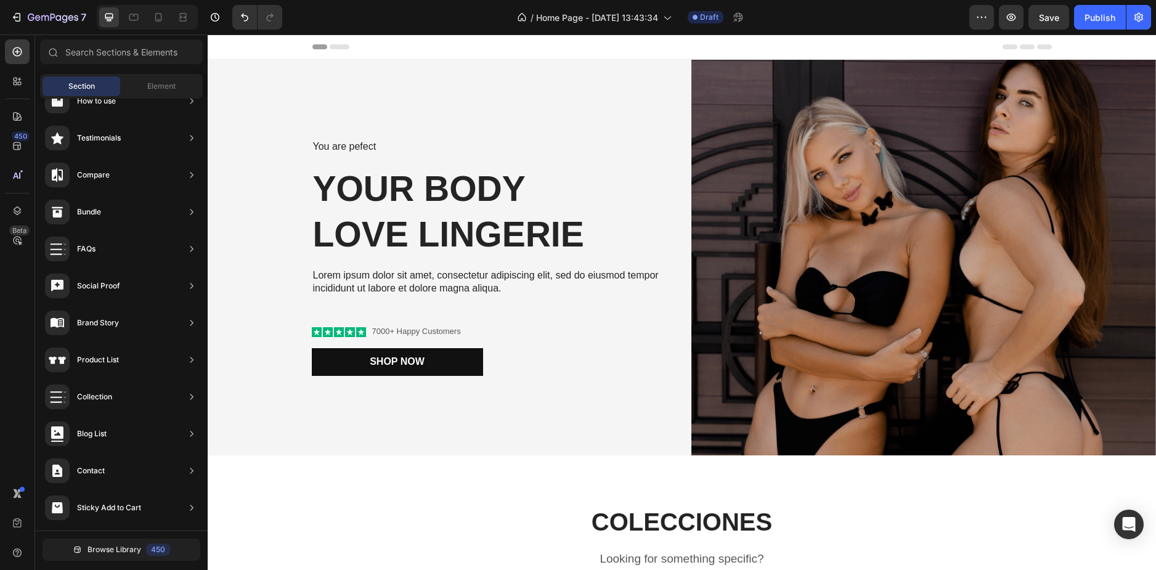
click at [247, 44] on span "Header" at bounding box center [244, 47] width 27 height 12
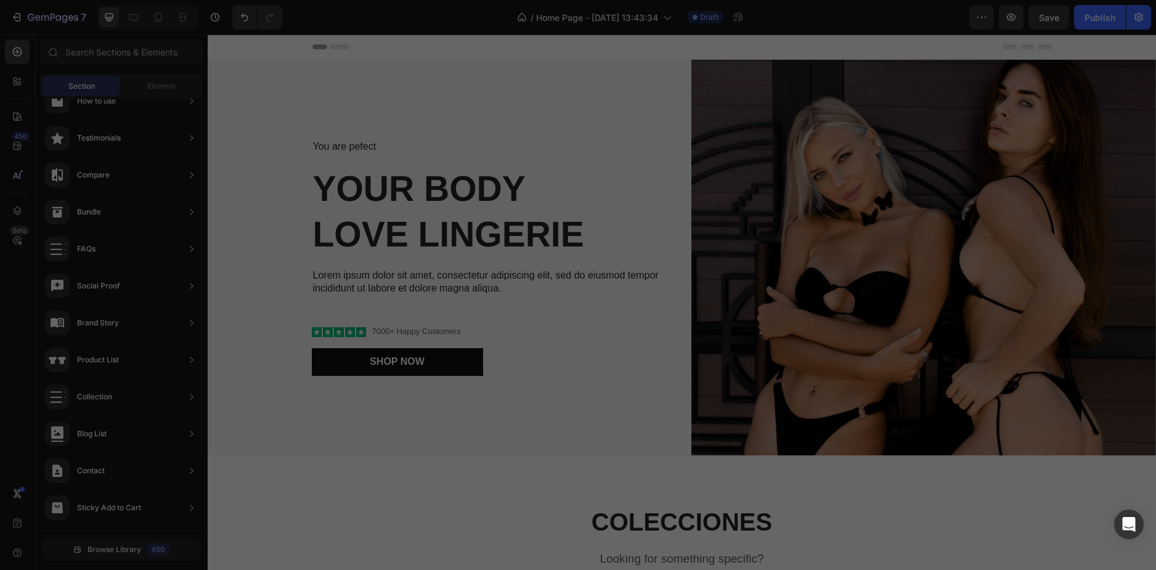
scroll to position [125, 0]
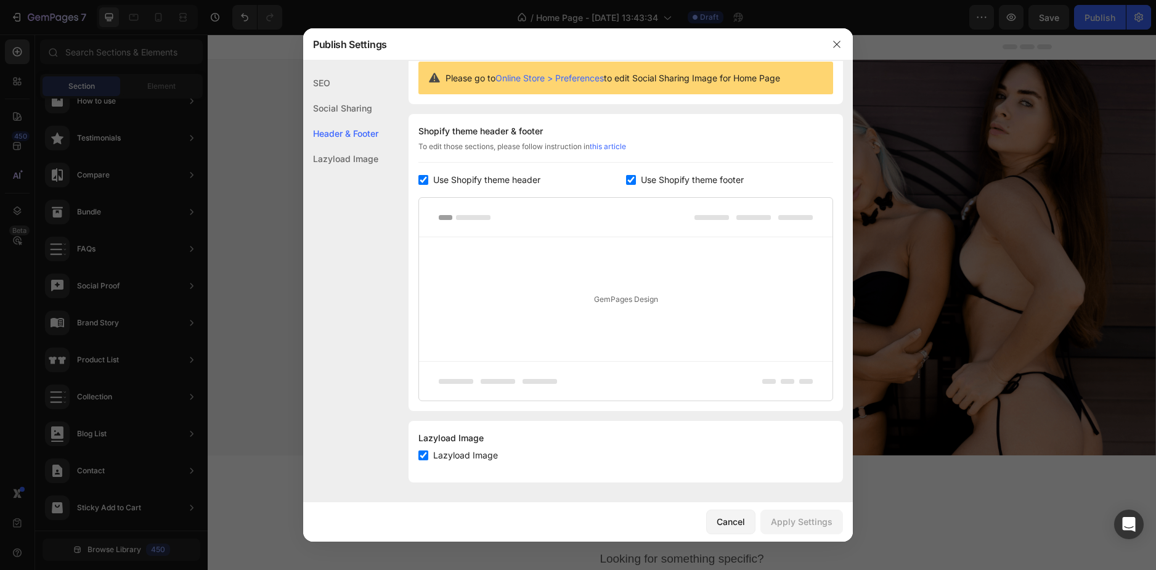
click at [508, 179] on span "Use Shopify theme header" at bounding box center [486, 180] width 107 height 15
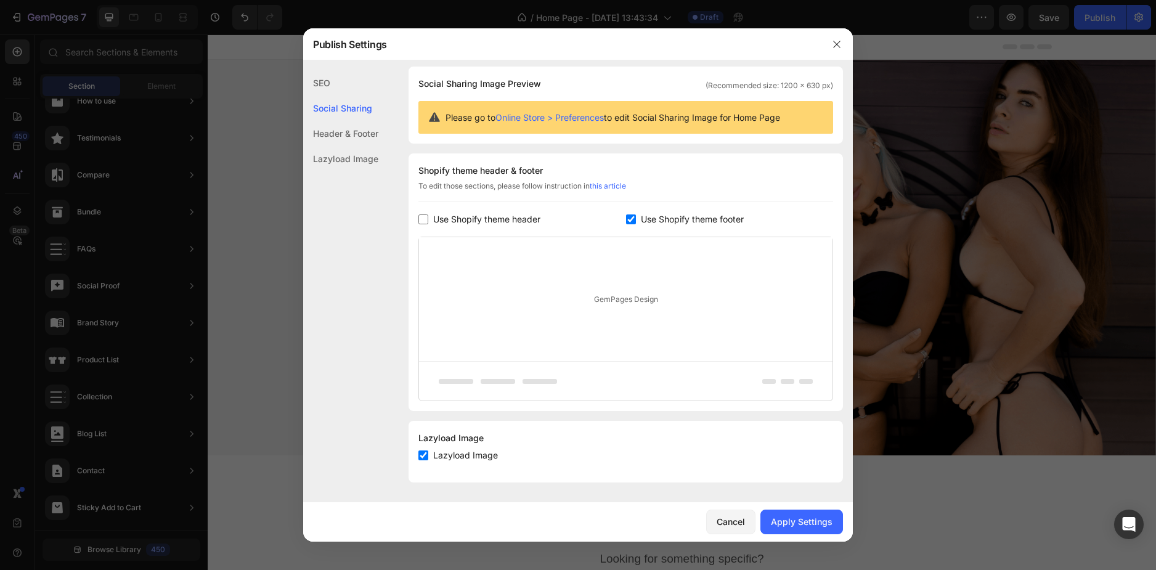
scroll to position [86, 0]
click at [498, 219] on span "Use Shopify theme header" at bounding box center [486, 219] width 107 height 15
checkbox input "true"
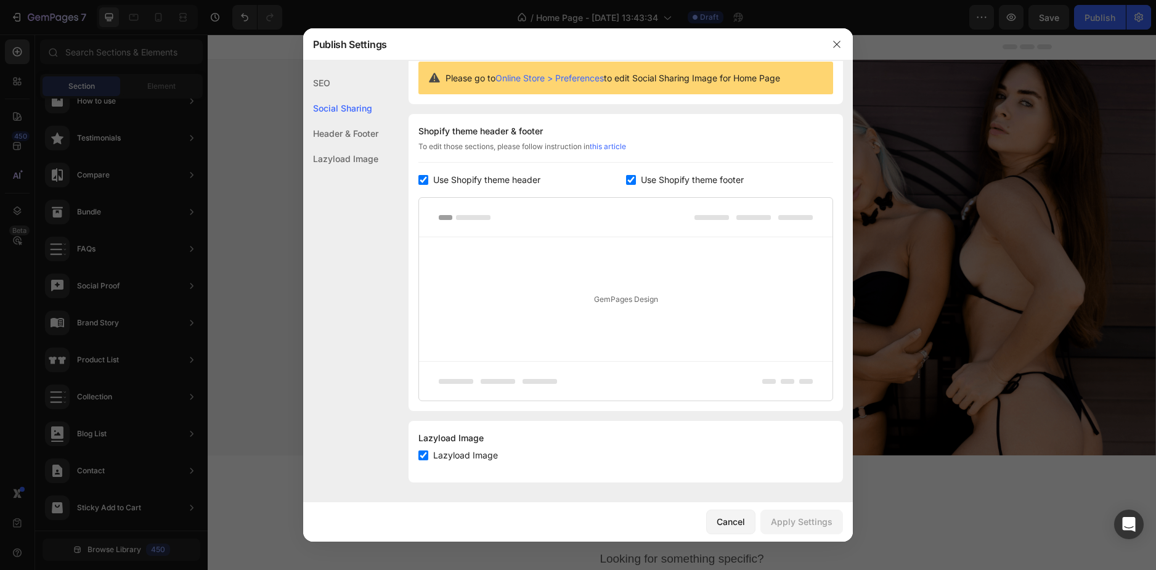
click at [356, 155] on div "Lazyload Image" at bounding box center [340, 158] width 75 height 25
click at [831, 47] on button "button" at bounding box center [837, 45] width 20 height 20
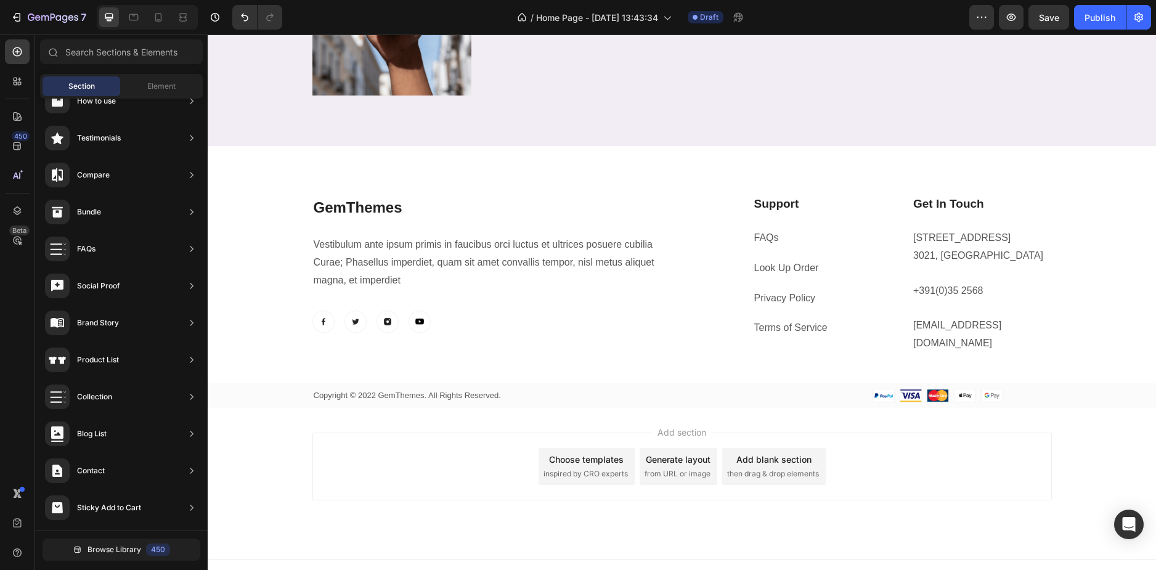
scroll to position [0, 0]
click at [16, 10] on div "7" at bounding box center [48, 17] width 76 height 15
